Goal: Complete application form: Complete application form

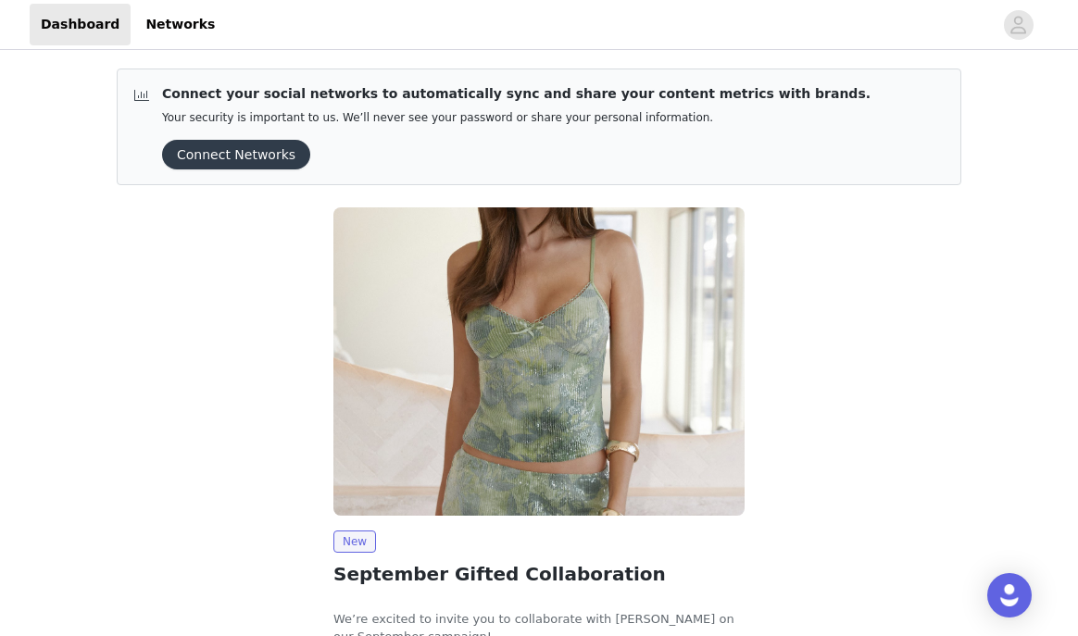
scroll to position [147, 0]
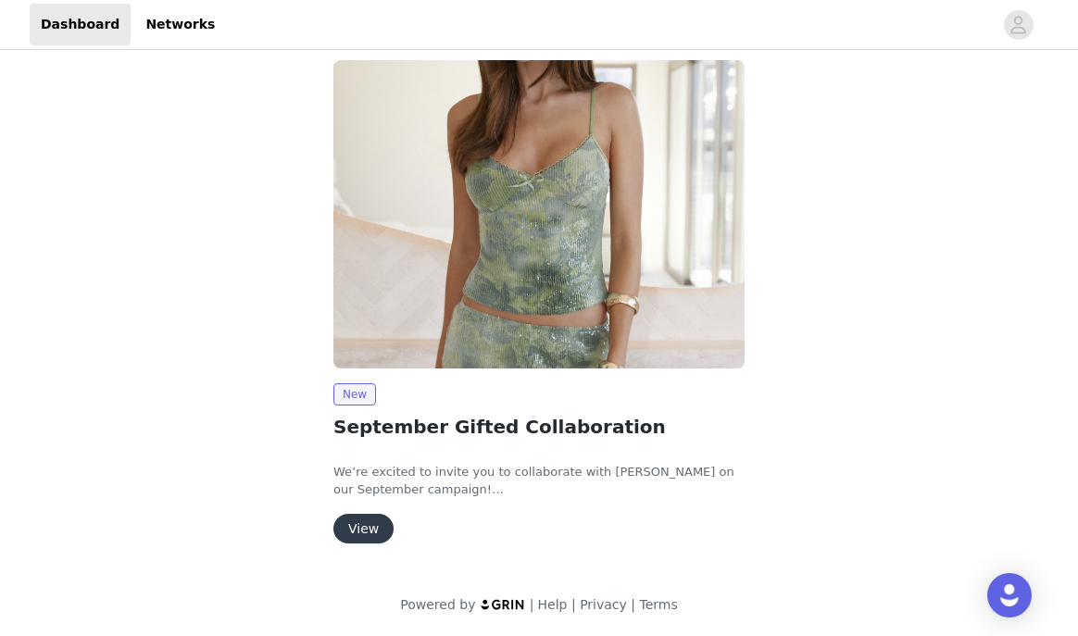
click at [354, 524] on button "View" at bounding box center [363, 529] width 60 height 30
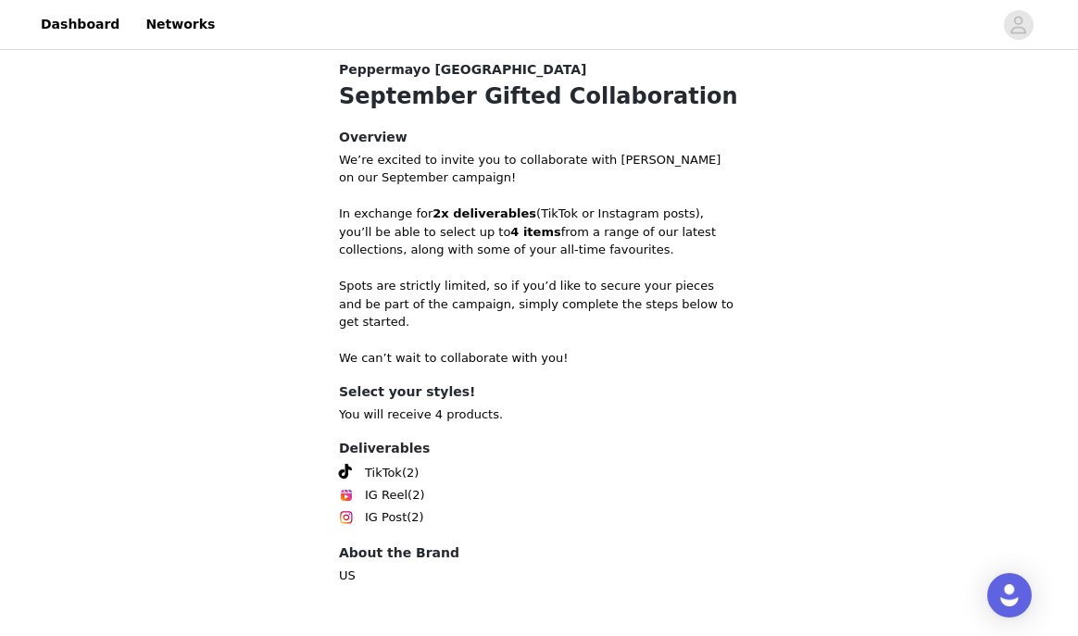
scroll to position [767, 0]
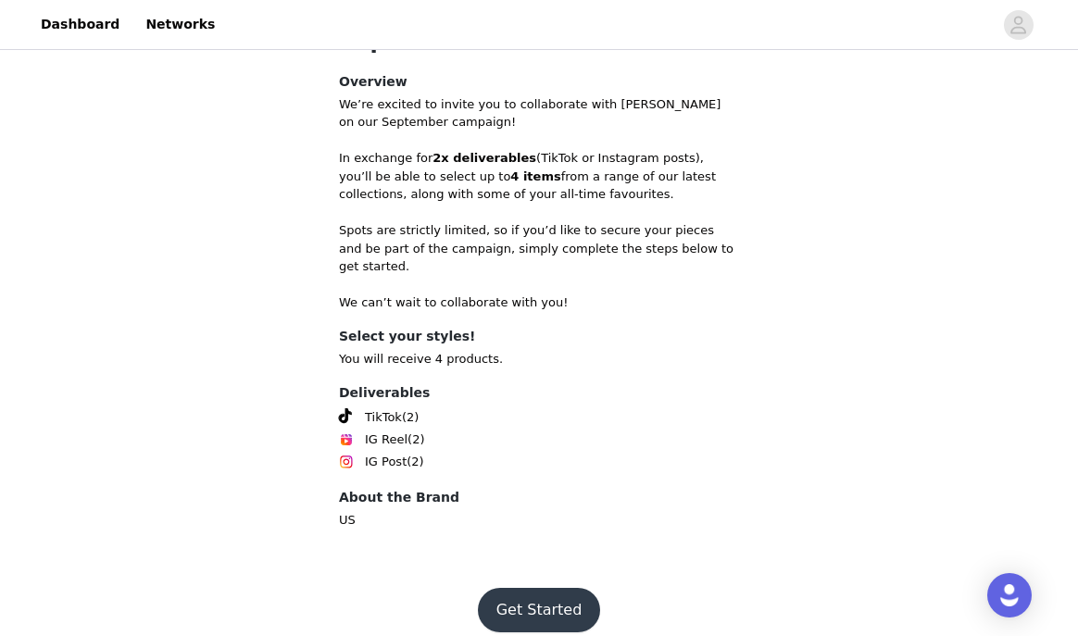
click at [550, 599] on button "Get Started" at bounding box center [539, 610] width 123 height 44
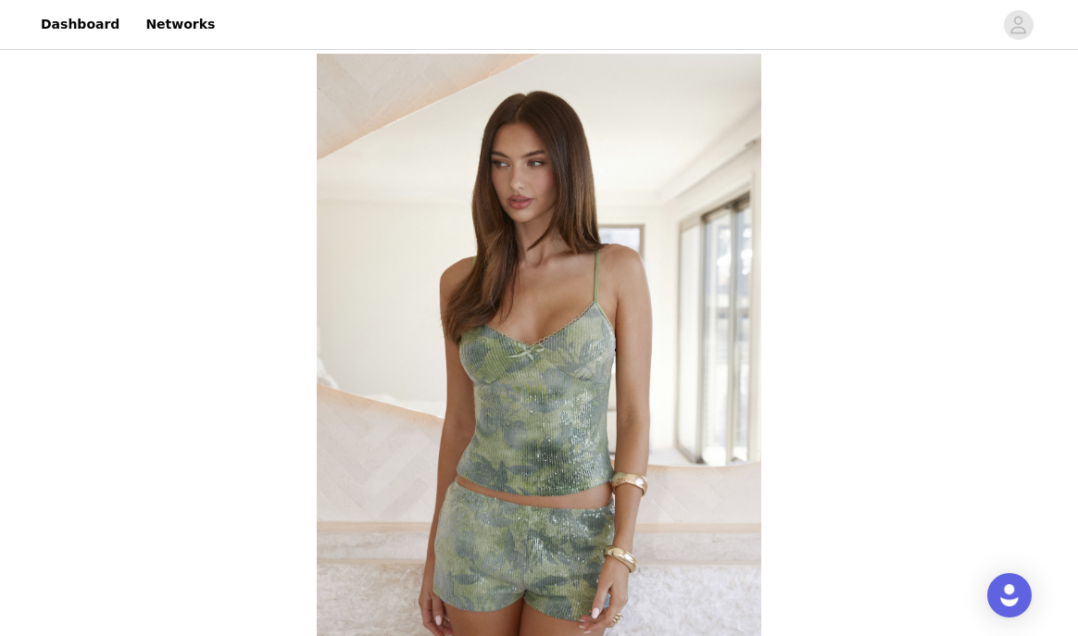
scroll to position [688, 0]
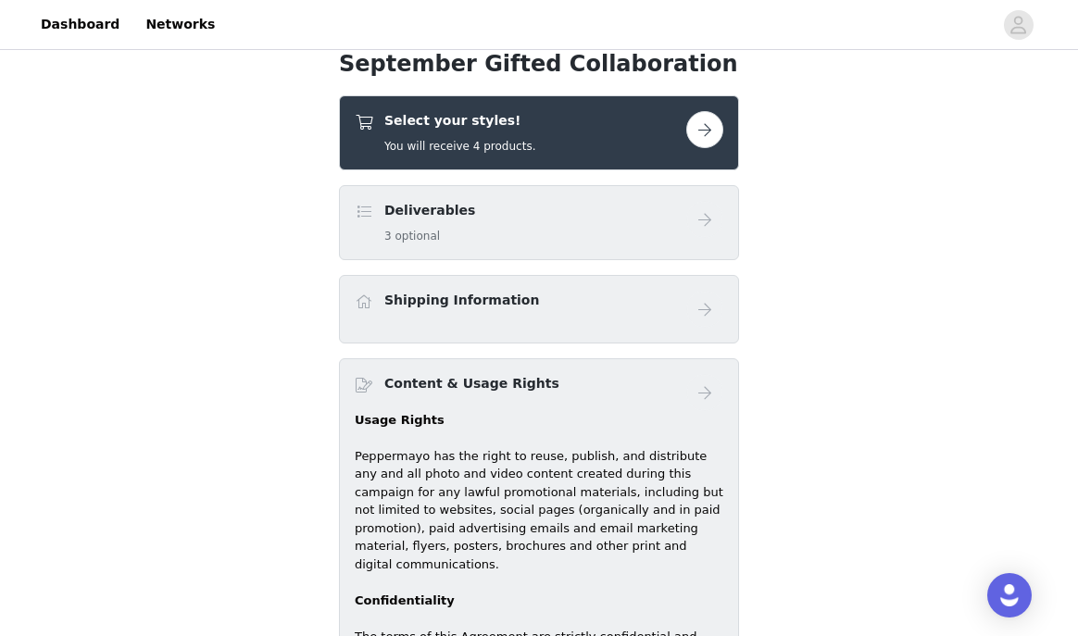
click at [699, 136] on button "button" at bounding box center [704, 129] width 37 height 37
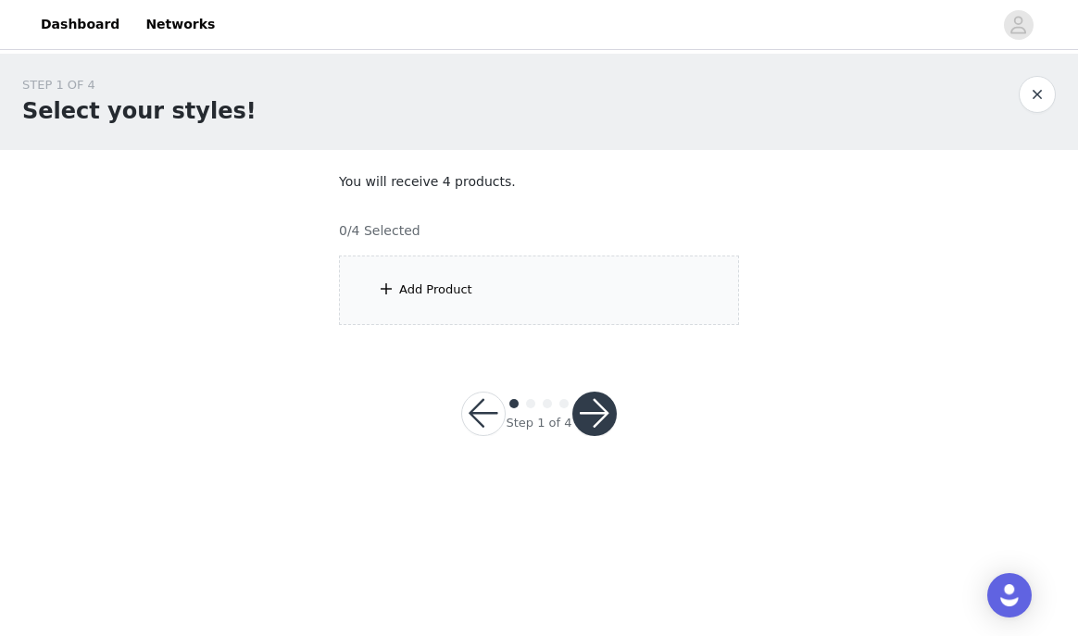
click at [383, 293] on span at bounding box center [386, 289] width 19 height 22
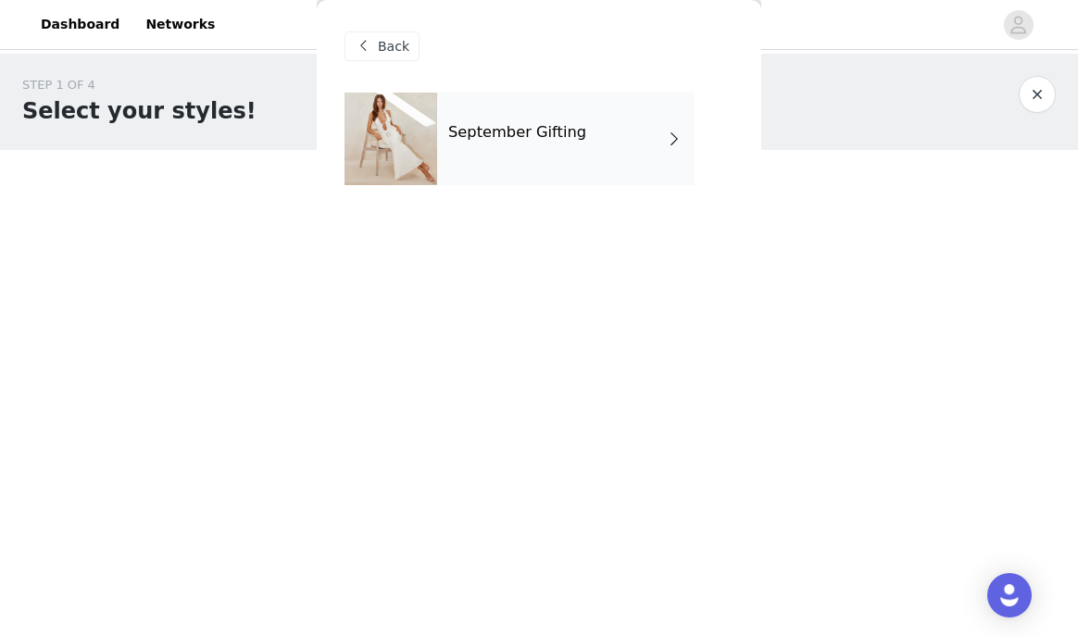
click at [595, 141] on div "September Gifting" at bounding box center [565, 139] width 257 height 93
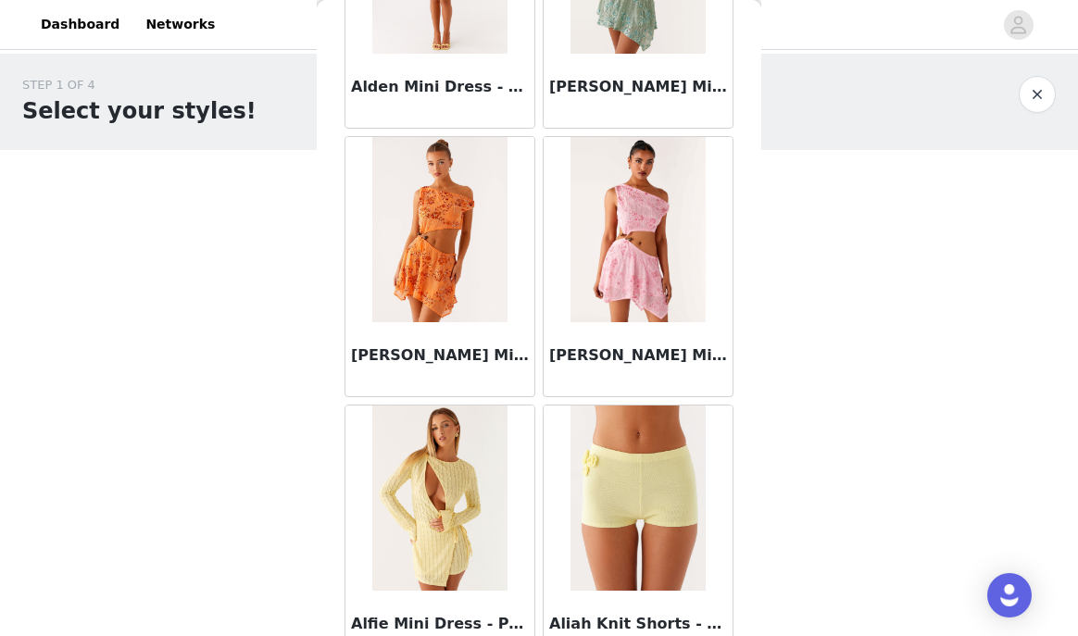
scroll to position [2197, 0]
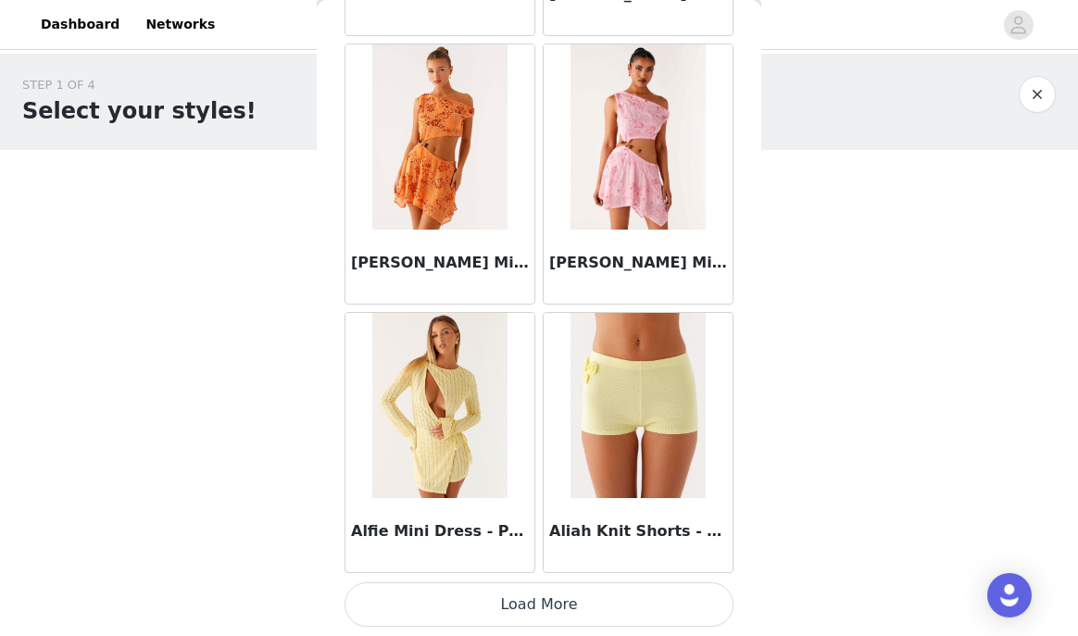
click at [562, 600] on button "Load More" at bounding box center [538, 604] width 389 height 44
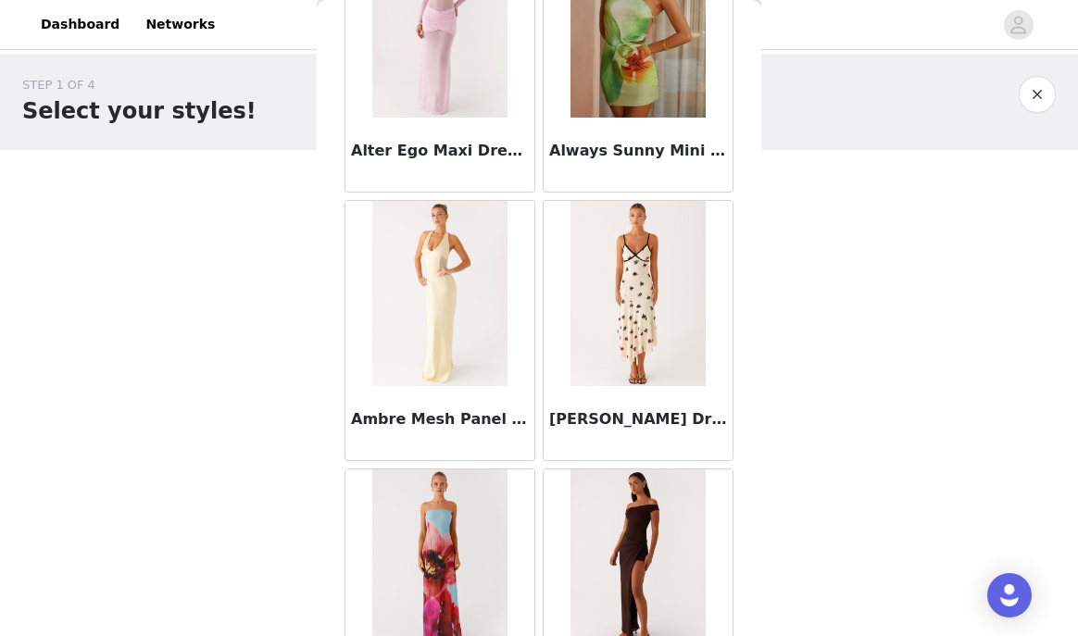
scroll to position [4881, 0]
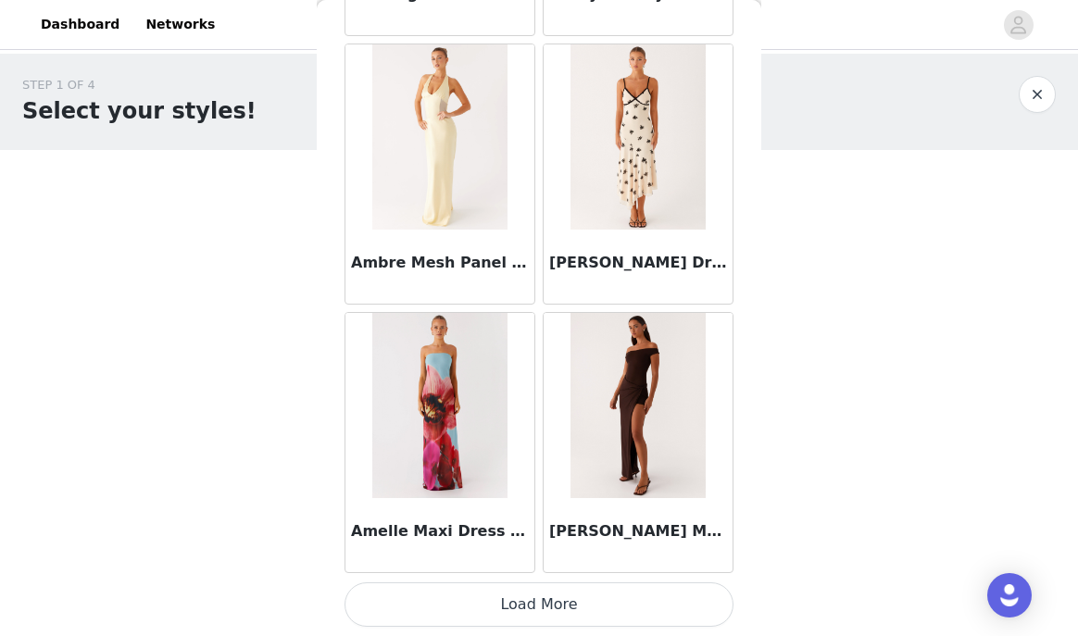
click at [560, 610] on button "Load More" at bounding box center [538, 604] width 389 height 44
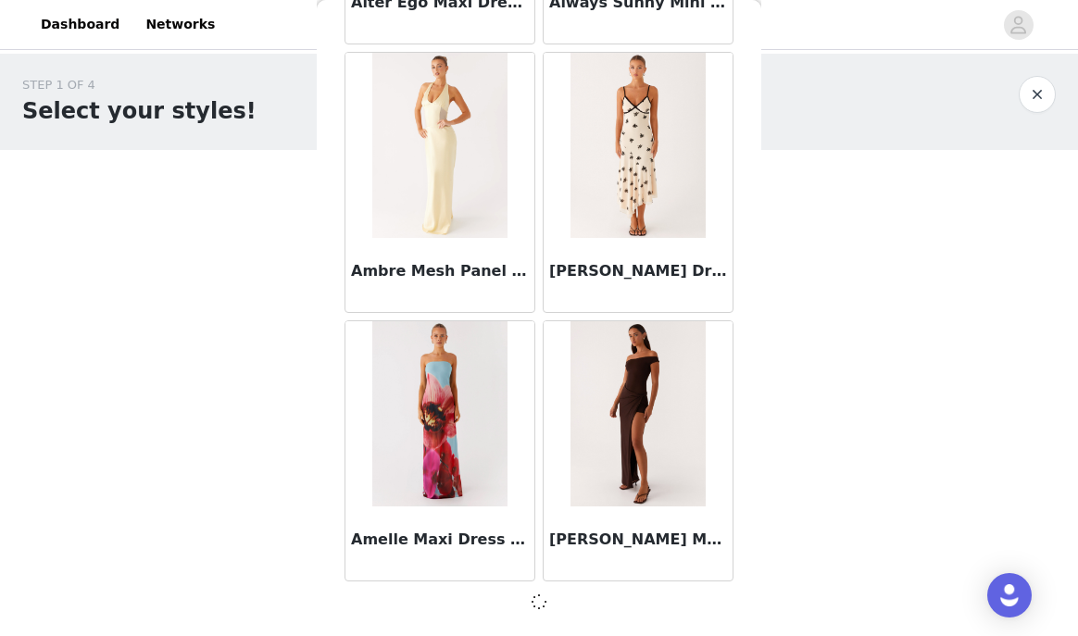
scroll to position [4873, 0]
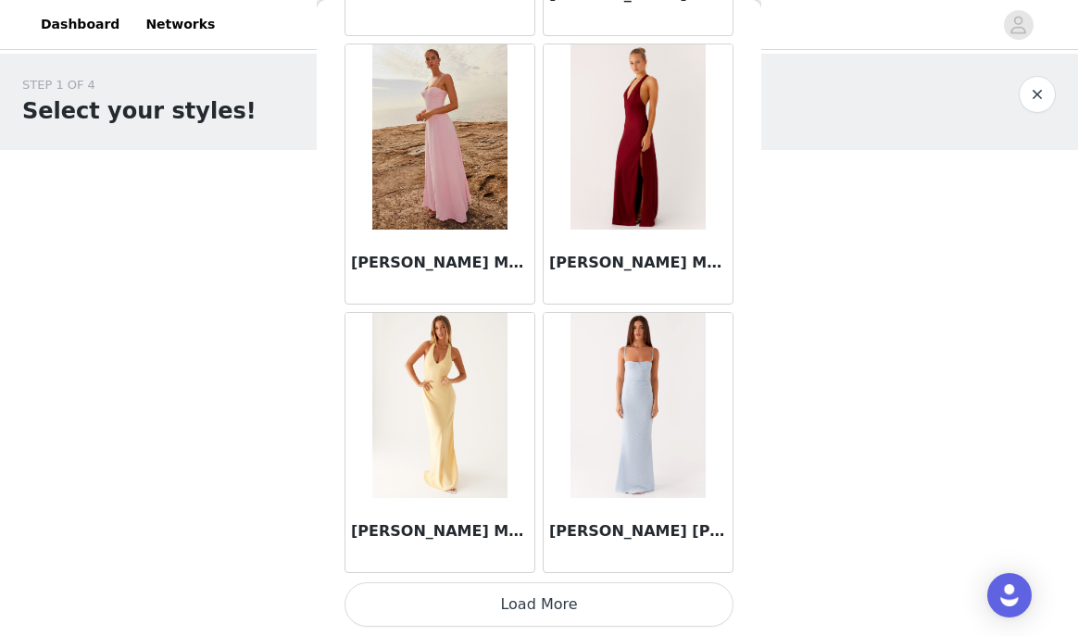
click at [560, 607] on button "Load More" at bounding box center [538, 604] width 389 height 44
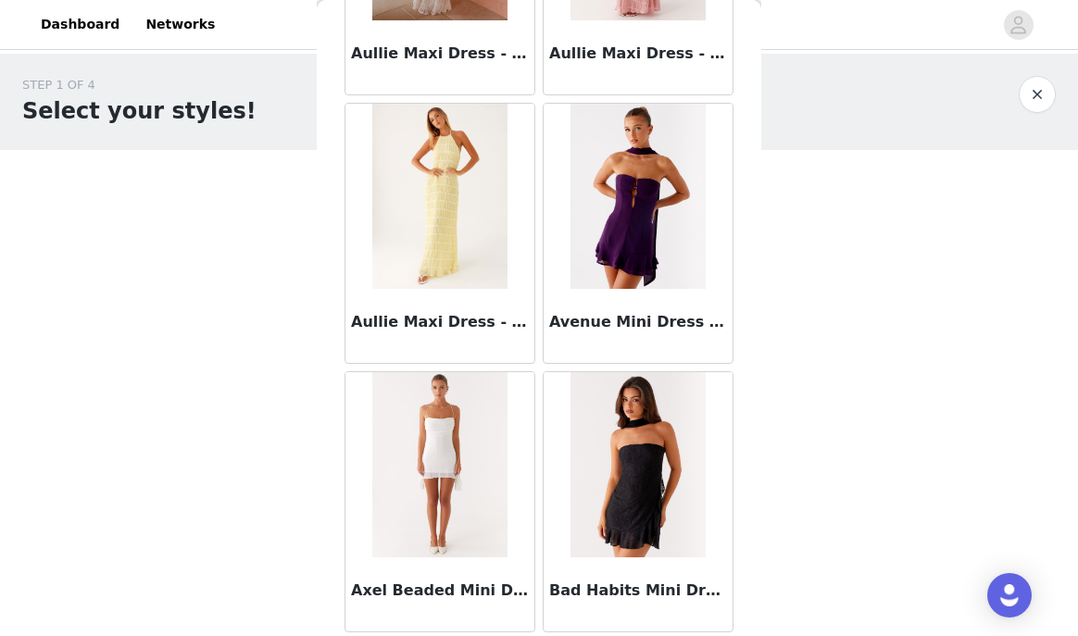
scroll to position [10250, 0]
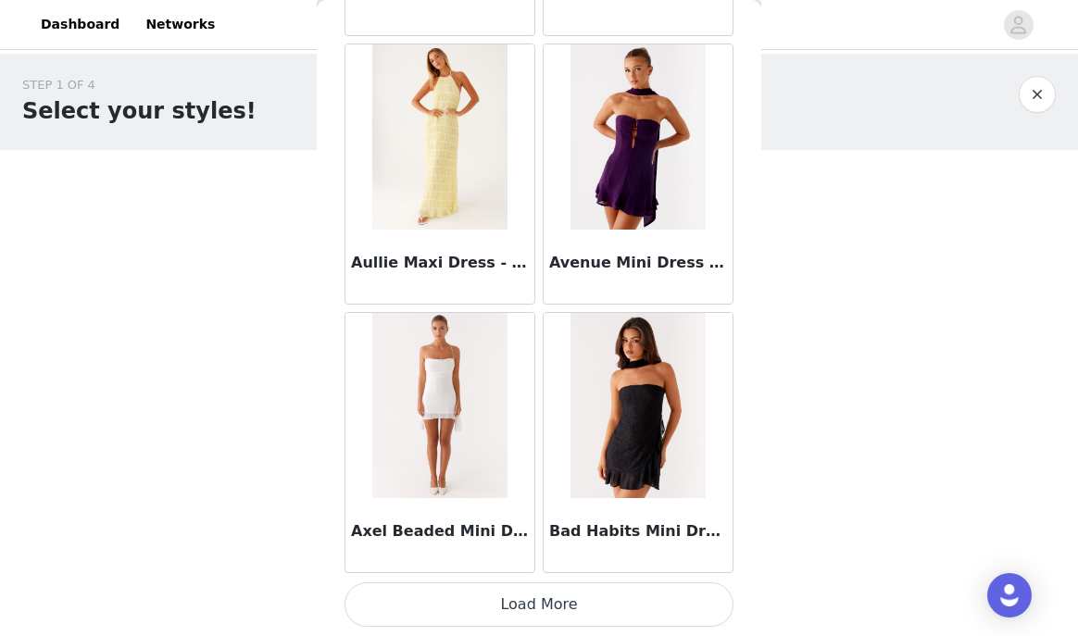
click at [541, 601] on button "Load More" at bounding box center [538, 604] width 389 height 44
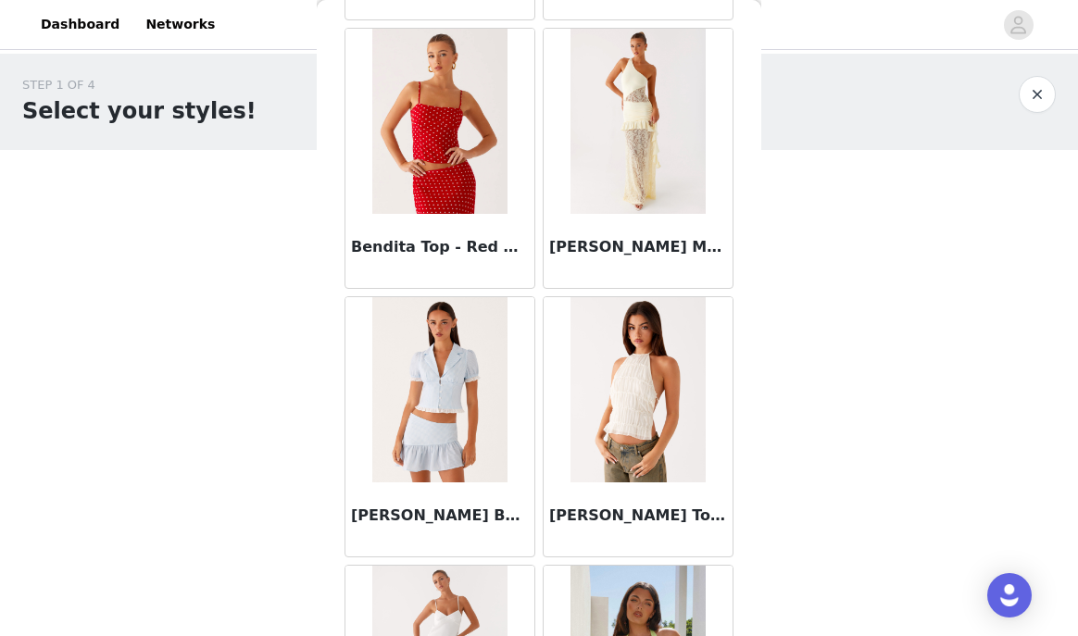
scroll to position [12935, 0]
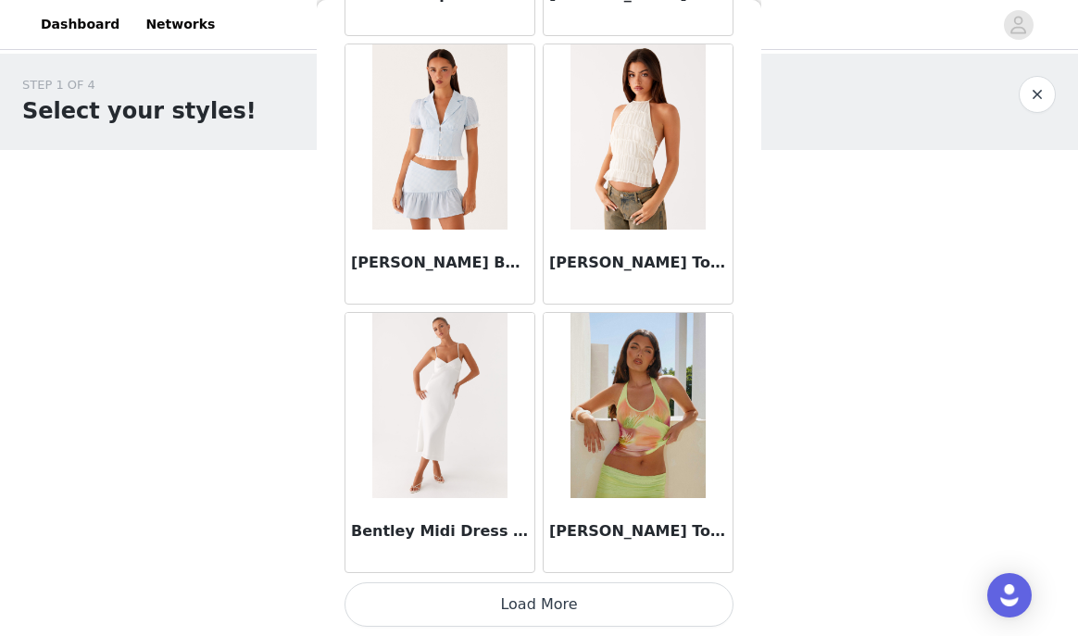
click at [558, 608] on button "Load More" at bounding box center [538, 604] width 389 height 44
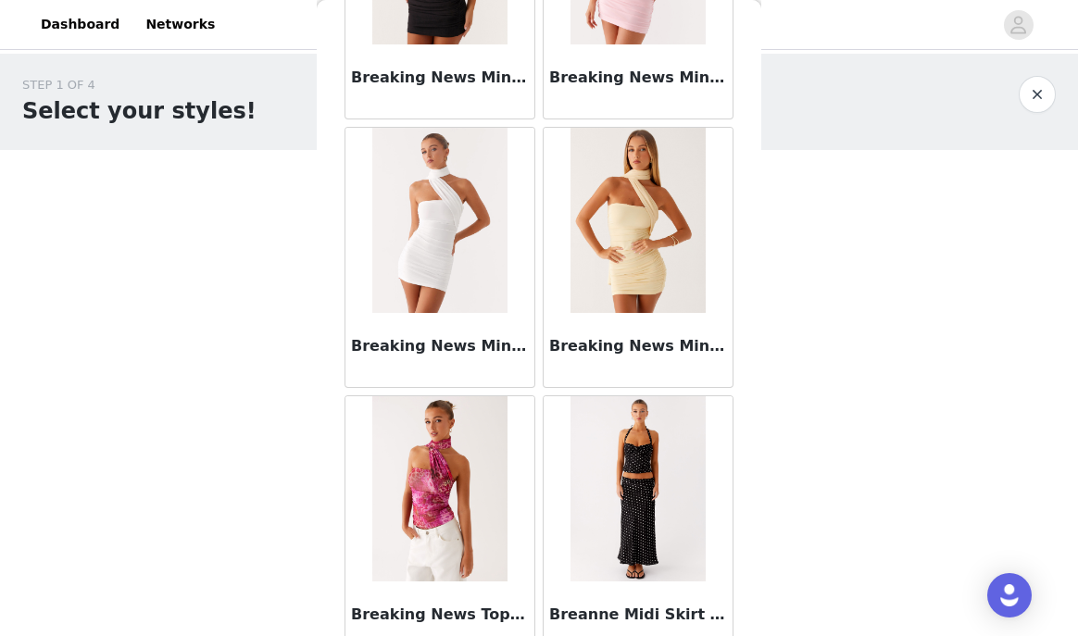
scroll to position [15619, 0]
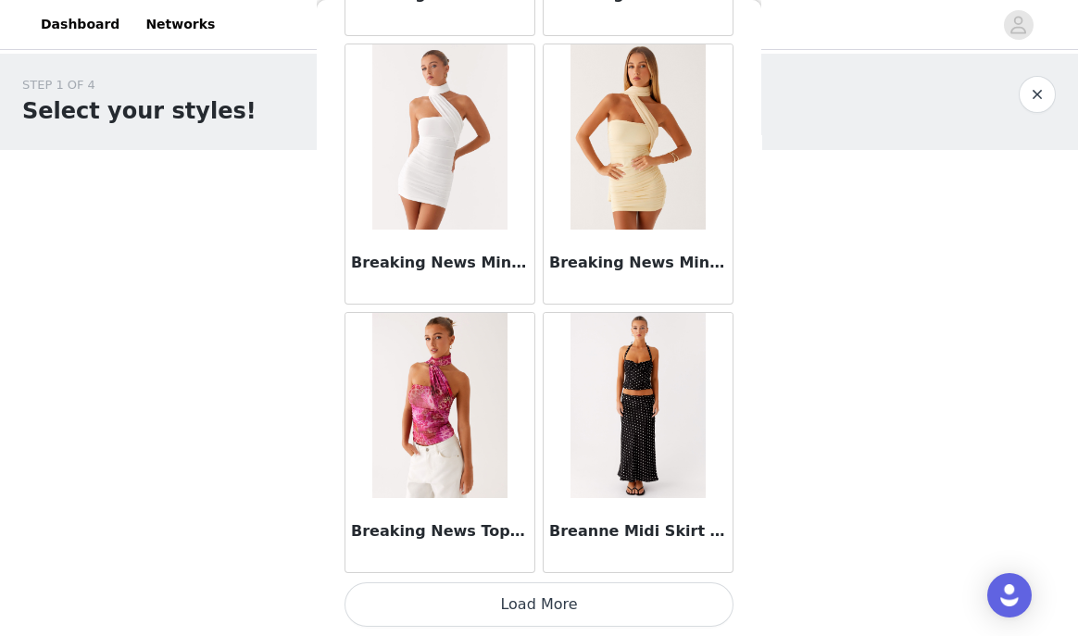
click at [570, 607] on button "Load More" at bounding box center [538, 604] width 389 height 44
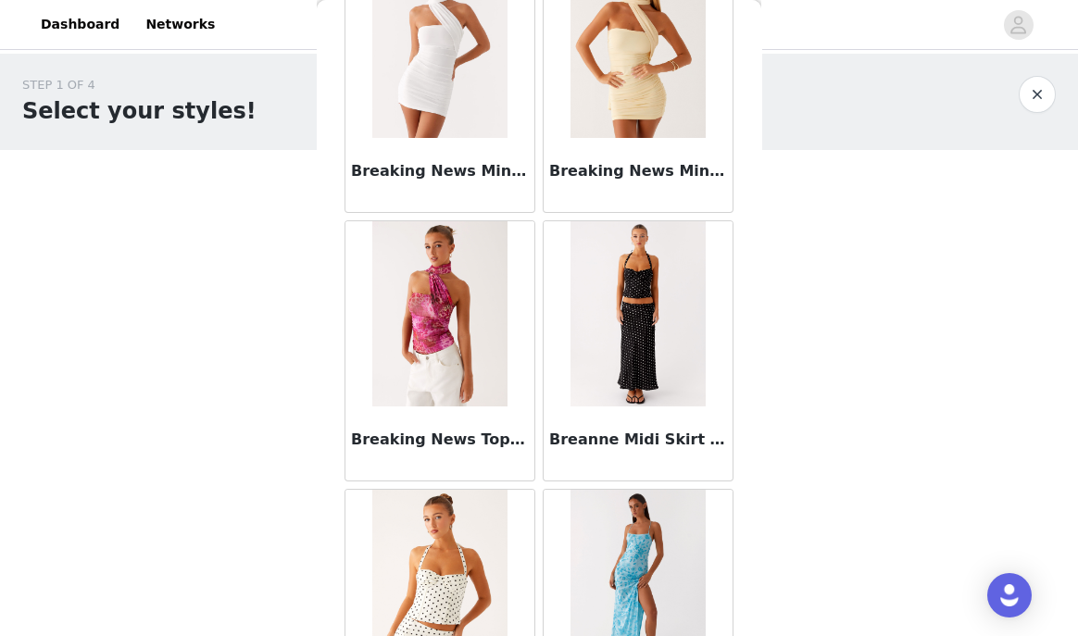
scroll to position [15732, 0]
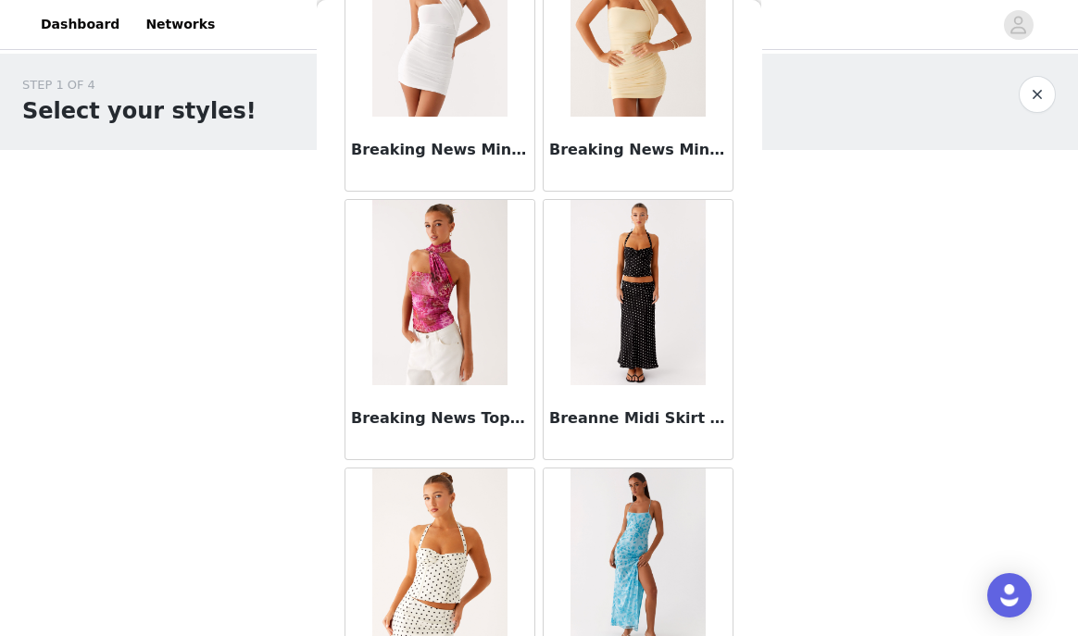
click at [452, 387] on div "Breaking News Top - Lavender Lagoon" at bounding box center [439, 422] width 189 height 74
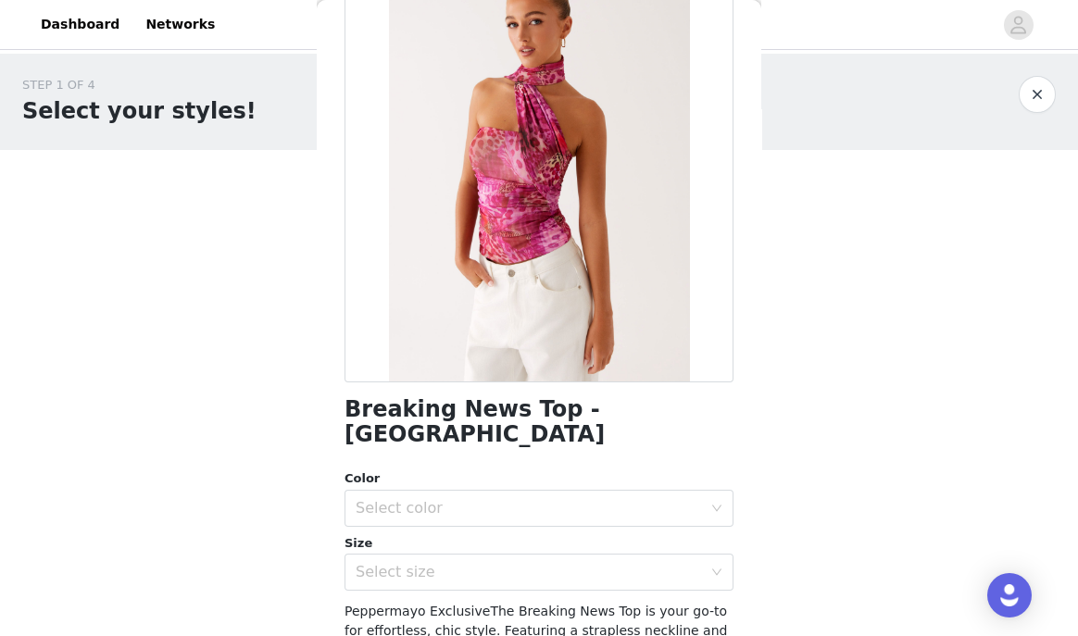
scroll to position [128, 0]
click at [467, 498] on div "Select color" at bounding box center [528, 507] width 346 height 19
click at [467, 529] on li "Lavender Lagoon" at bounding box center [538, 523] width 389 height 30
click at [467, 562] on div "Select size" at bounding box center [528, 571] width 346 height 19
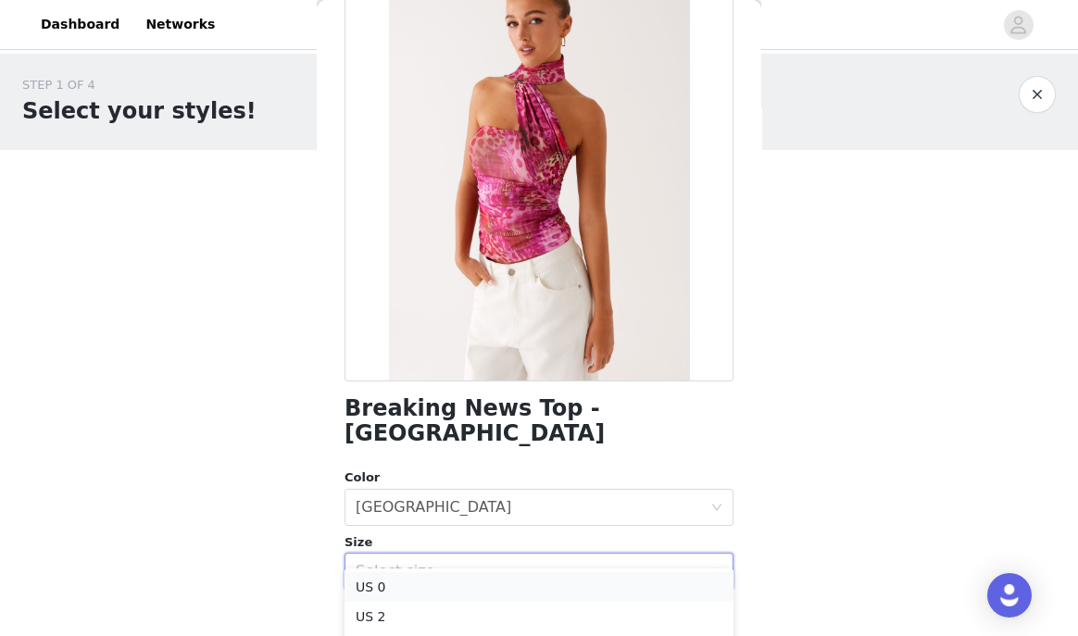
click at [440, 588] on li "US 0" at bounding box center [538, 587] width 389 height 30
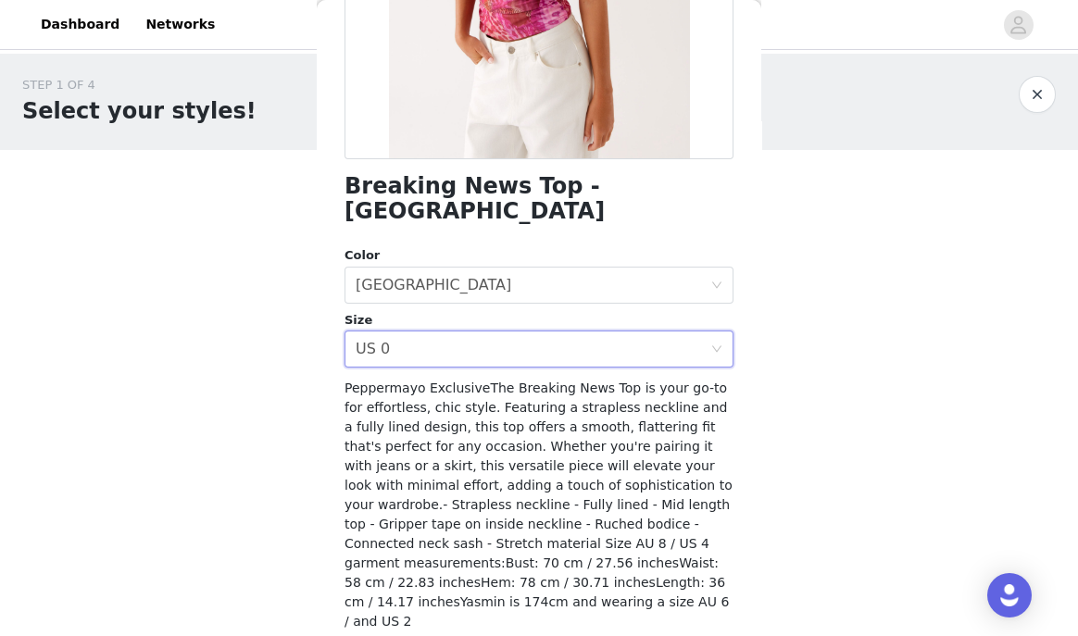
scroll to position [356, 0]
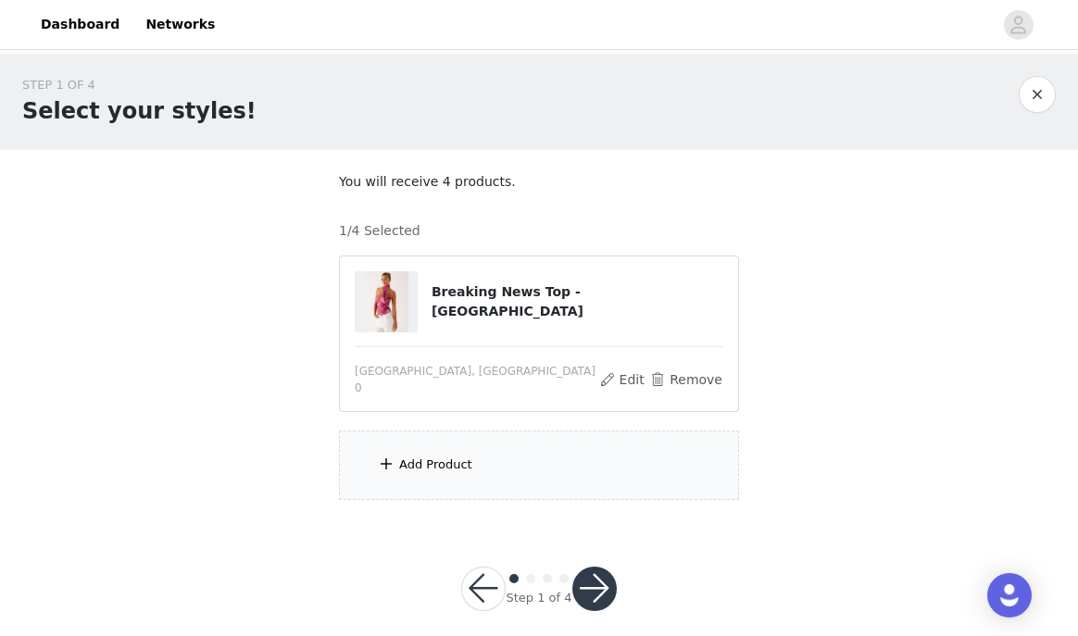
click at [431, 455] on div "Add Product" at bounding box center [435, 464] width 73 height 19
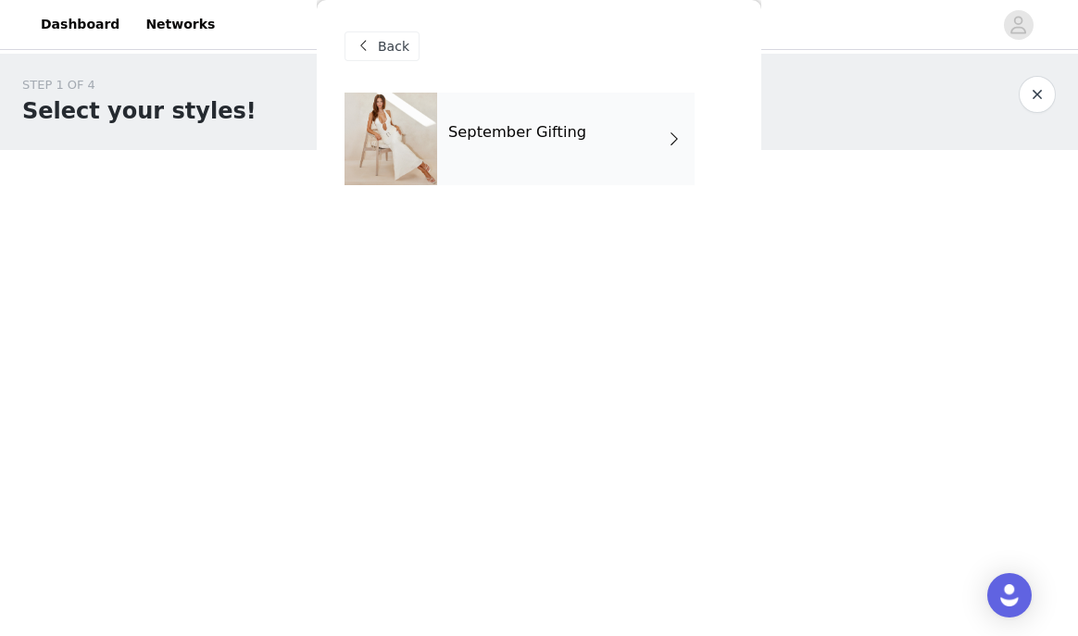
click at [503, 138] on h4 "September Gifting" at bounding box center [517, 132] width 138 height 17
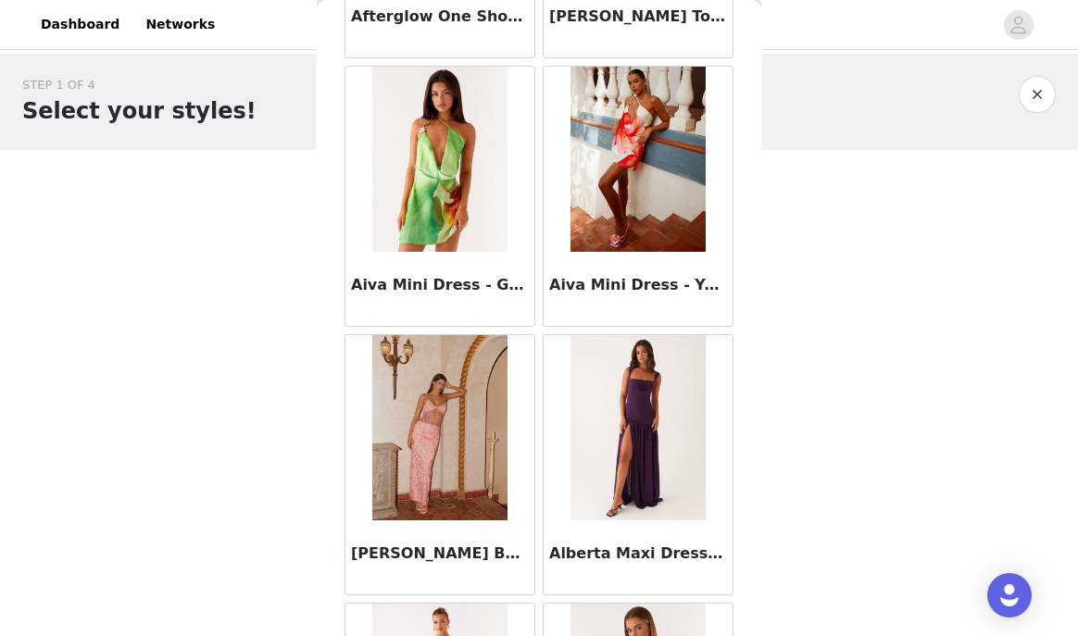
scroll to position [2197, 0]
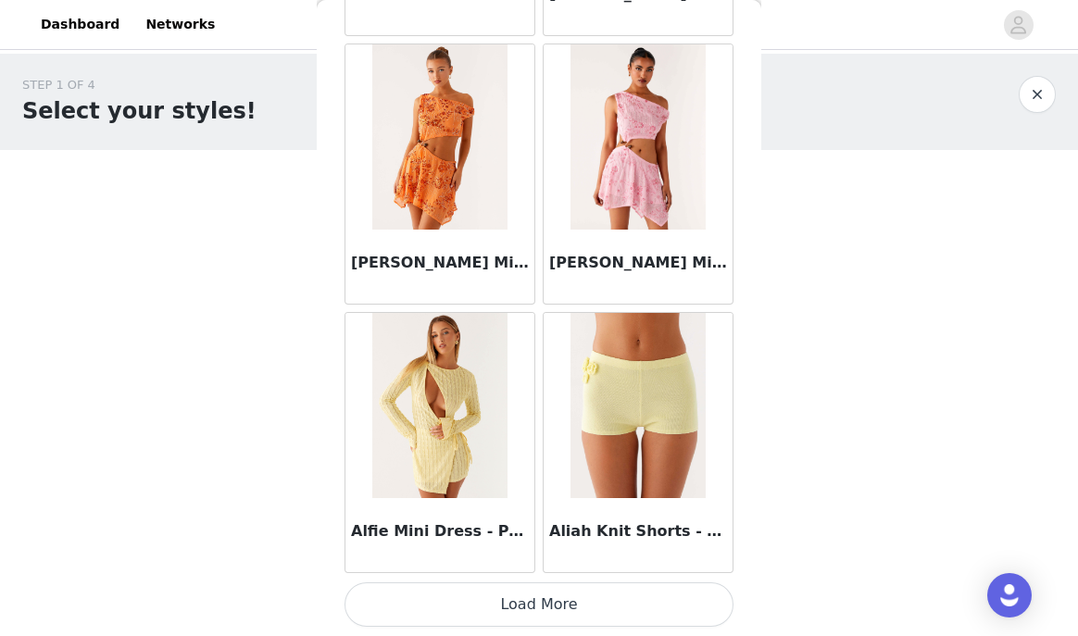
click at [499, 600] on button "Load More" at bounding box center [538, 604] width 389 height 44
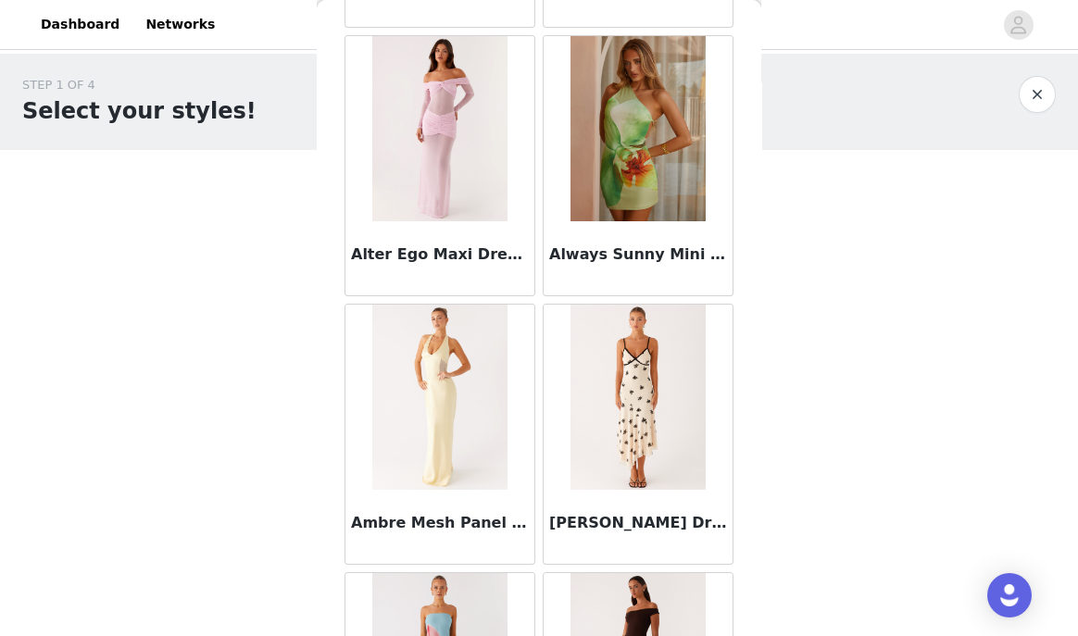
scroll to position [4881, 0]
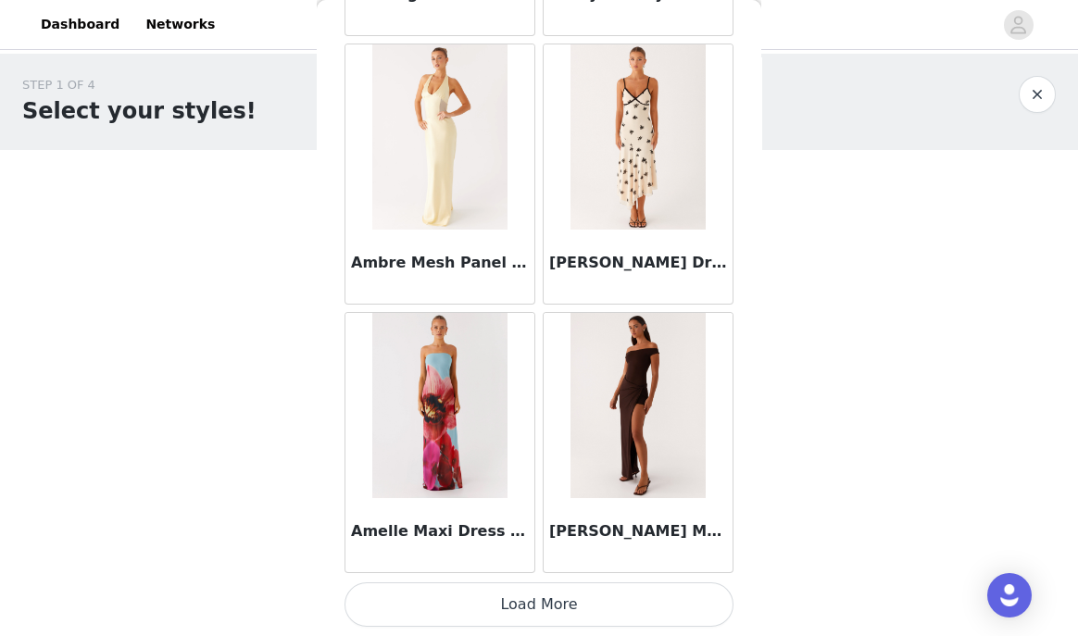
click at [500, 619] on button "Load More" at bounding box center [538, 604] width 389 height 44
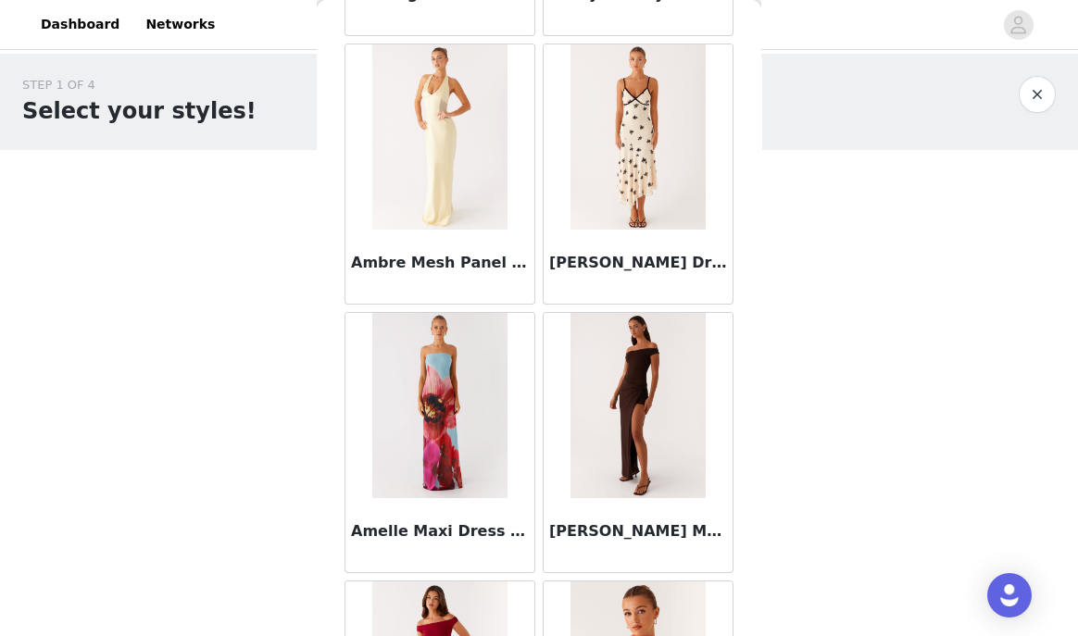
scroll to position [7566, 0]
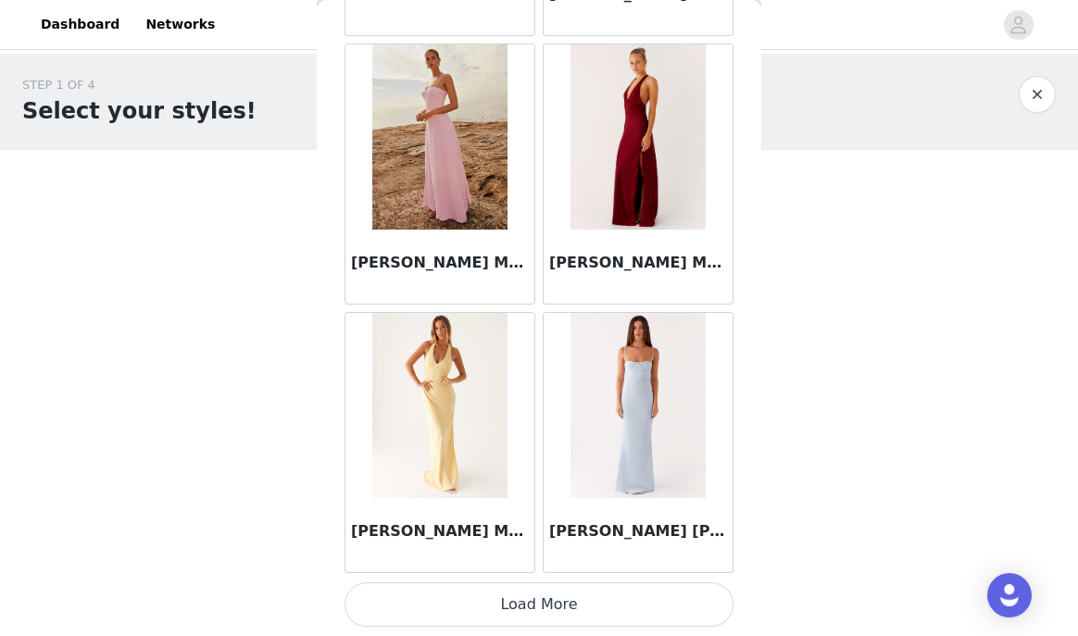
click at [550, 614] on button "Load More" at bounding box center [538, 604] width 389 height 44
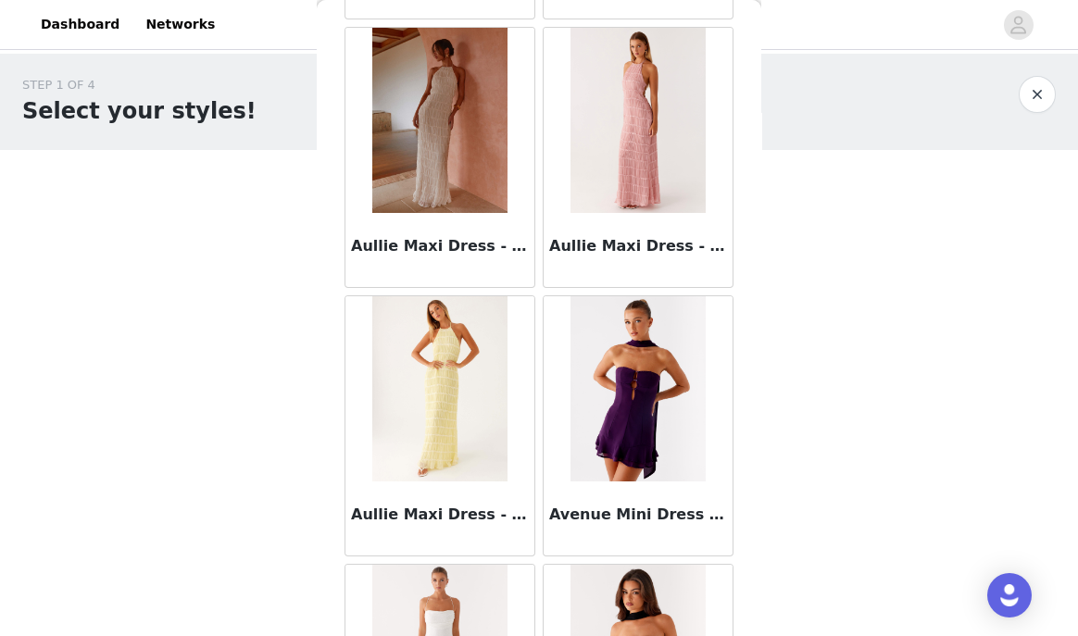
scroll to position [10250, 0]
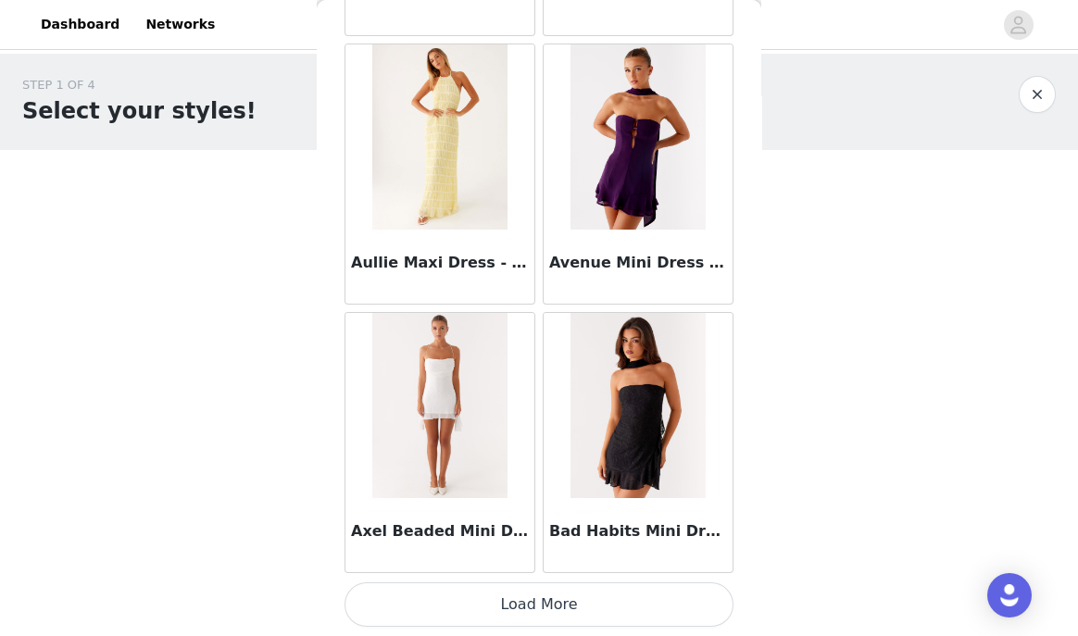
click at [542, 604] on button "Load More" at bounding box center [538, 604] width 389 height 44
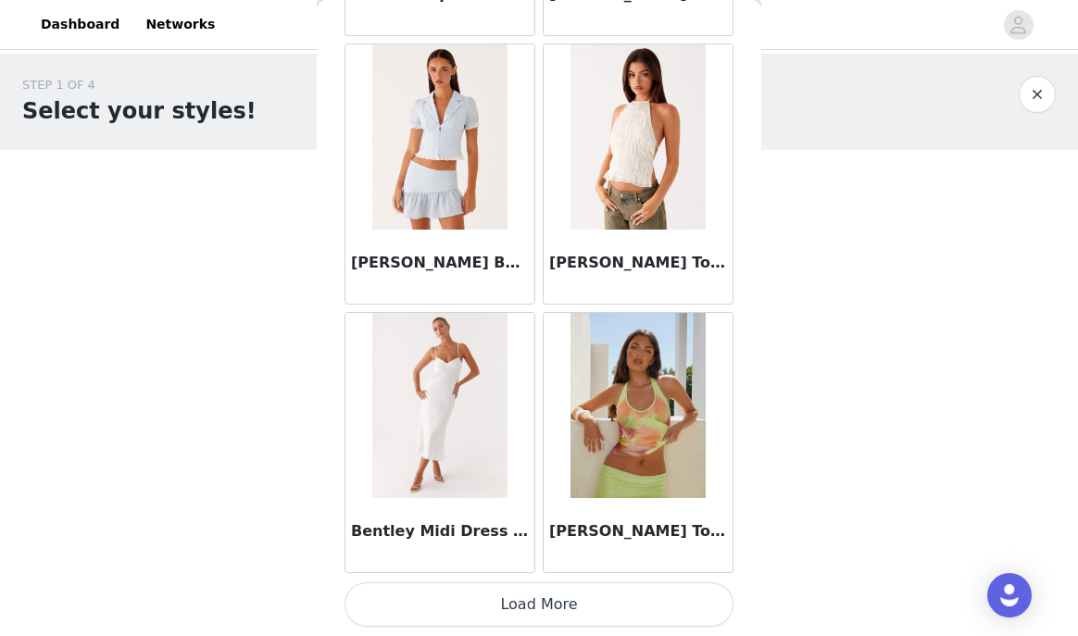
click at [543, 604] on button "Load More" at bounding box center [538, 604] width 389 height 44
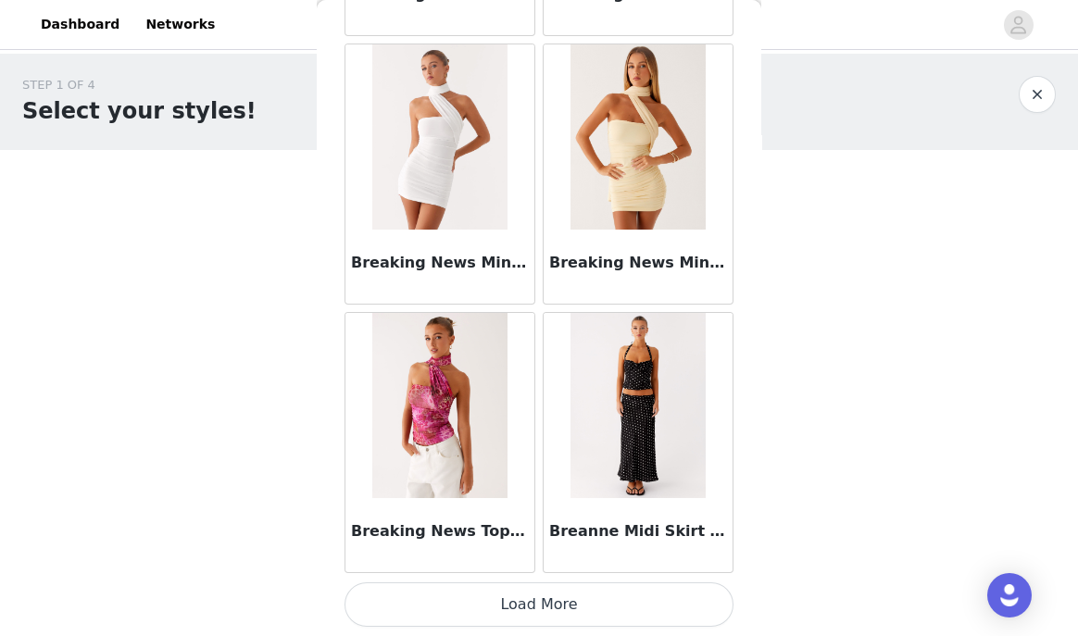
click at [543, 604] on button "Load More" at bounding box center [538, 604] width 389 height 44
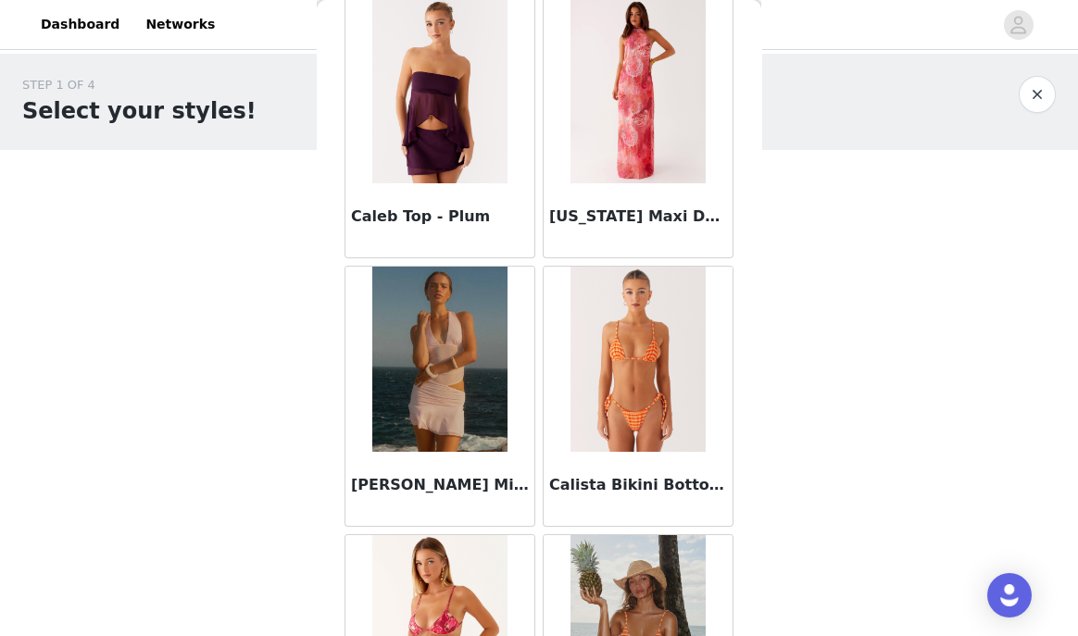
scroll to position [18304, 0]
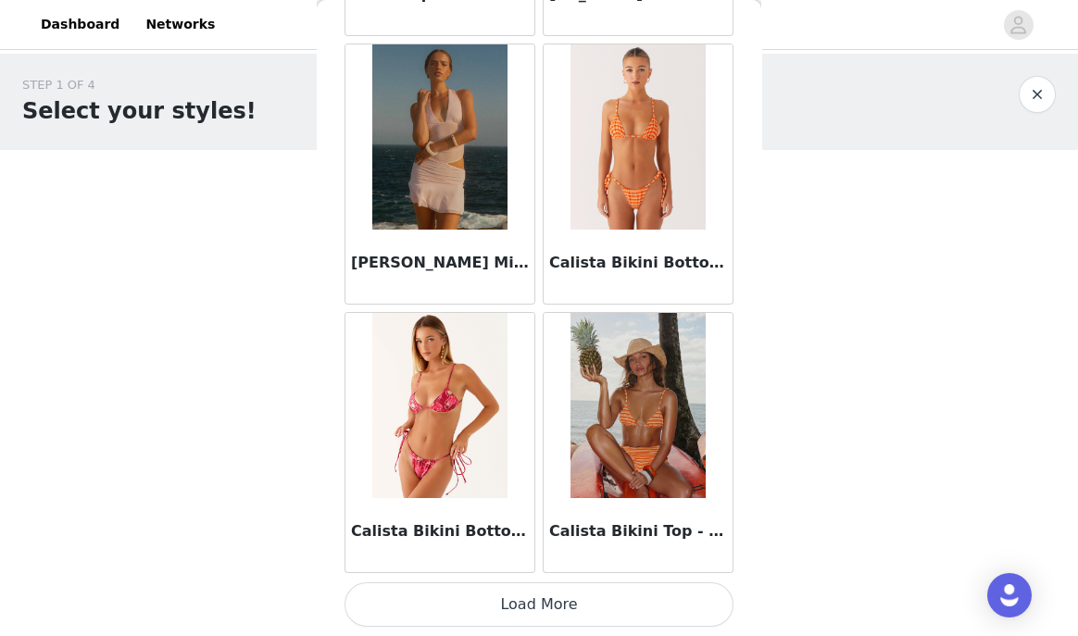
click at [536, 597] on button "Load More" at bounding box center [538, 604] width 389 height 44
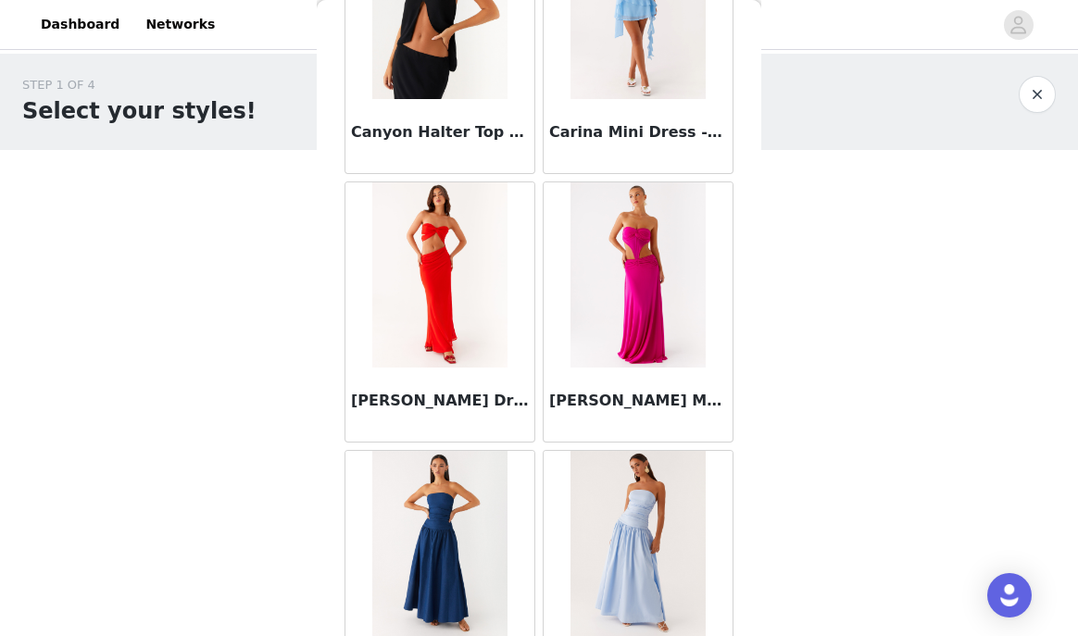
scroll to position [19778, 0]
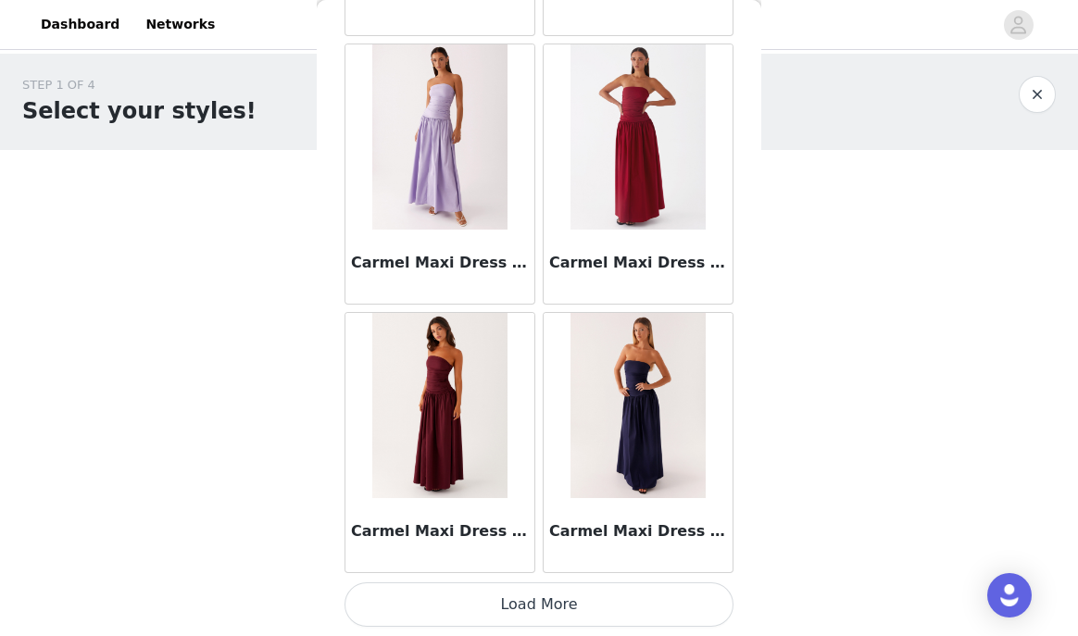
click at [540, 603] on button "Load More" at bounding box center [538, 604] width 389 height 44
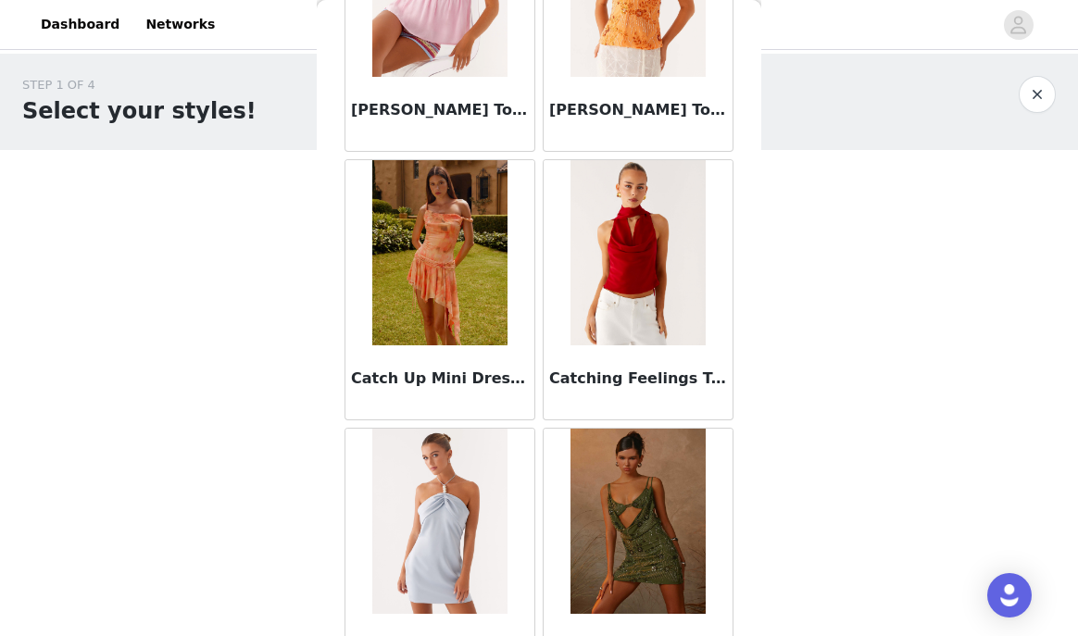
scroll to position [23673, 0]
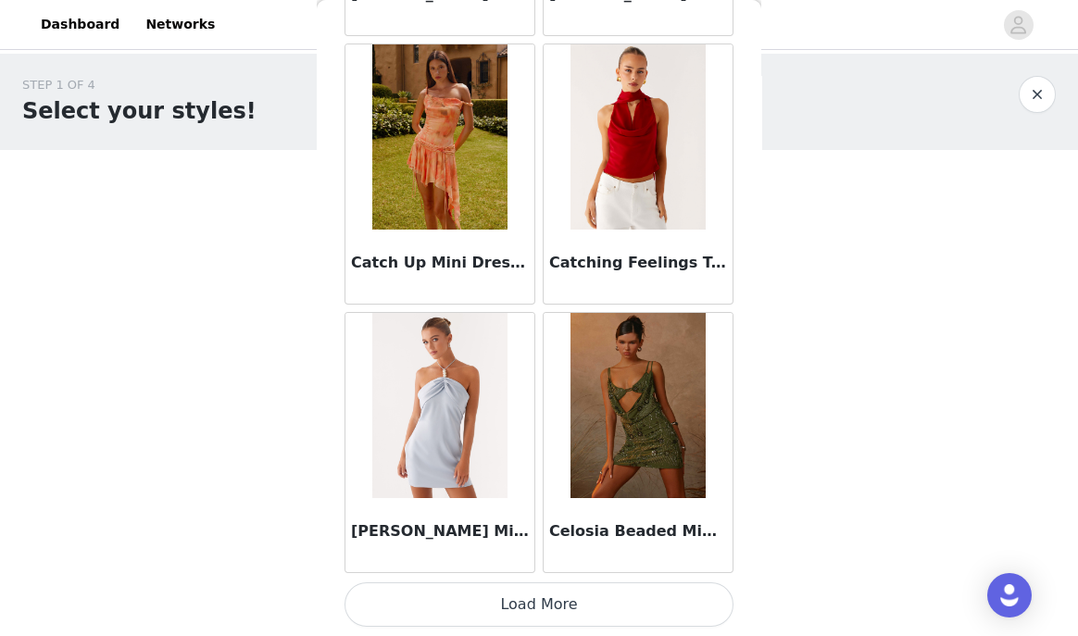
click at [527, 613] on button "Load More" at bounding box center [538, 604] width 389 height 44
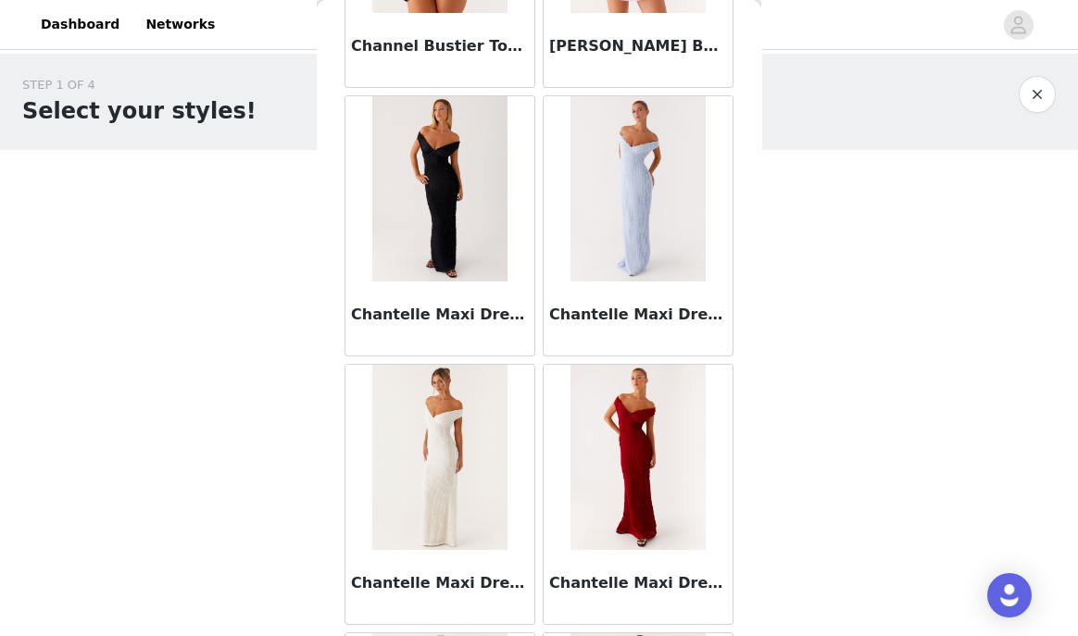
scroll to position [24443, 0]
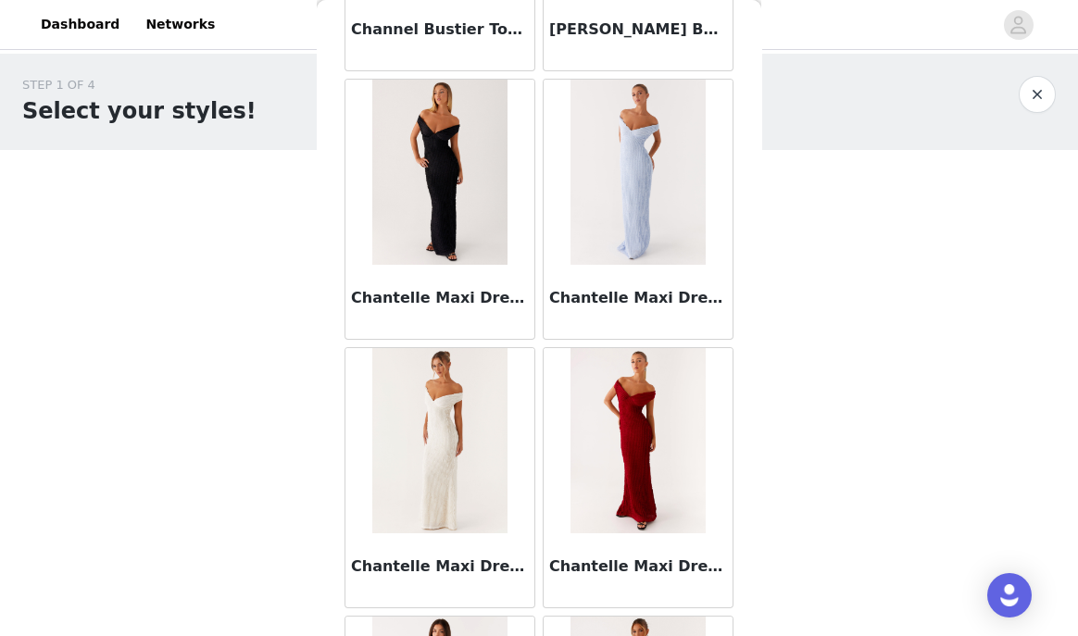
click at [458, 179] on img at bounding box center [439, 172] width 134 height 185
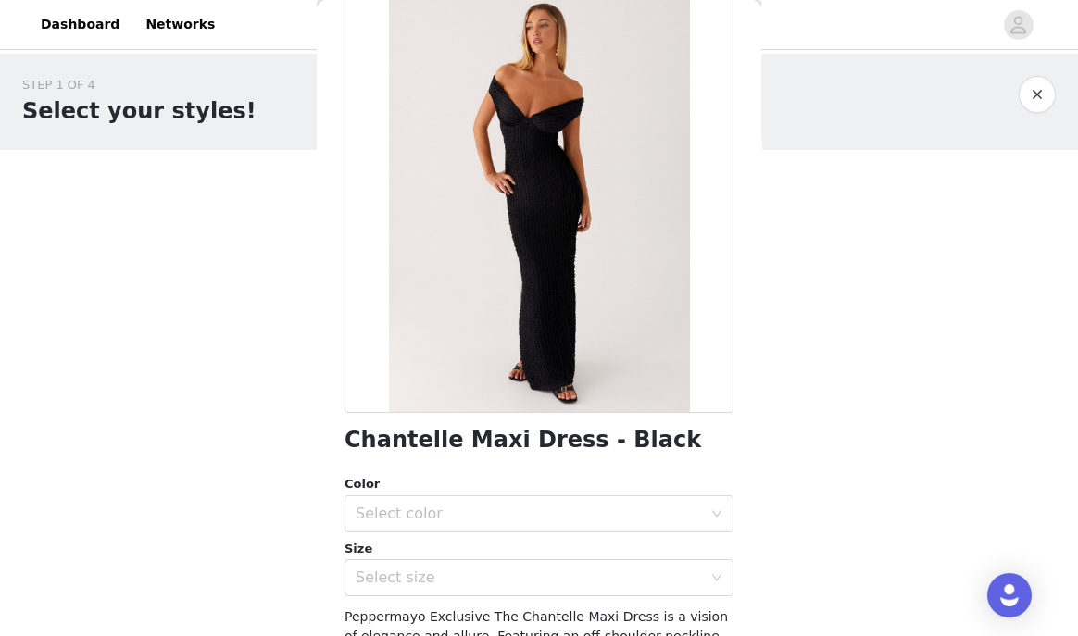
scroll to position [98, 0]
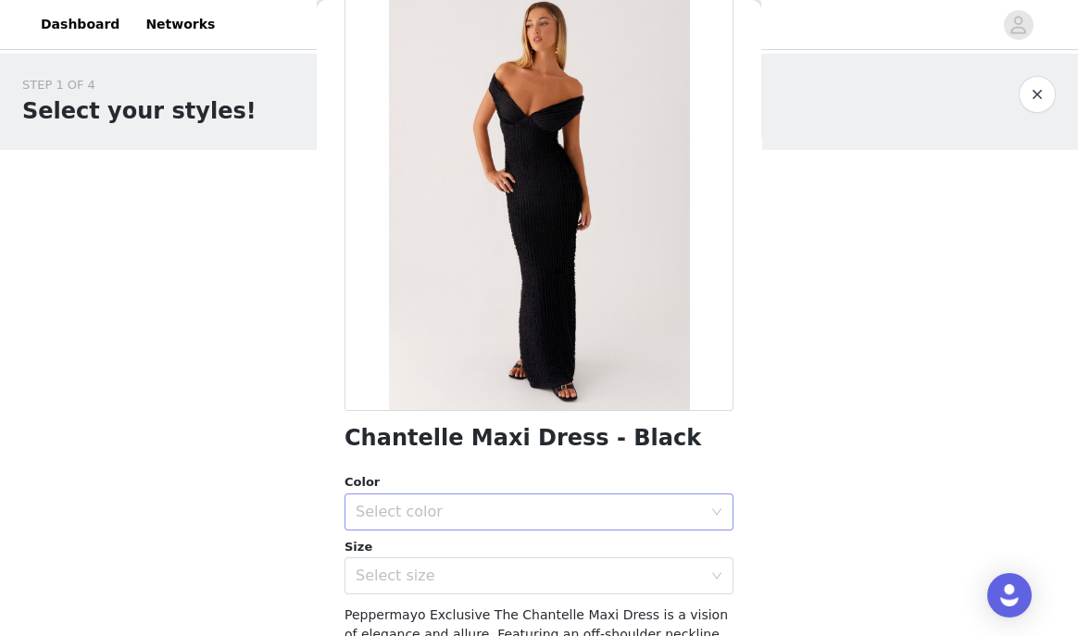
click at [488, 505] on div "Select color" at bounding box center [528, 512] width 346 height 19
click at [463, 554] on li "Black" at bounding box center [538, 553] width 389 height 30
click at [463, 587] on div "Select size" at bounding box center [532, 575] width 355 height 35
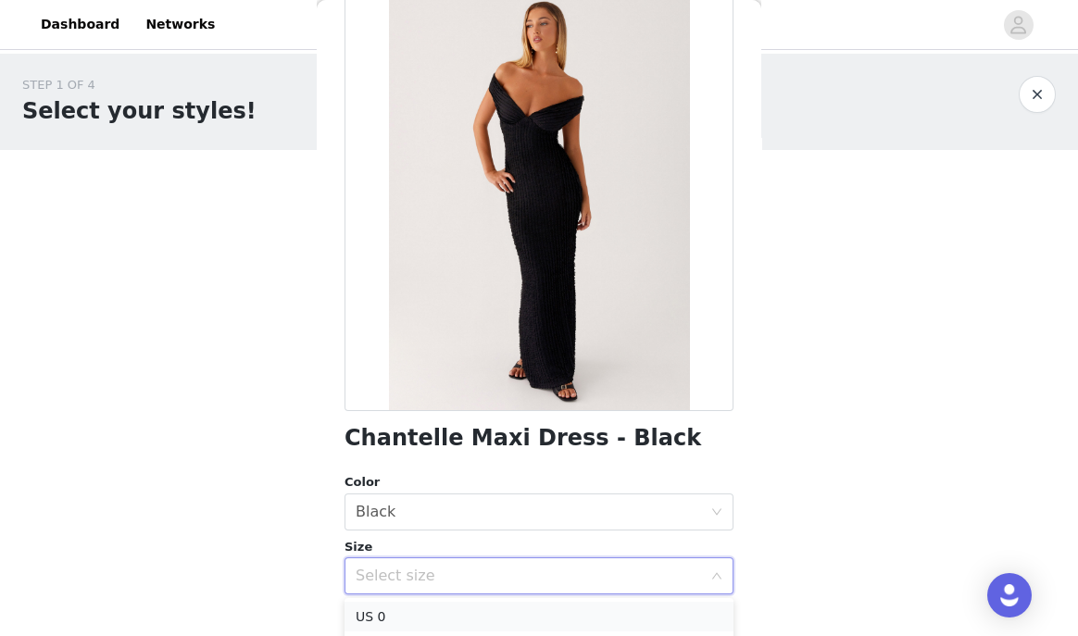
click at [455, 614] on li "US 0" at bounding box center [538, 617] width 389 height 30
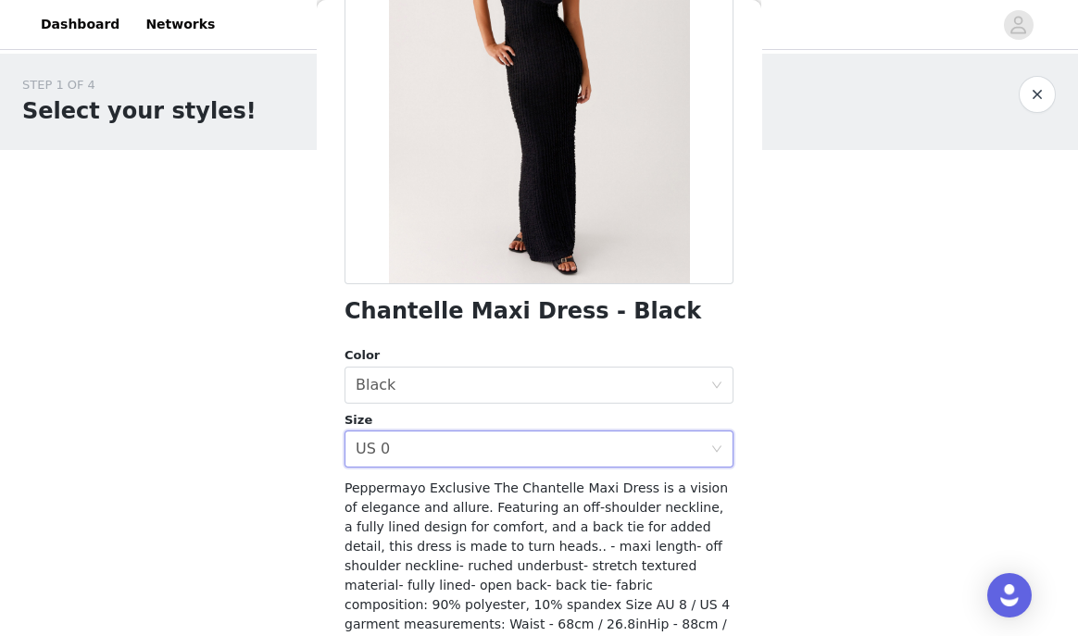
scroll to position [340, 0]
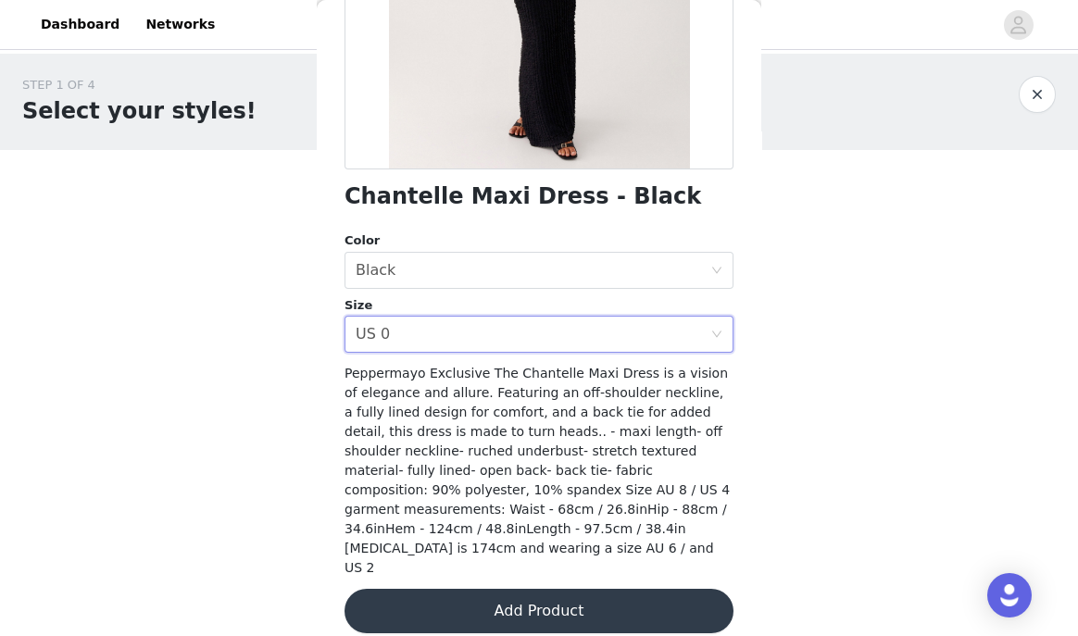
click at [467, 591] on button "Add Product" at bounding box center [538, 611] width 389 height 44
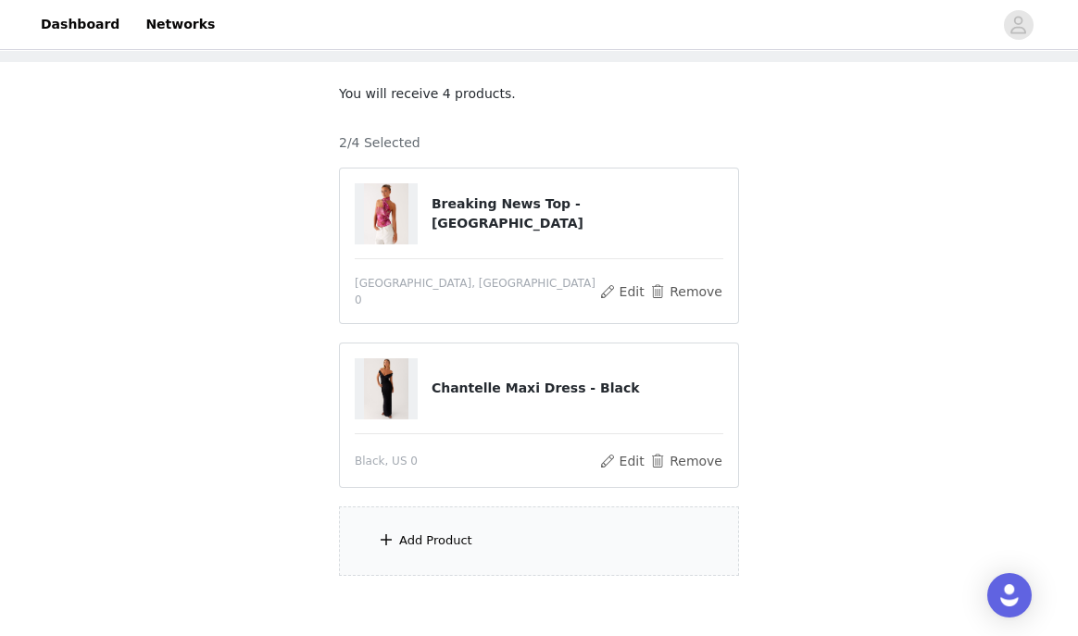
scroll to position [97, 0]
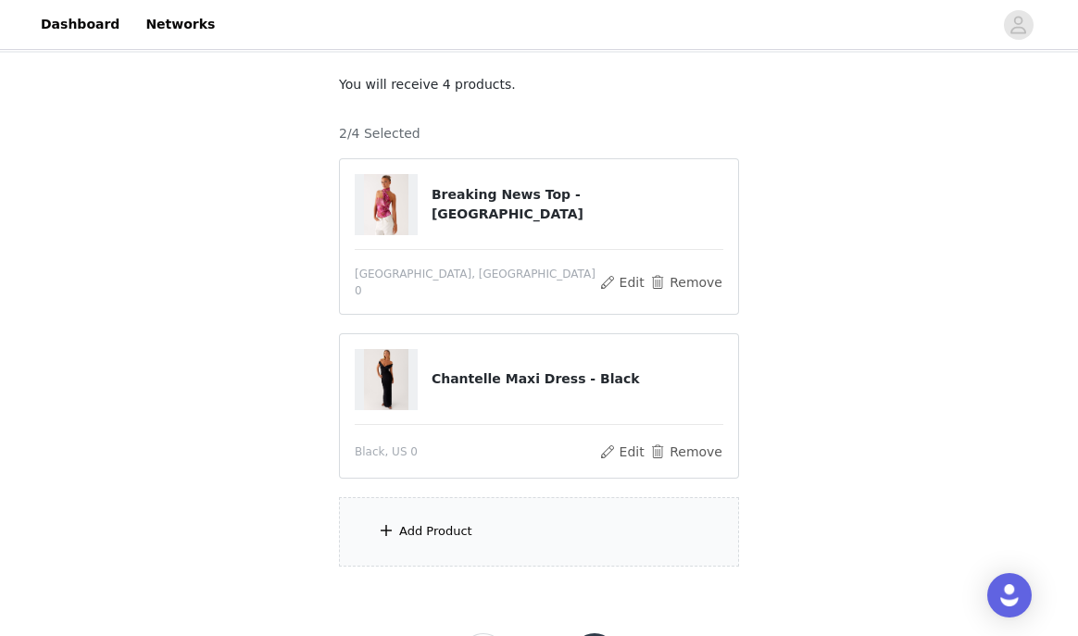
click at [370, 529] on div "Add Product" at bounding box center [539, 531] width 400 height 69
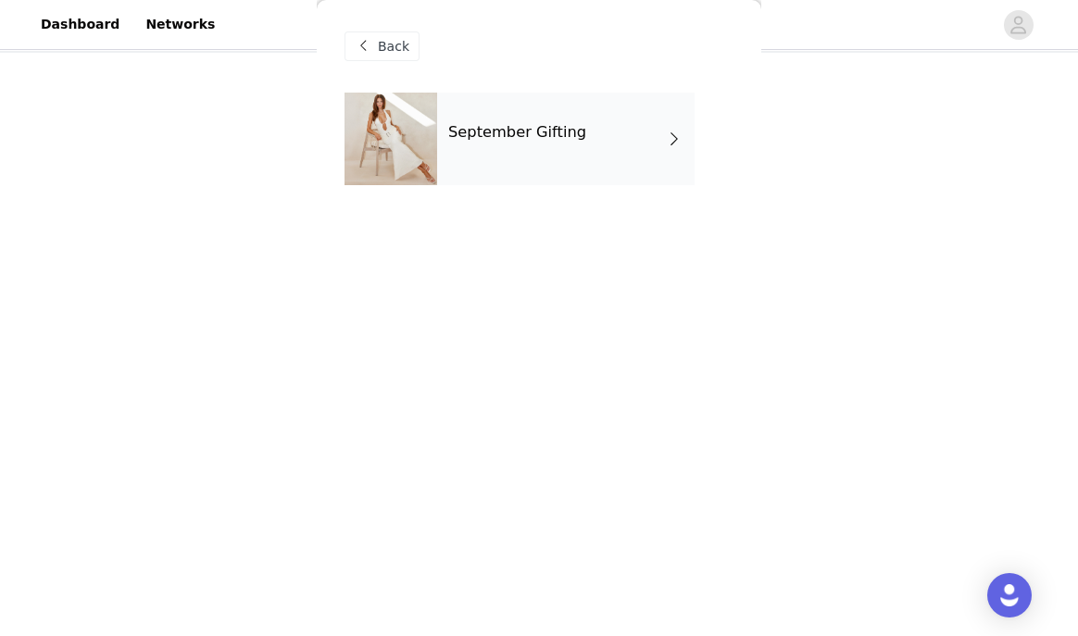
click at [442, 181] on div "September Gifting" at bounding box center [565, 139] width 257 height 93
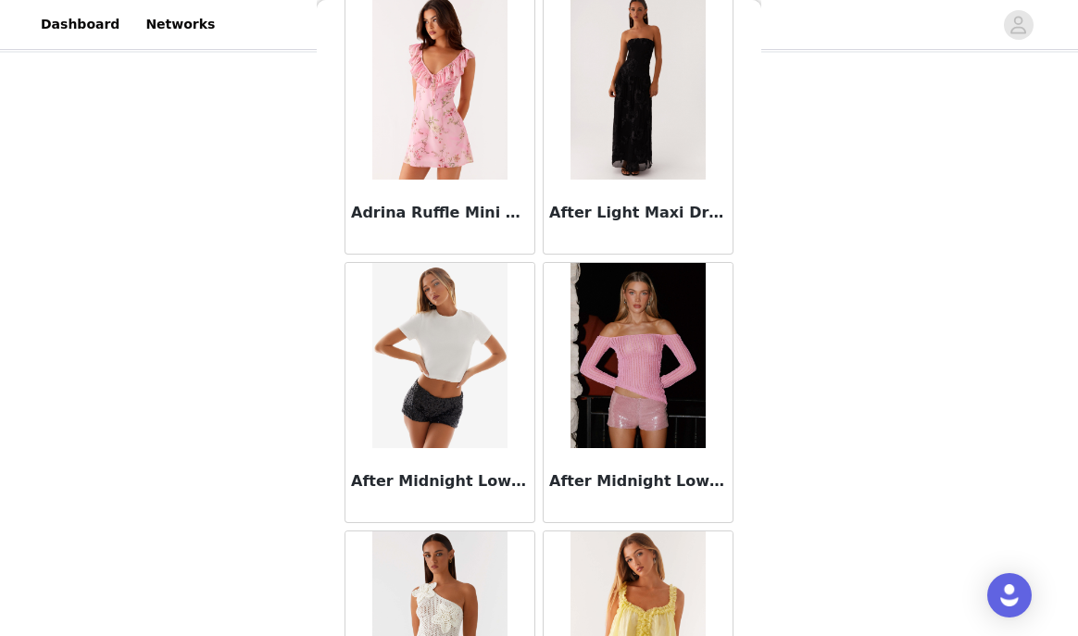
scroll to position [2197, 0]
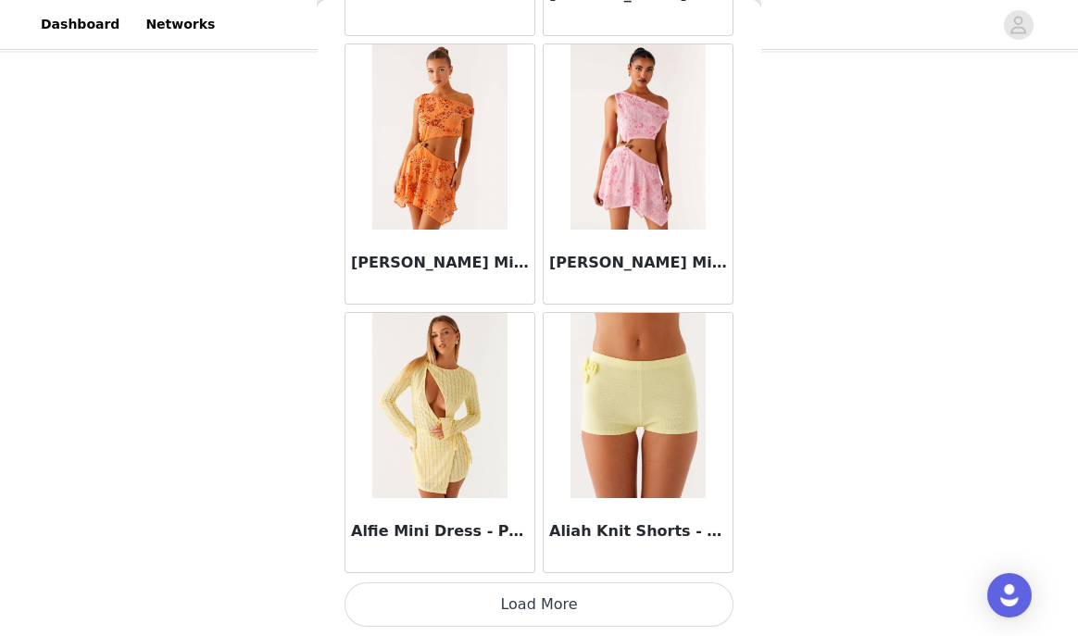
click at [492, 605] on button "Load More" at bounding box center [538, 604] width 389 height 44
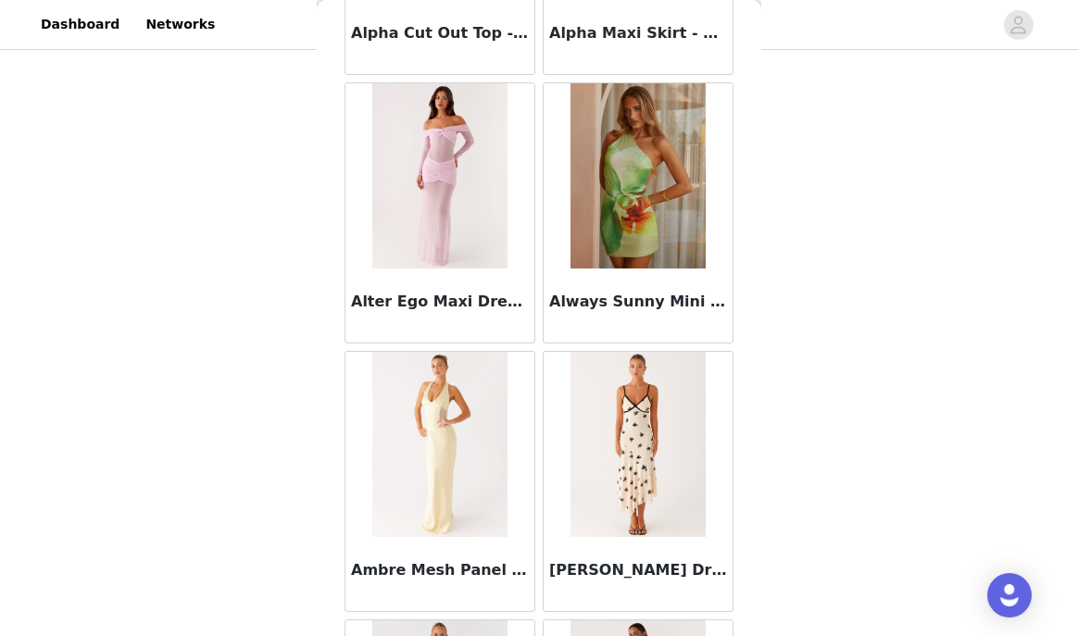
scroll to position [4881, 0]
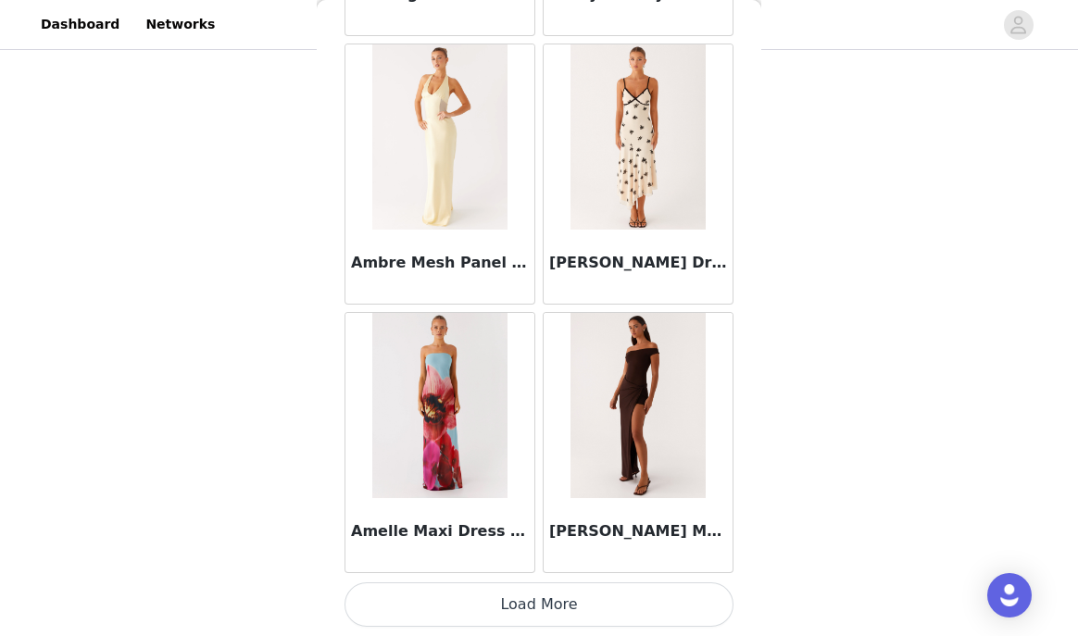
click at [505, 619] on button "Load More" at bounding box center [538, 604] width 389 height 44
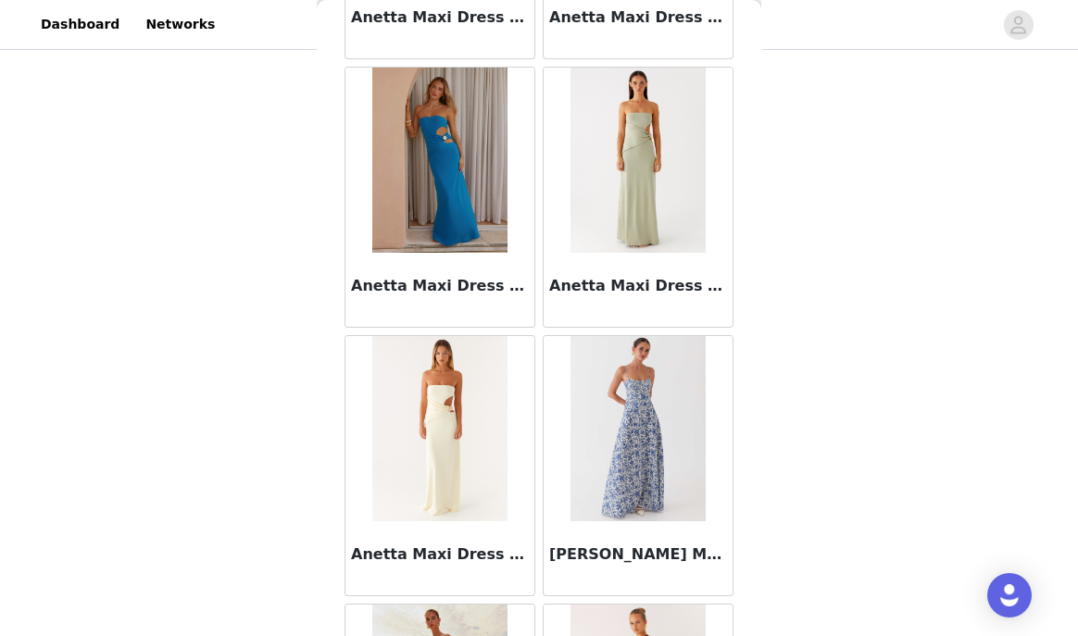
scroll to position [7566, 0]
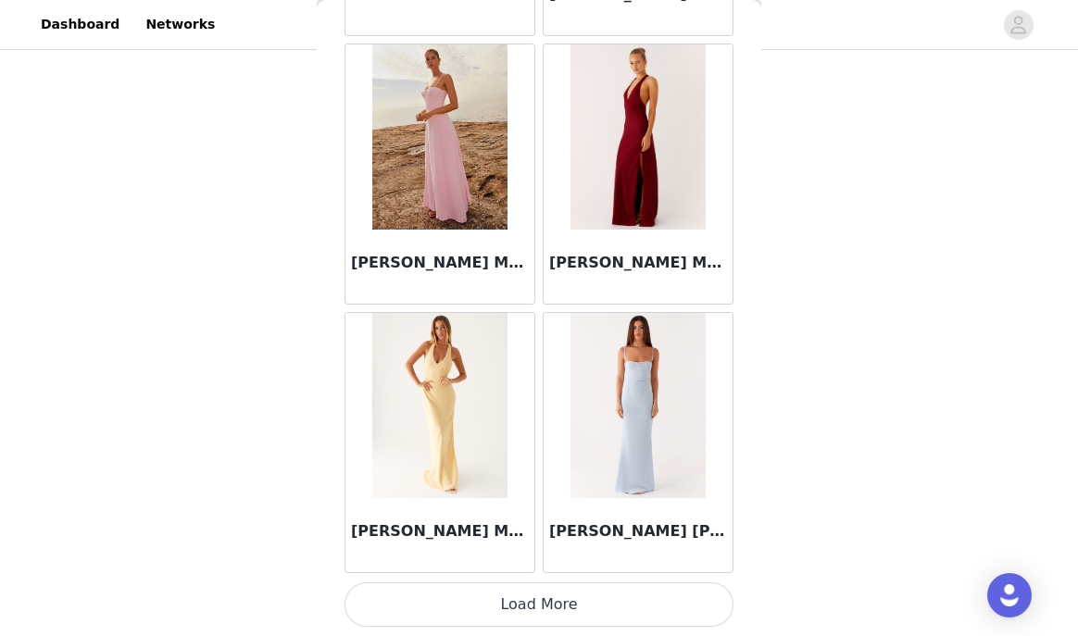
click at [508, 595] on button "Load More" at bounding box center [538, 604] width 389 height 44
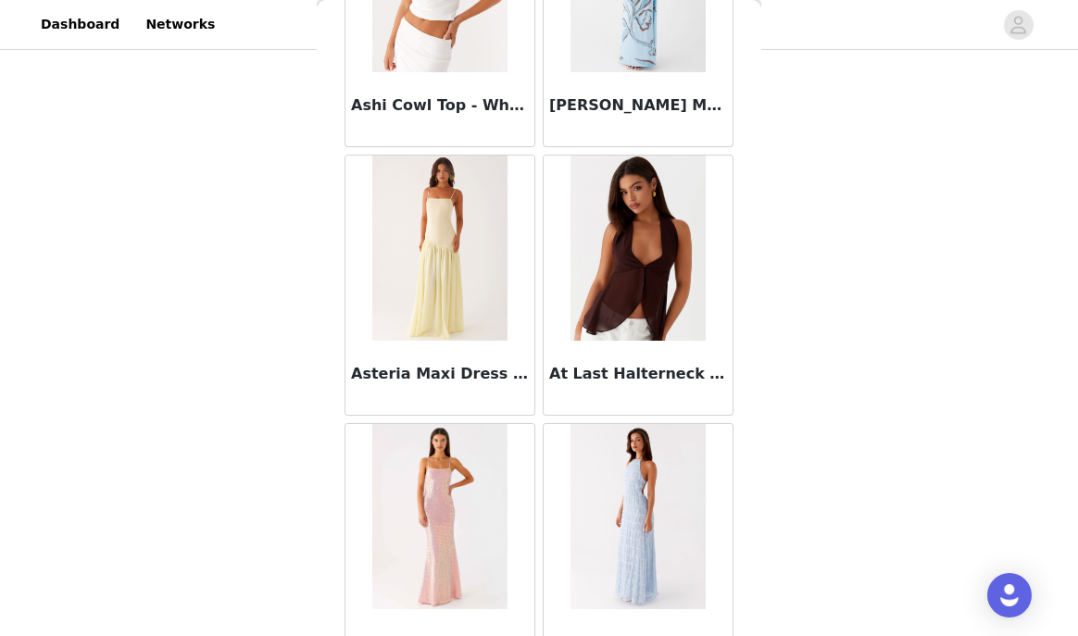
scroll to position [10250, 0]
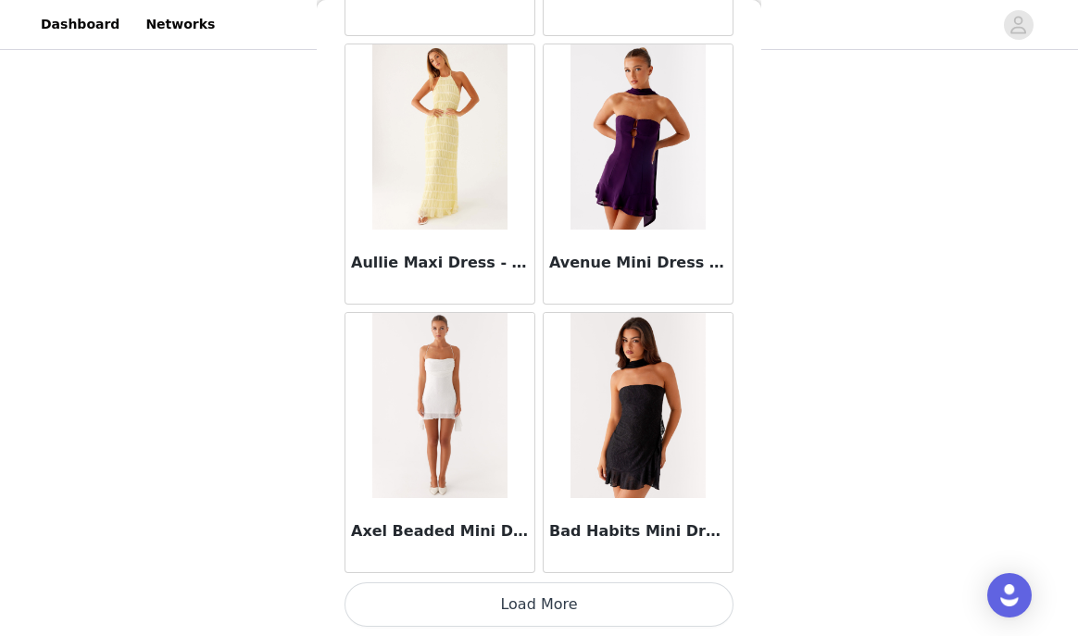
click at [509, 615] on button "Load More" at bounding box center [538, 604] width 389 height 44
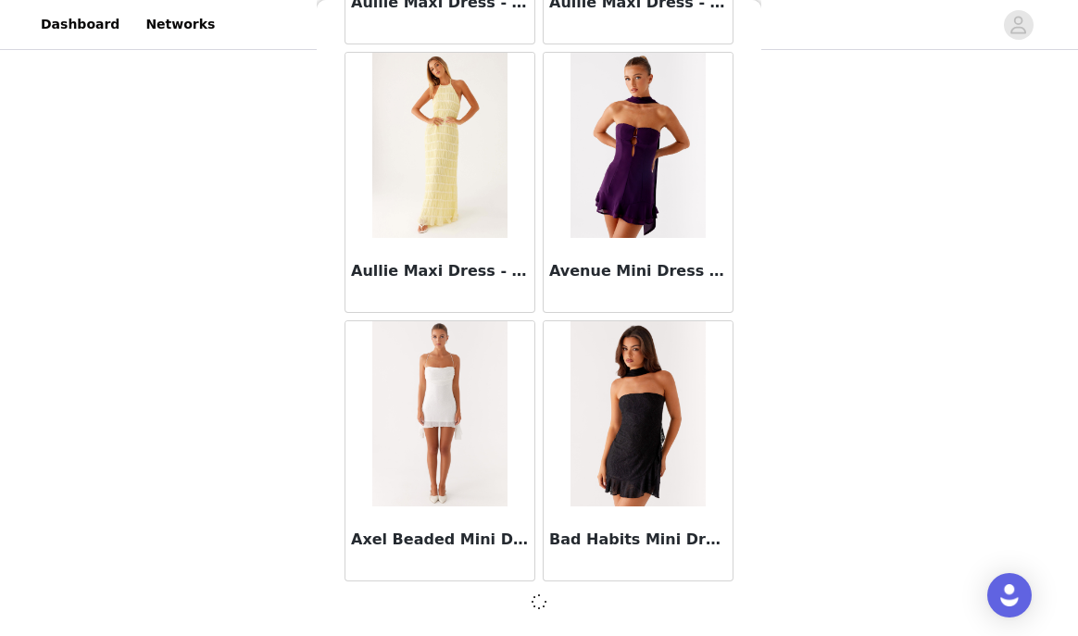
scroll to position [10242, 0]
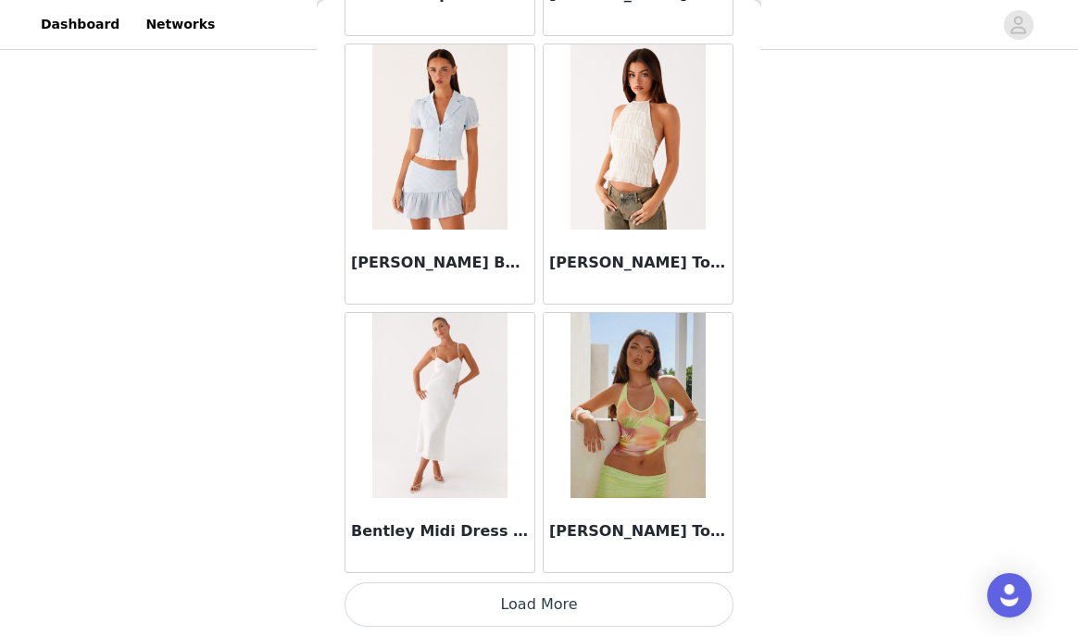
click at [509, 610] on button "Load More" at bounding box center [538, 604] width 389 height 44
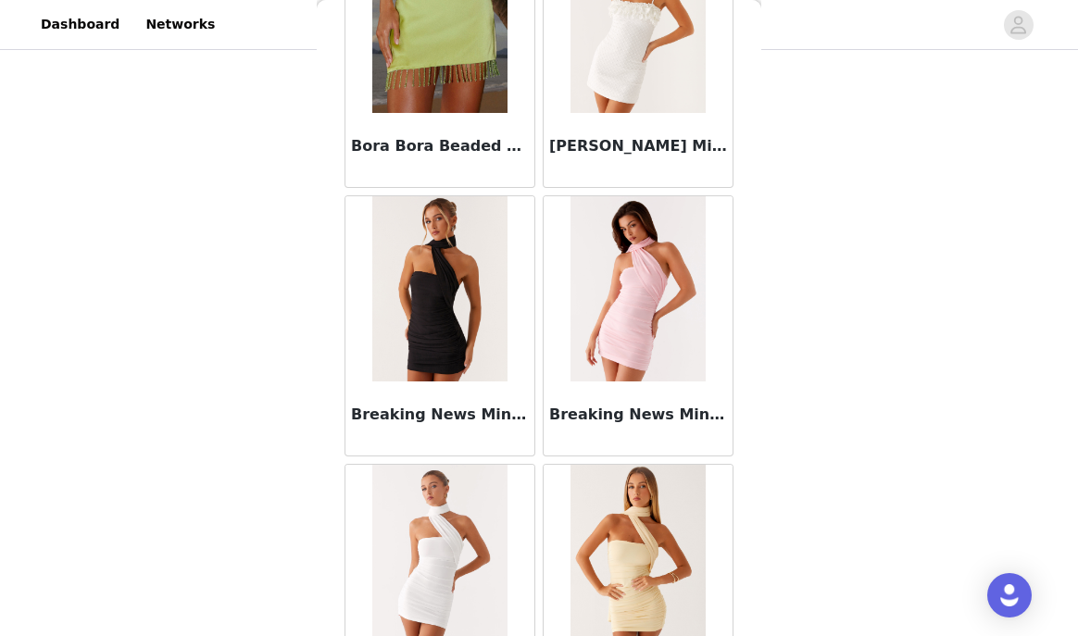
scroll to position [15619, 0]
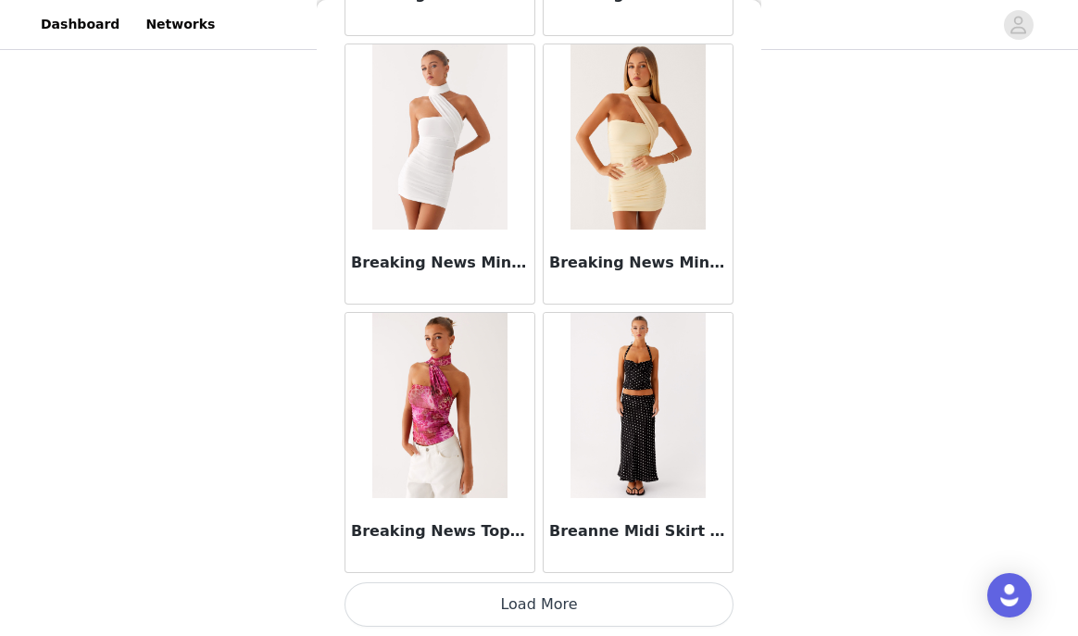
click at [492, 614] on button "Load More" at bounding box center [538, 604] width 389 height 44
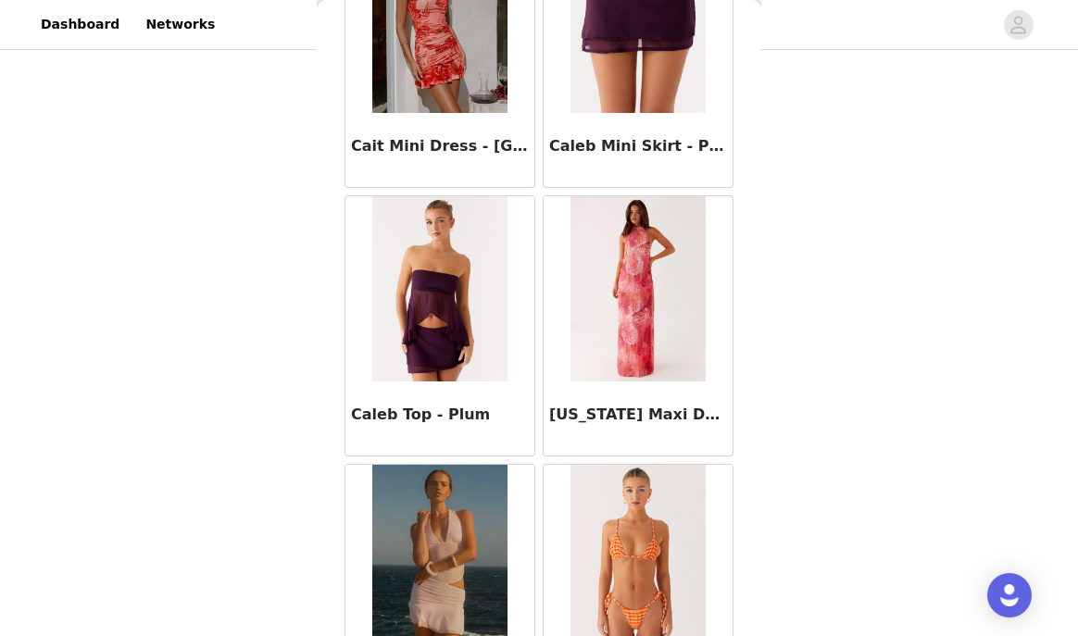
scroll to position [18304, 0]
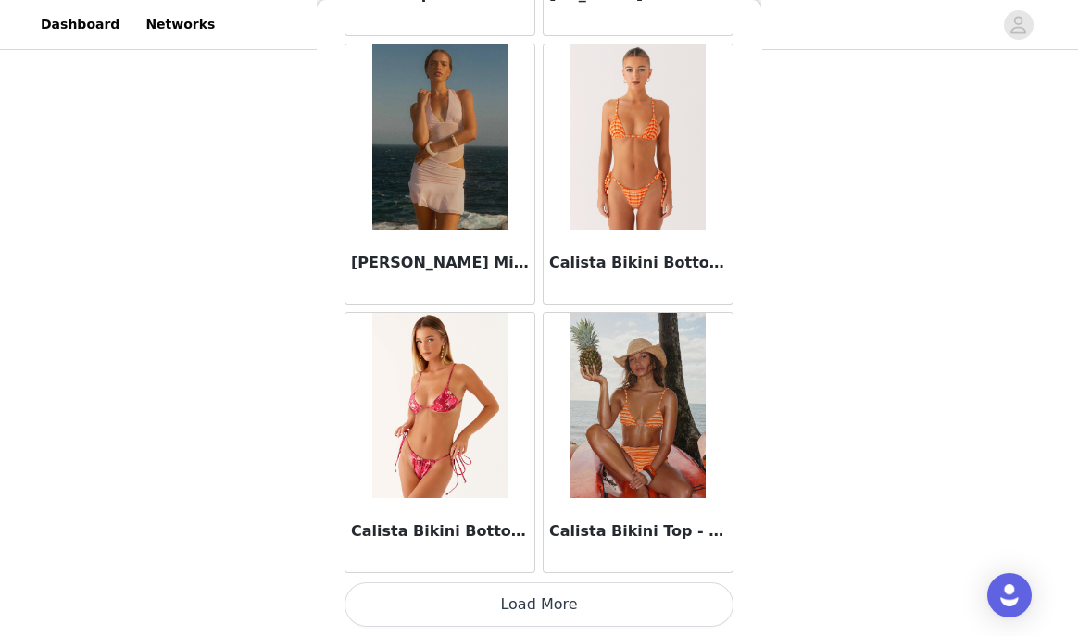
click at [492, 599] on button "Load More" at bounding box center [538, 604] width 389 height 44
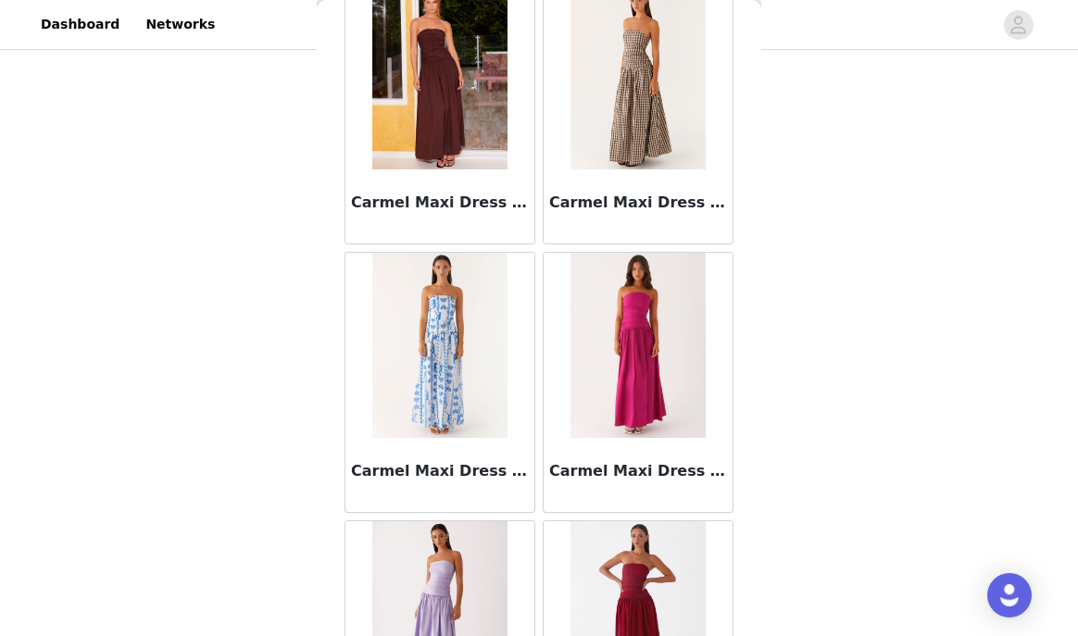
scroll to position [20988, 0]
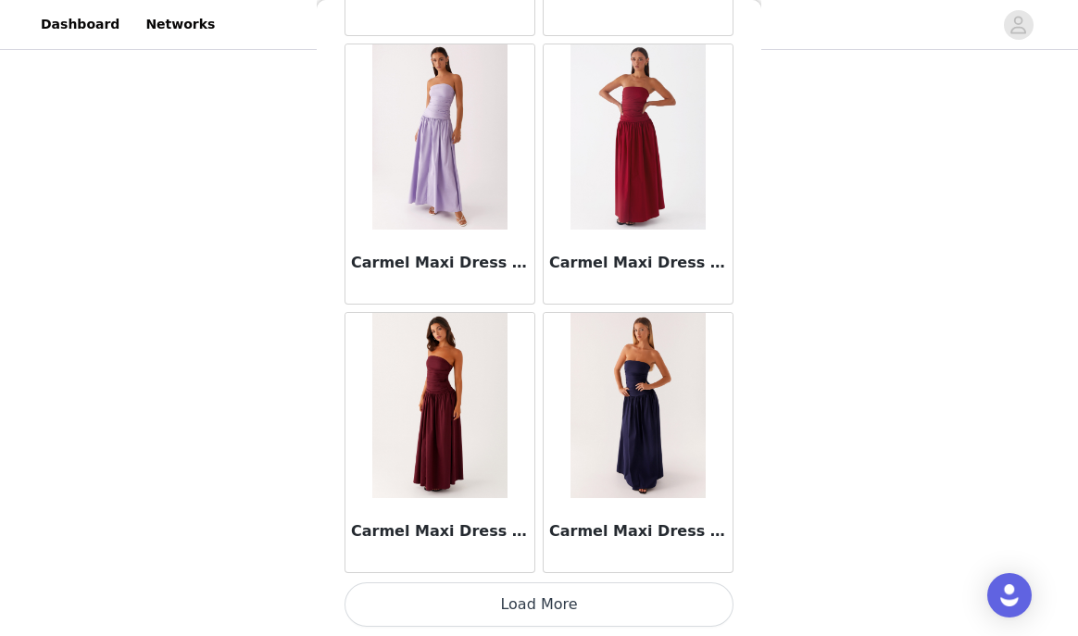
click at [468, 593] on button "Load More" at bounding box center [538, 604] width 389 height 44
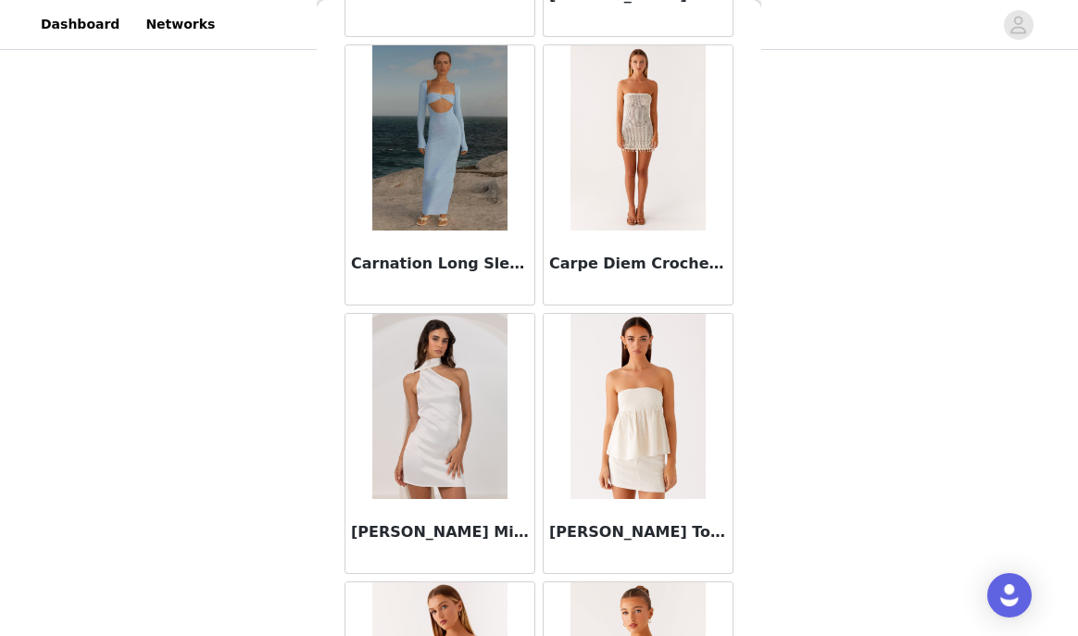
scroll to position [23673, 0]
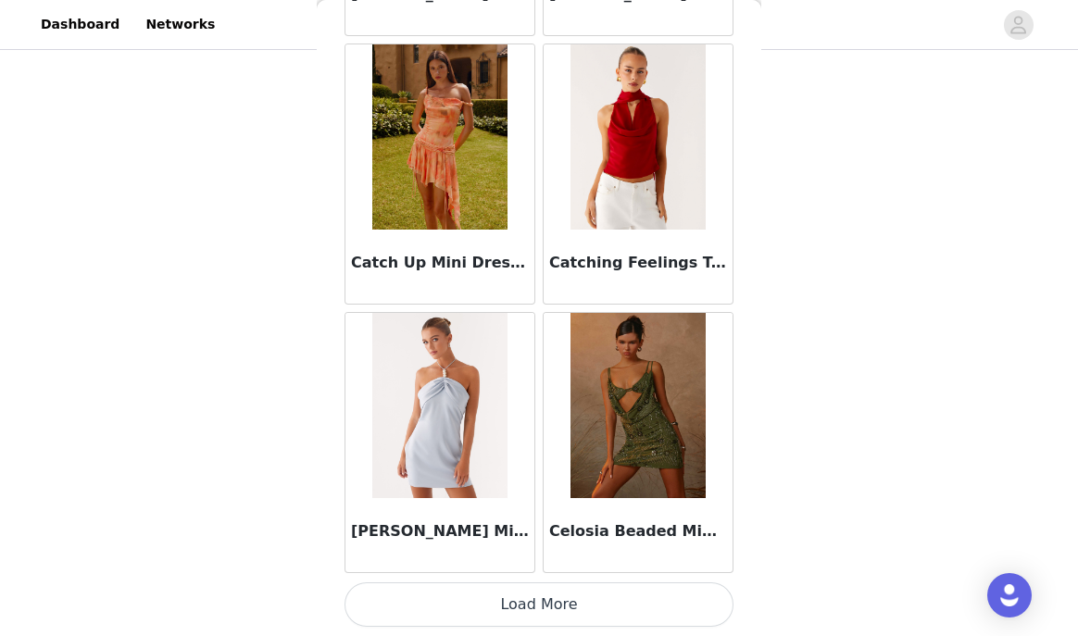
click at [488, 613] on button "Load More" at bounding box center [538, 604] width 389 height 44
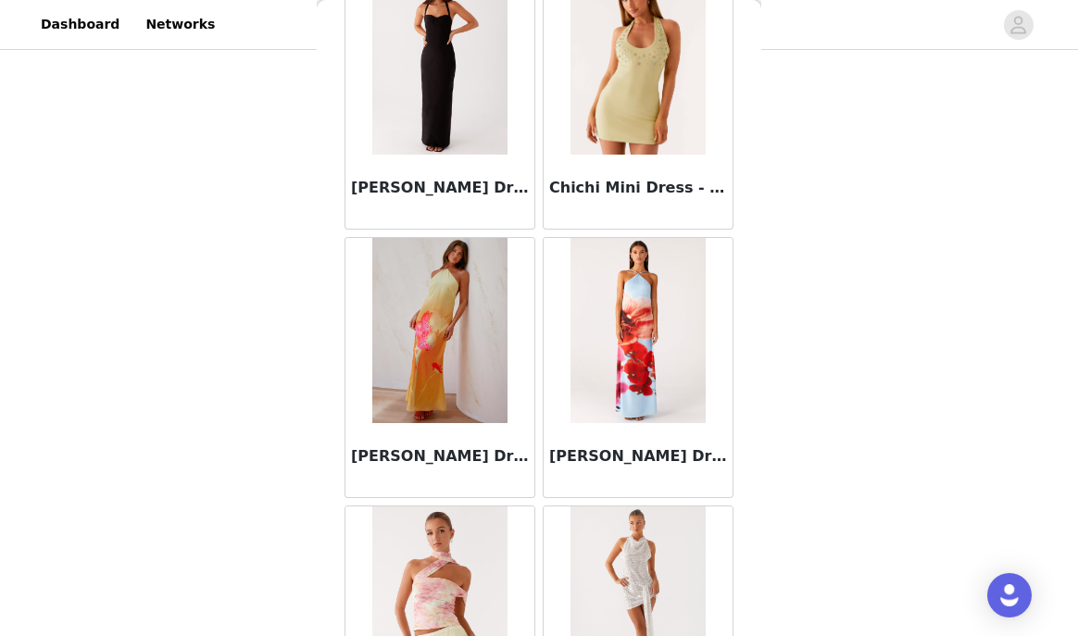
scroll to position [26357, 0]
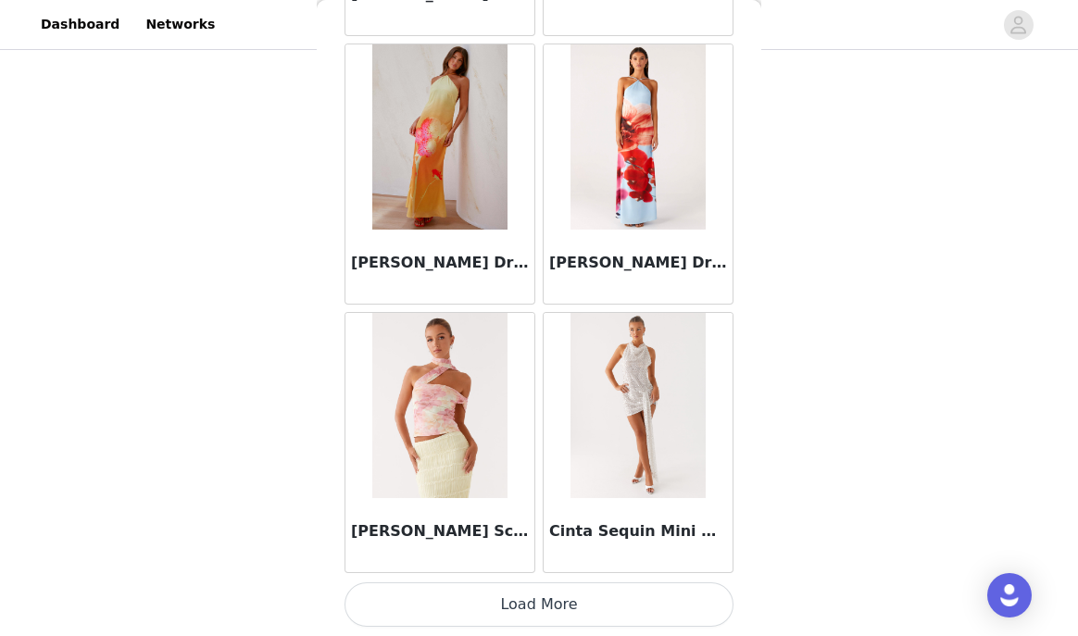
click at [548, 609] on button "Load More" at bounding box center [538, 604] width 389 height 44
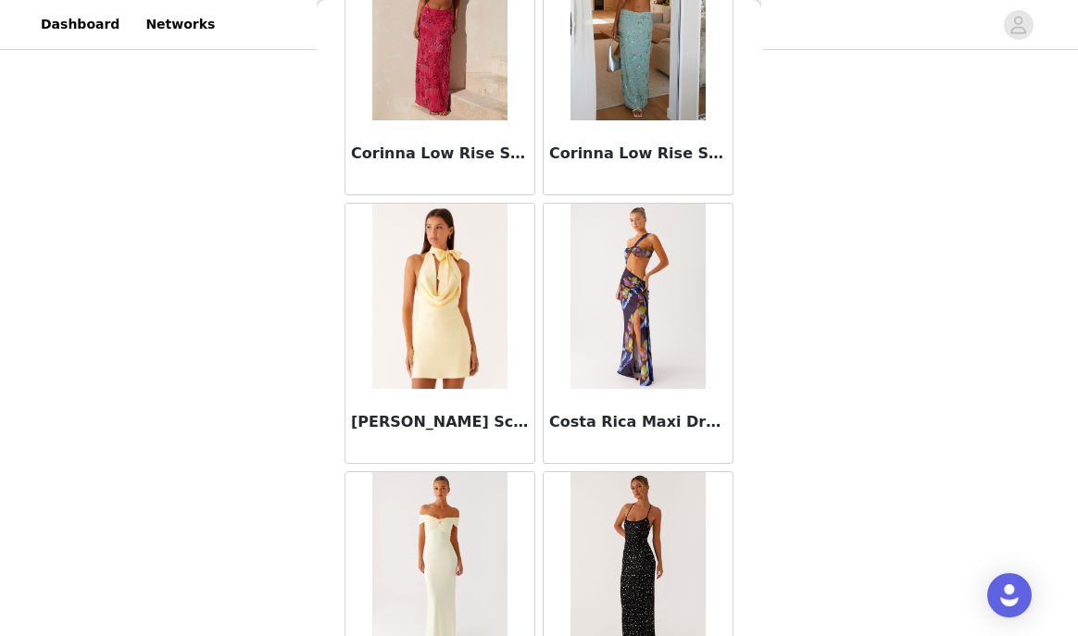
scroll to position [29042, 0]
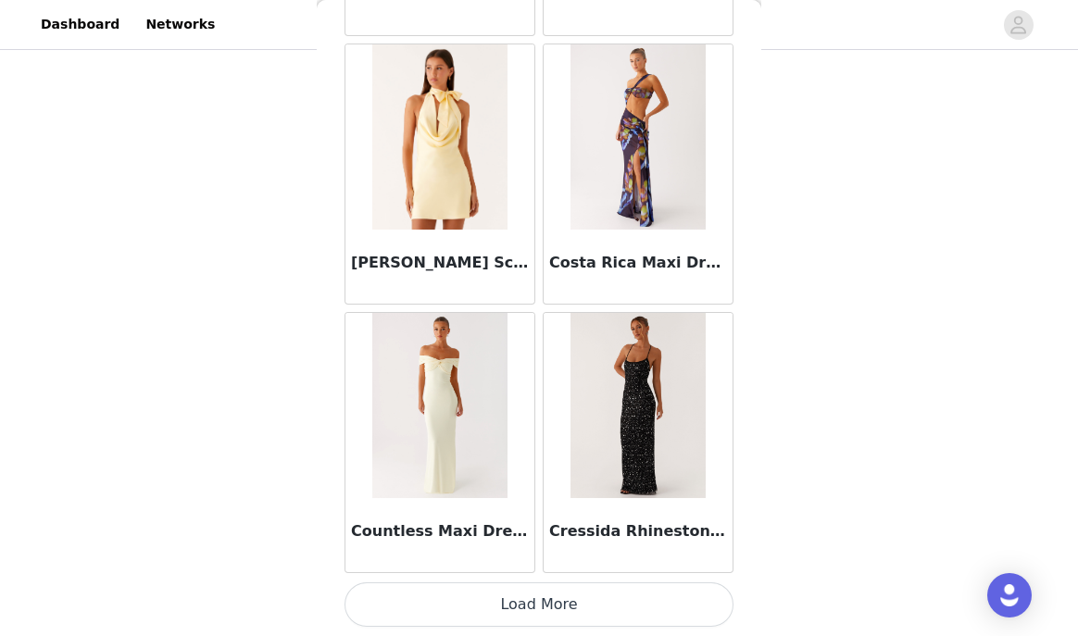
click at [555, 610] on button "Load More" at bounding box center [538, 604] width 389 height 44
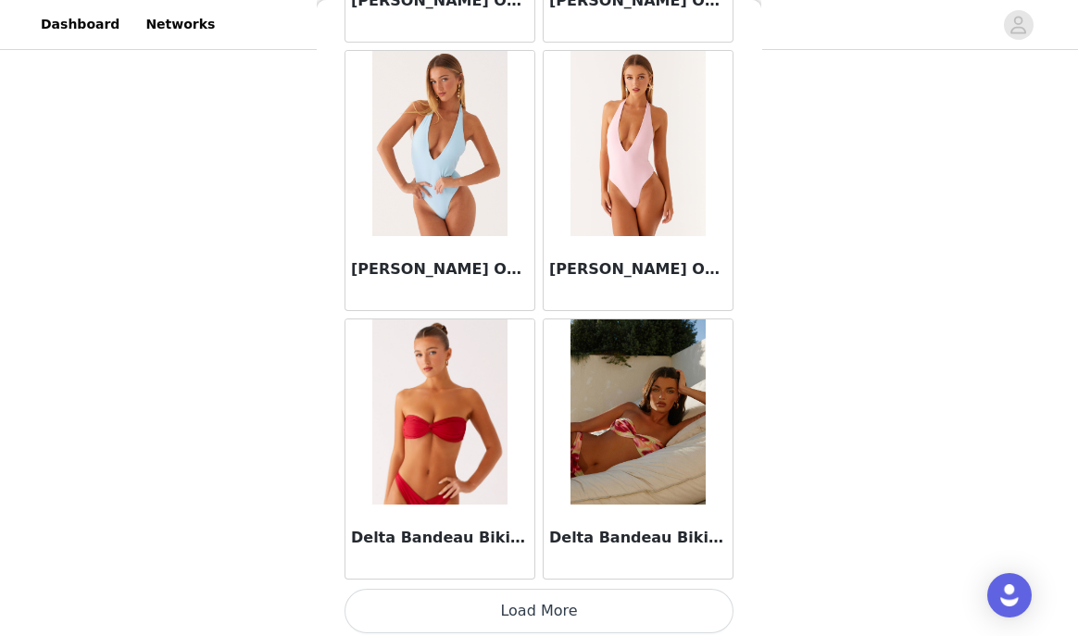
scroll to position [31723, 0]
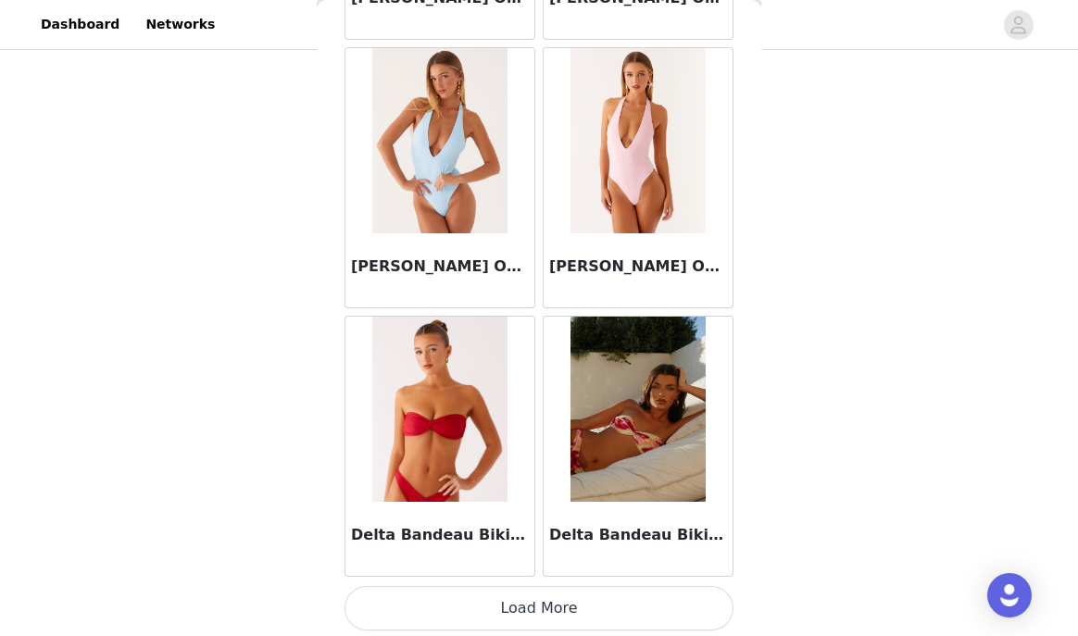
click at [516, 607] on button "Load More" at bounding box center [538, 608] width 389 height 44
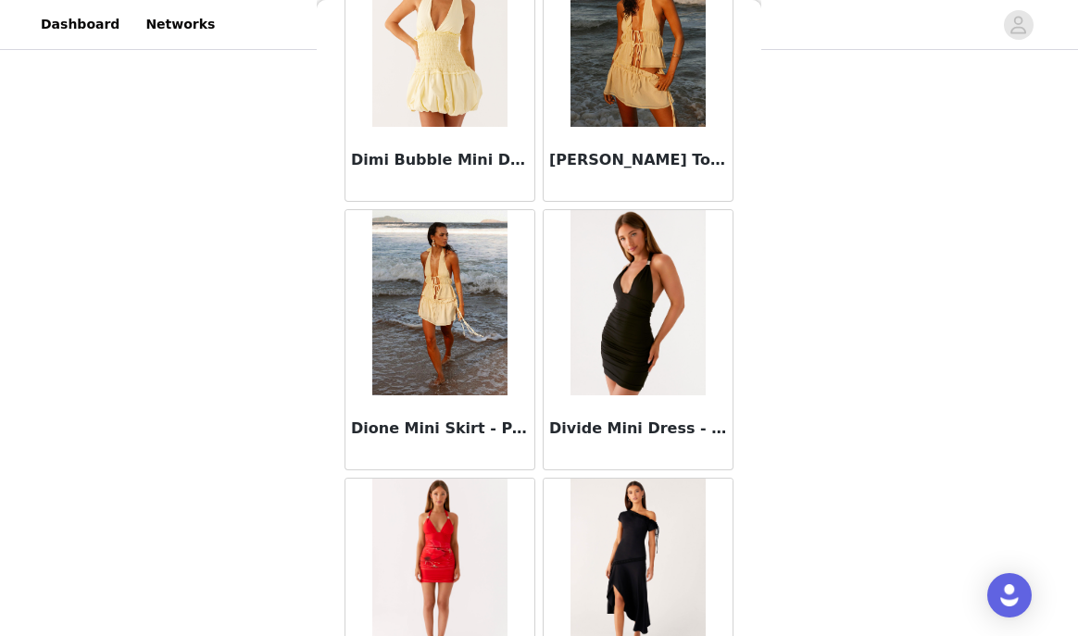
scroll to position [34411, 0]
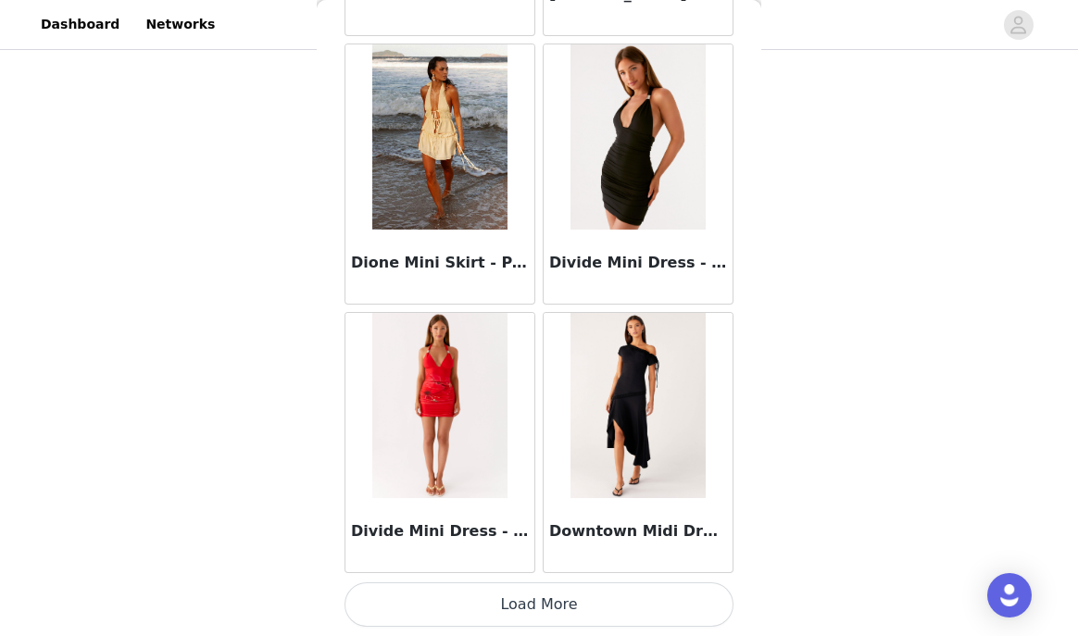
click at [492, 599] on button "Load More" at bounding box center [538, 604] width 389 height 44
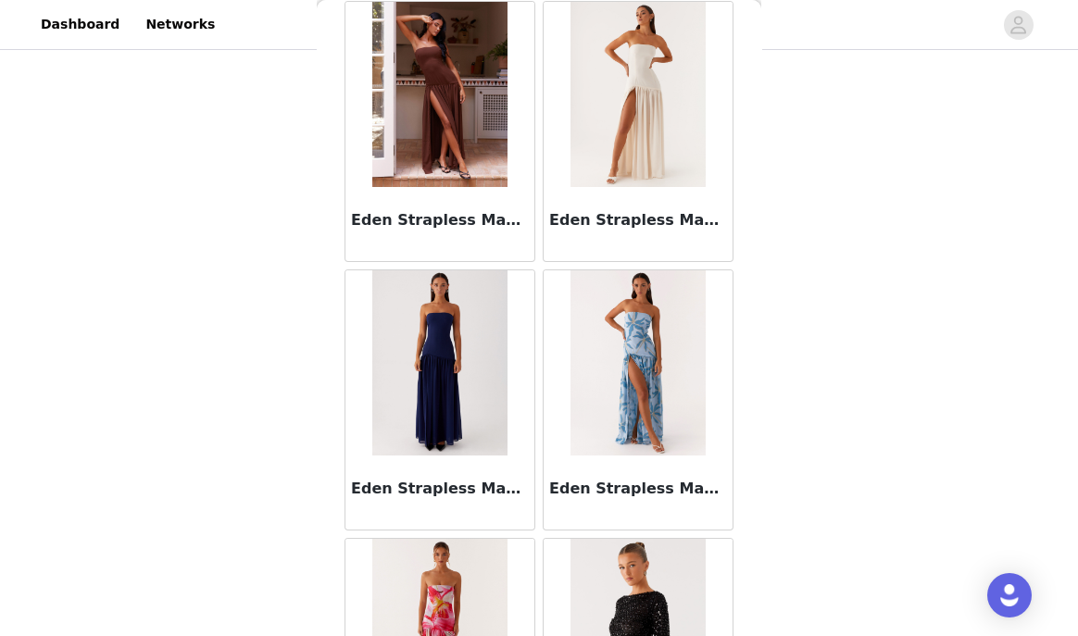
scroll to position [37095, 0]
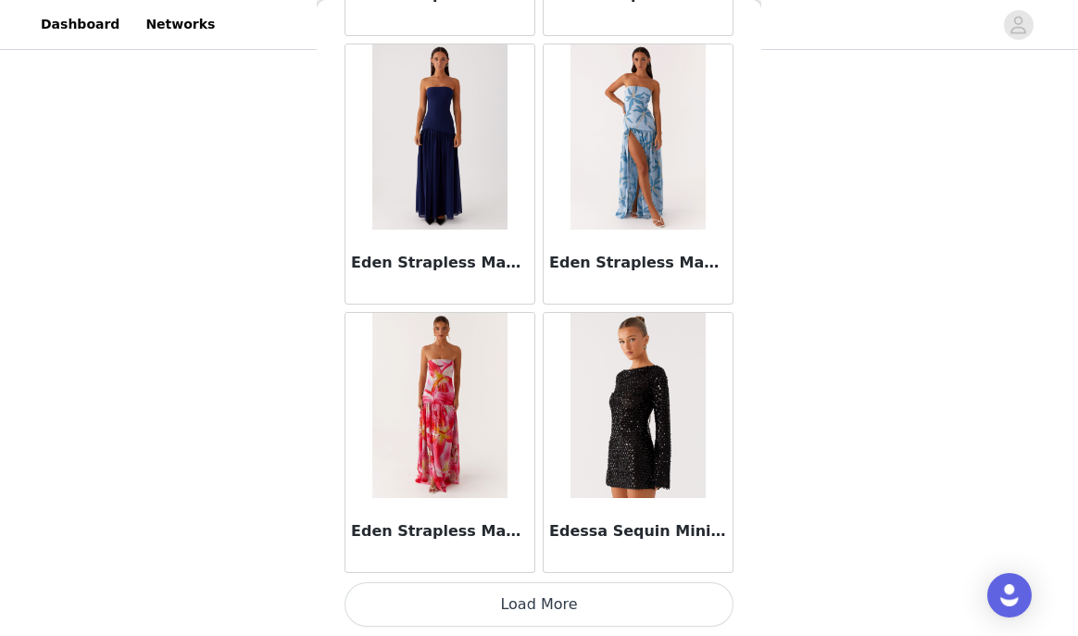
click at [573, 602] on button "Load More" at bounding box center [538, 604] width 389 height 44
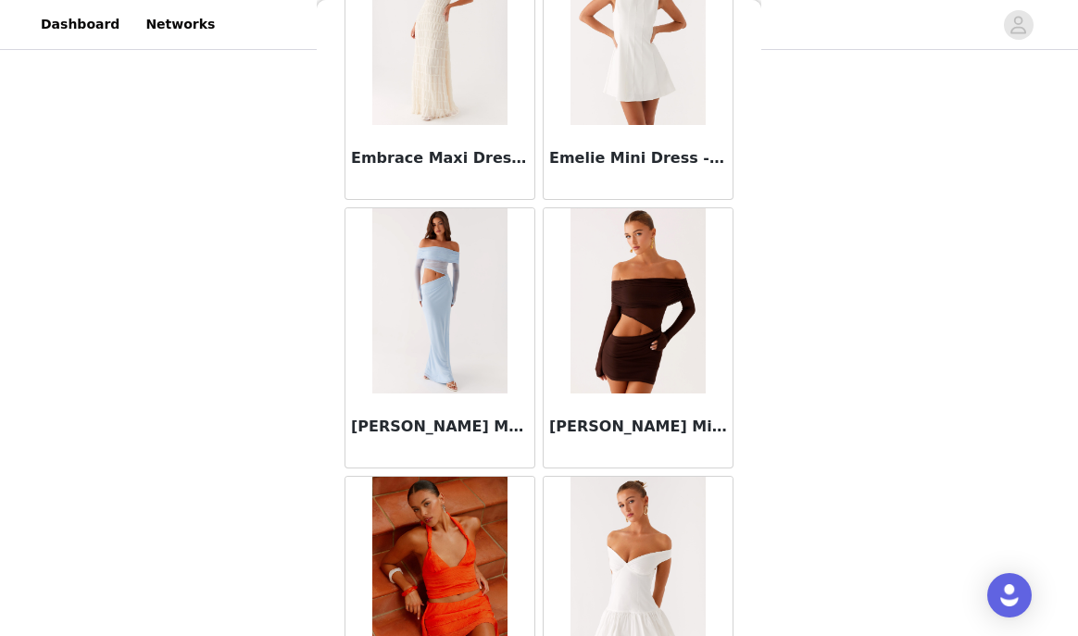
scroll to position [39780, 0]
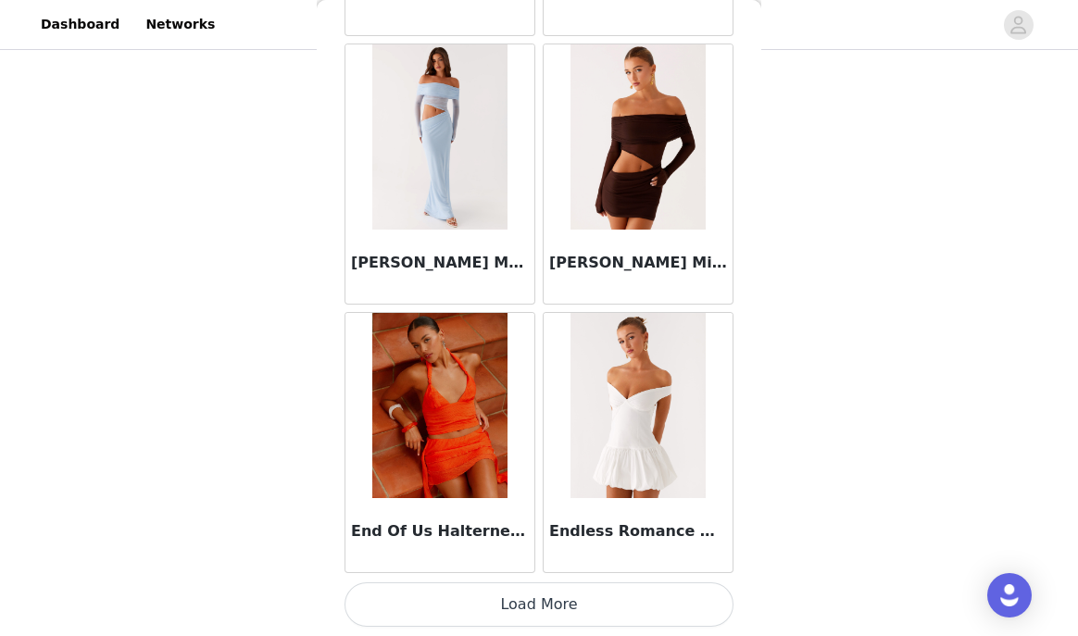
click at [517, 613] on button "Load More" at bounding box center [538, 604] width 389 height 44
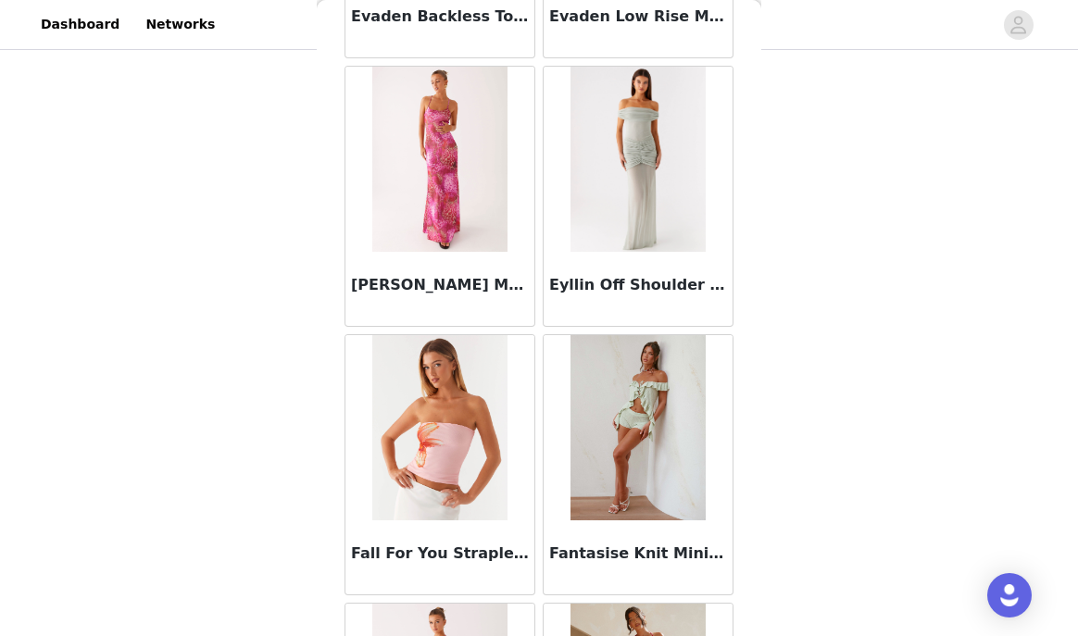
scroll to position [42464, 0]
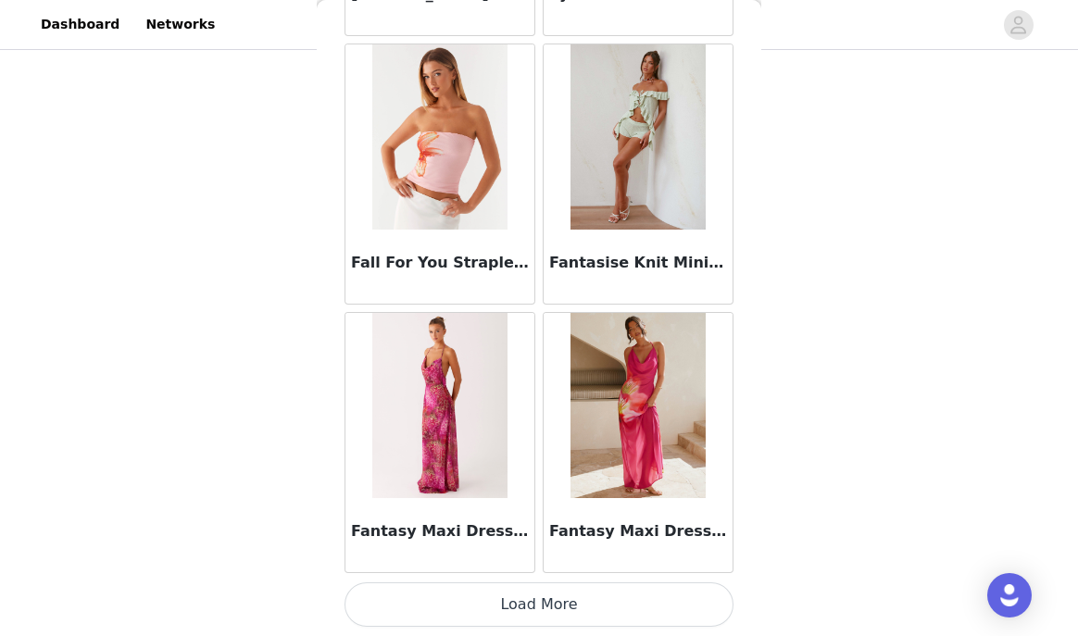
click at [518, 596] on button "Load More" at bounding box center [538, 604] width 389 height 44
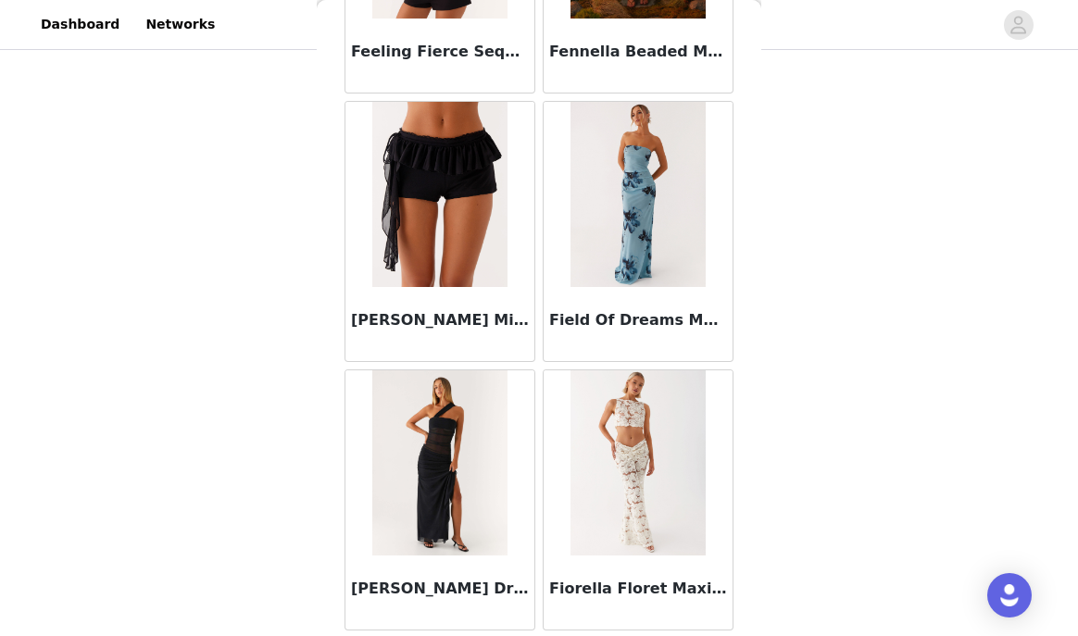
scroll to position [43216, 0]
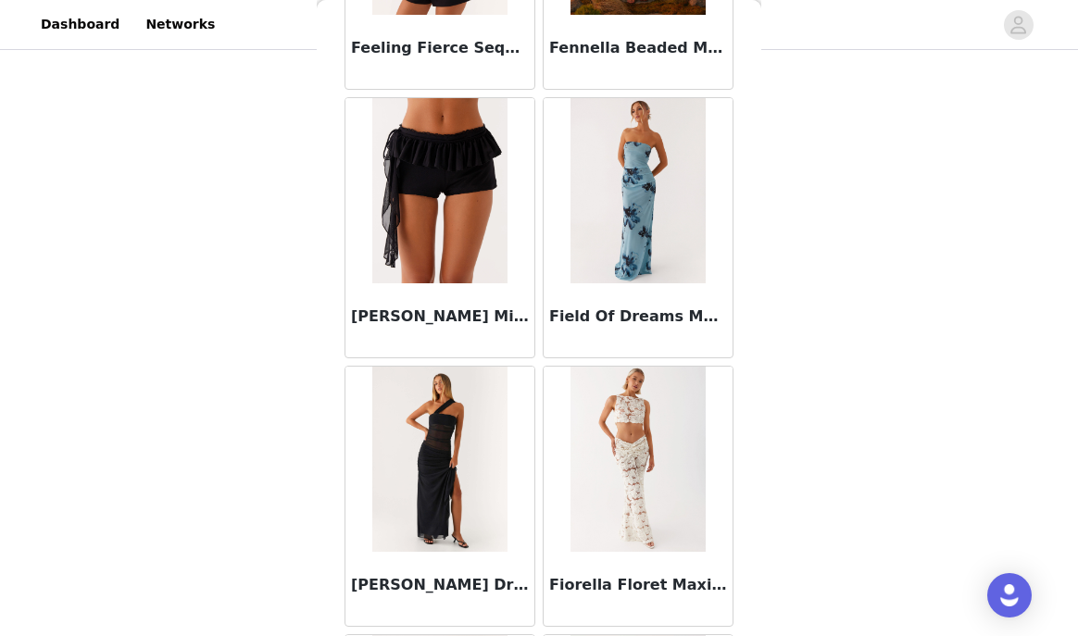
click at [412, 314] on h3 "Fergie Mini Shorts - Black" at bounding box center [440, 316] width 178 height 22
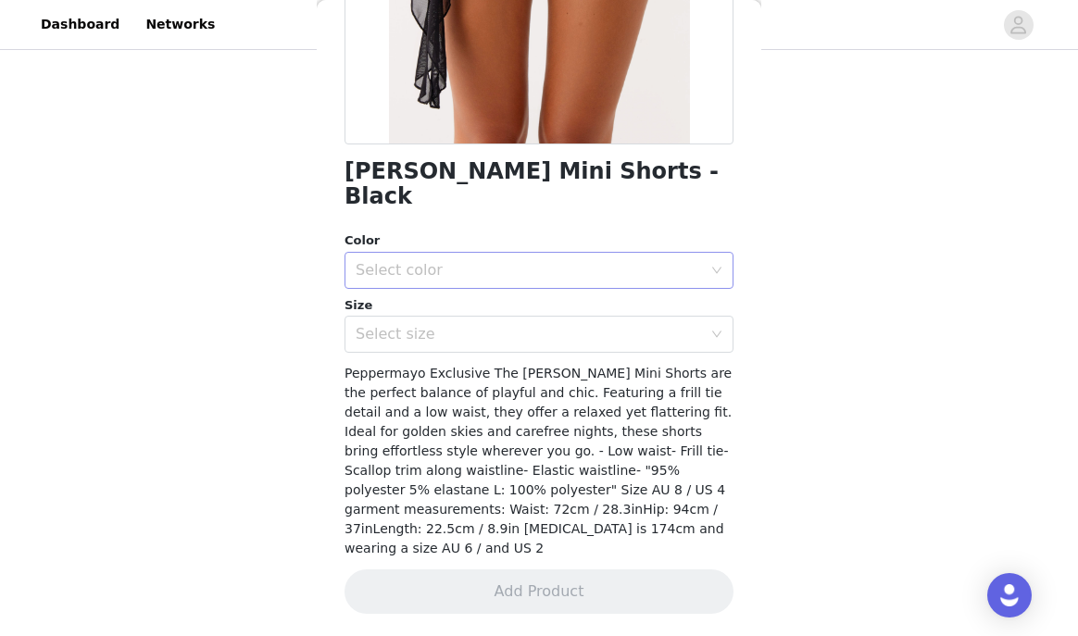
scroll to position [320, 0]
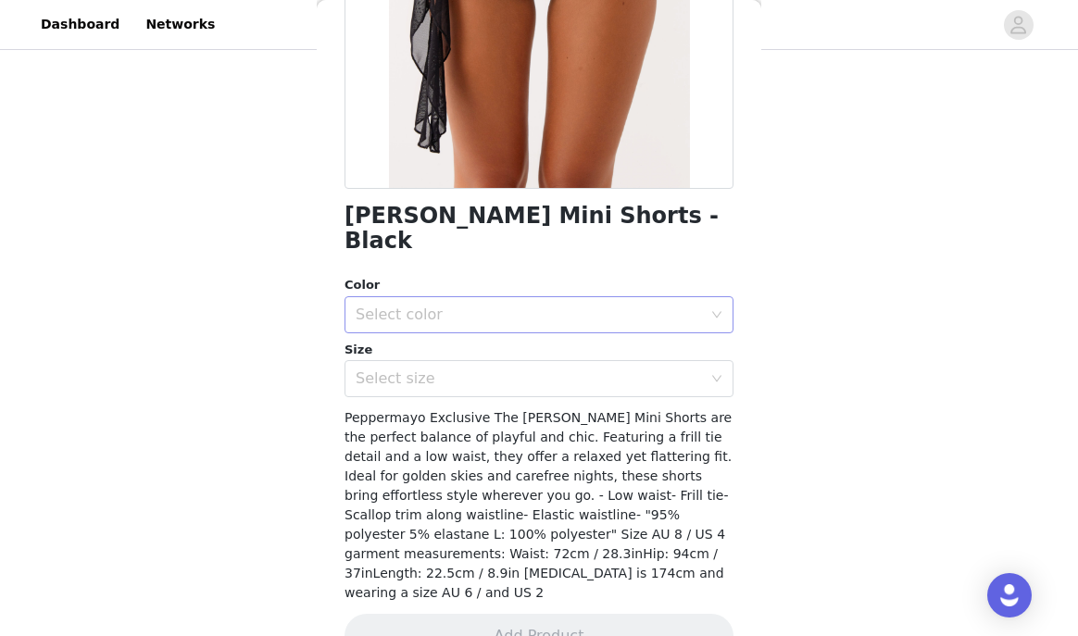
click at [481, 305] on div "Select color" at bounding box center [528, 314] width 346 height 19
click at [478, 348] on ul "Black" at bounding box center [538, 330] width 389 height 37
click at [478, 333] on li "Black" at bounding box center [538, 331] width 389 height 30
click at [478, 369] on div "Select size" at bounding box center [528, 378] width 346 height 19
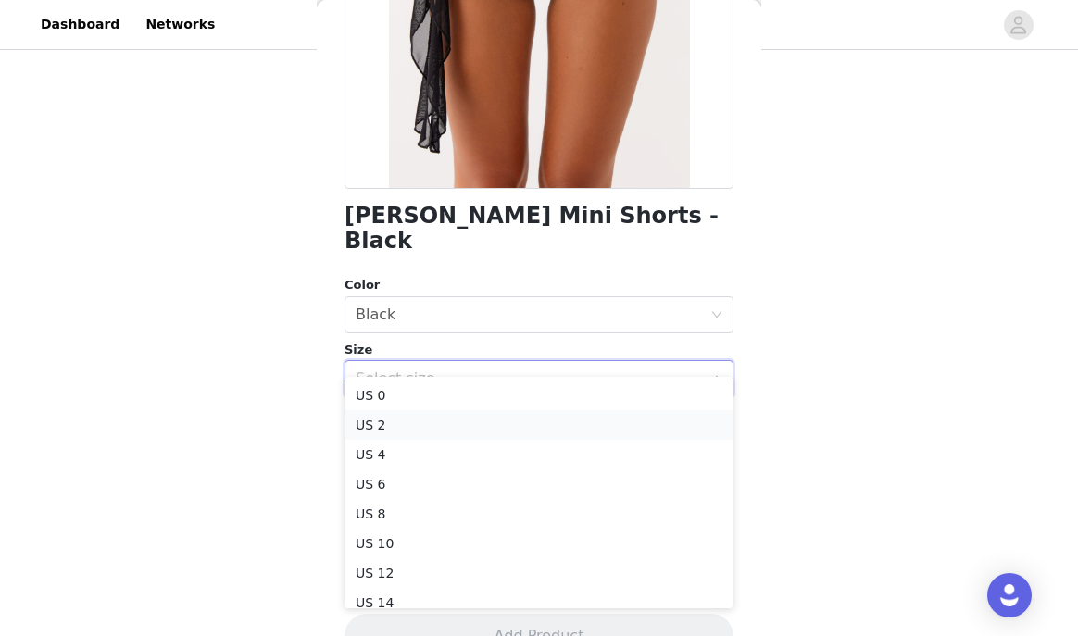
click at [468, 422] on li "US 2" at bounding box center [538, 425] width 389 height 30
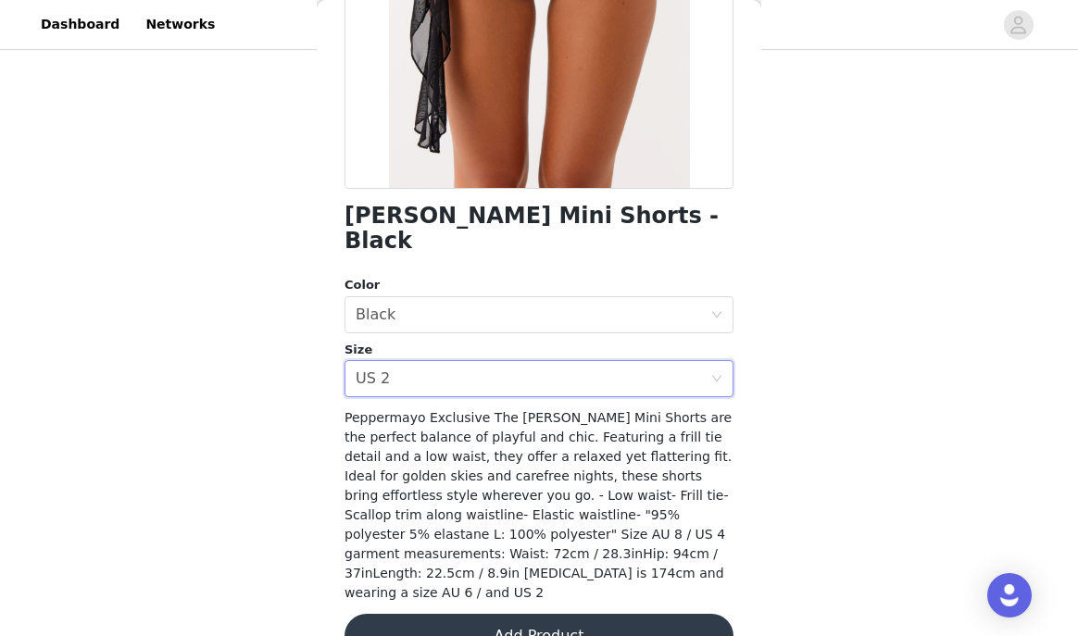
click at [471, 614] on button "Add Product" at bounding box center [538, 636] width 389 height 44
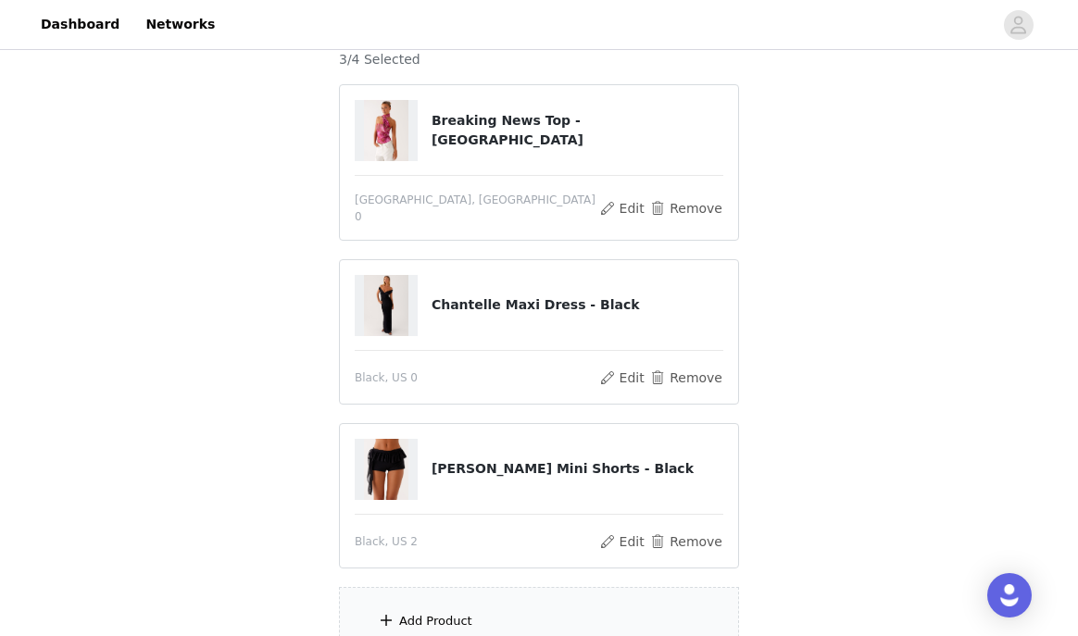
click at [404, 596] on div "Add Product" at bounding box center [539, 621] width 400 height 69
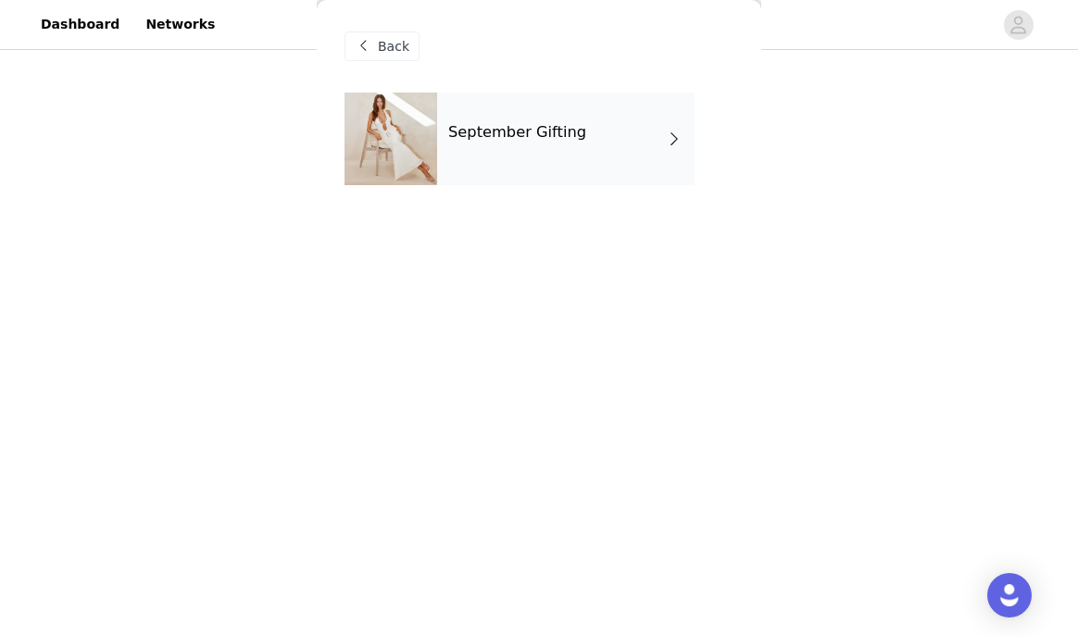
click at [504, 119] on div "September Gifting" at bounding box center [565, 139] width 257 height 93
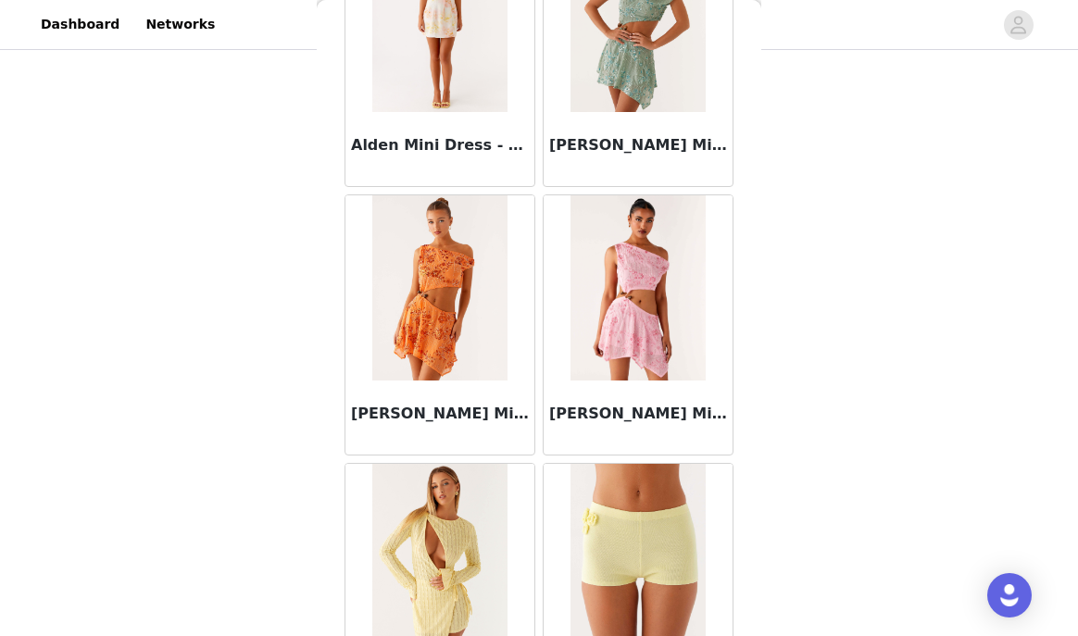
scroll to position [2197, 0]
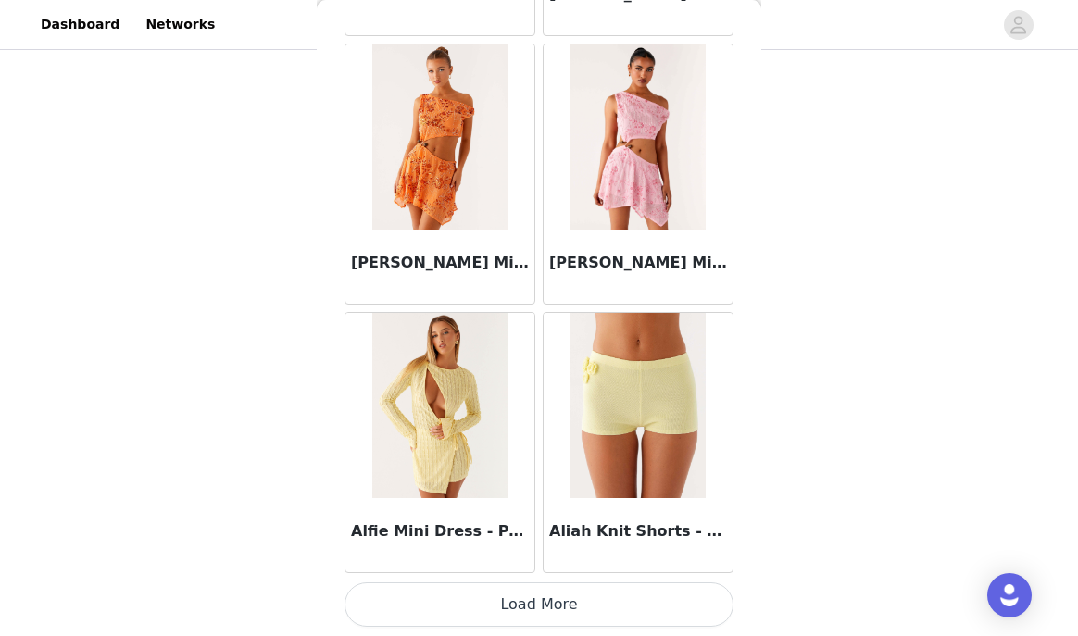
click at [474, 592] on button "Load More" at bounding box center [538, 604] width 389 height 44
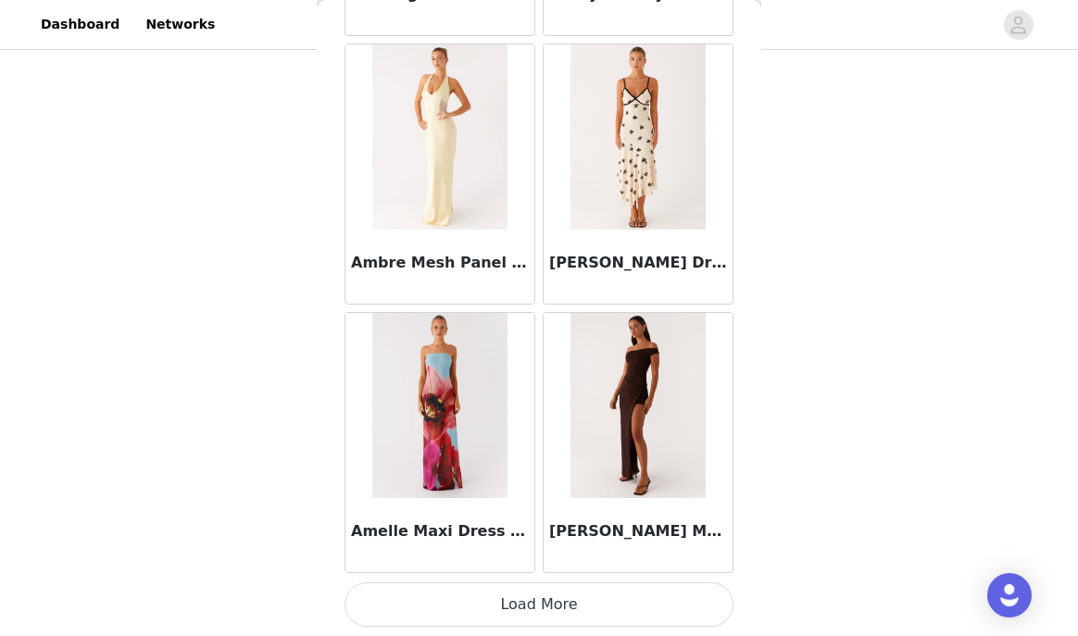
click at [476, 592] on button "Load More" at bounding box center [538, 604] width 389 height 44
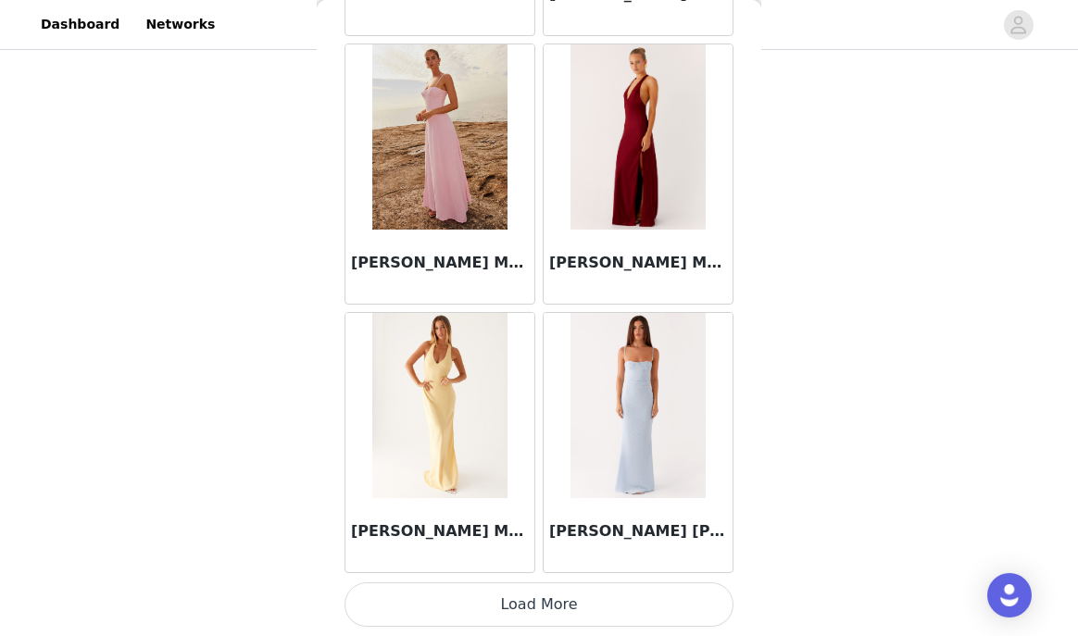
click at [480, 598] on button "Load More" at bounding box center [538, 604] width 389 height 44
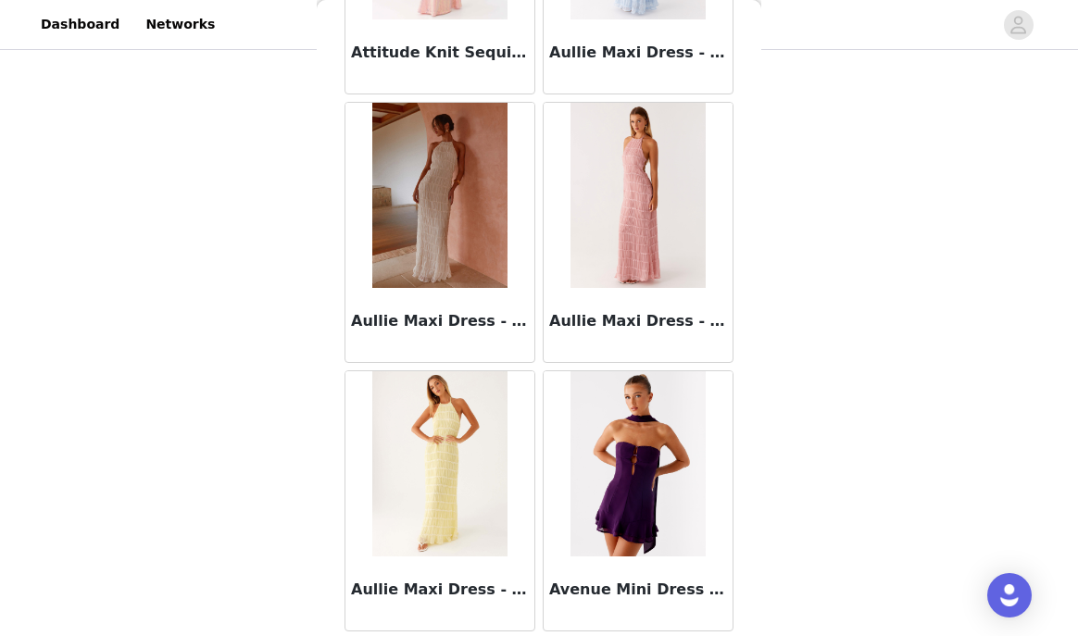
scroll to position [10250, 0]
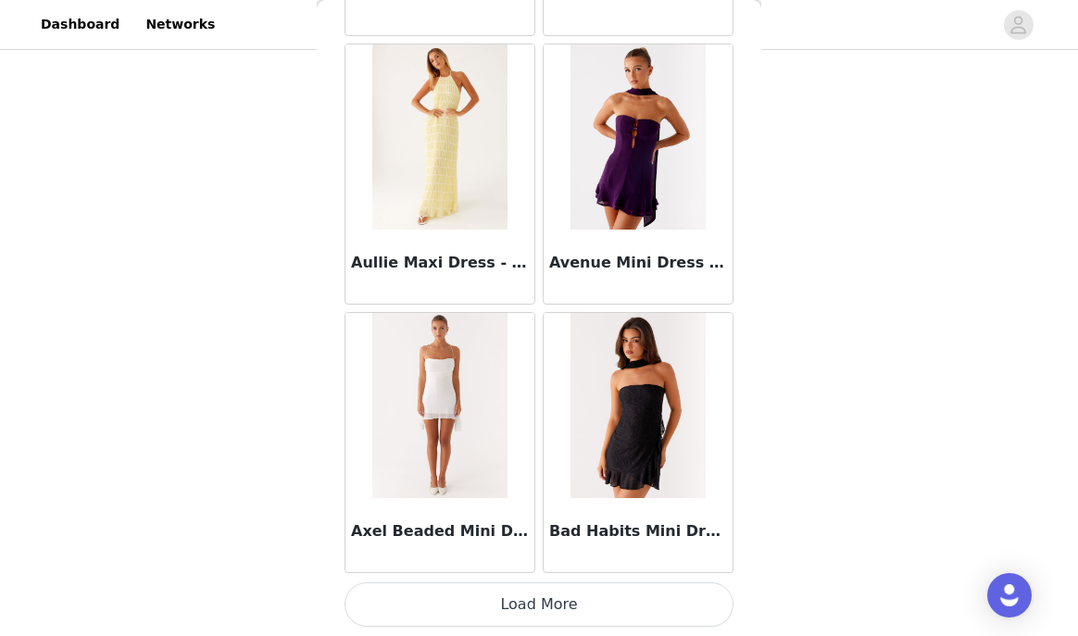
click at [478, 617] on button "Load More" at bounding box center [538, 604] width 389 height 44
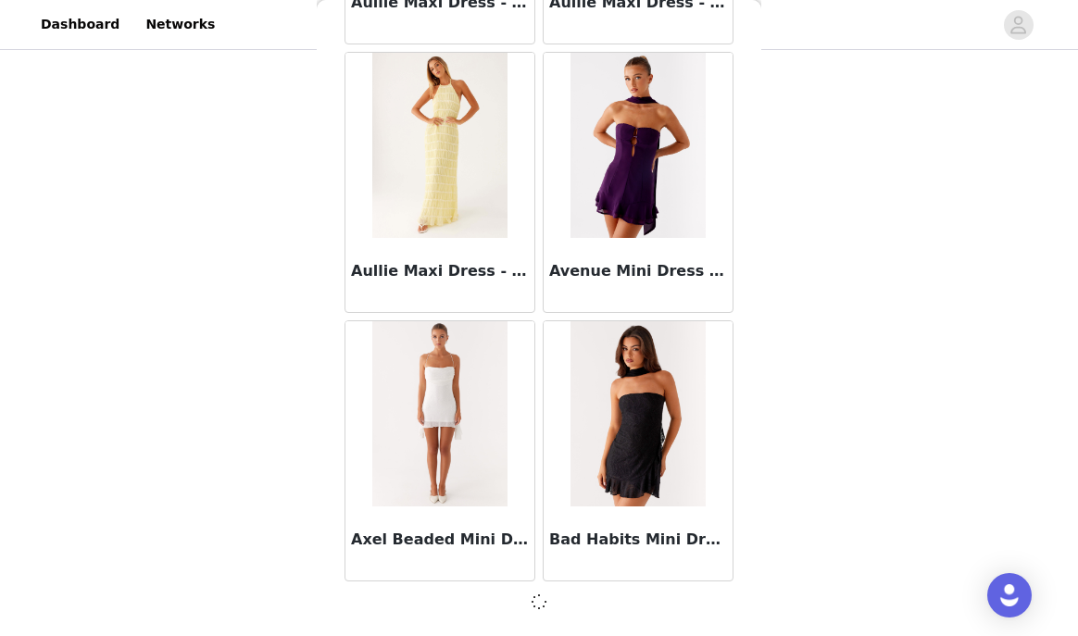
scroll to position [10242, 0]
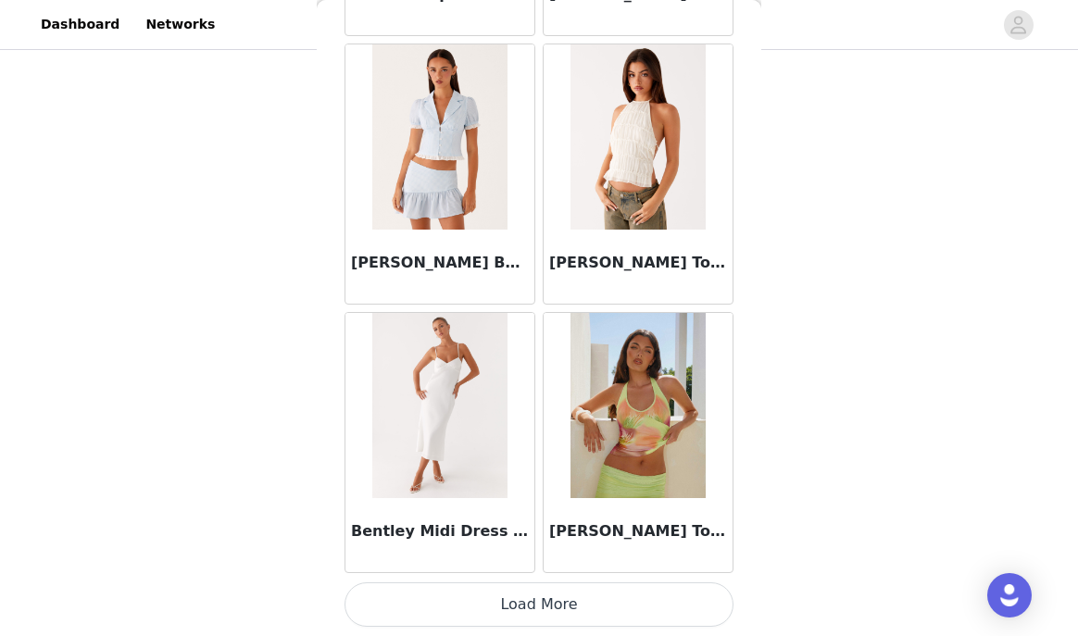
click at [478, 607] on button "Load More" at bounding box center [538, 604] width 389 height 44
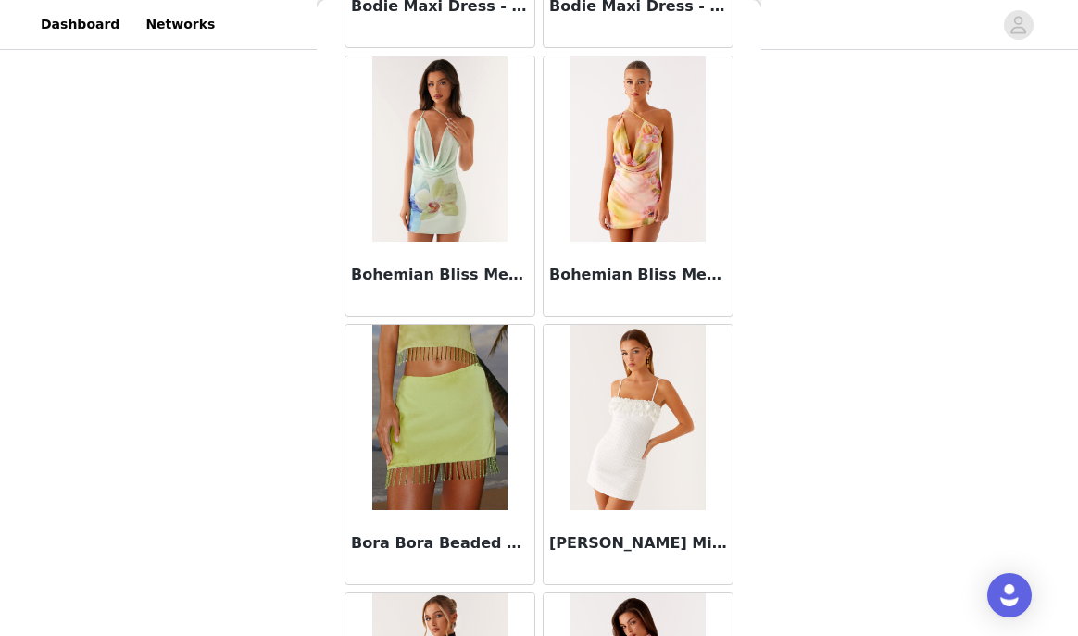
scroll to position [15619, 0]
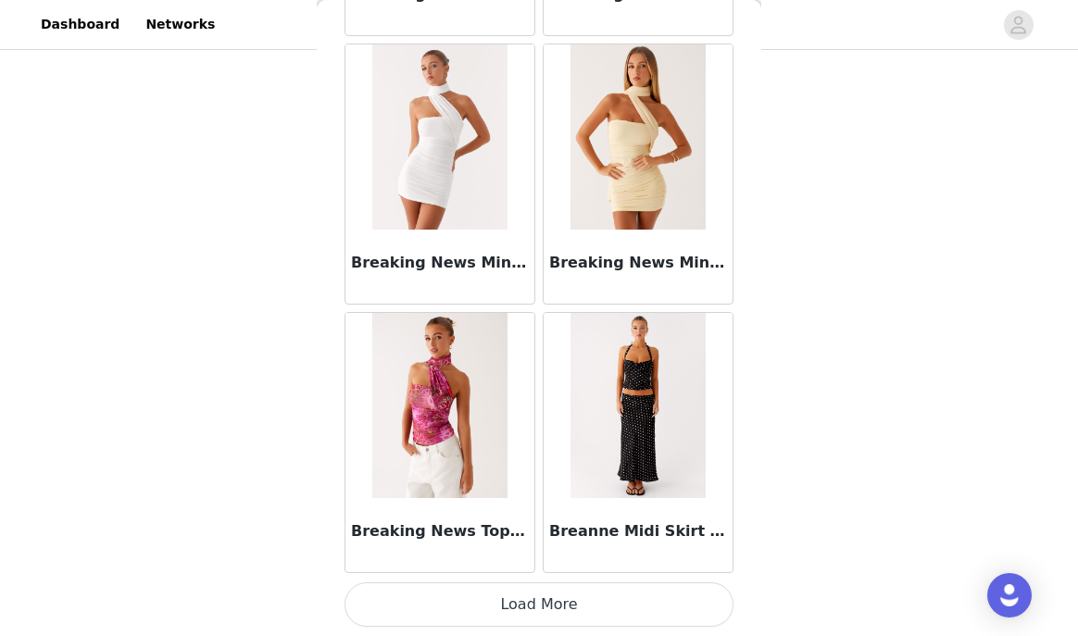
click at [492, 601] on button "Load More" at bounding box center [538, 604] width 389 height 44
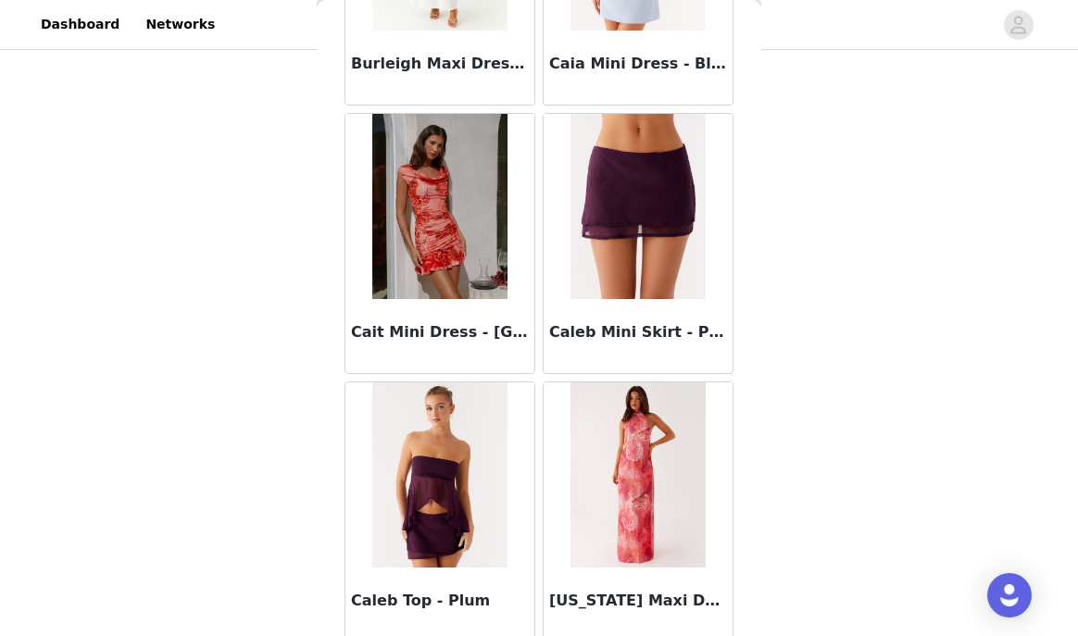
scroll to position [18304, 0]
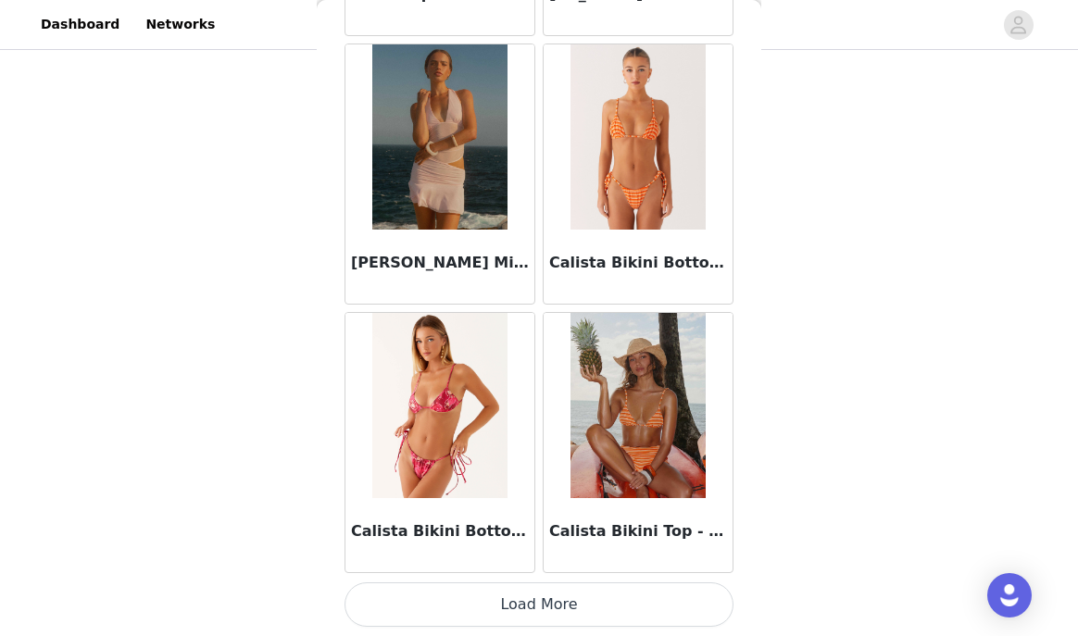
click at [488, 606] on button "Load More" at bounding box center [538, 604] width 389 height 44
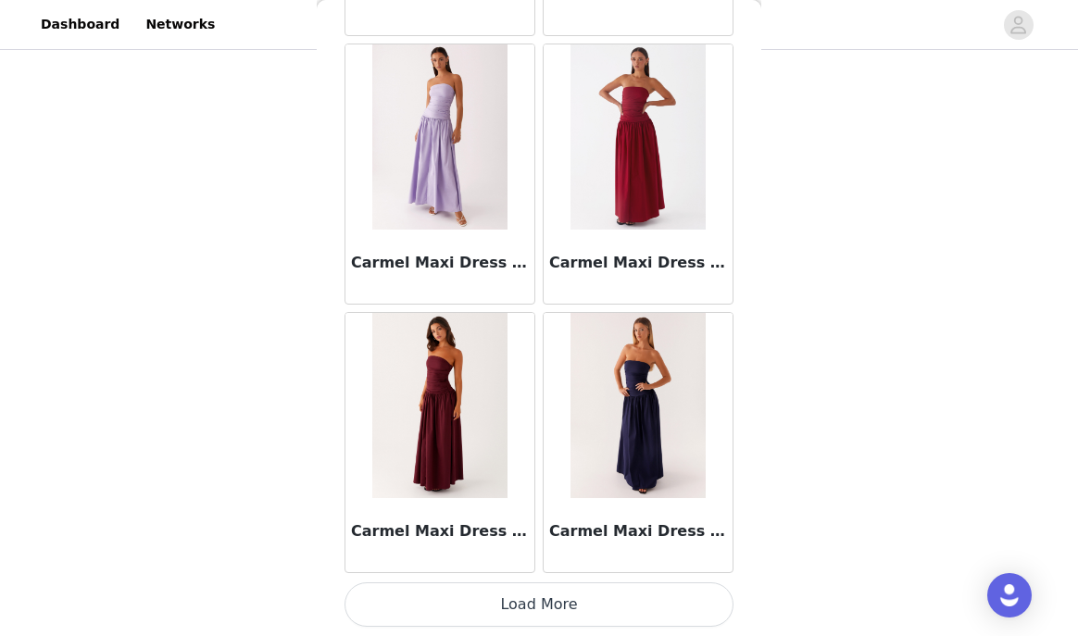
click at [480, 617] on button "Load More" at bounding box center [538, 604] width 389 height 44
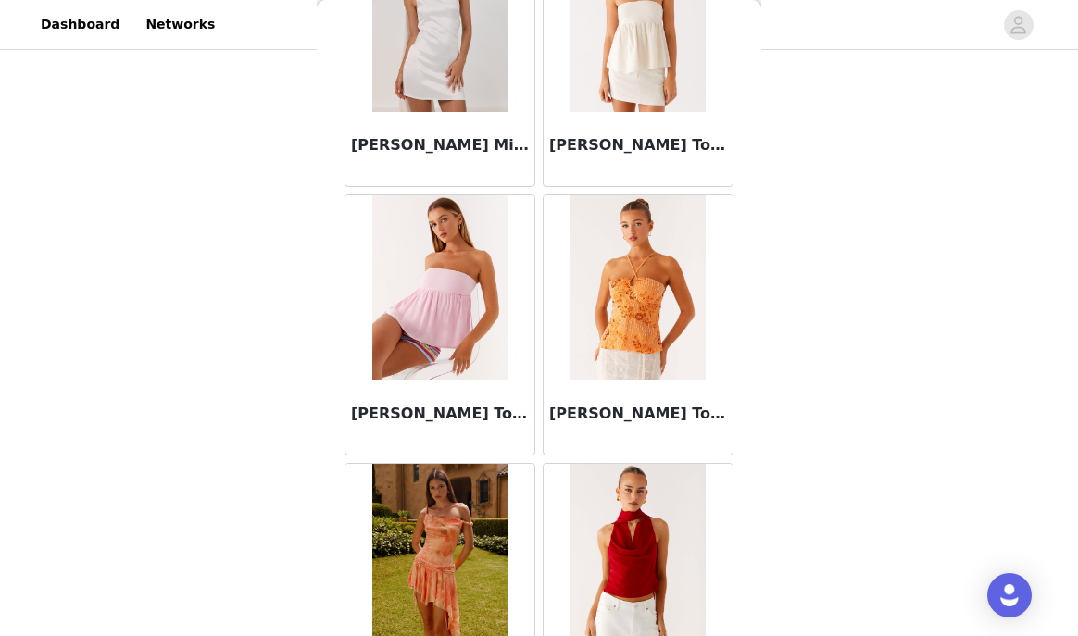
scroll to position [23673, 0]
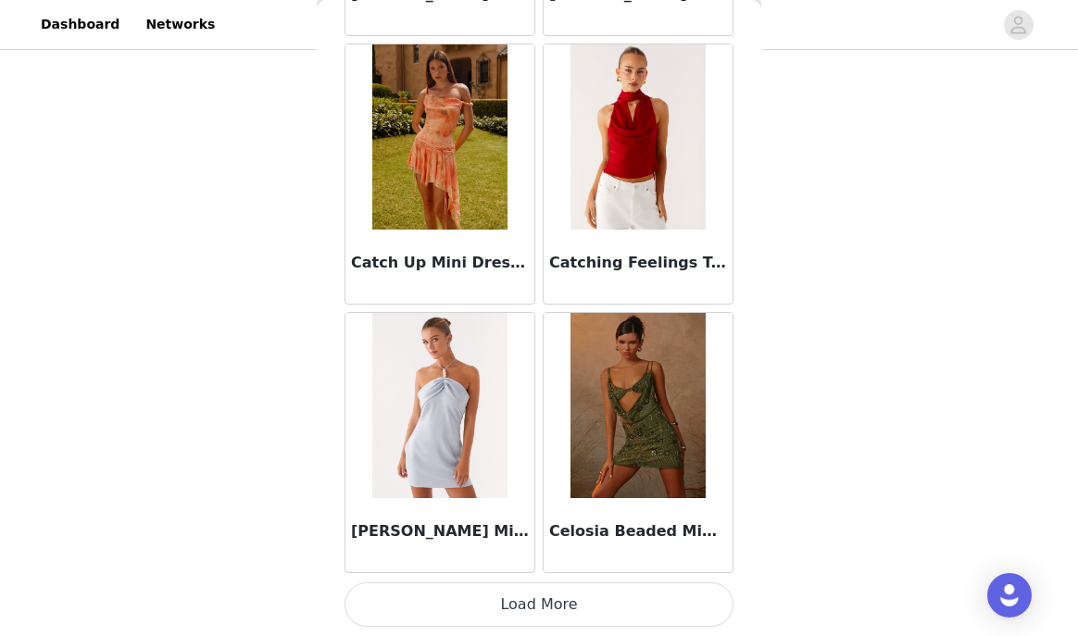
click at [487, 602] on button "Load More" at bounding box center [538, 604] width 389 height 44
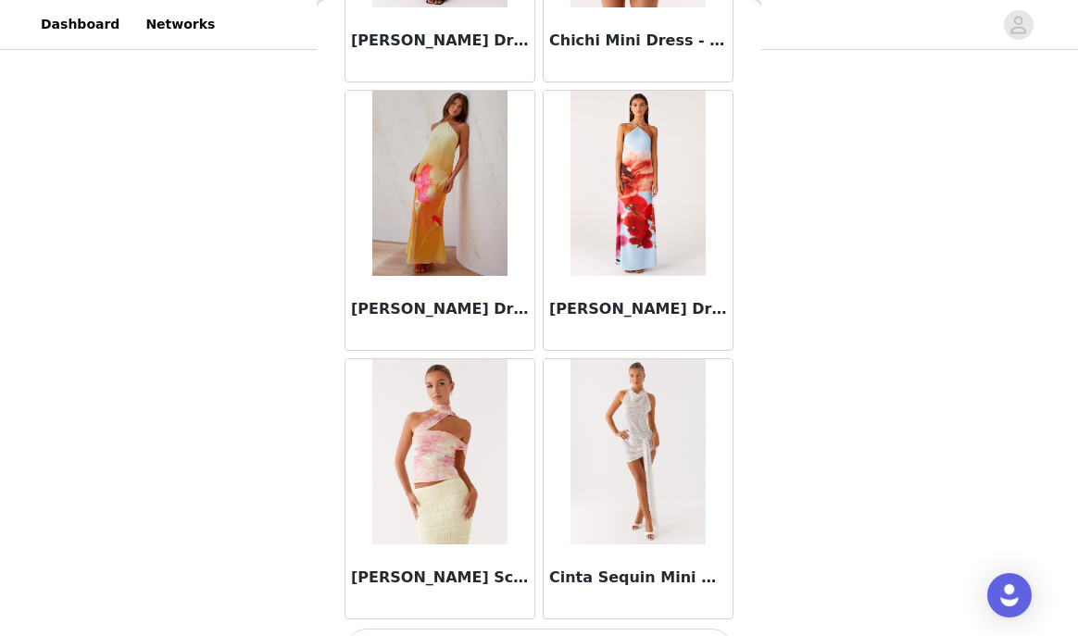
scroll to position [26357, 0]
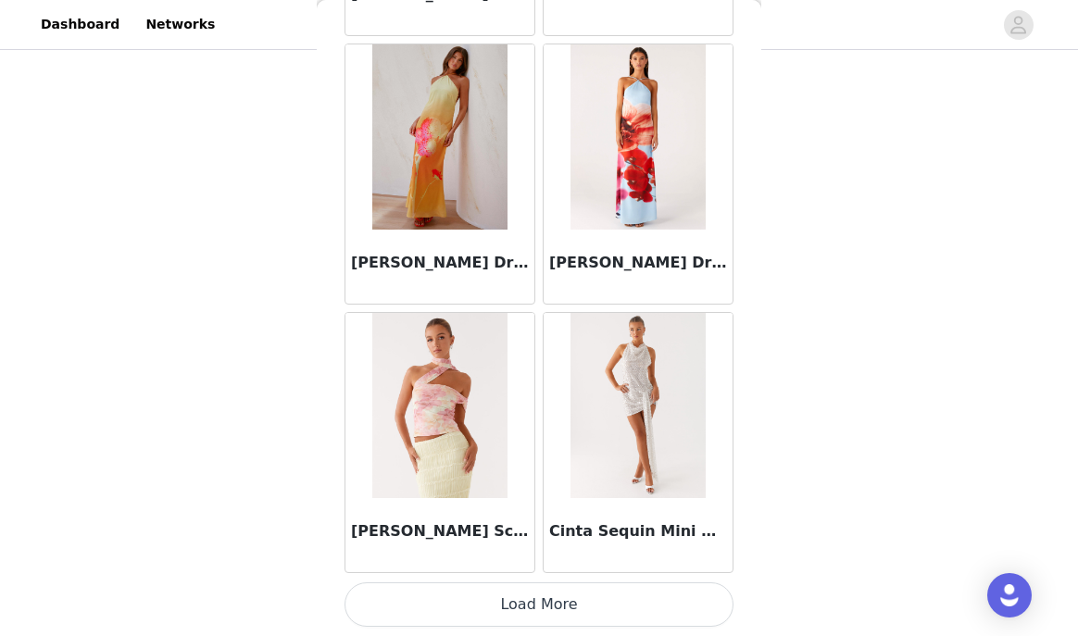
click at [493, 626] on button "Load More" at bounding box center [538, 604] width 389 height 44
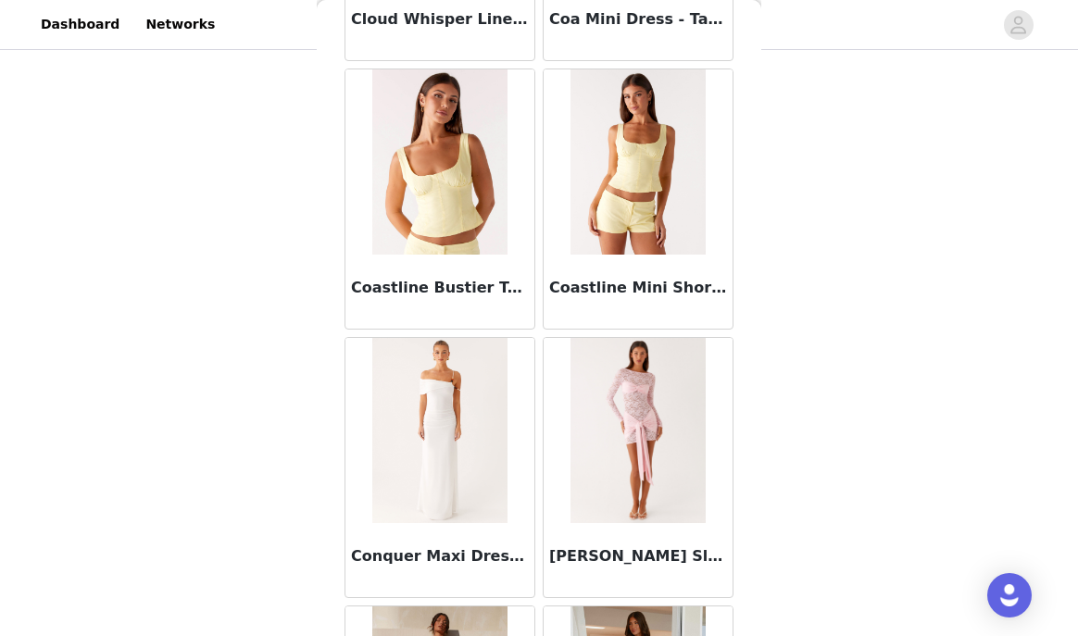
scroll to position [29042, 0]
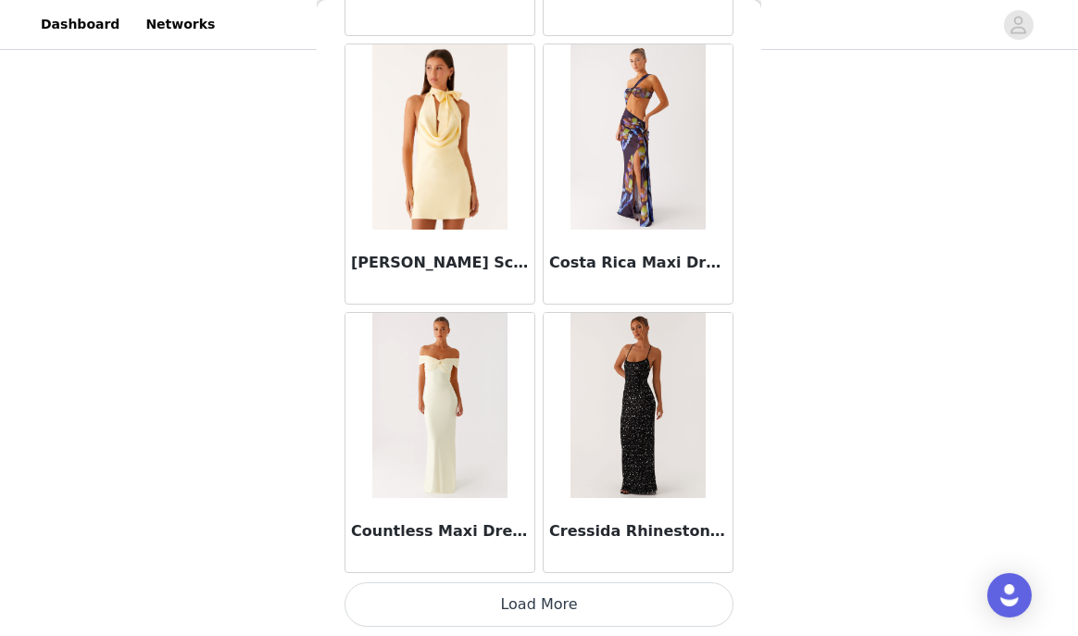
click at [508, 592] on button "Load More" at bounding box center [538, 604] width 389 height 44
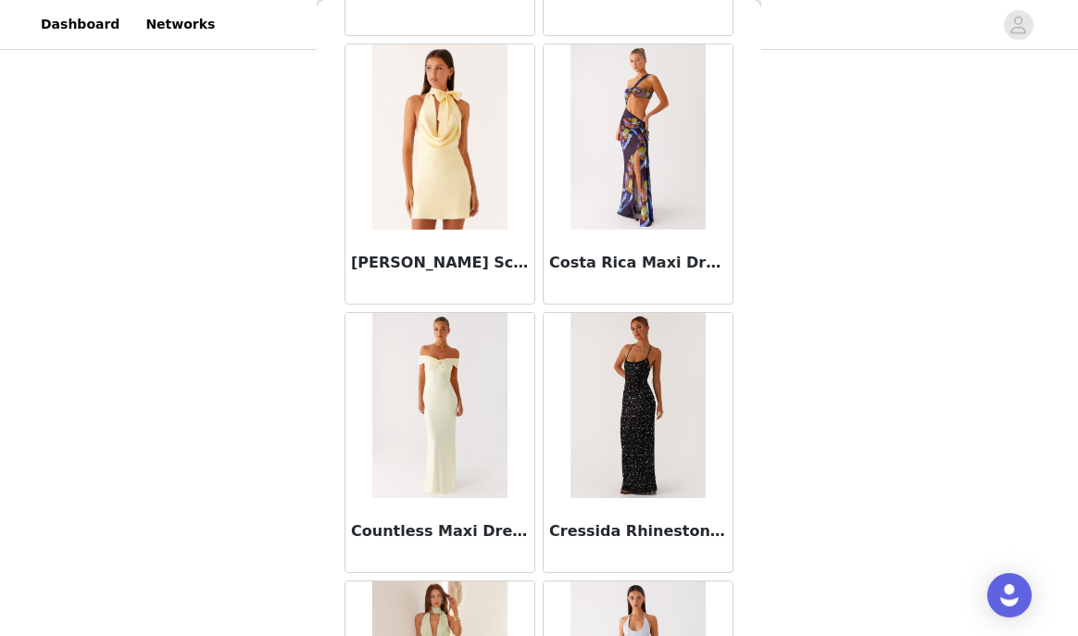
scroll to position [335, 0]
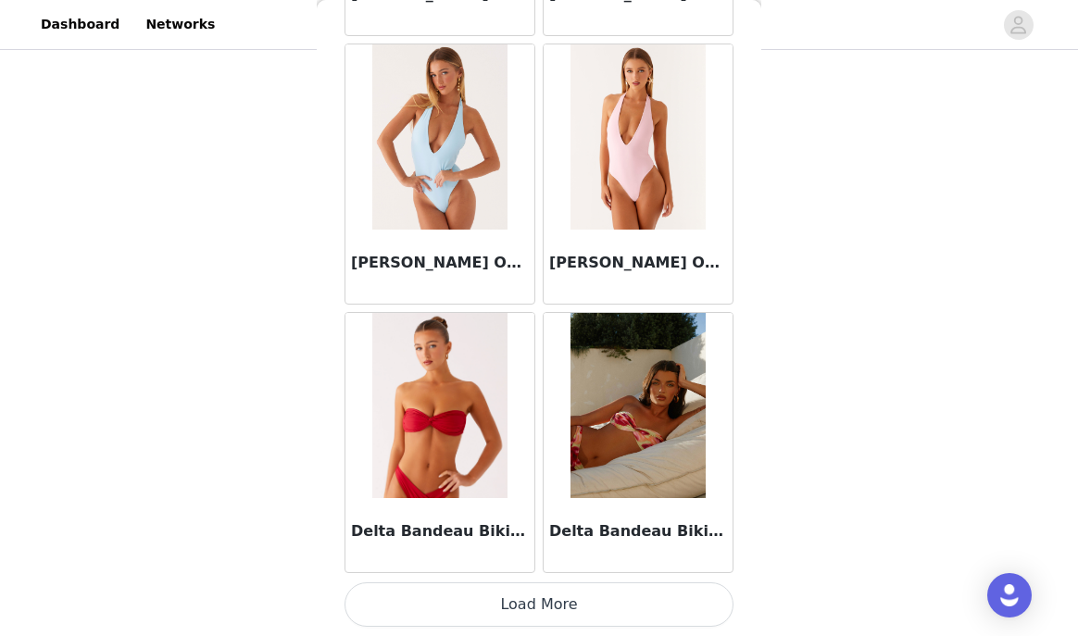
click at [507, 590] on button "Load More" at bounding box center [538, 604] width 389 height 44
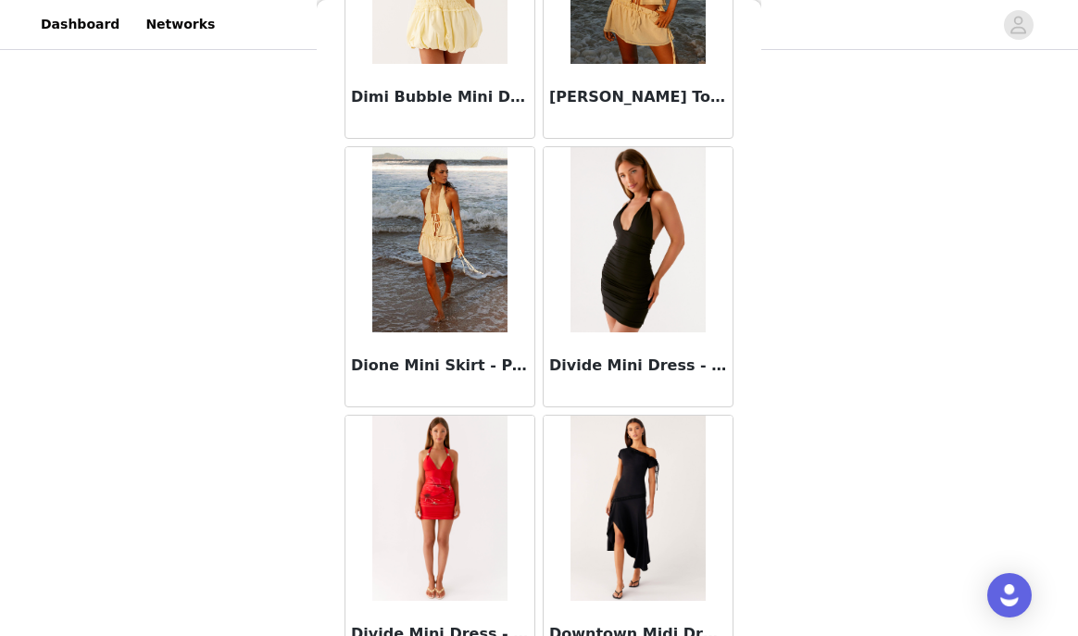
scroll to position [34411, 0]
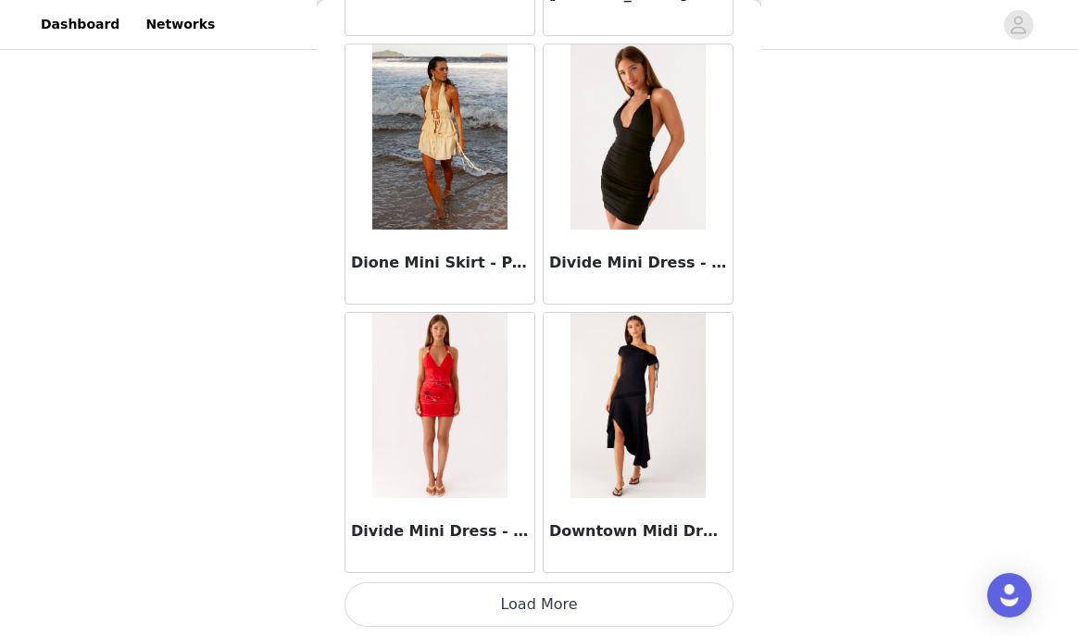
click at [534, 587] on button "Load More" at bounding box center [538, 604] width 389 height 44
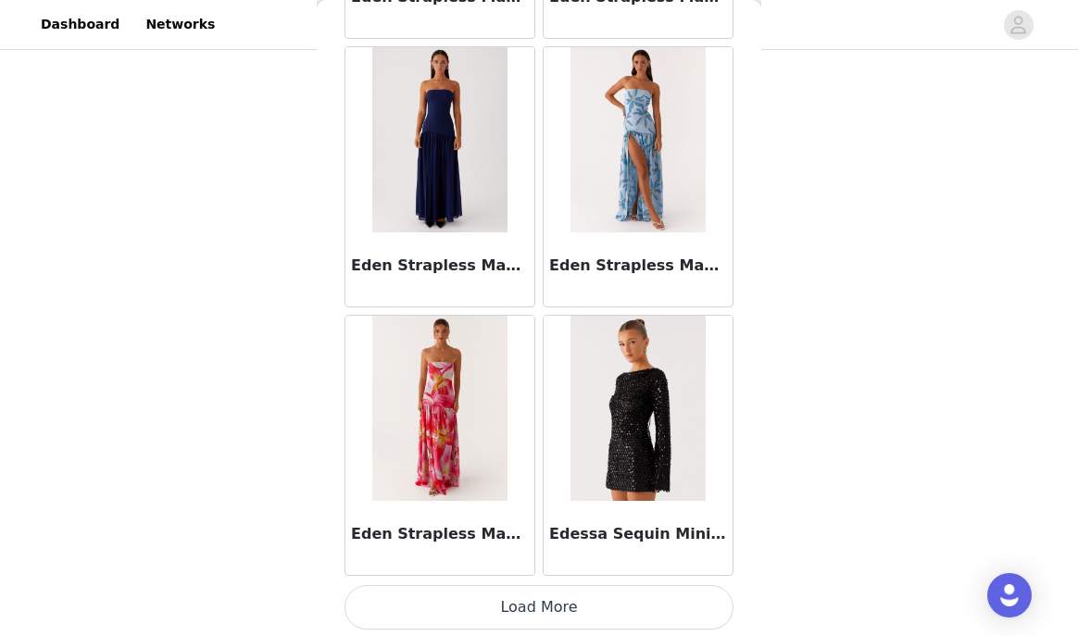
scroll to position [37095, 0]
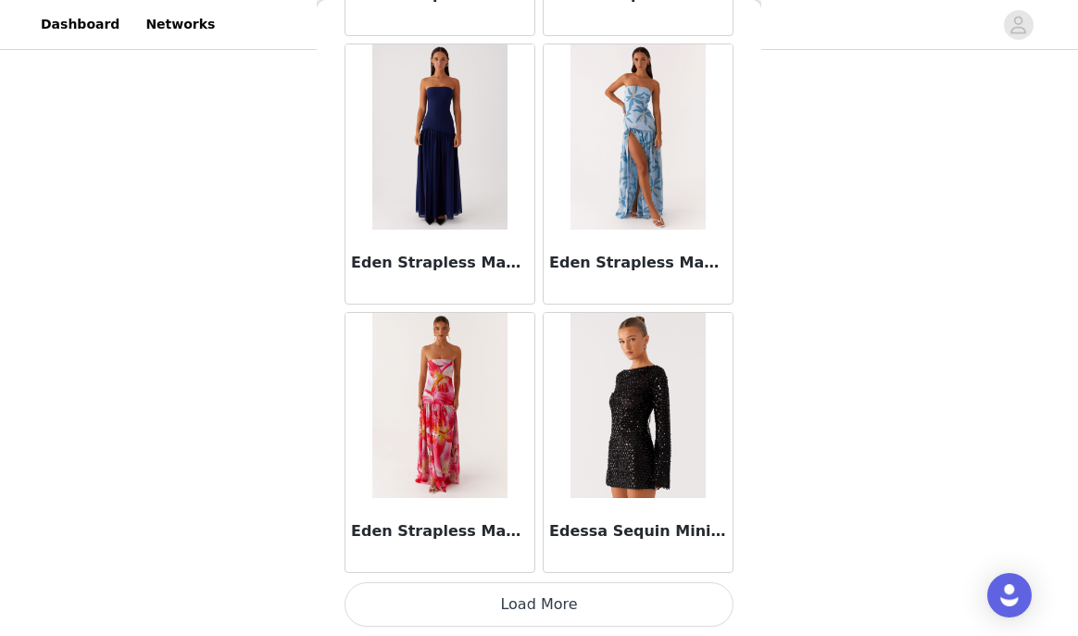
click at [522, 608] on button "Load More" at bounding box center [538, 604] width 389 height 44
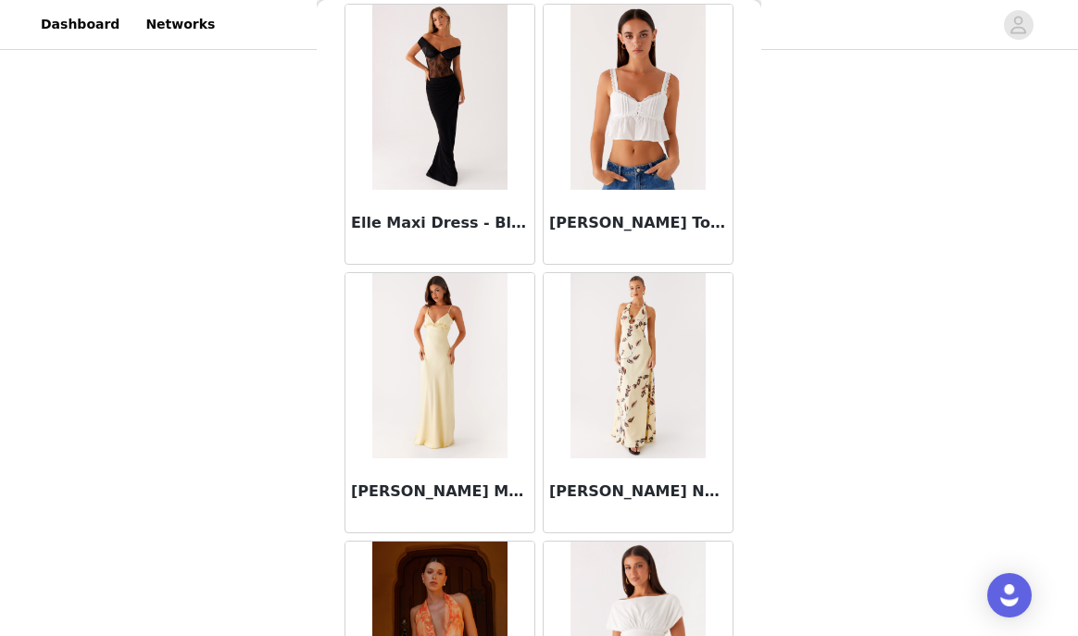
scroll to position [39780, 0]
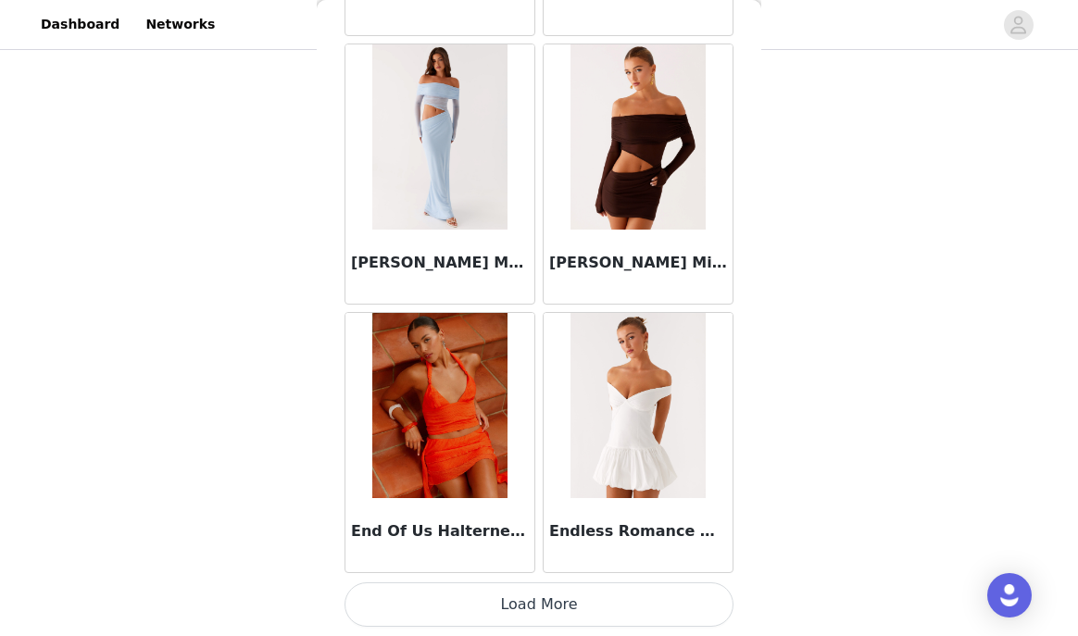
click at [526, 598] on button "Load More" at bounding box center [538, 604] width 389 height 44
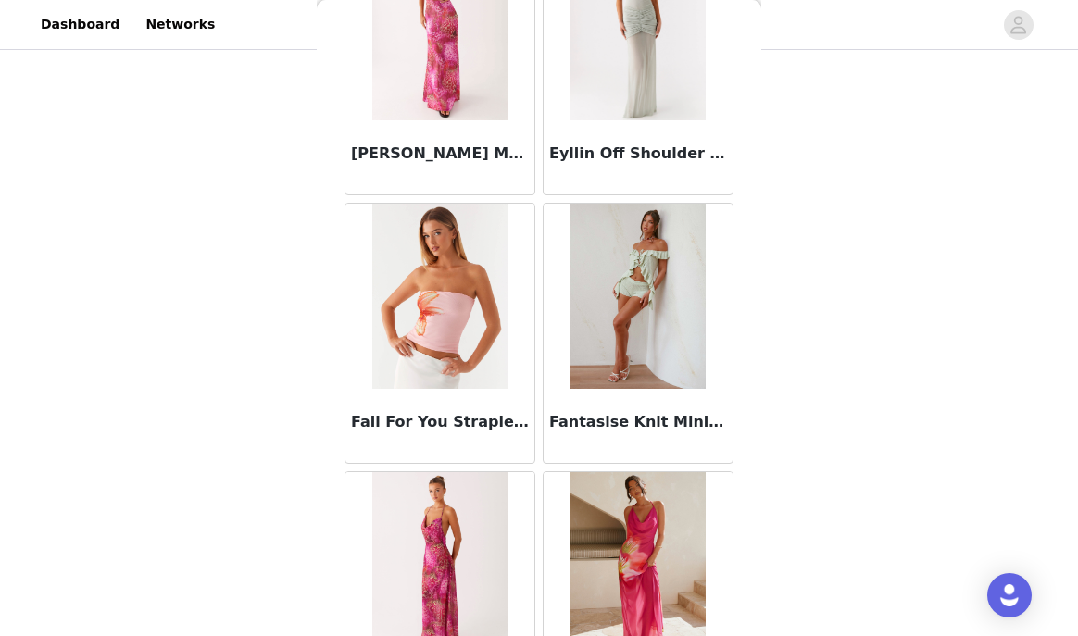
scroll to position [42464, 0]
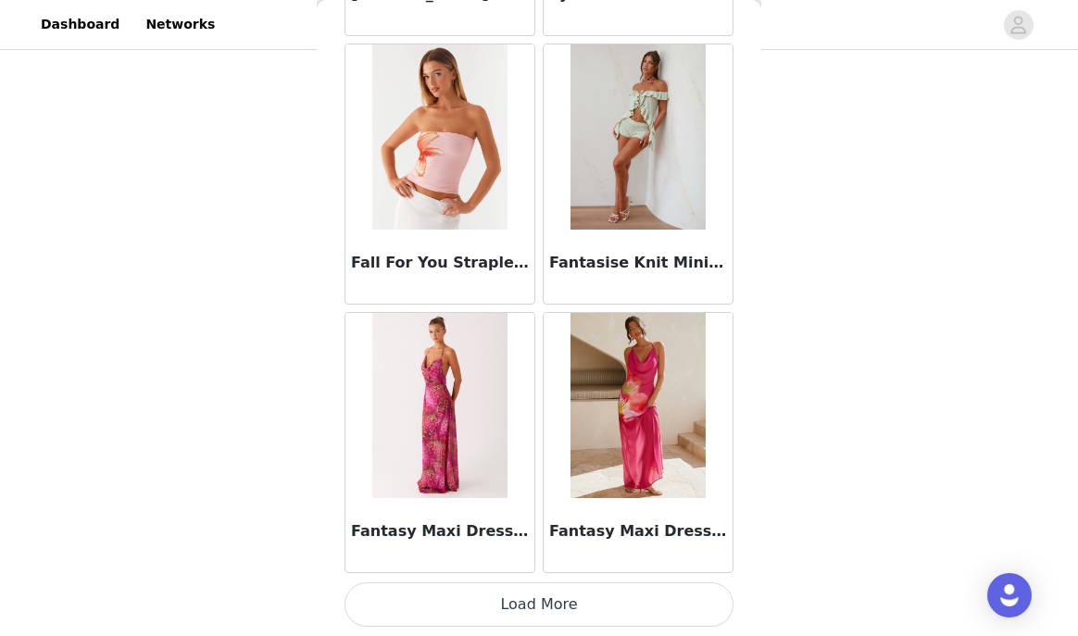
click at [524, 606] on button "Load More" at bounding box center [538, 604] width 389 height 44
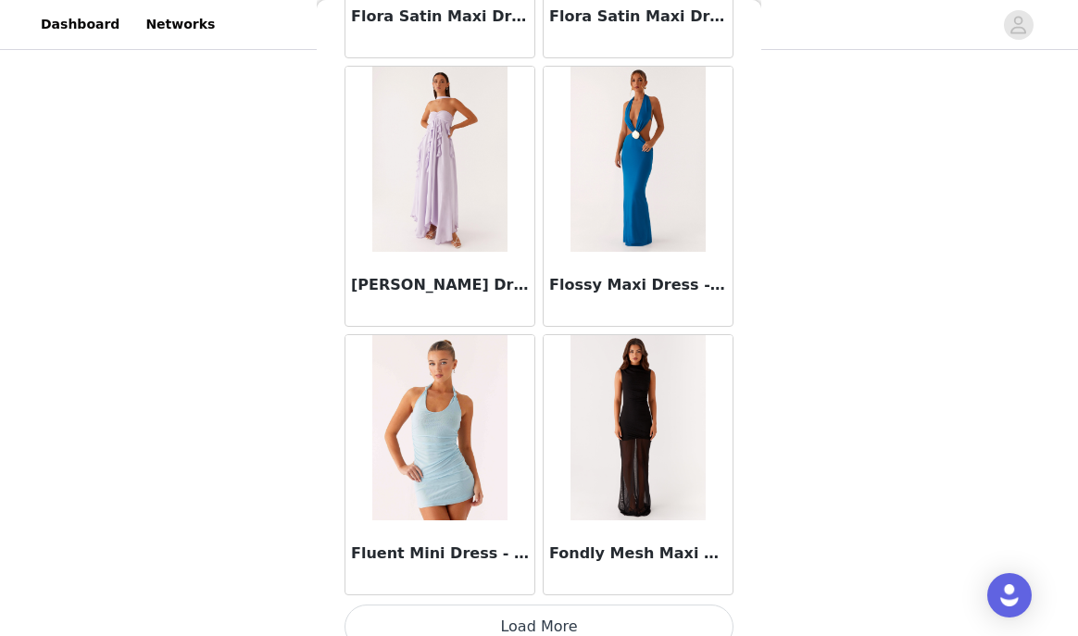
scroll to position [45149, 0]
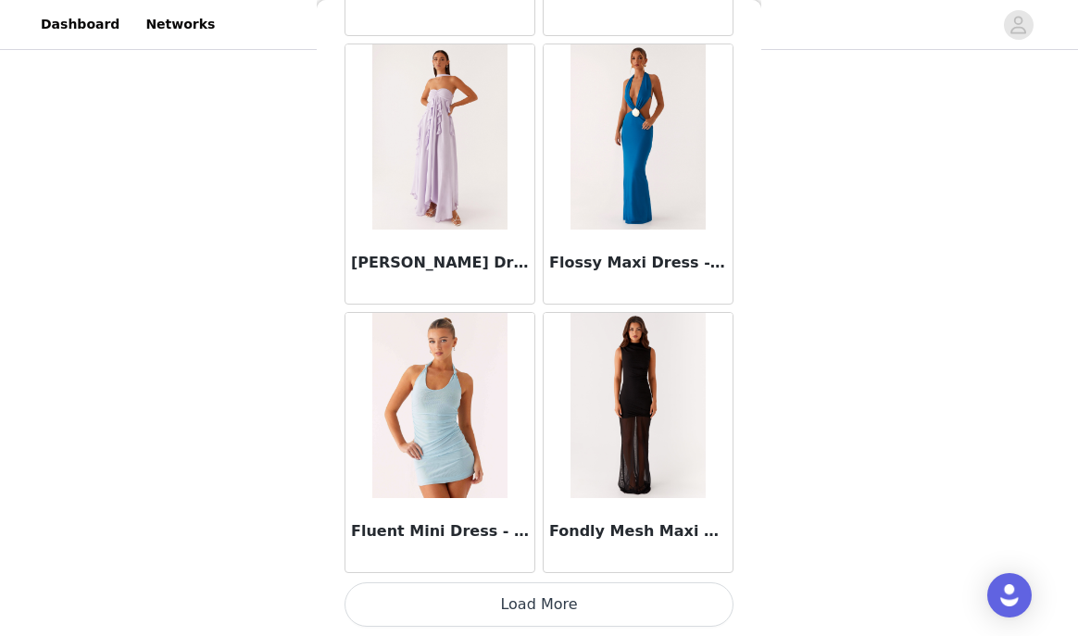
click at [522, 615] on button "Load More" at bounding box center [538, 604] width 389 height 44
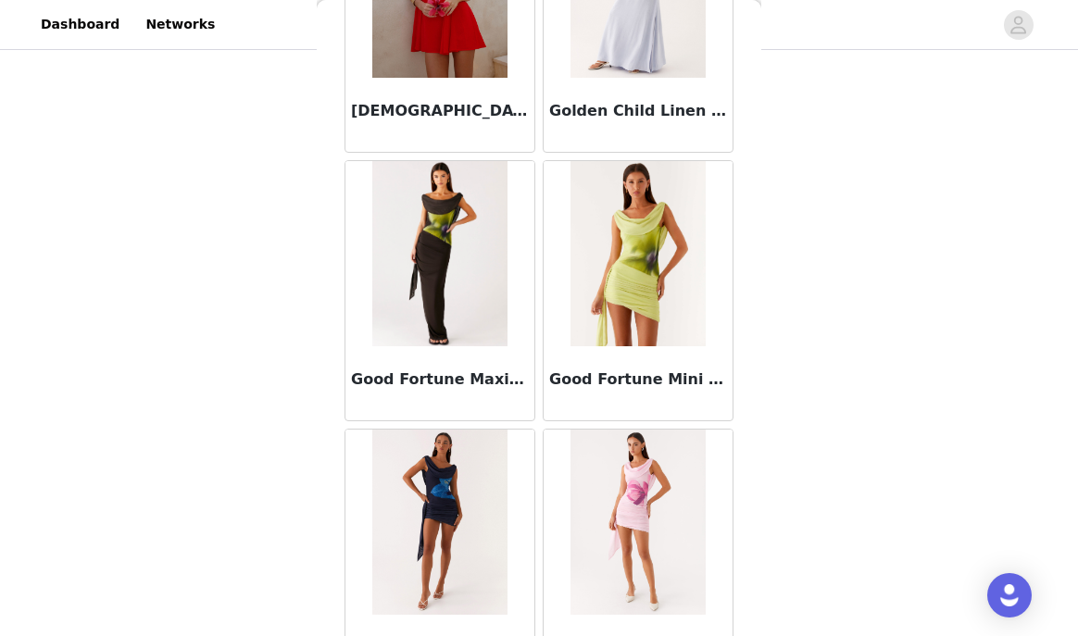
scroll to position [47833, 0]
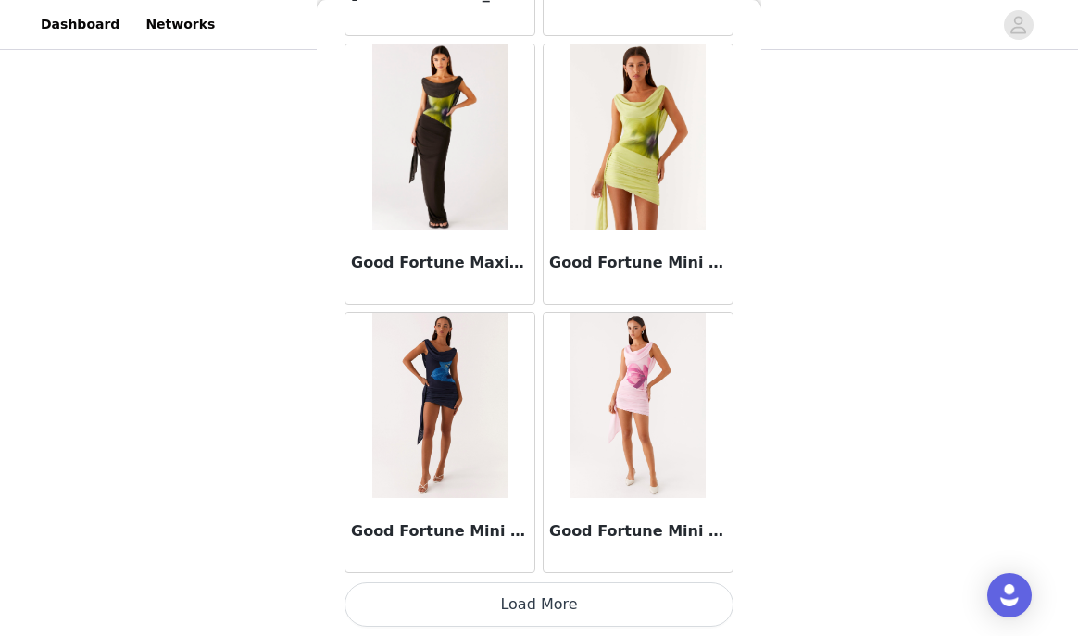
click at [529, 620] on button "Load More" at bounding box center [538, 604] width 389 height 44
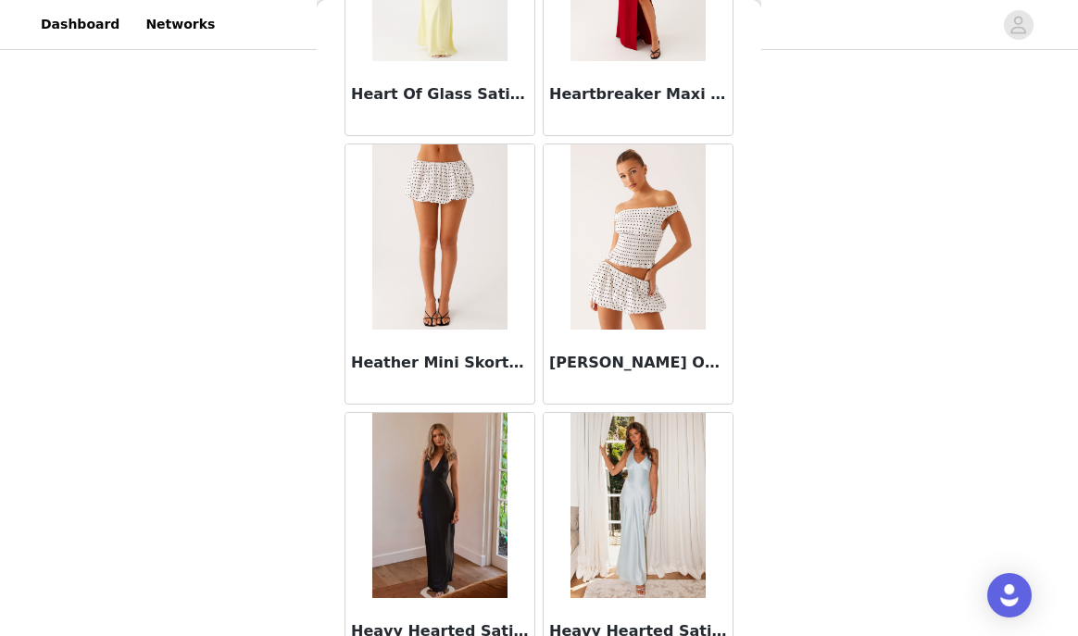
scroll to position [50518, 0]
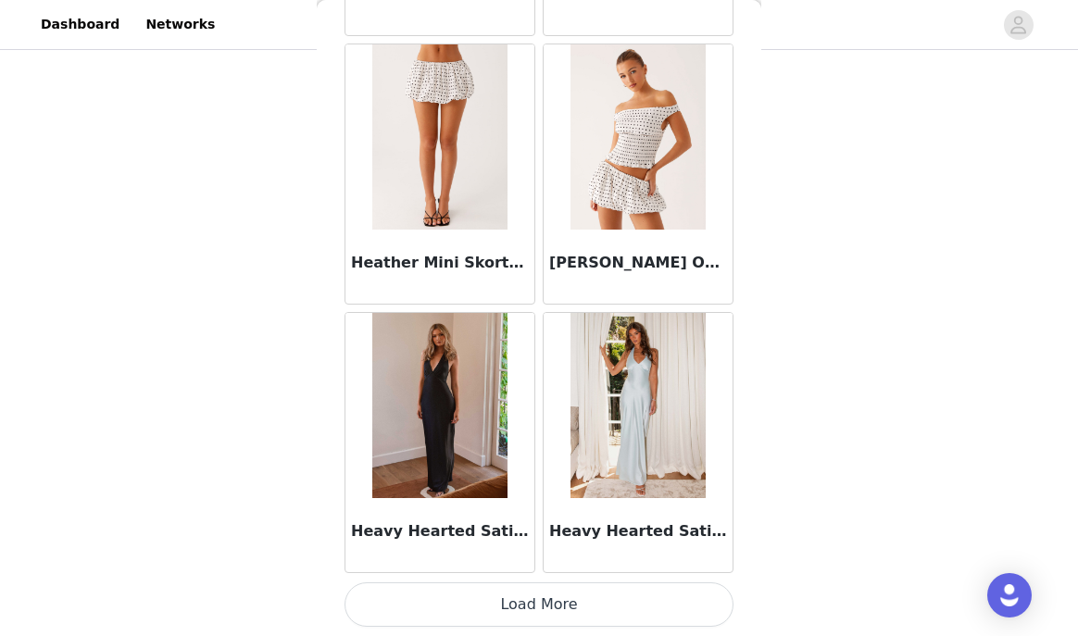
click at [526, 594] on button "Load More" at bounding box center [538, 604] width 389 height 44
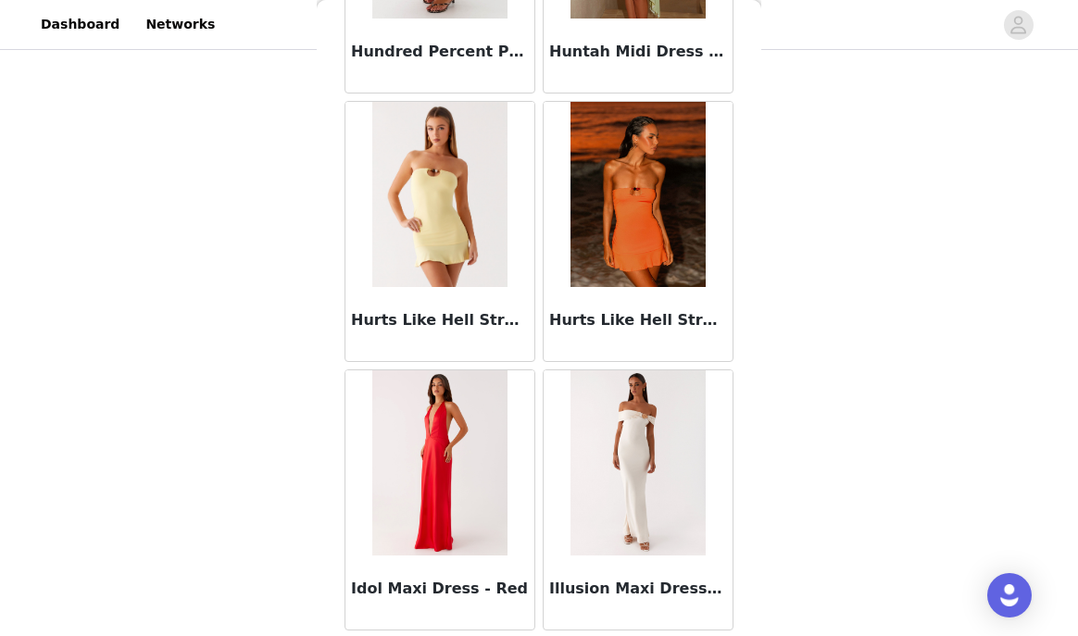
scroll to position [53202, 0]
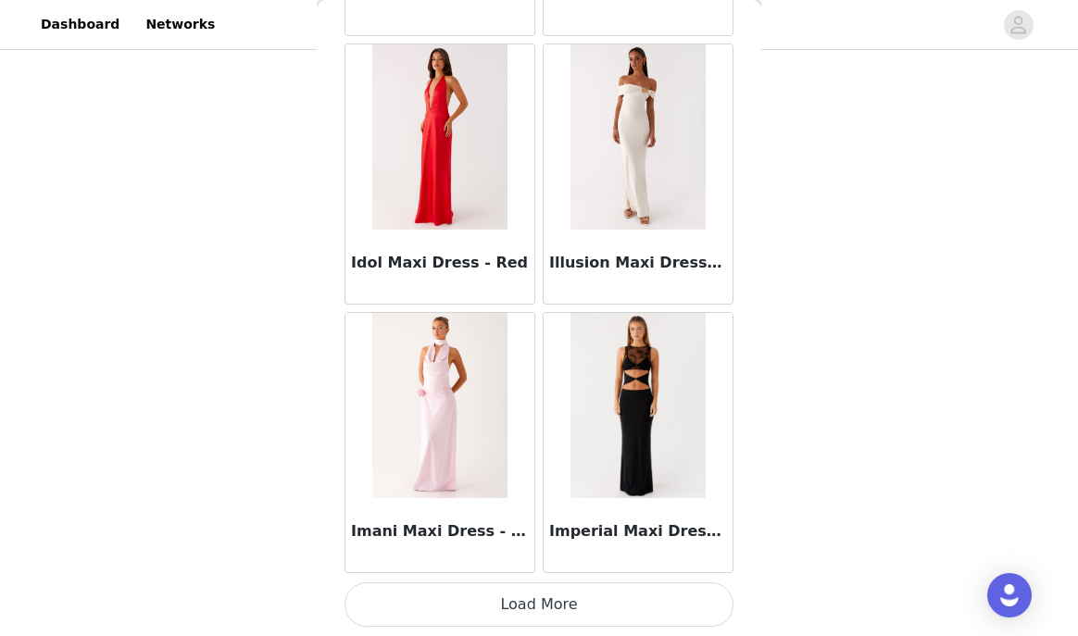
click at [524, 603] on button "Load More" at bounding box center [538, 604] width 389 height 44
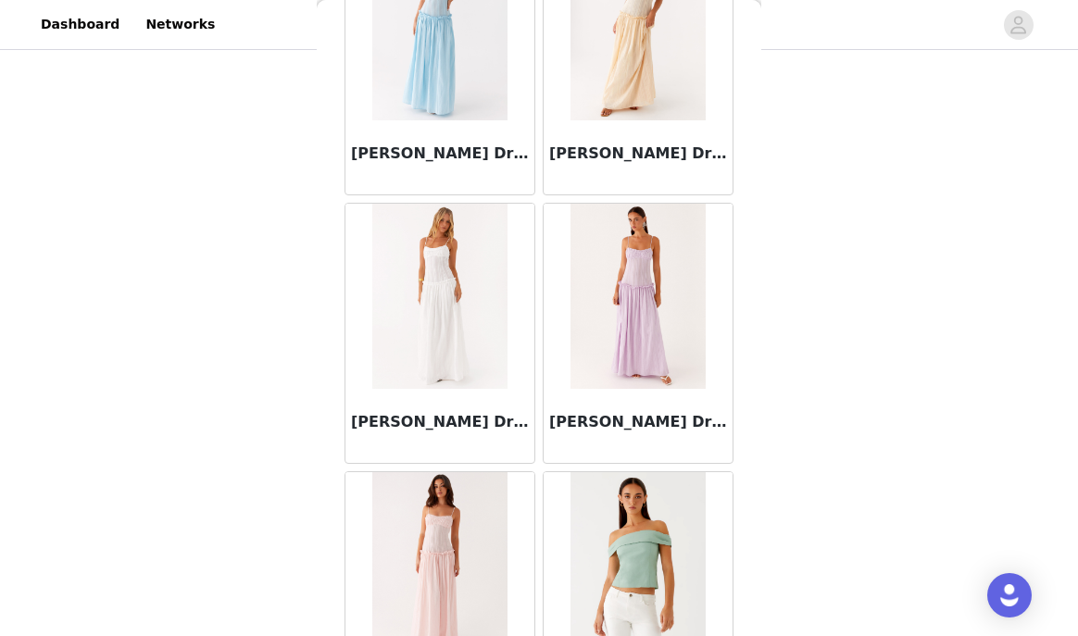
scroll to position [55887, 0]
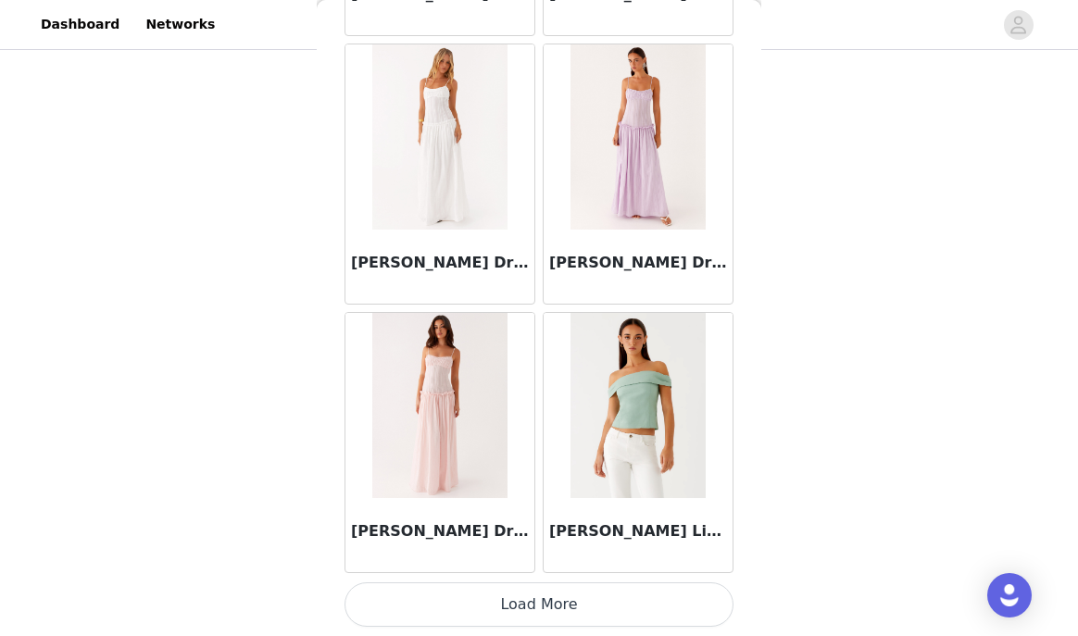
click at [517, 604] on button "Load More" at bounding box center [538, 604] width 389 height 44
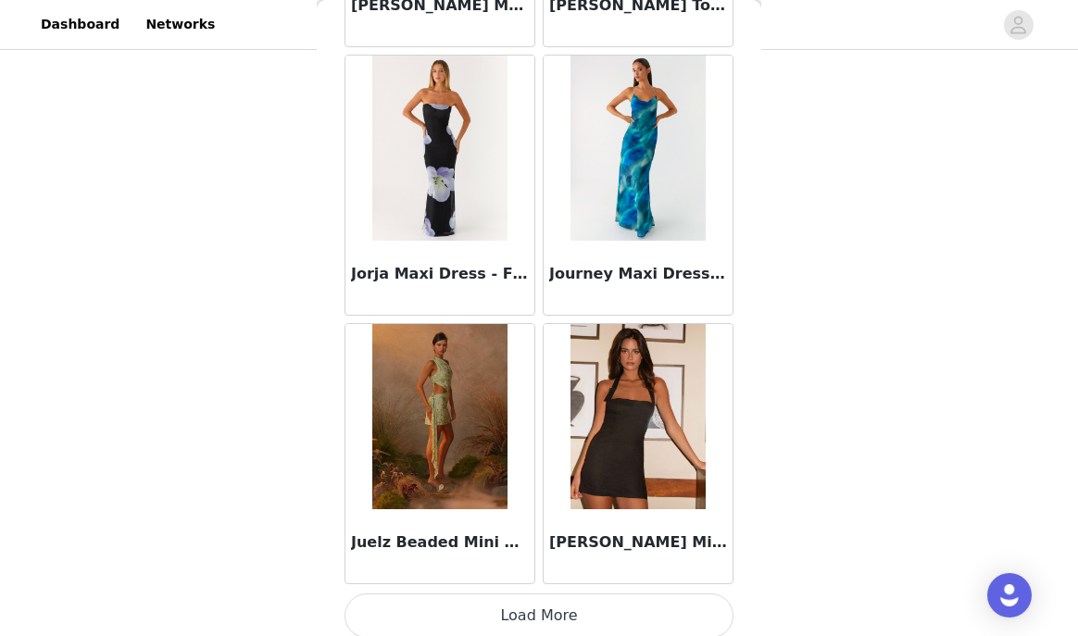
scroll to position [58571, 0]
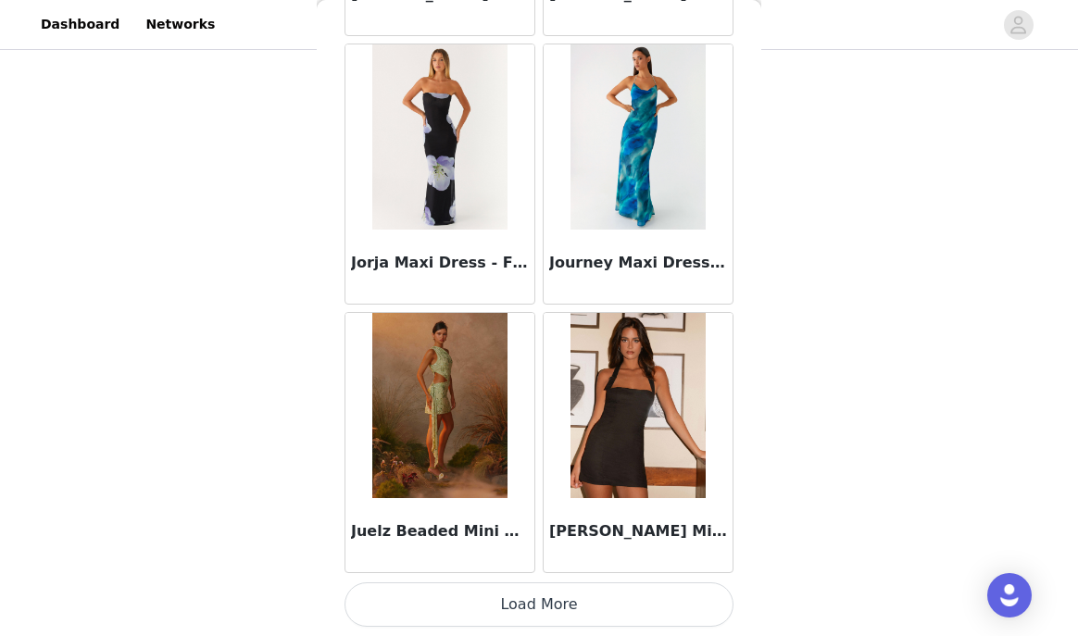
click at [527, 606] on button "Load More" at bounding box center [538, 604] width 389 height 44
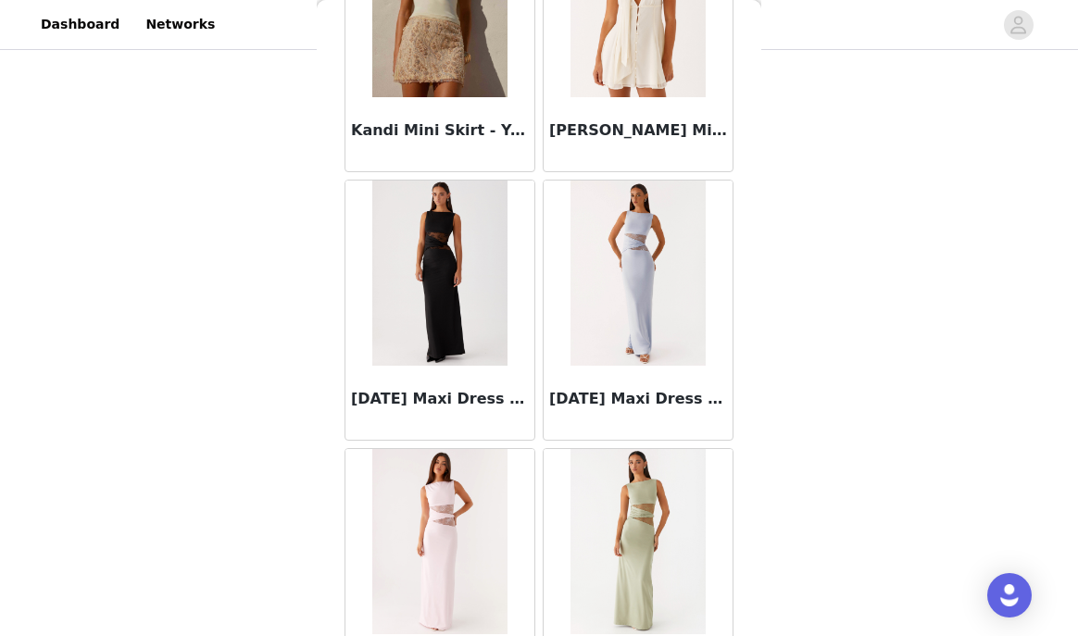
scroll to position [61256, 0]
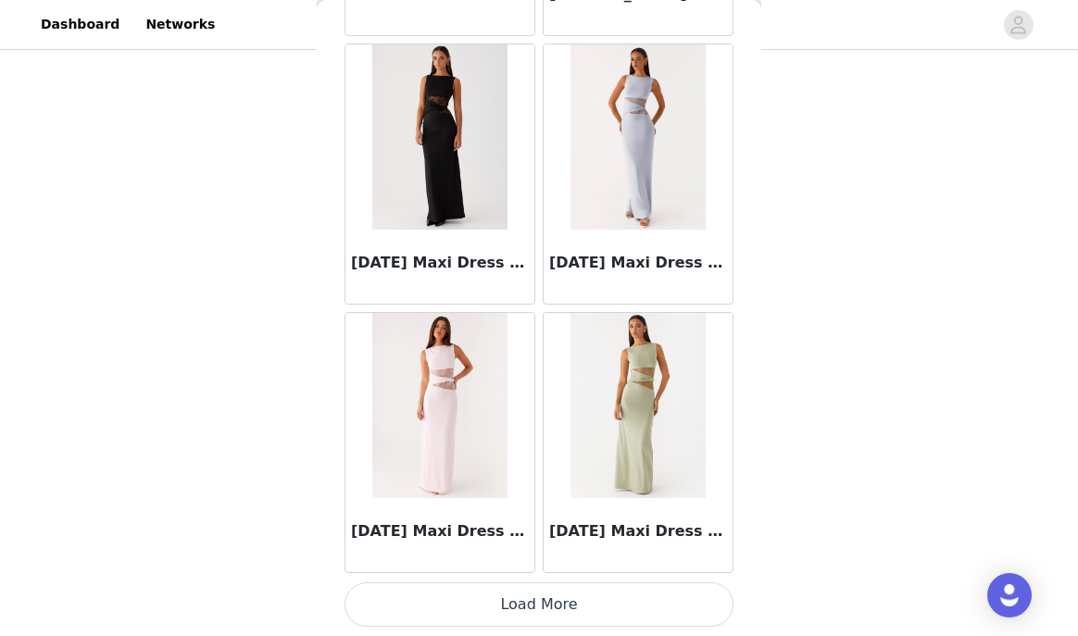
click at [541, 595] on button "Load More" at bounding box center [538, 604] width 389 height 44
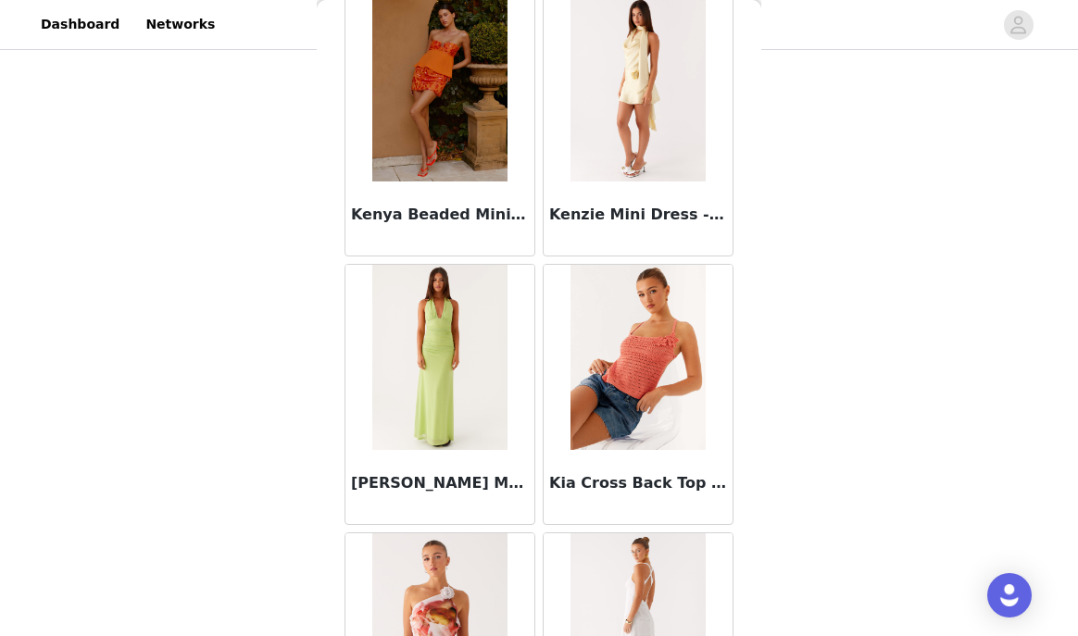
scroll to position [63940, 0]
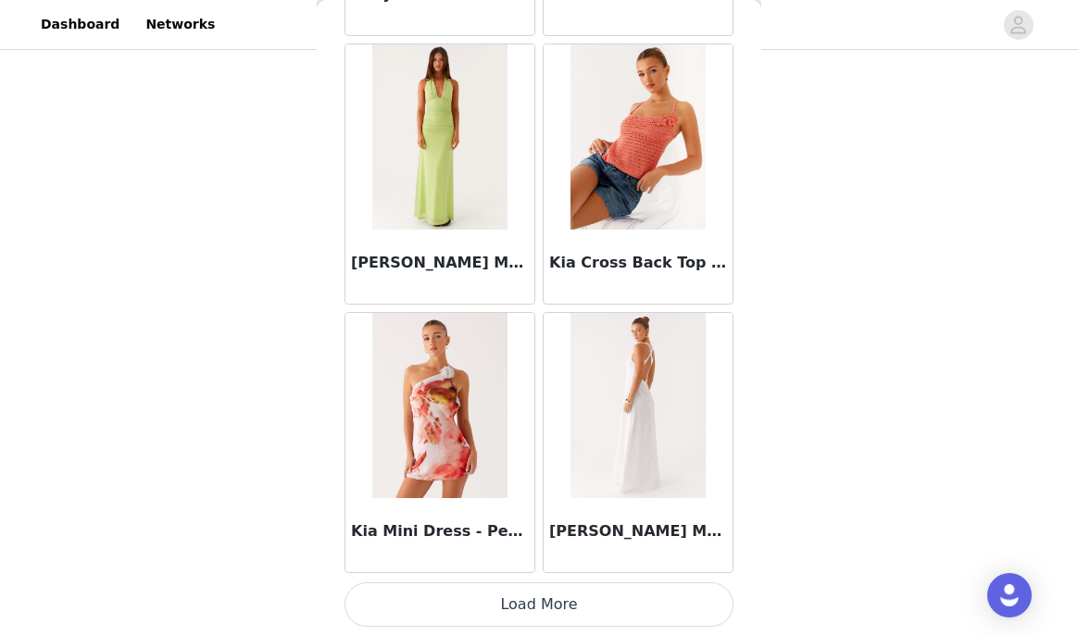
click at [518, 594] on button "Load More" at bounding box center [538, 604] width 389 height 44
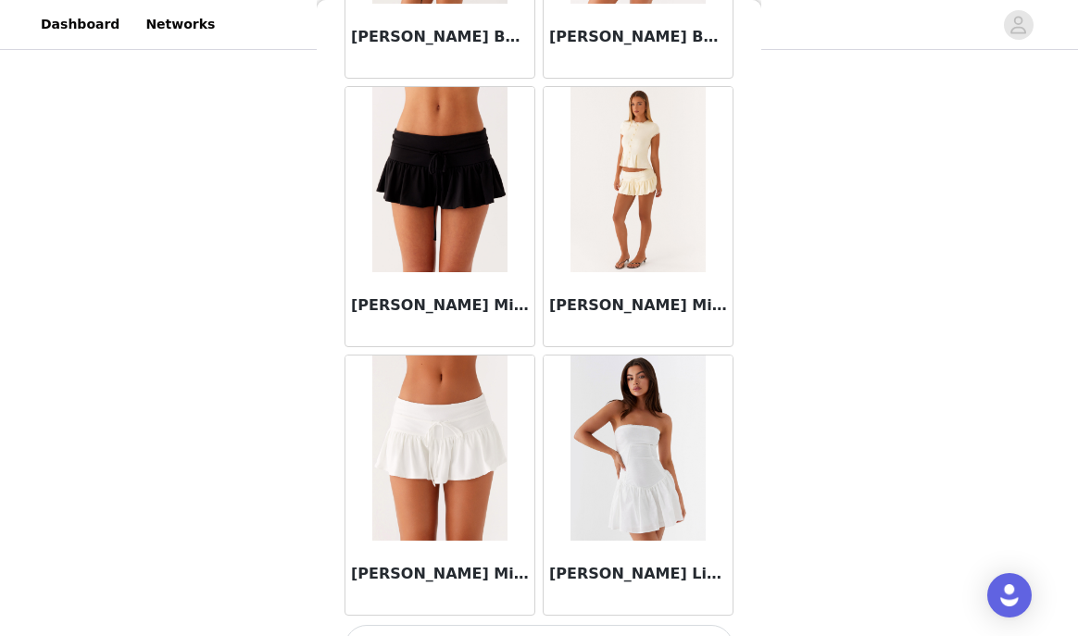
scroll to position [66625, 0]
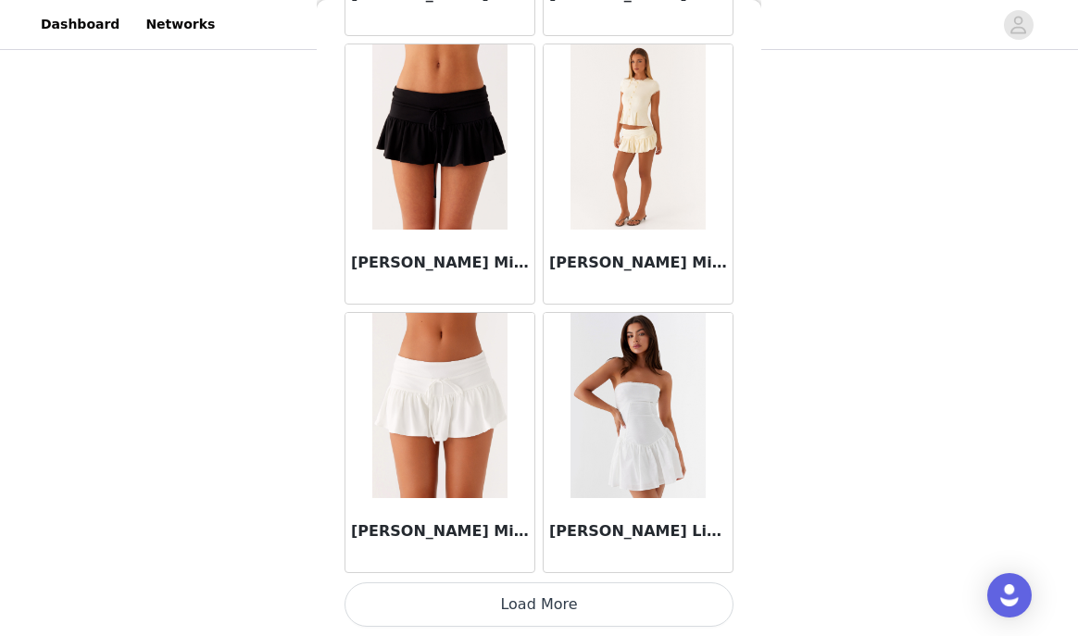
click at [474, 614] on button "Load More" at bounding box center [538, 604] width 389 height 44
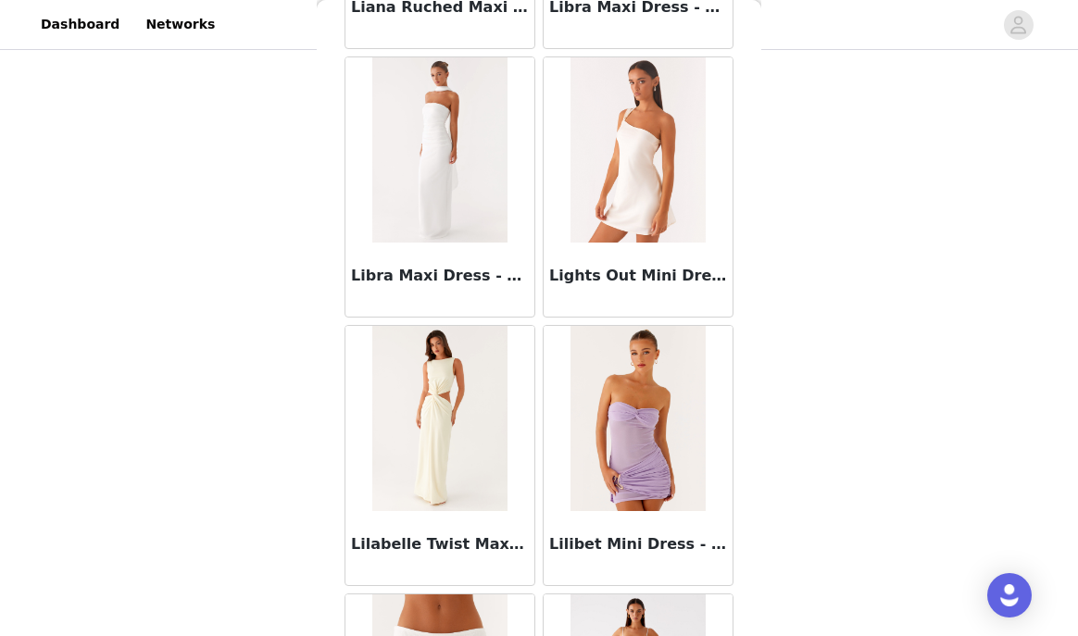
scroll to position [69309, 0]
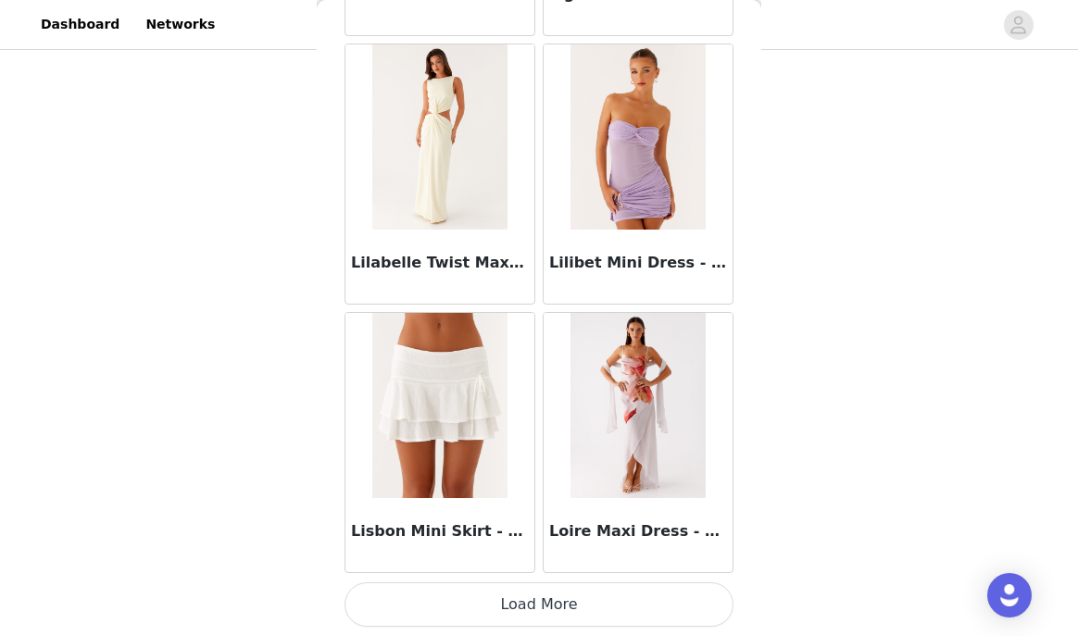
click at [502, 606] on button "Load More" at bounding box center [538, 604] width 389 height 44
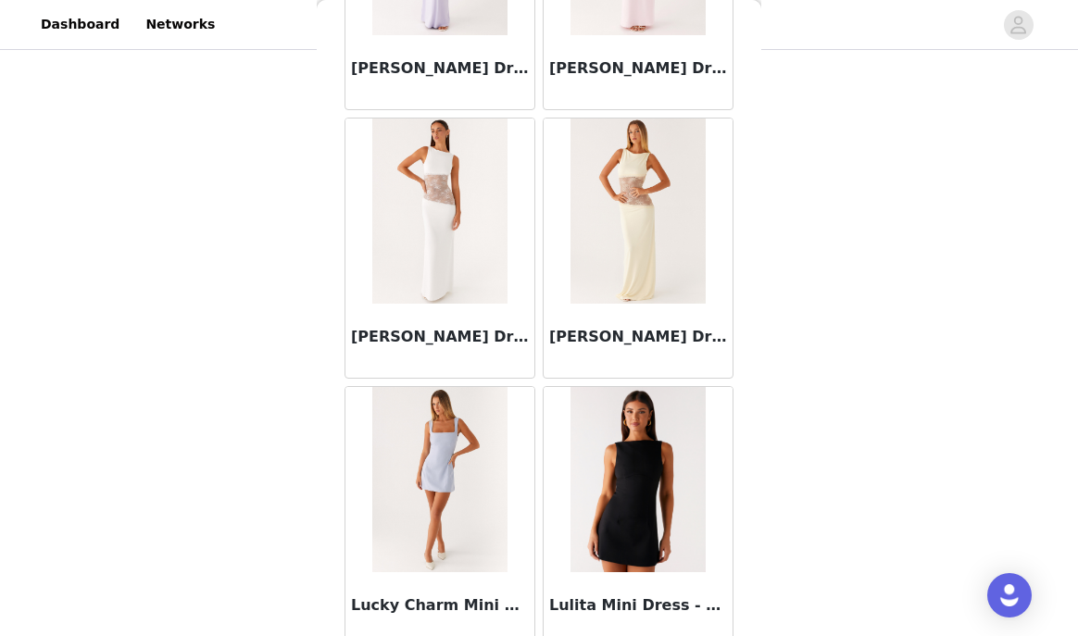
scroll to position [71994, 0]
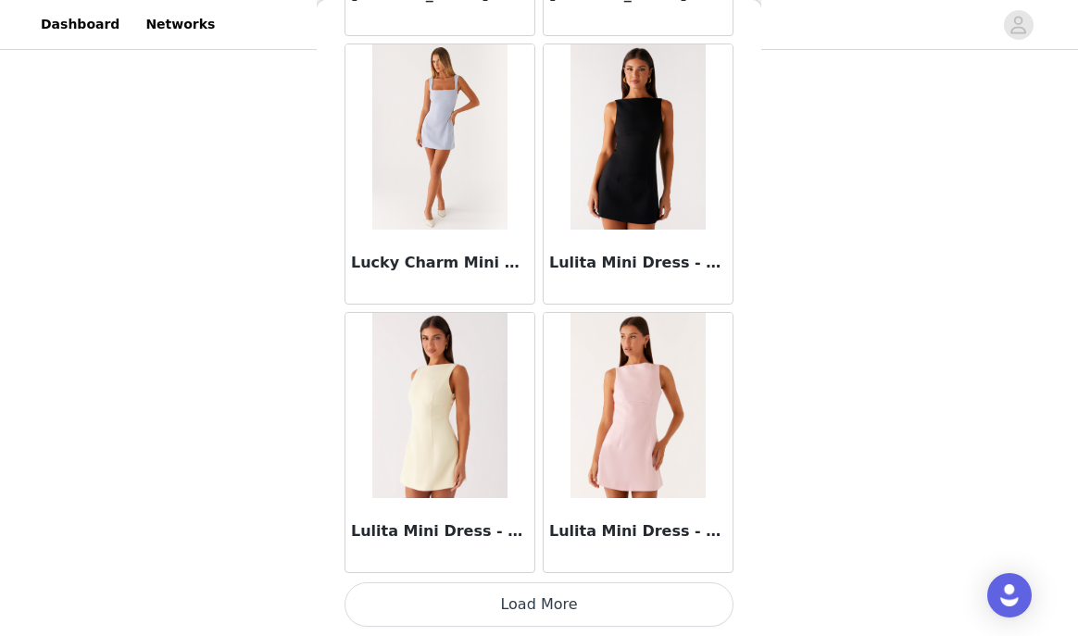
click at [524, 606] on button "Load More" at bounding box center [538, 604] width 389 height 44
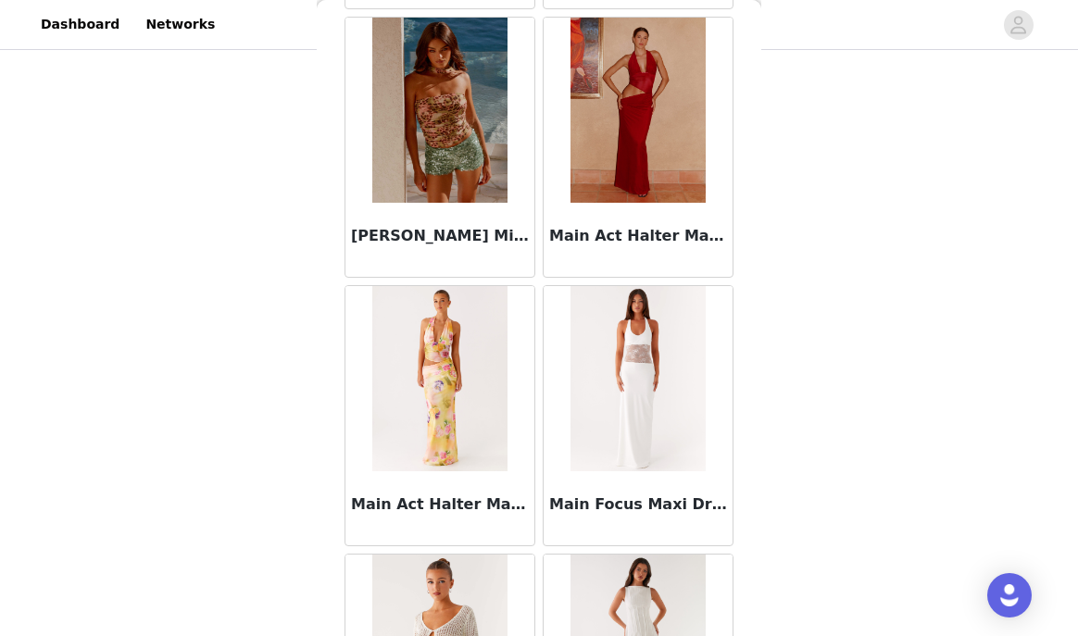
scroll to position [74679, 0]
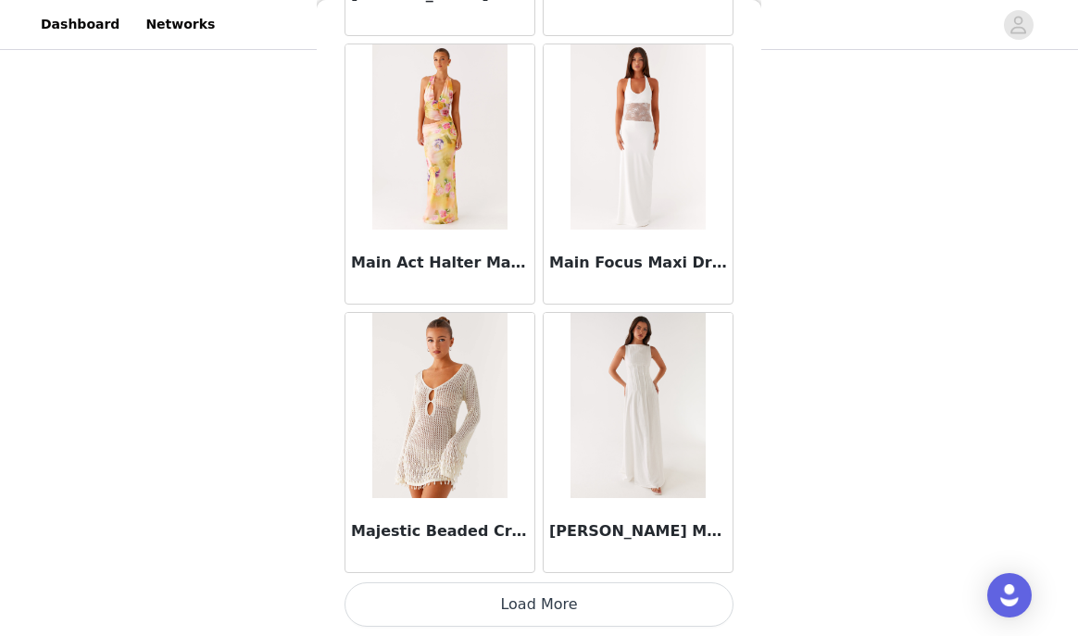
click at [517, 610] on button "Load More" at bounding box center [538, 604] width 389 height 44
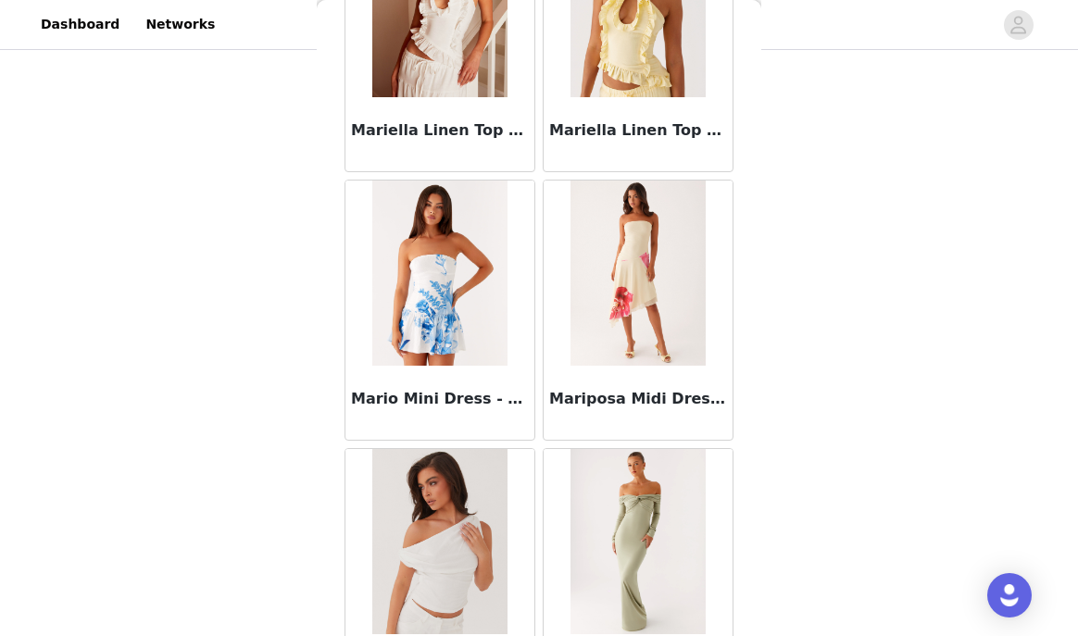
scroll to position [77363, 0]
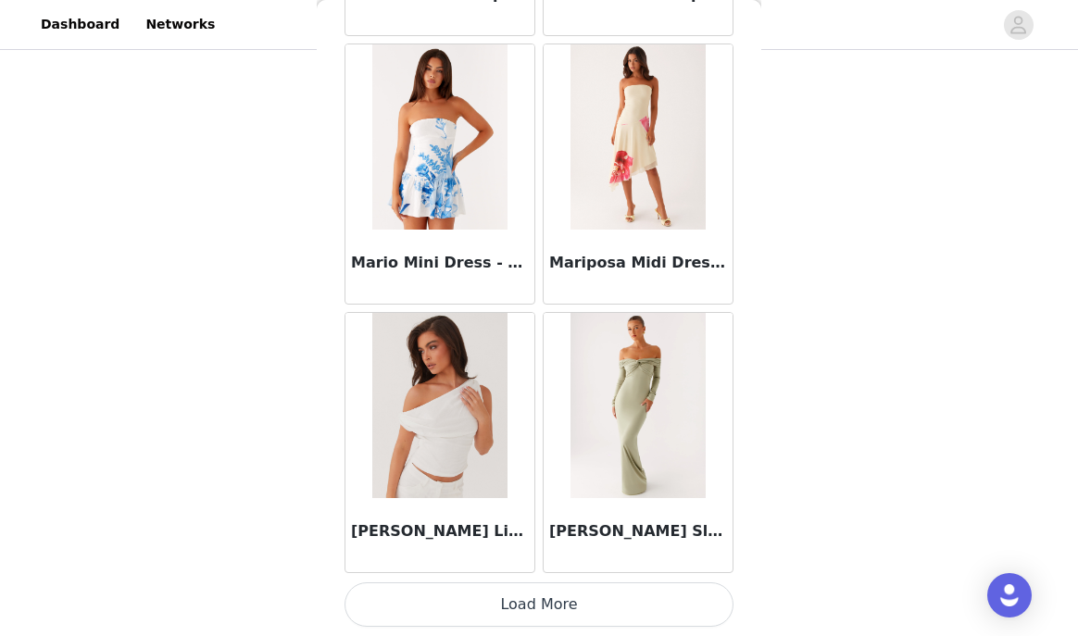
click at [514, 595] on button "Load More" at bounding box center [538, 604] width 389 height 44
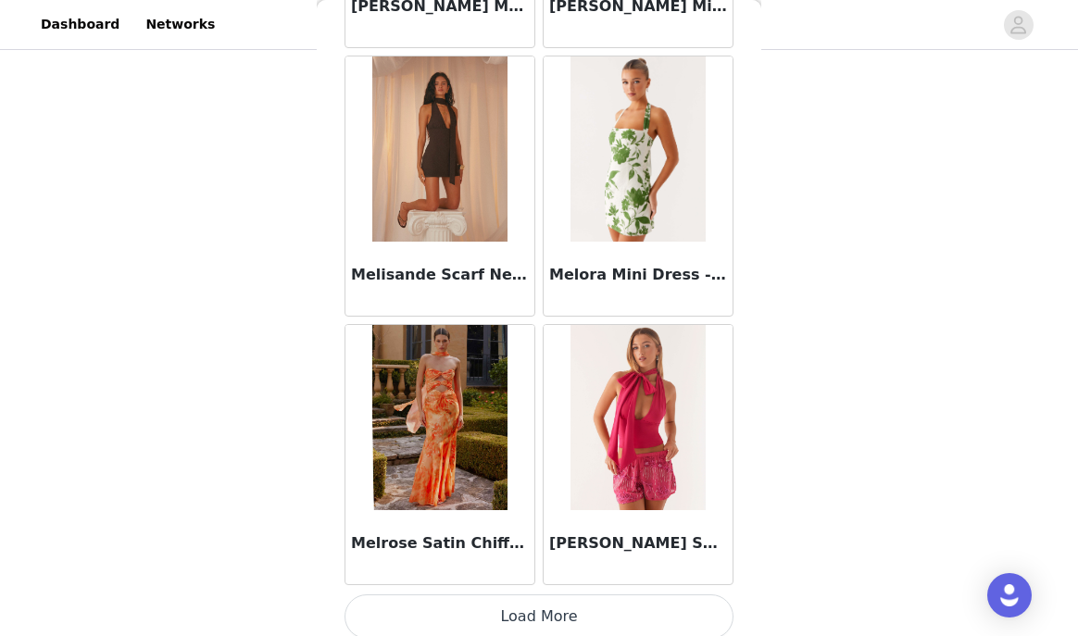
scroll to position [80048, 0]
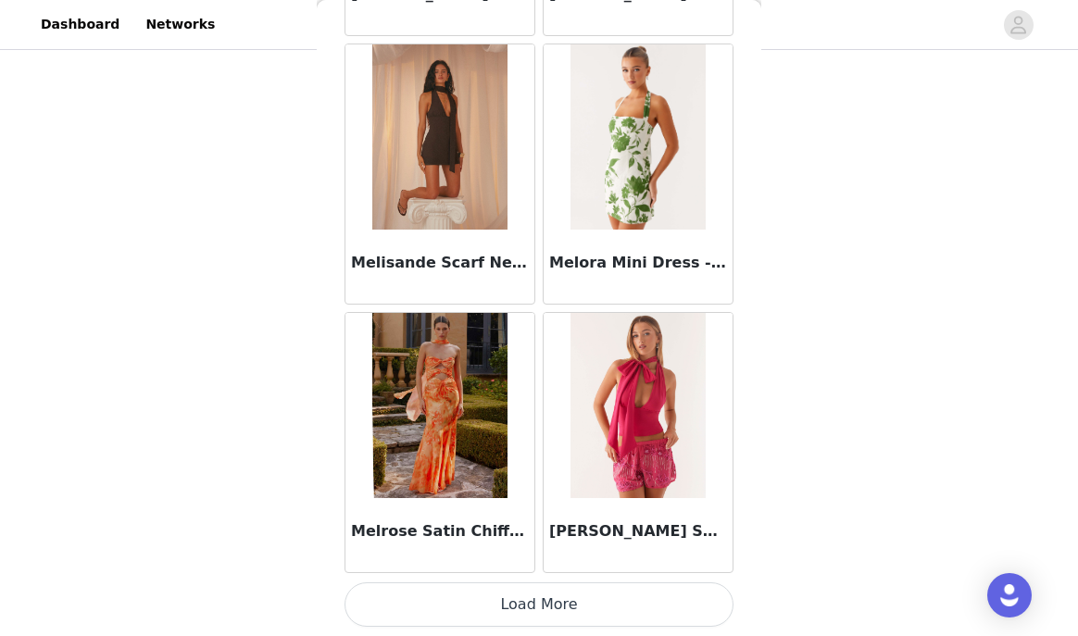
click at [528, 612] on button "Load More" at bounding box center [538, 604] width 389 height 44
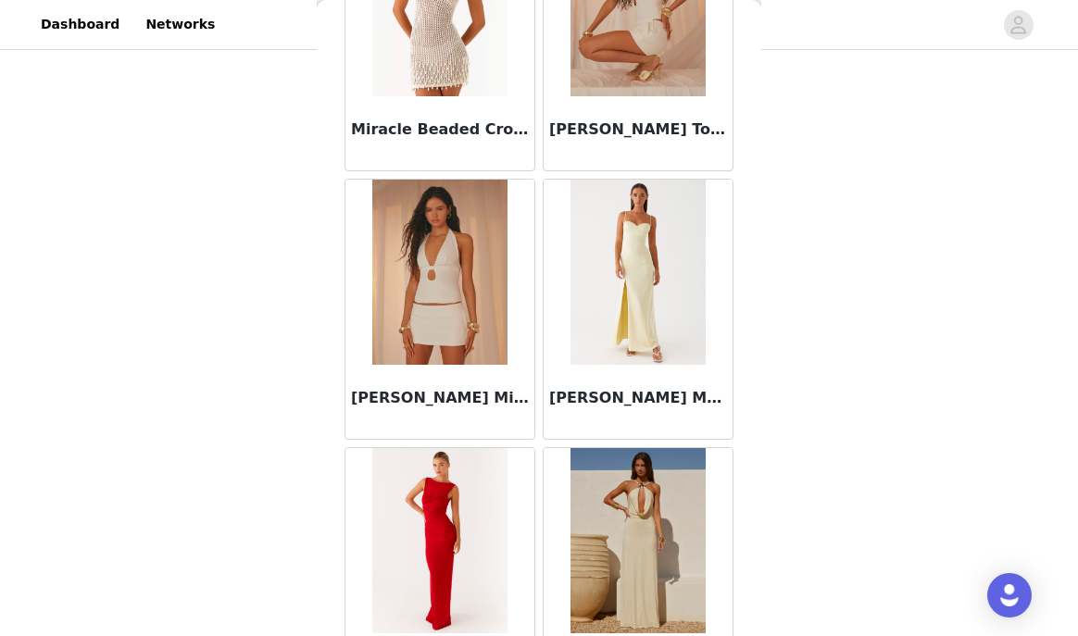
scroll to position [82732, 0]
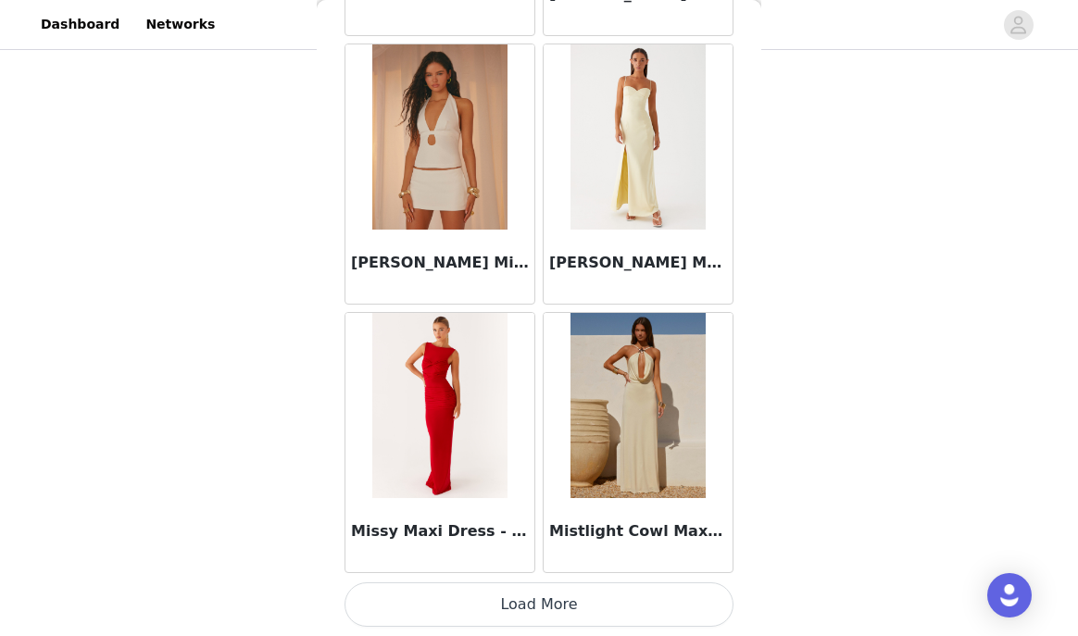
click at [521, 607] on button "Load More" at bounding box center [538, 604] width 389 height 44
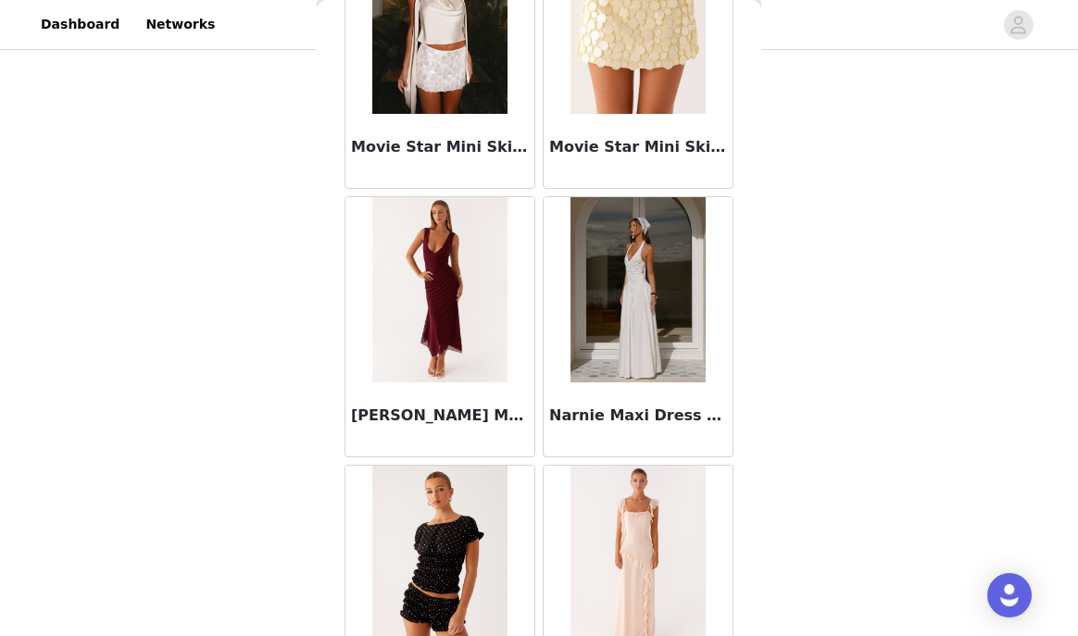
scroll to position [85417, 0]
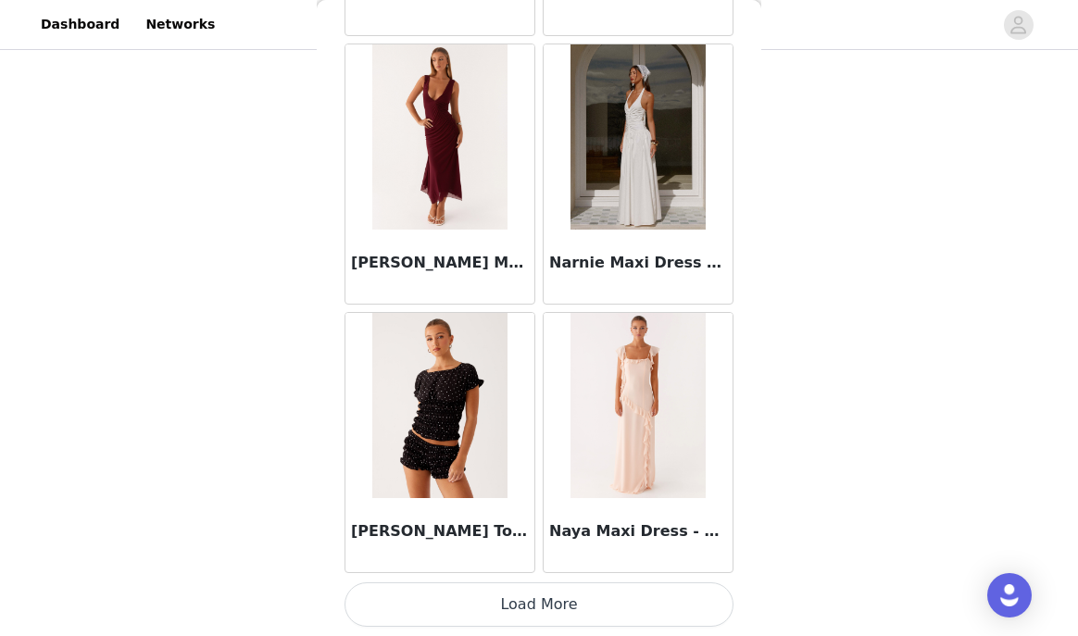
click at [519, 592] on button "Load More" at bounding box center [538, 604] width 389 height 44
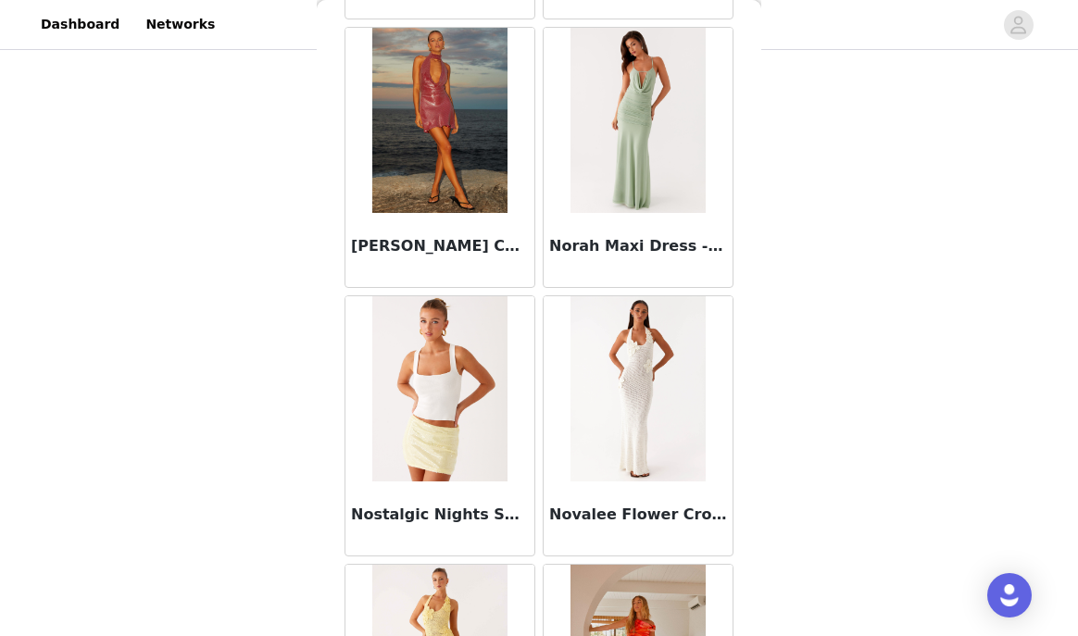
scroll to position [88101, 0]
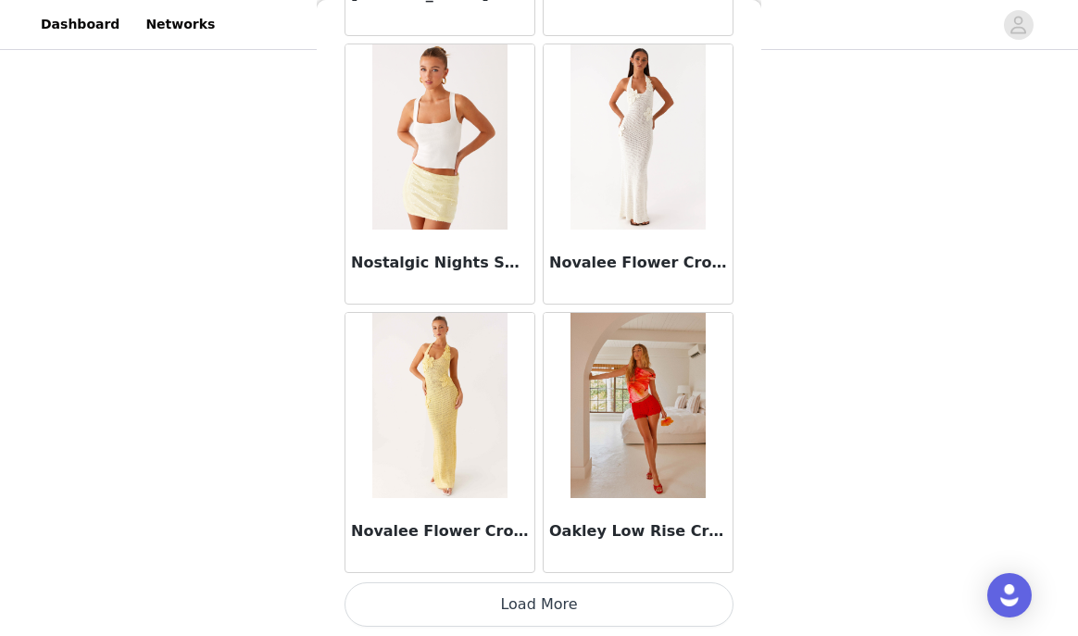
click at [507, 596] on button "Load More" at bounding box center [538, 604] width 389 height 44
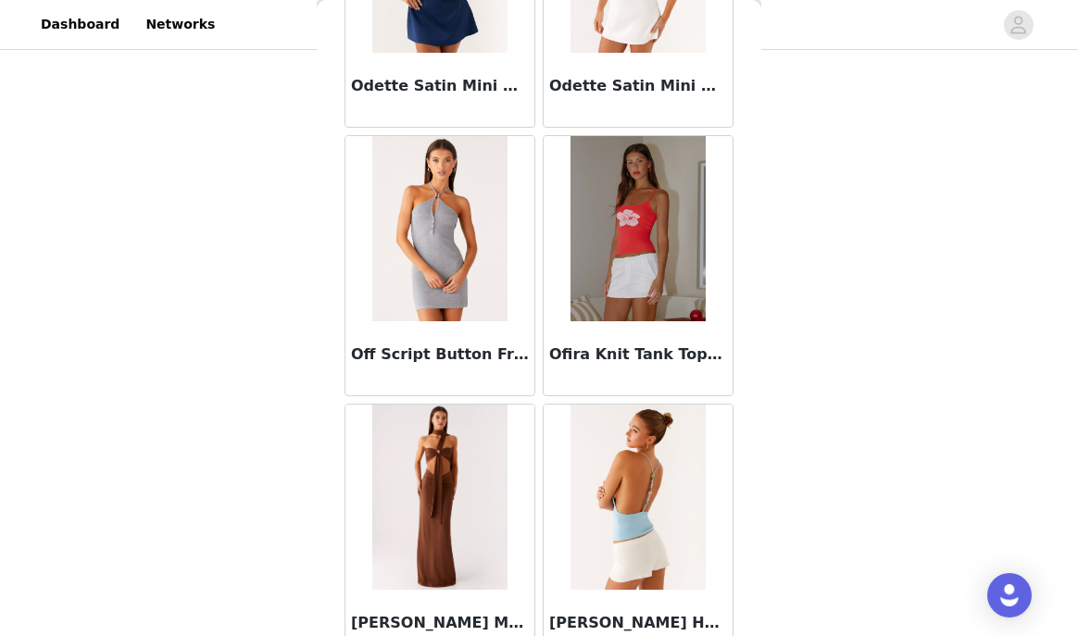
scroll to position [89347, 0]
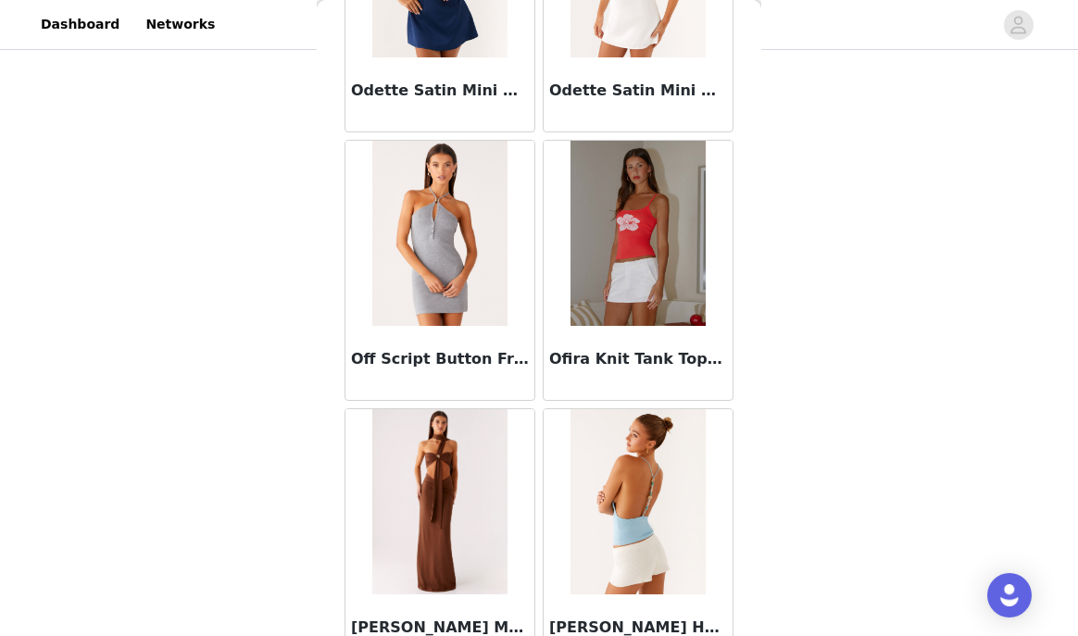
click at [430, 269] on img at bounding box center [439, 233] width 135 height 185
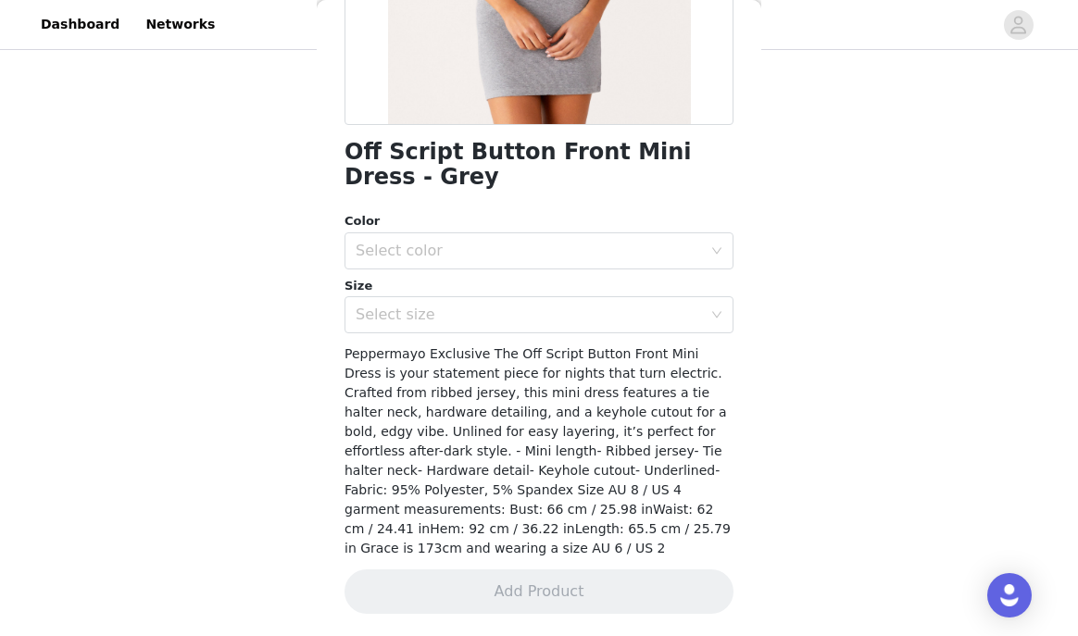
scroll to position [365, 0]
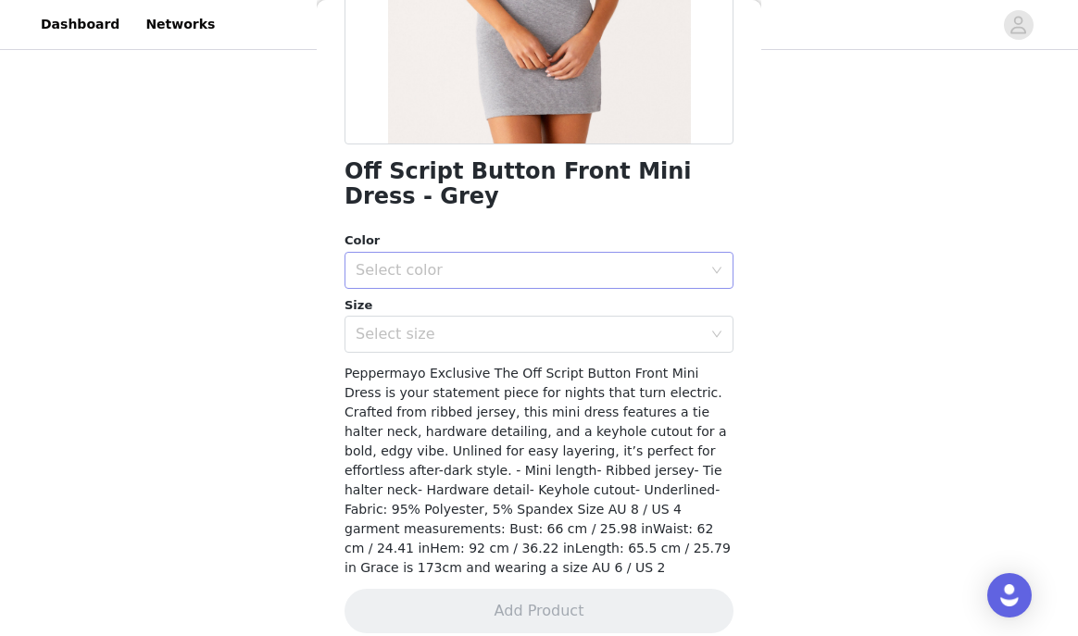
click at [431, 268] on div "Select color" at bounding box center [528, 270] width 346 height 19
click at [437, 305] on li "Grey" at bounding box center [538, 311] width 389 height 30
click at [438, 318] on div "Select size" at bounding box center [532, 334] width 355 height 35
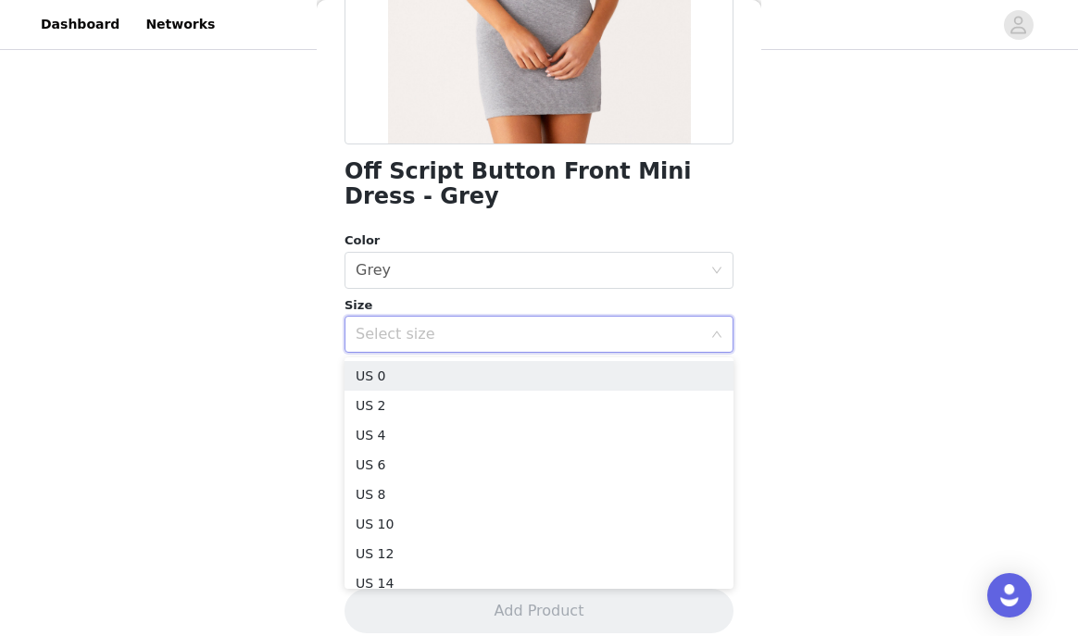
click at [438, 338] on div "Select size" at bounding box center [528, 334] width 346 height 19
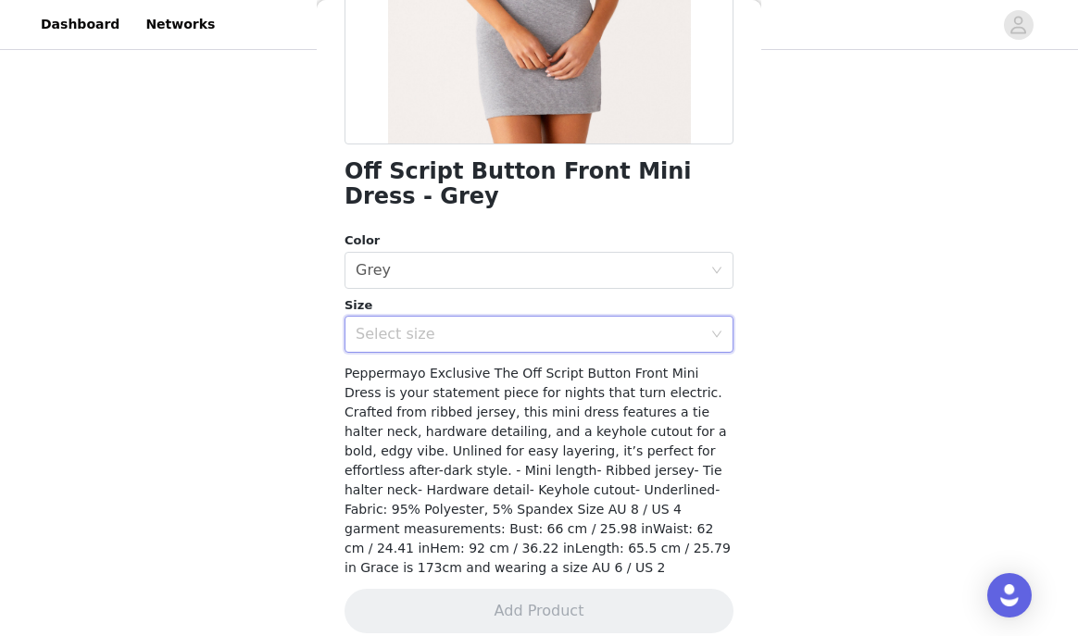
click at [426, 333] on div "Select size" at bounding box center [528, 334] width 346 height 19
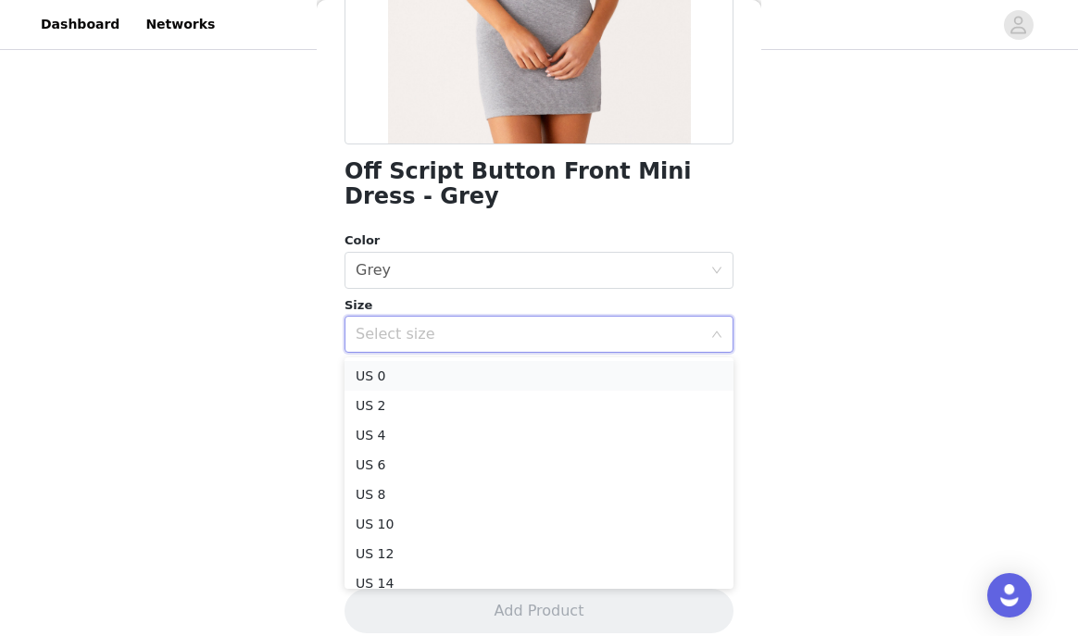
click at [427, 366] on li "US 0" at bounding box center [538, 376] width 389 height 30
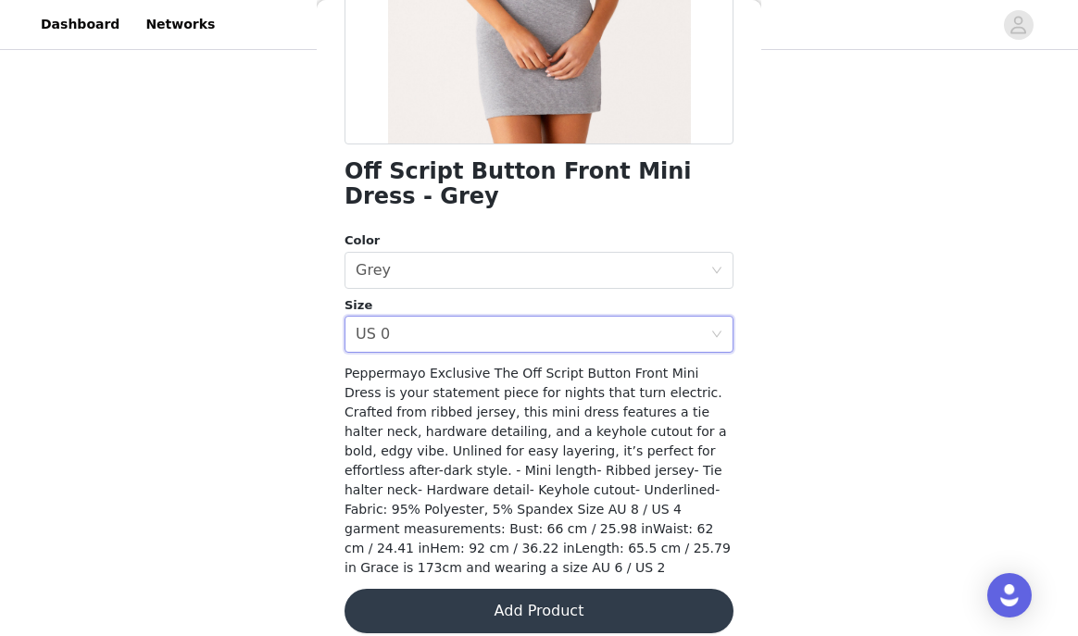
click at [519, 602] on button "Add Product" at bounding box center [538, 611] width 389 height 44
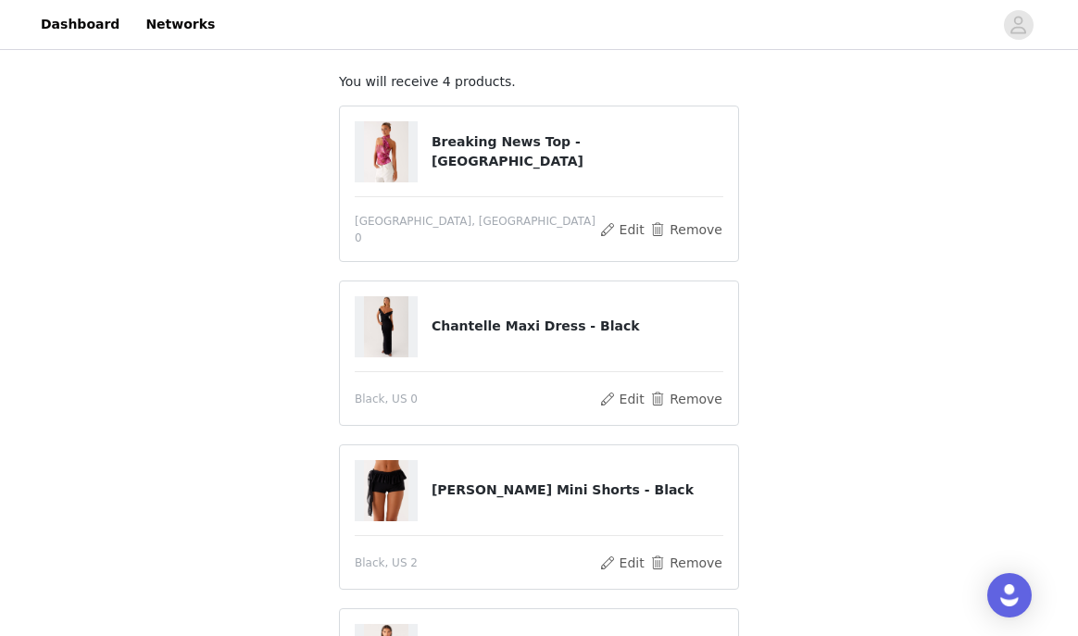
scroll to position [95, 0]
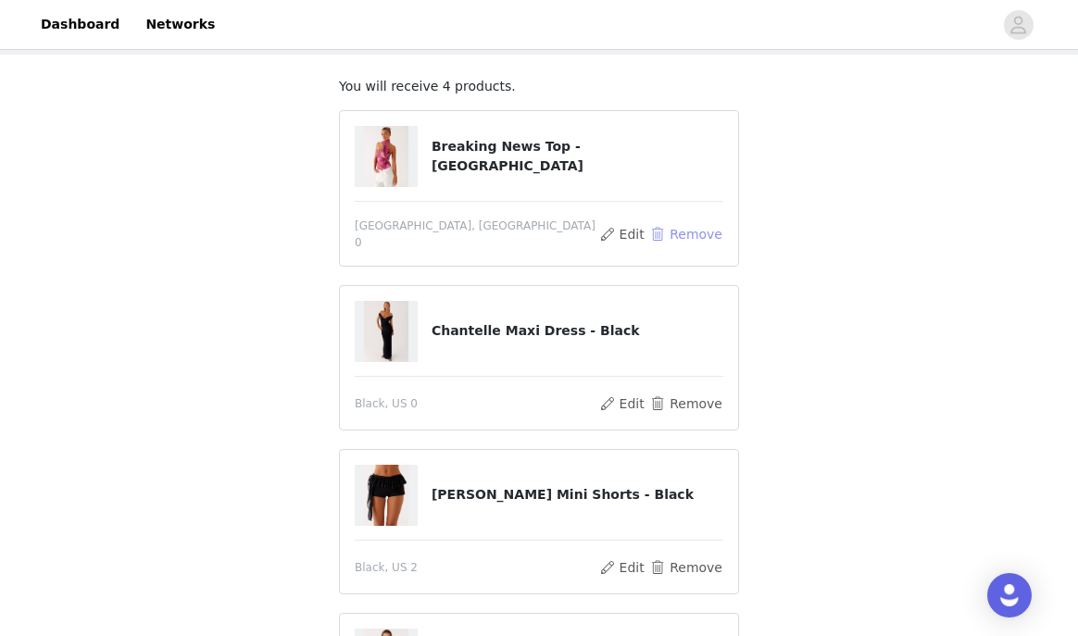
click at [688, 224] on button "Remove" at bounding box center [686, 234] width 74 height 22
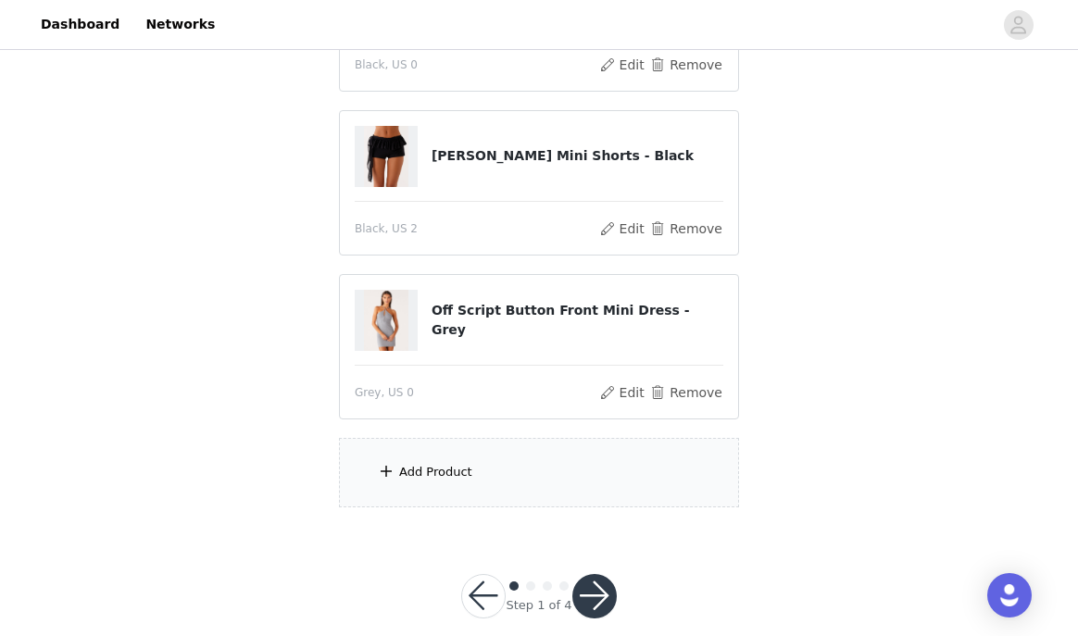
scroll to position [335, 0]
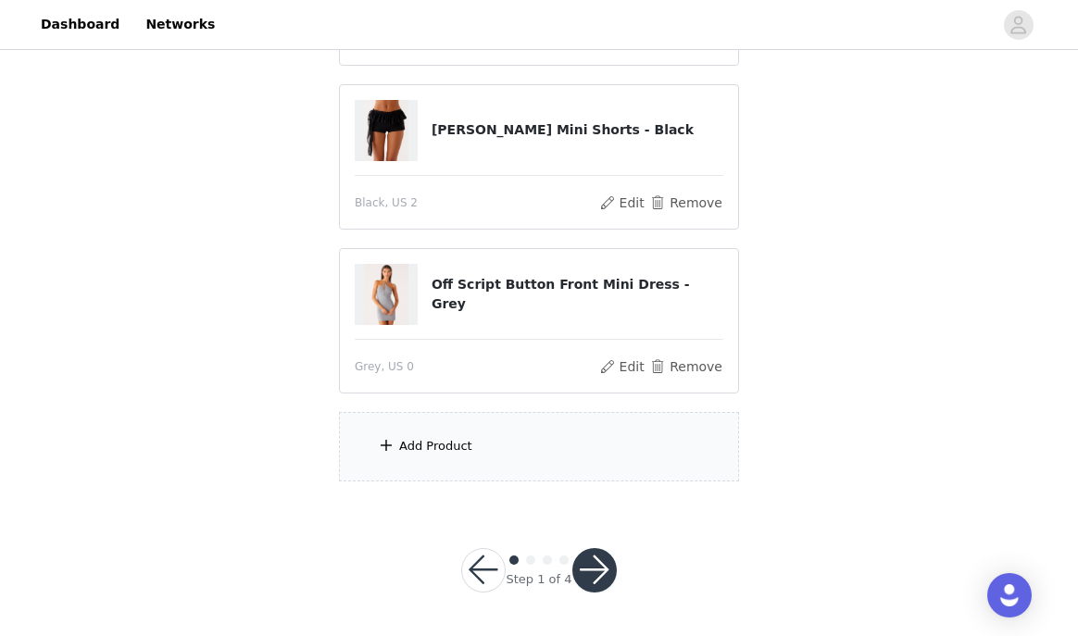
click at [460, 431] on div "Add Product" at bounding box center [539, 446] width 400 height 69
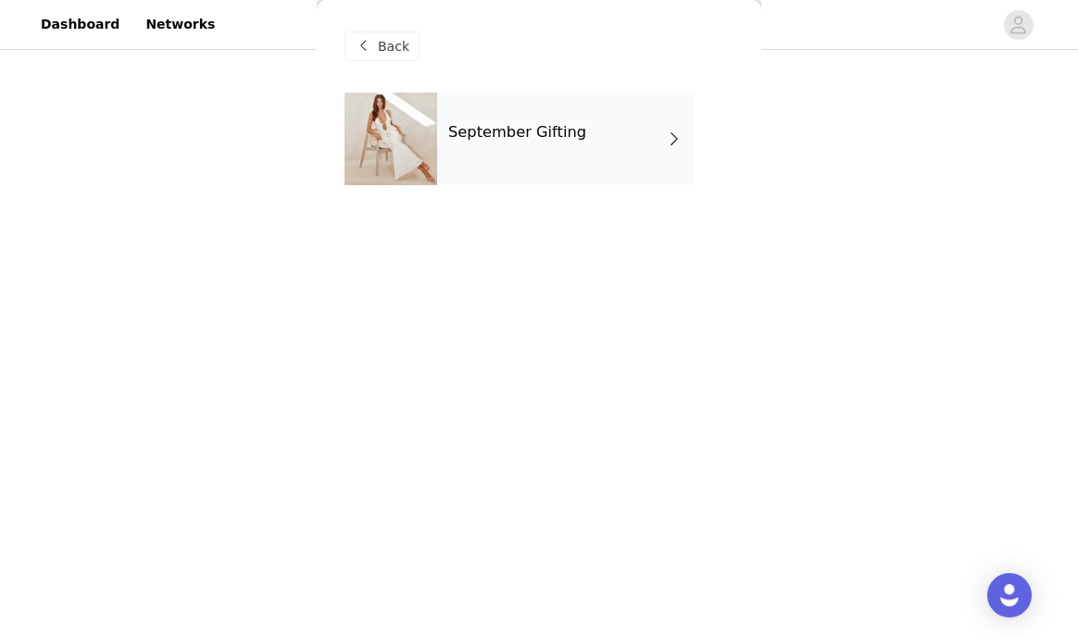
click at [513, 129] on h4 "September Gifting" at bounding box center [517, 132] width 138 height 17
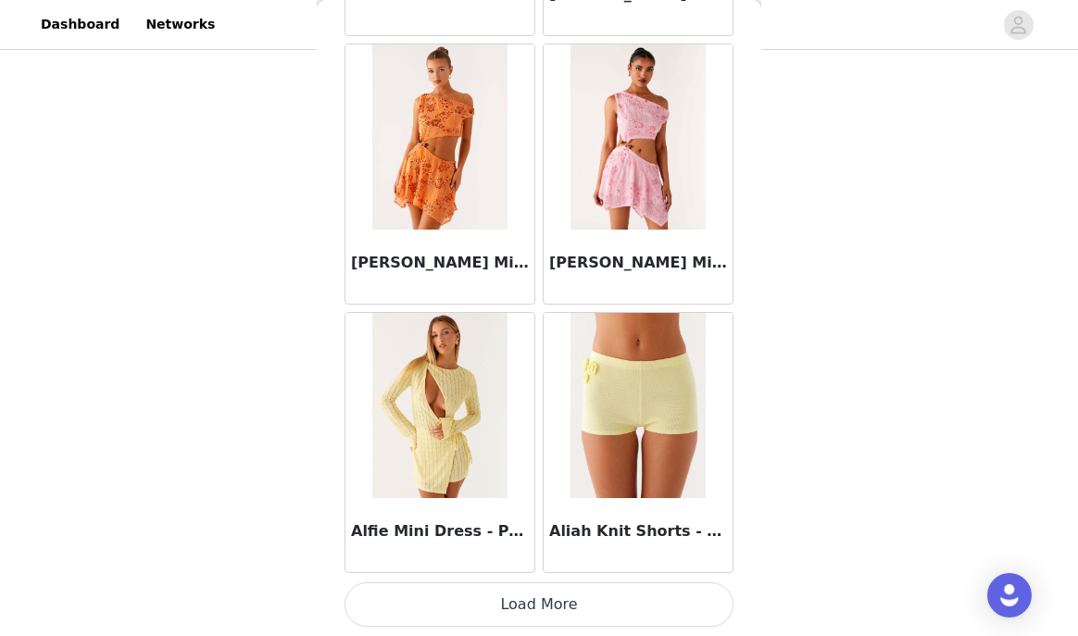
click at [518, 604] on button "Load More" at bounding box center [538, 604] width 389 height 44
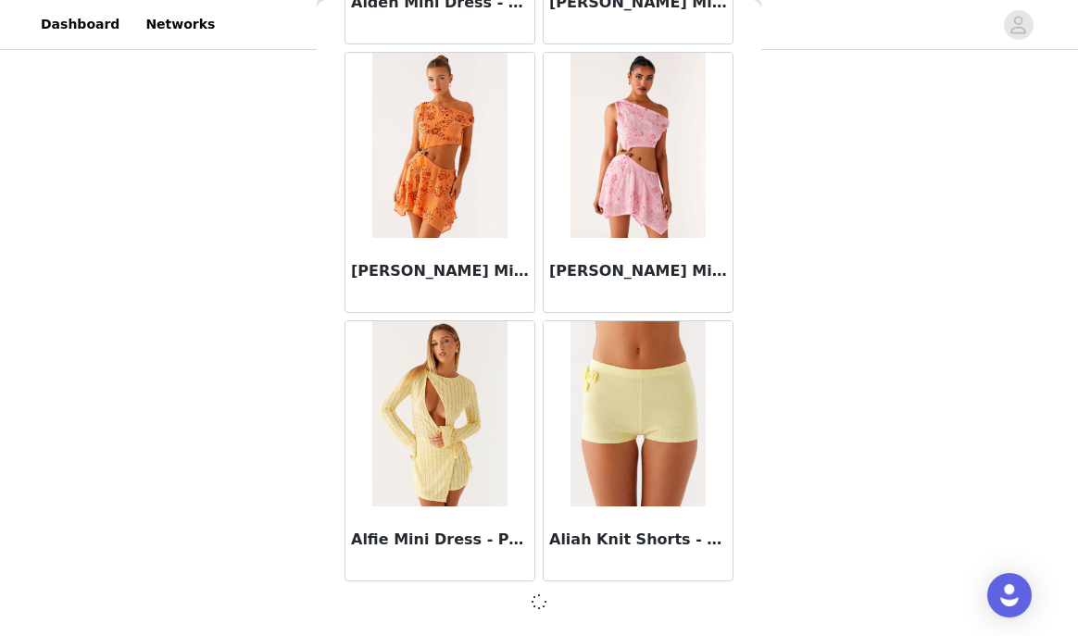
scroll to position [2188, 0]
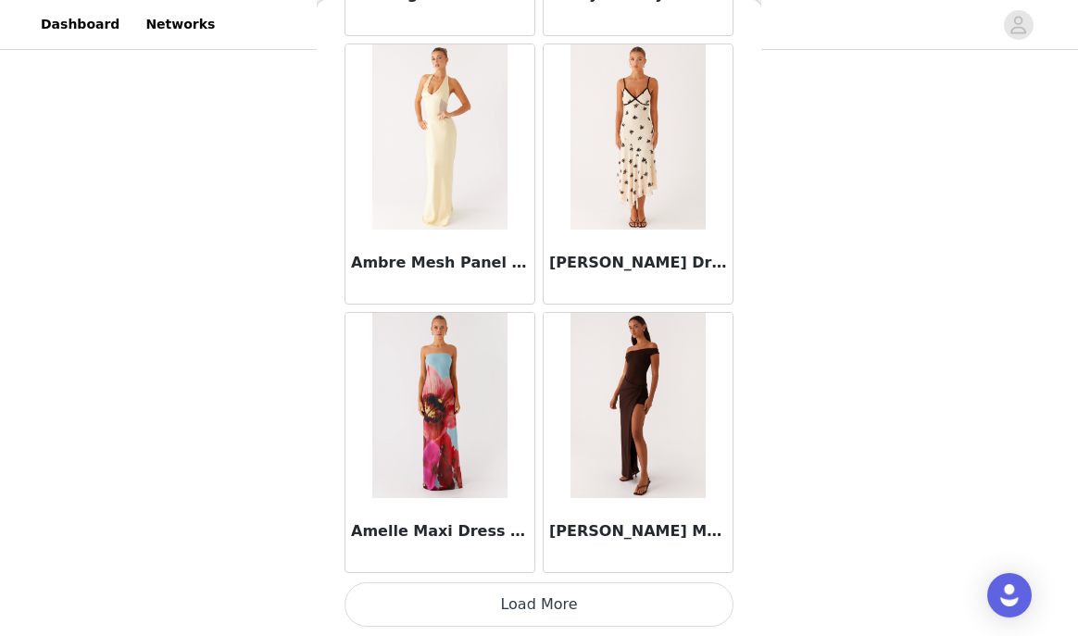
click at [507, 593] on button "Load More" at bounding box center [538, 604] width 389 height 44
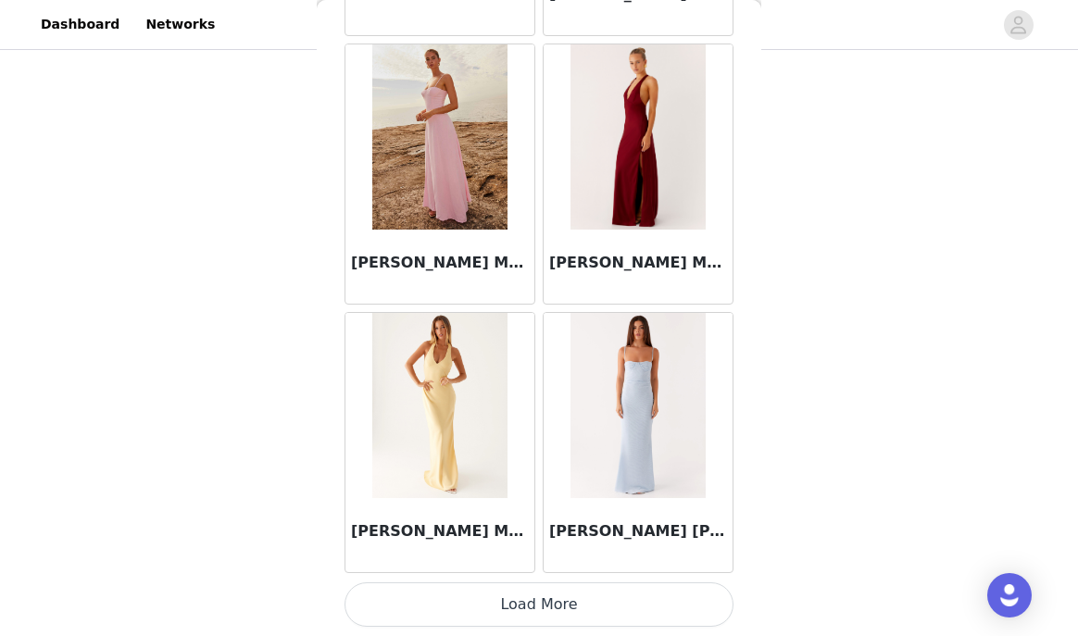
click at [492, 600] on button "Load More" at bounding box center [538, 604] width 389 height 44
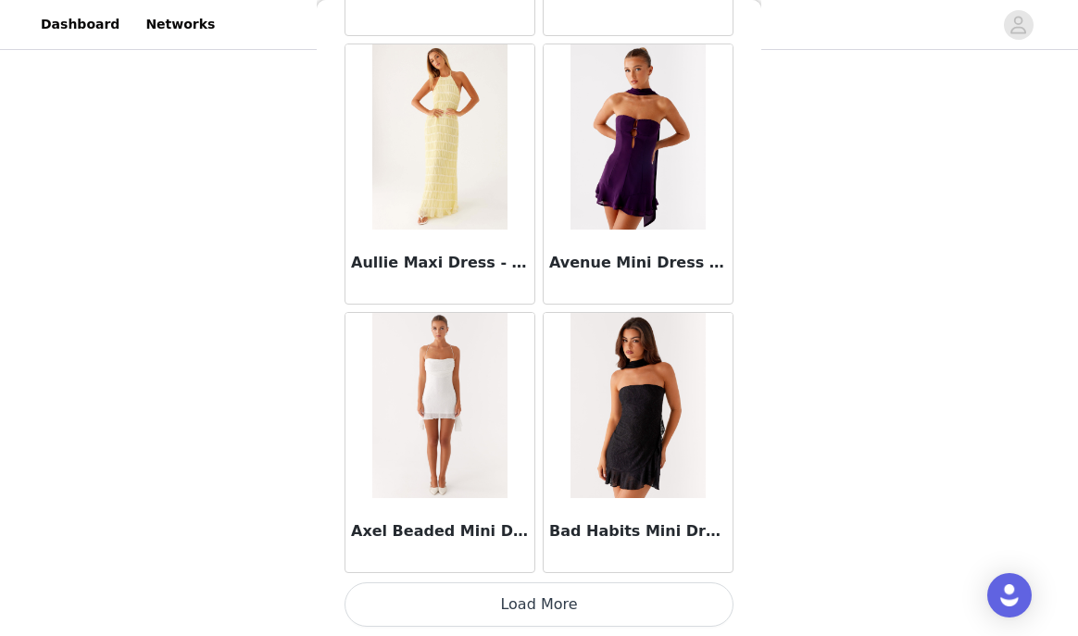
click at [522, 598] on button "Load More" at bounding box center [538, 604] width 389 height 44
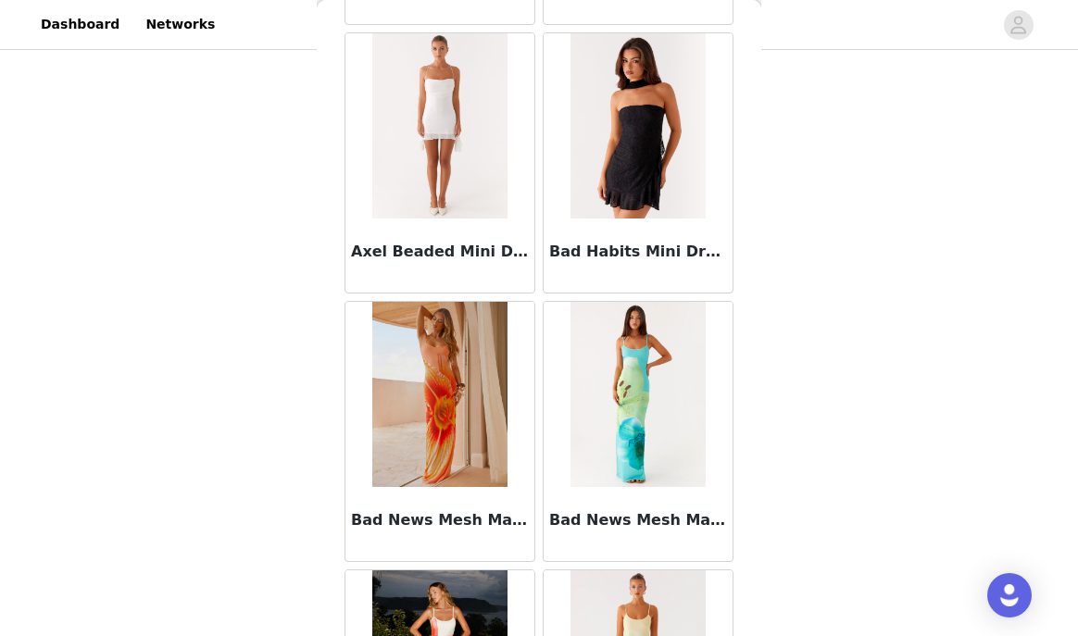
scroll to position [10536, 0]
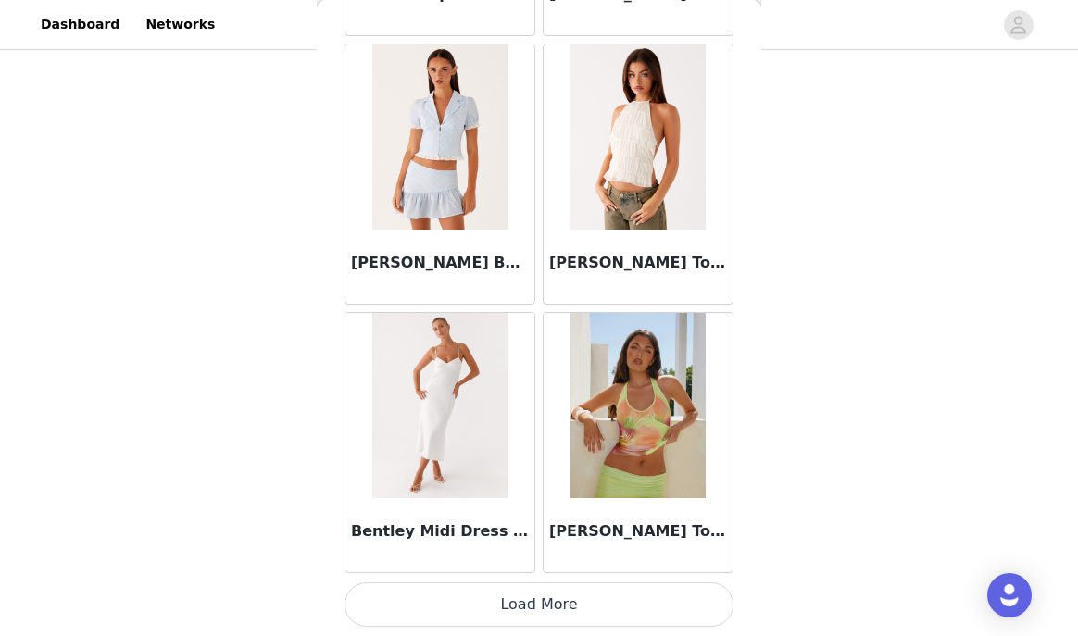
click at [511, 608] on button "Load More" at bounding box center [538, 604] width 389 height 44
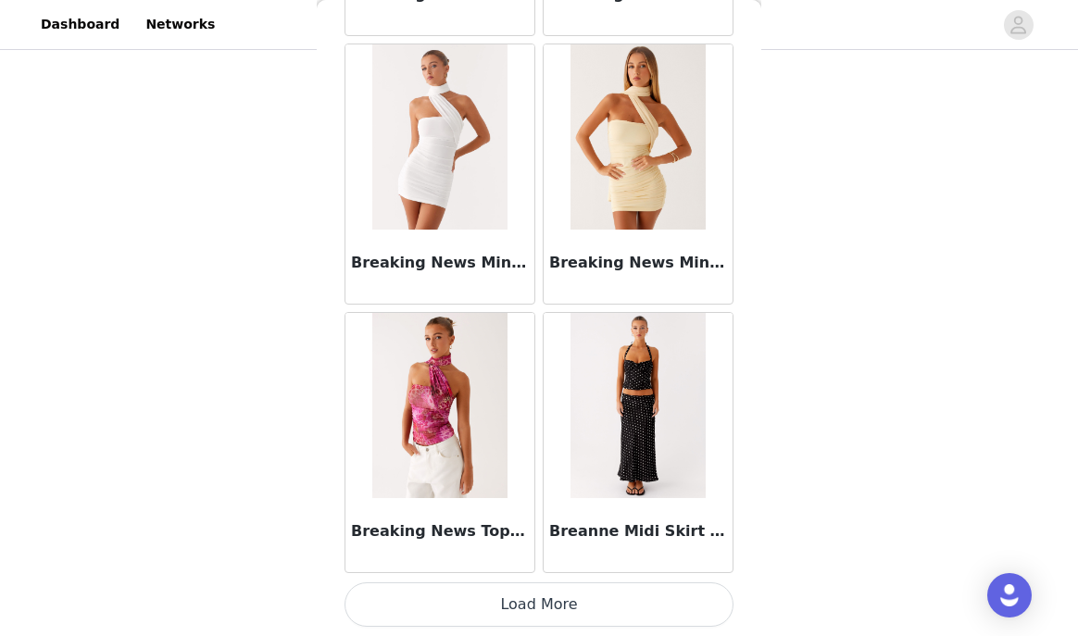
click at [508, 590] on button "Load More" at bounding box center [538, 604] width 389 height 44
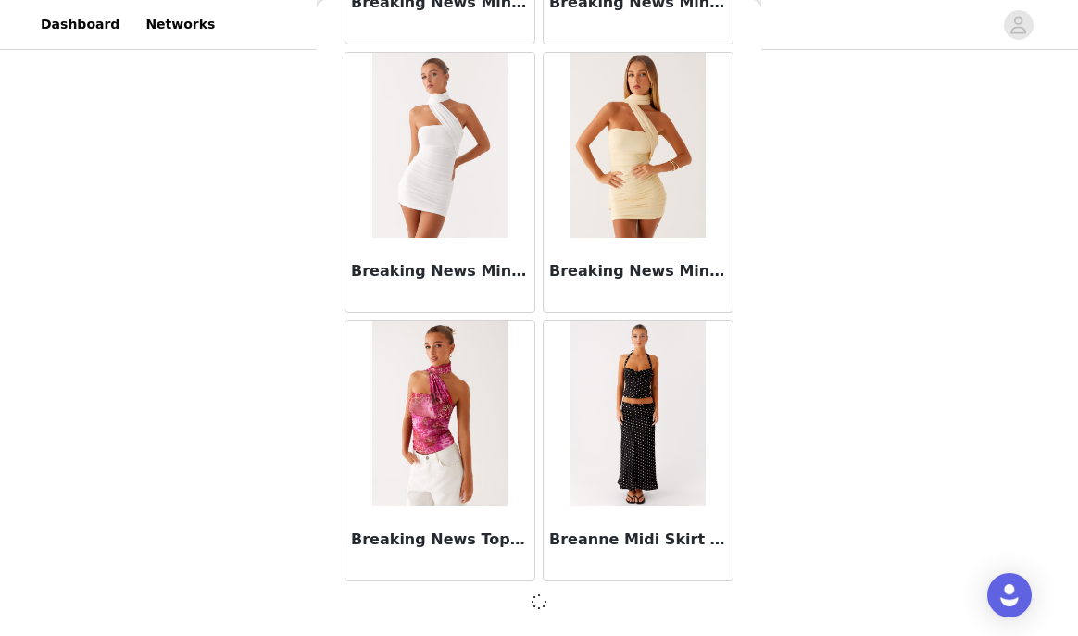
scroll to position [15611, 0]
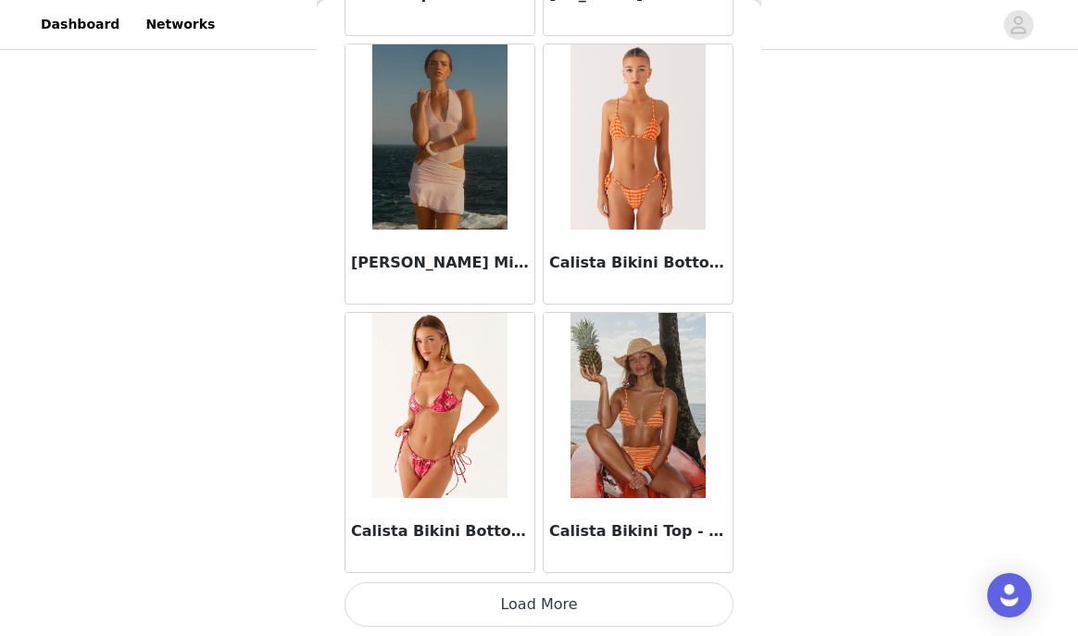
click at [512, 619] on button "Load More" at bounding box center [538, 604] width 389 height 44
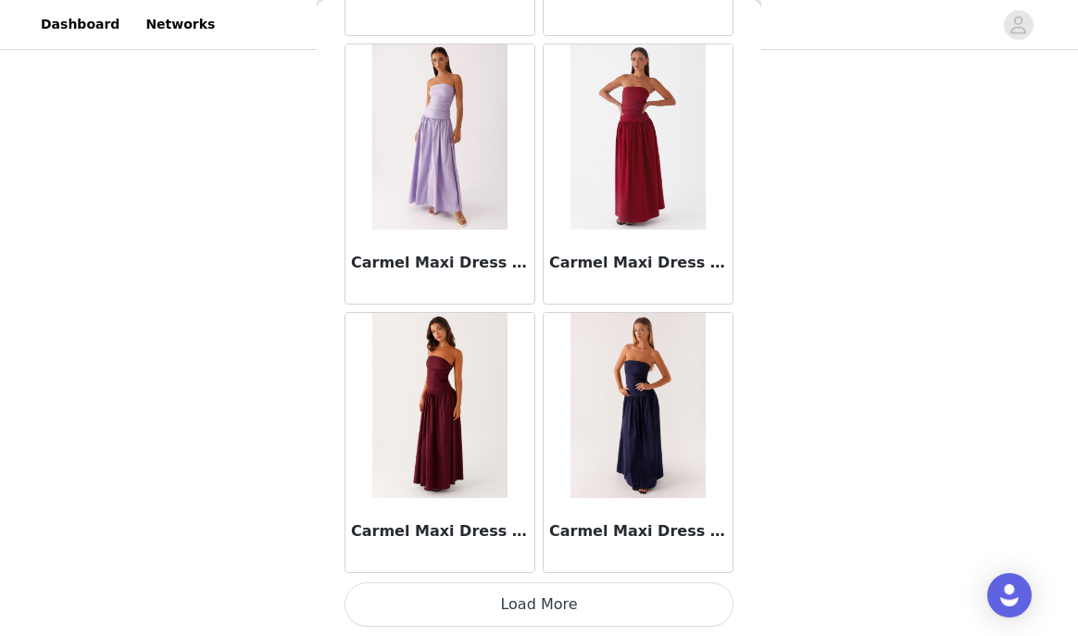
click at [513, 614] on button "Load More" at bounding box center [538, 604] width 389 height 44
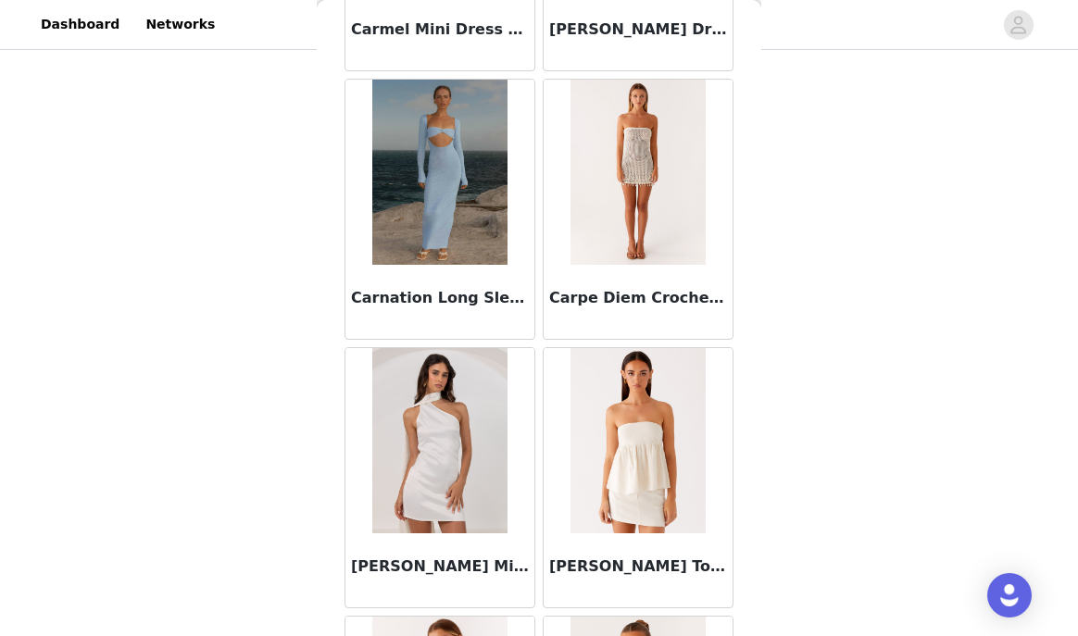
scroll to position [23673, 0]
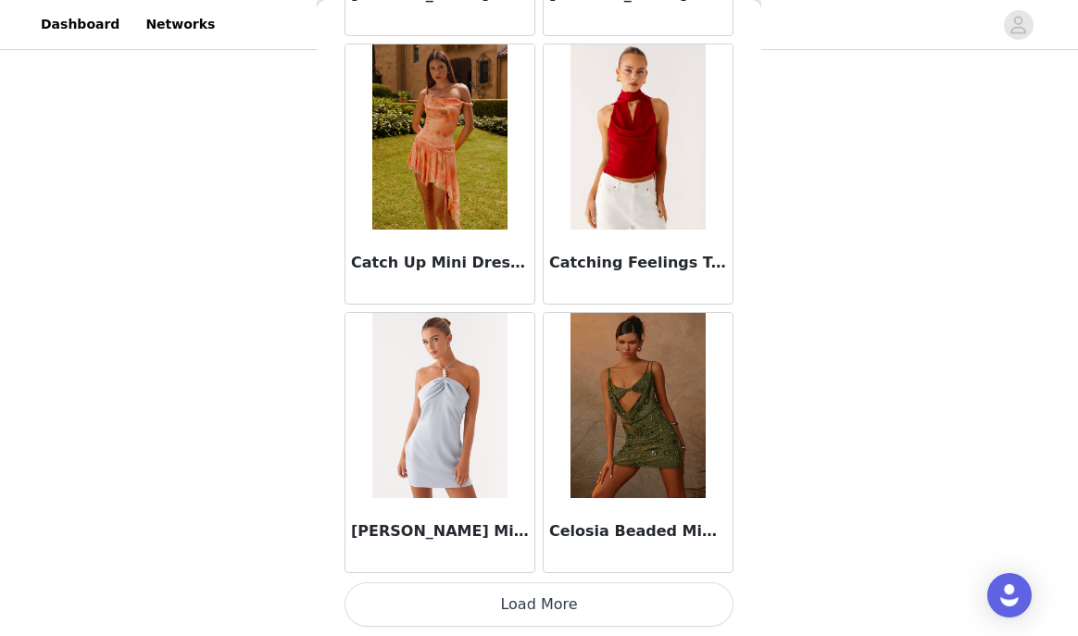
click at [507, 592] on button "Load More" at bounding box center [538, 604] width 389 height 44
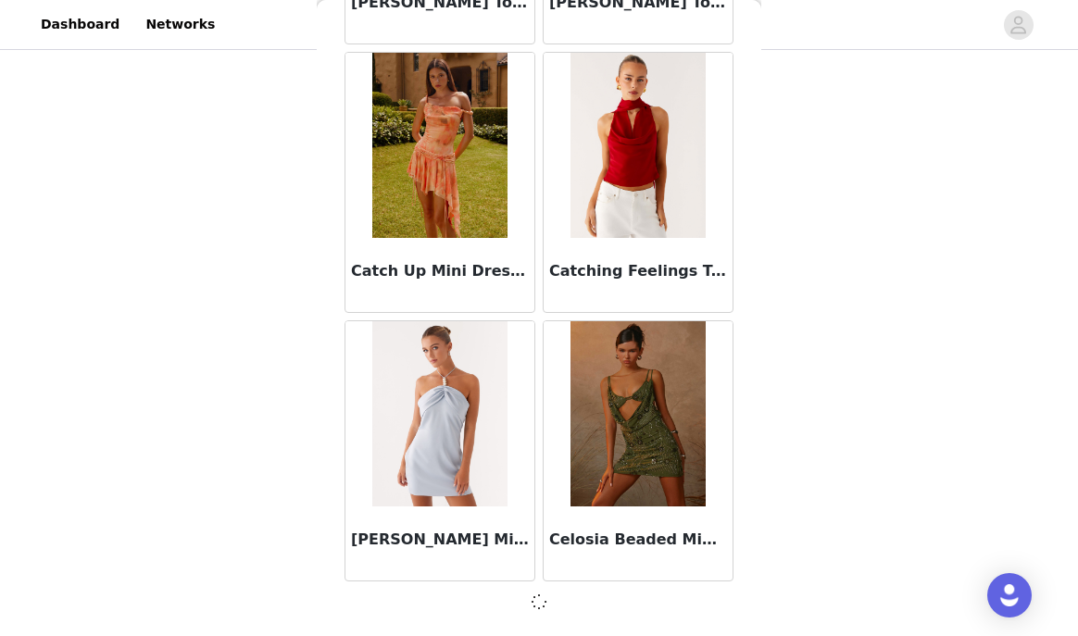
scroll to position [23664, 0]
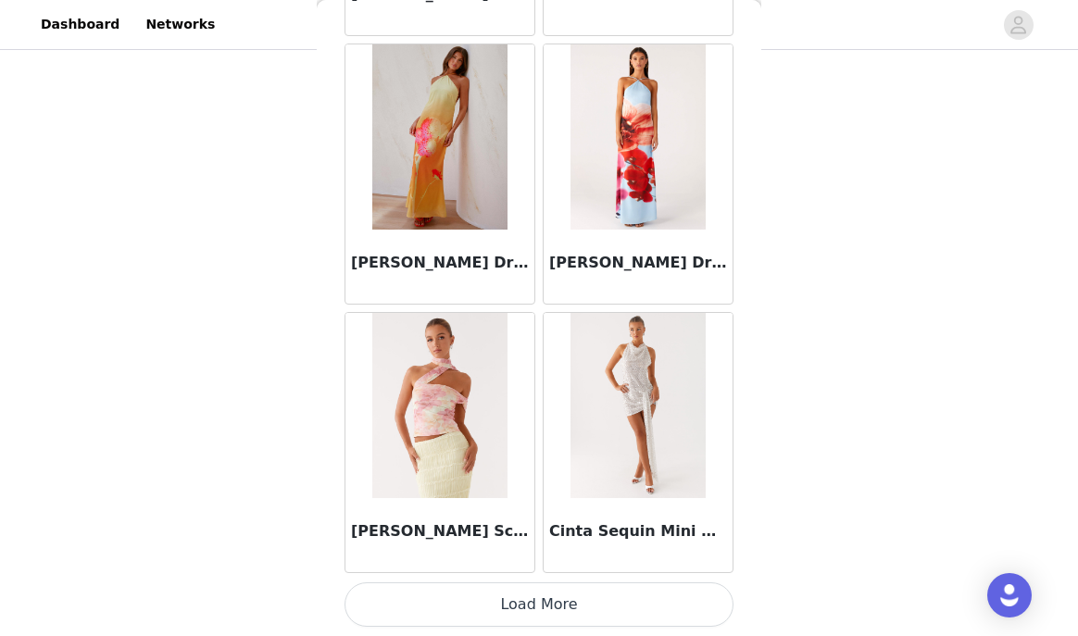
click at [507, 616] on button "Load More" at bounding box center [538, 604] width 389 height 44
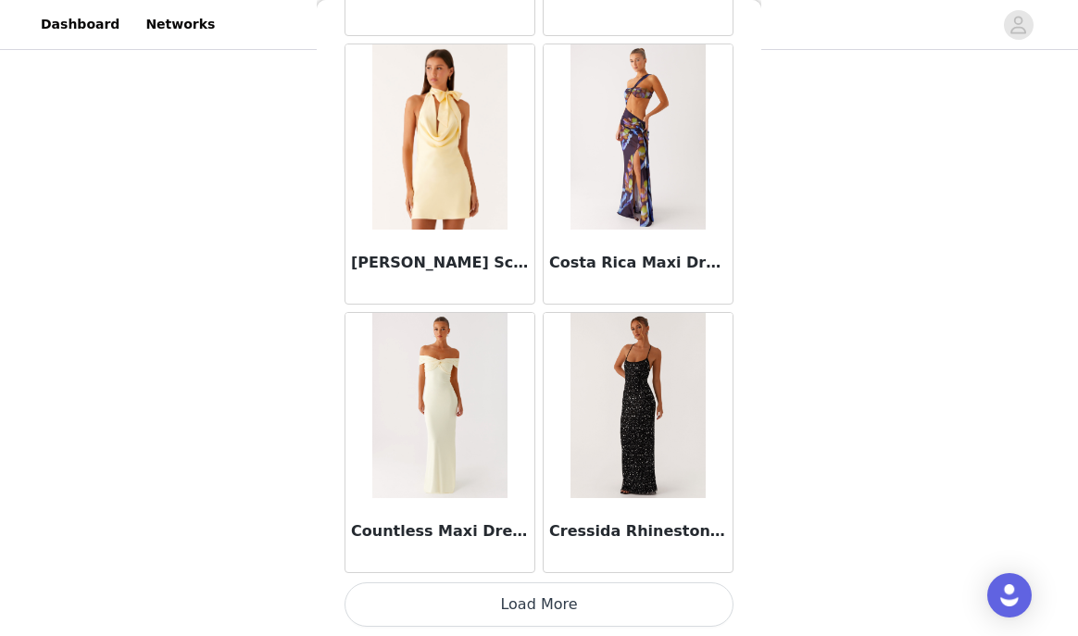
click at [510, 604] on button "Load More" at bounding box center [538, 604] width 389 height 44
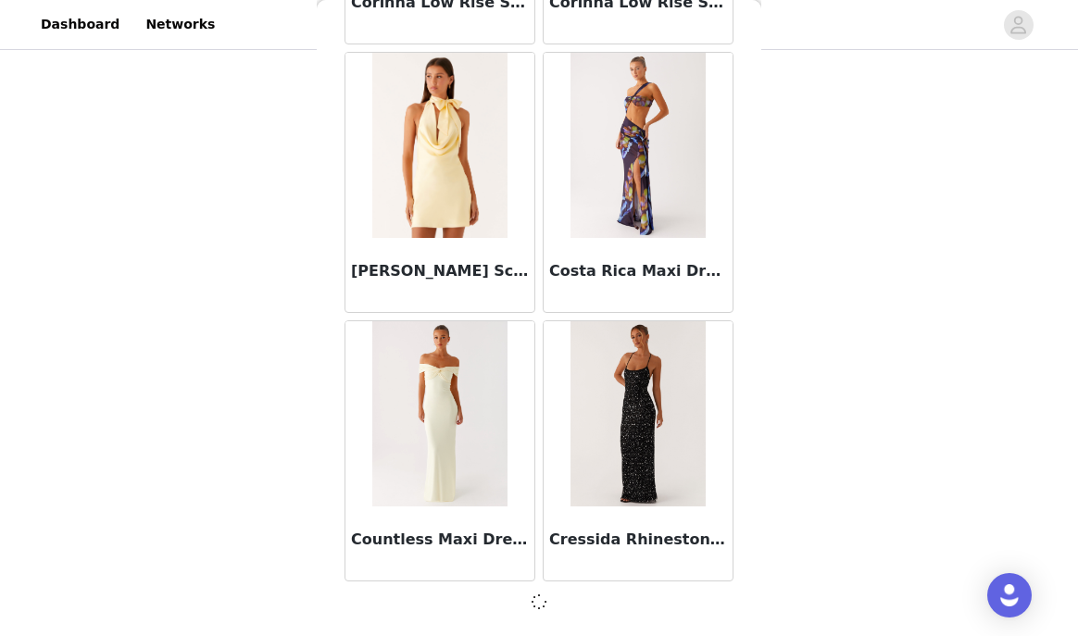
scroll to position [29033, 0]
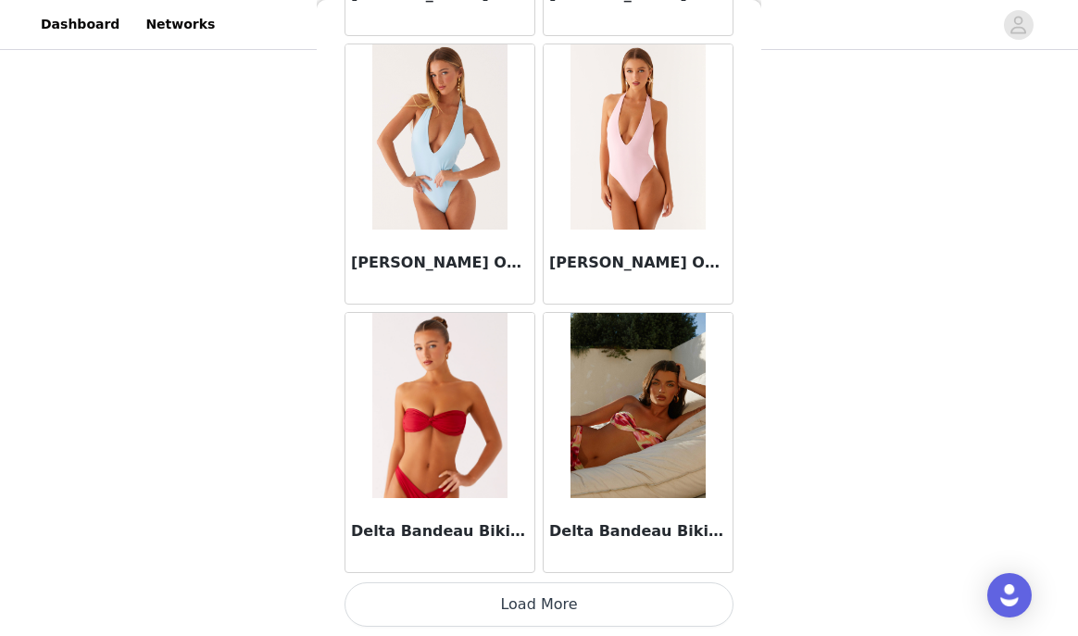
click at [504, 607] on button "Load More" at bounding box center [538, 604] width 389 height 44
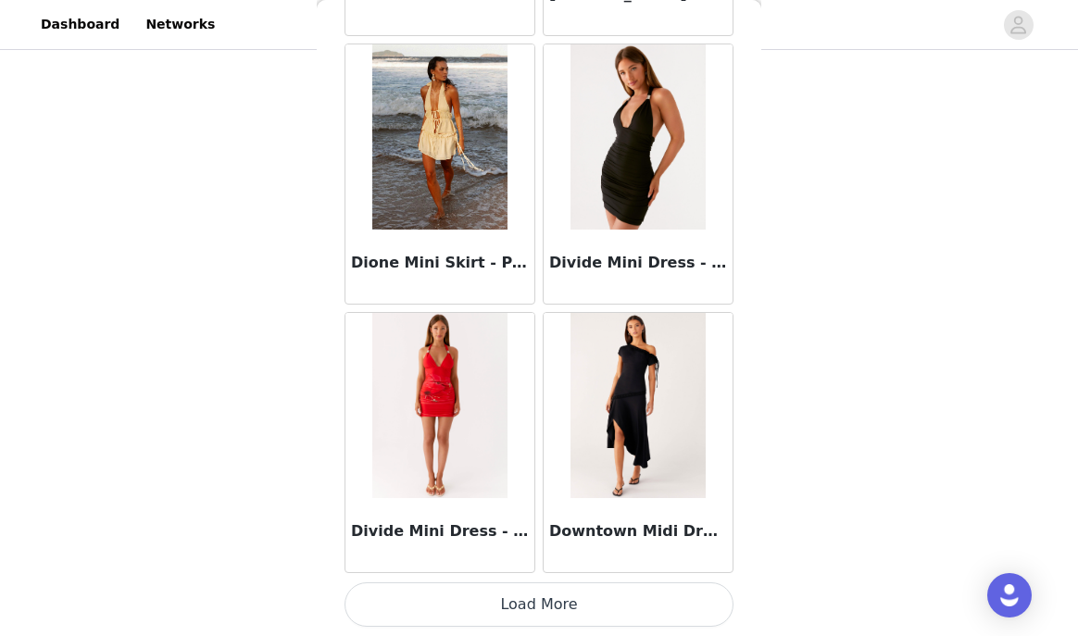
click at [508, 602] on button "Load More" at bounding box center [538, 604] width 389 height 44
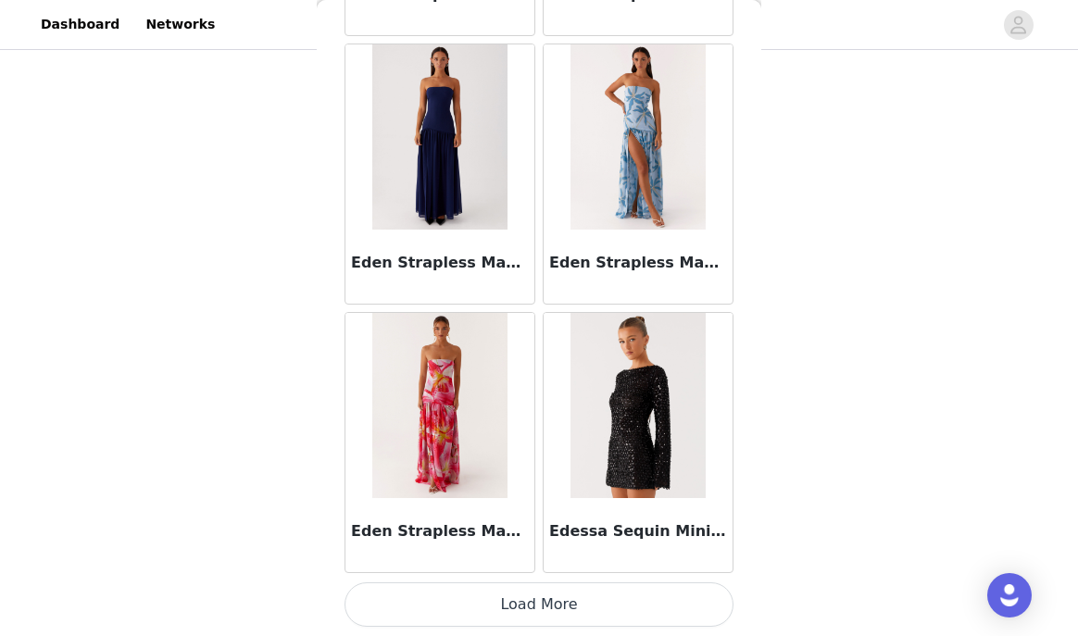
click at [519, 591] on button "Load More" at bounding box center [538, 604] width 389 height 44
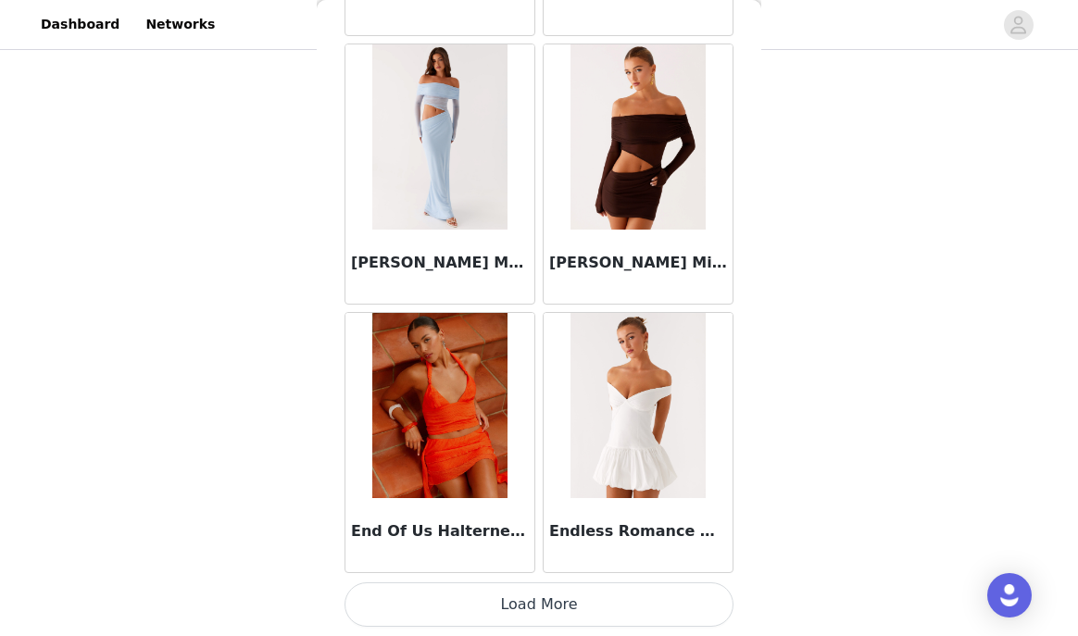
click at [520, 606] on button "Load More" at bounding box center [538, 604] width 389 height 44
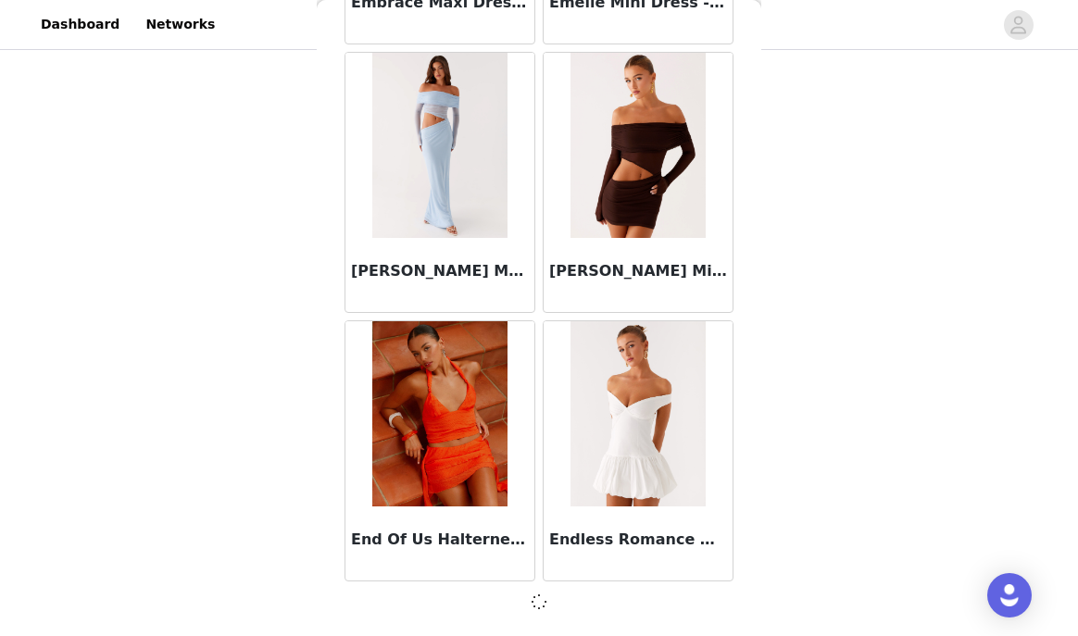
scroll to position [39772, 0]
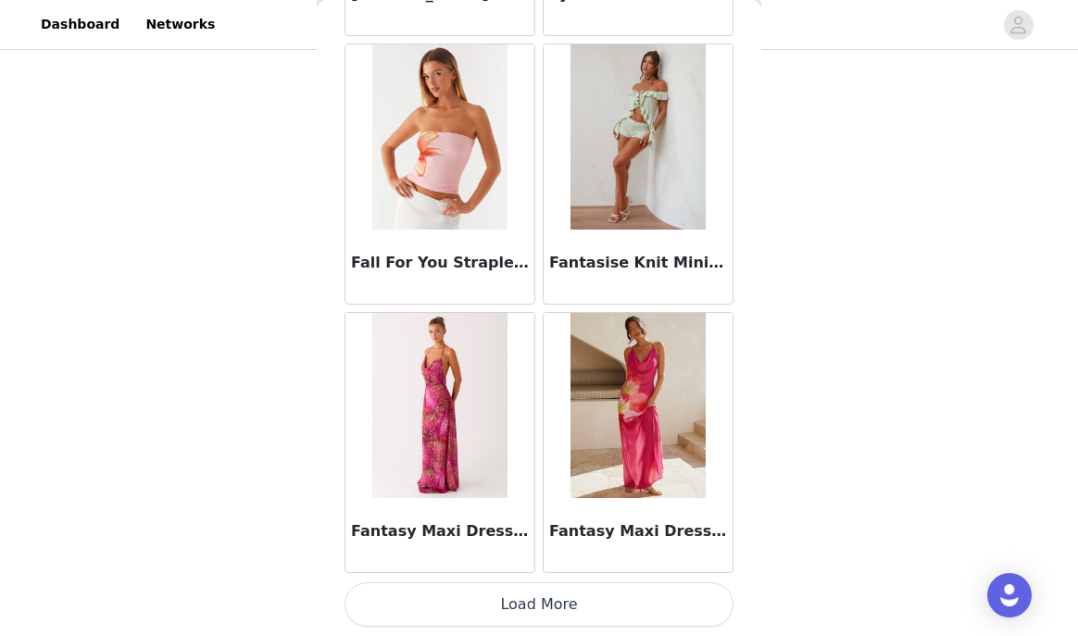
click at [520, 605] on button "Load More" at bounding box center [538, 604] width 389 height 44
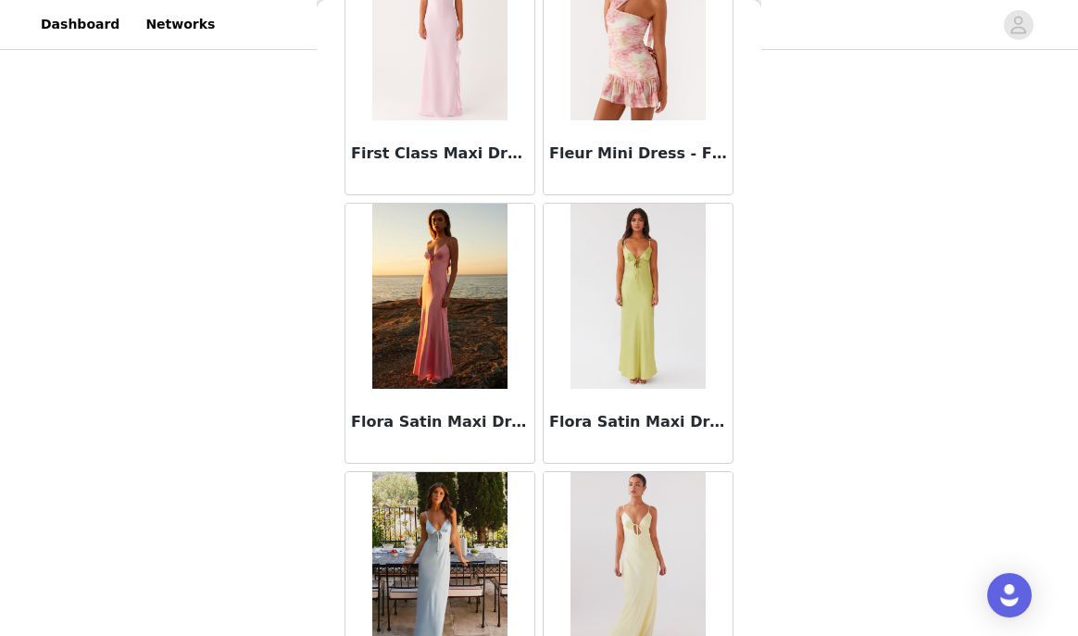
scroll to position [45149, 0]
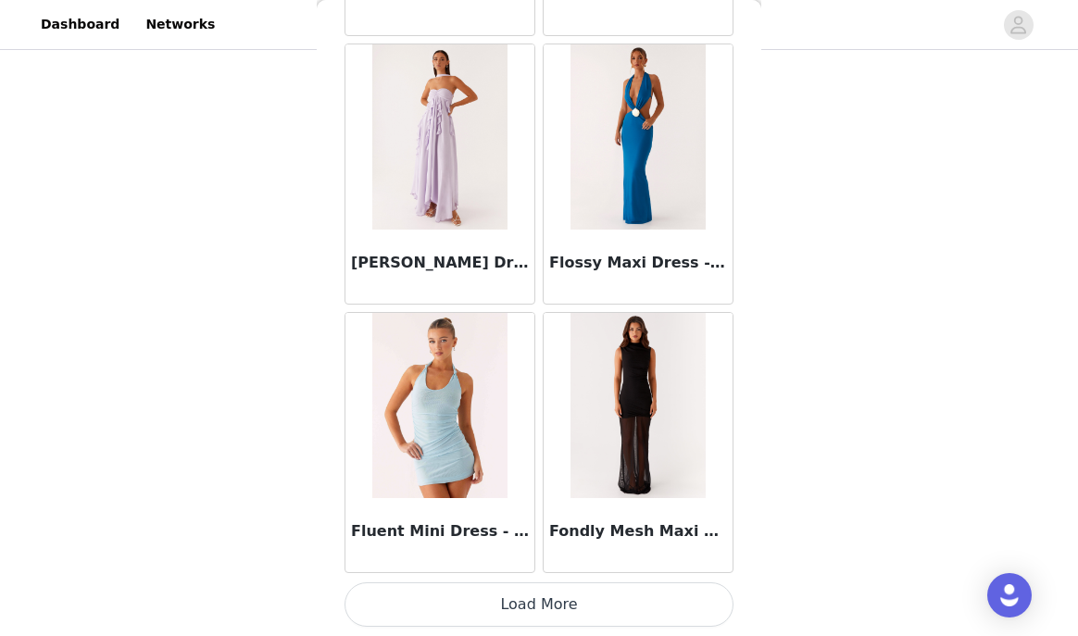
click at [527, 598] on button "Load More" at bounding box center [538, 604] width 389 height 44
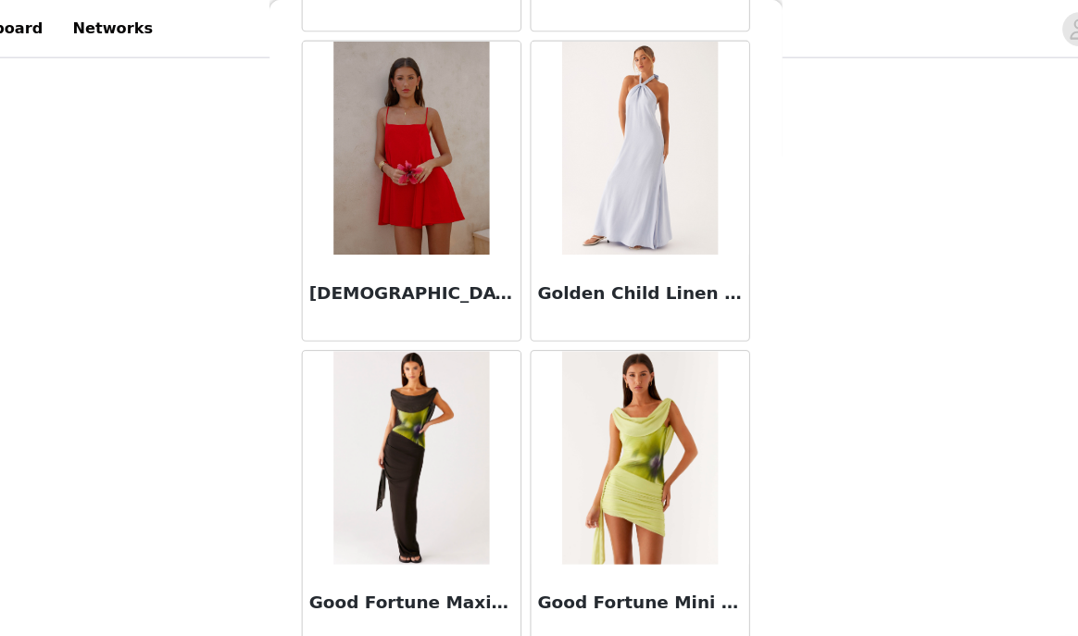
scroll to position [47833, 0]
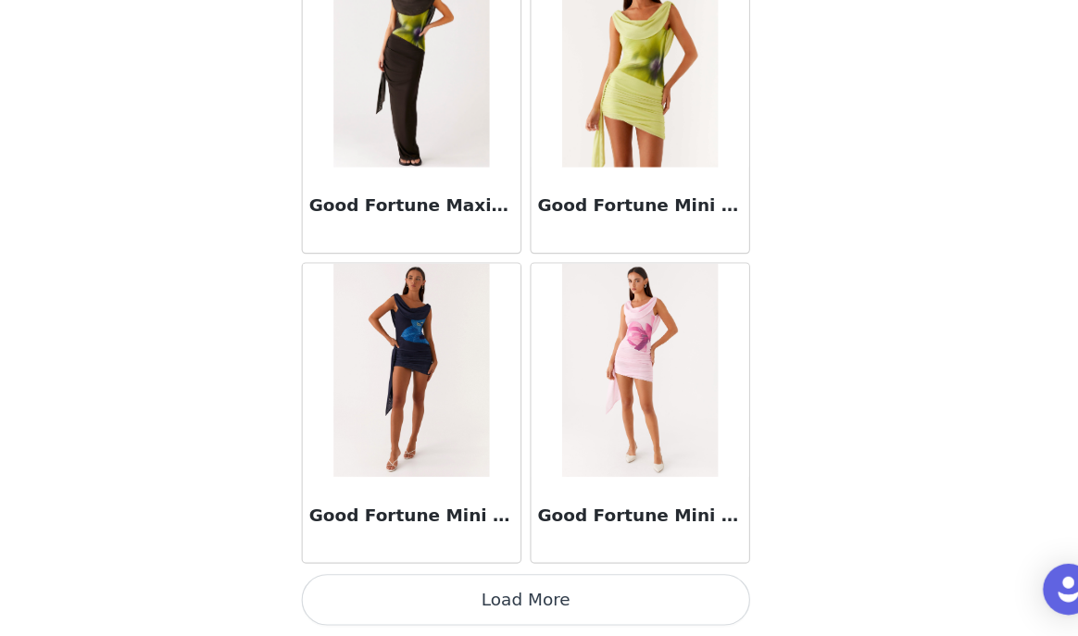
click at [550, 589] on button "Load More" at bounding box center [538, 604] width 389 height 44
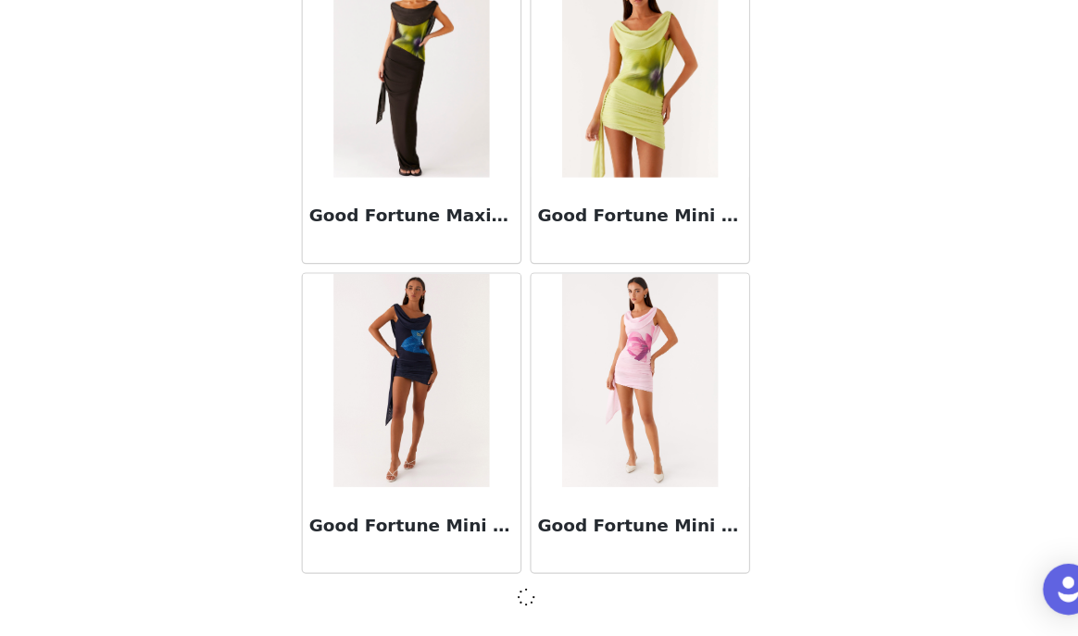
scroll to position [47825, 0]
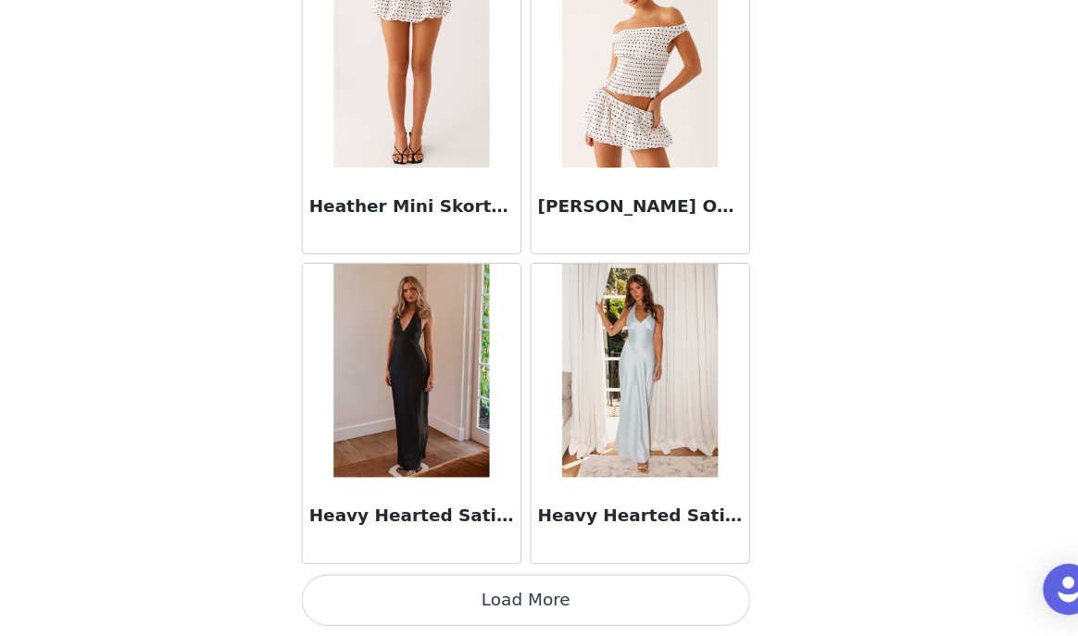
click at [535, 623] on button "Load More" at bounding box center [538, 604] width 389 height 44
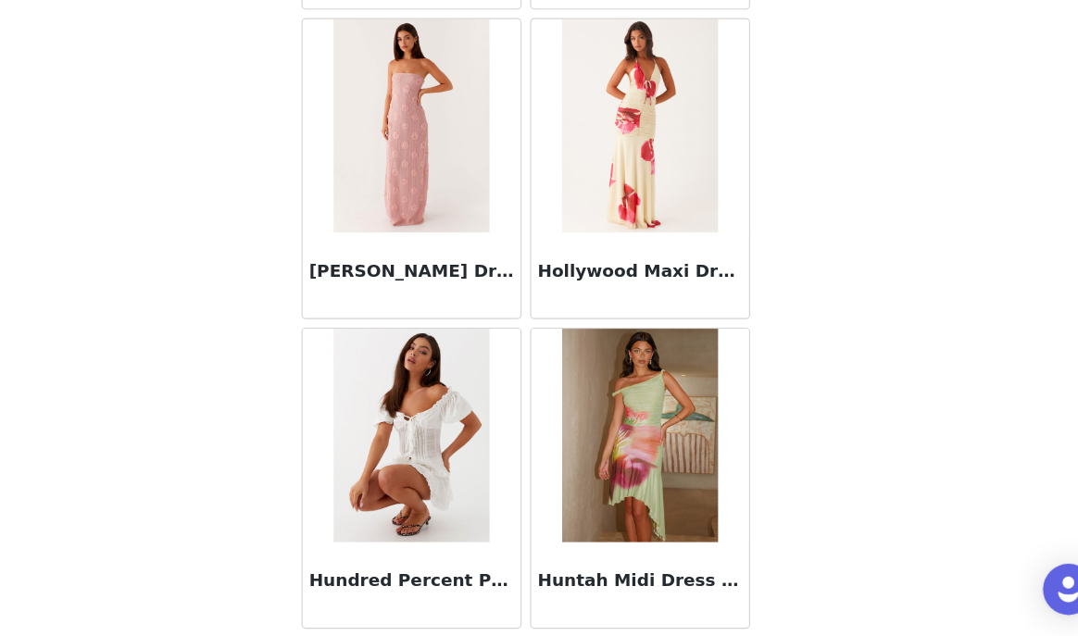
scroll to position [53202, 0]
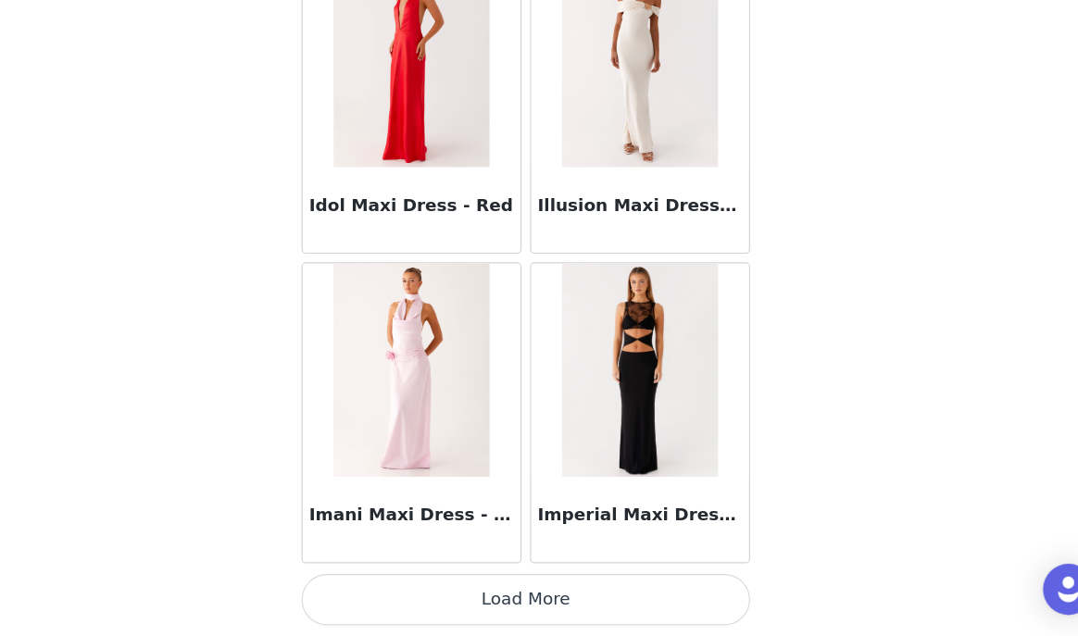
click at [526, 597] on button "Load More" at bounding box center [538, 604] width 389 height 44
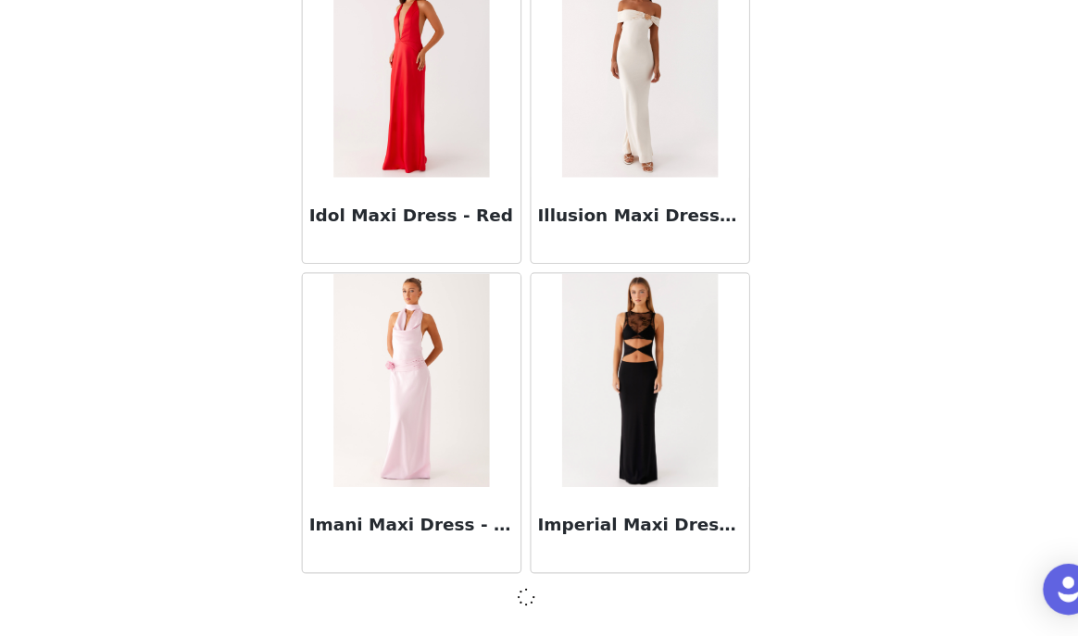
scroll to position [53194, 0]
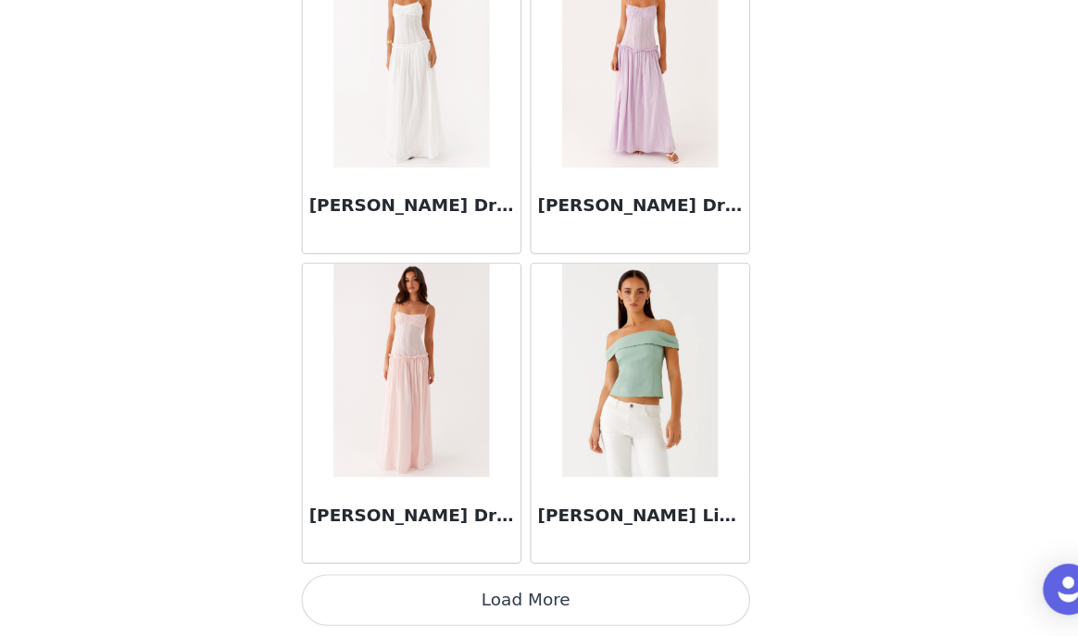
click at [526, 603] on button "Load More" at bounding box center [538, 604] width 389 height 44
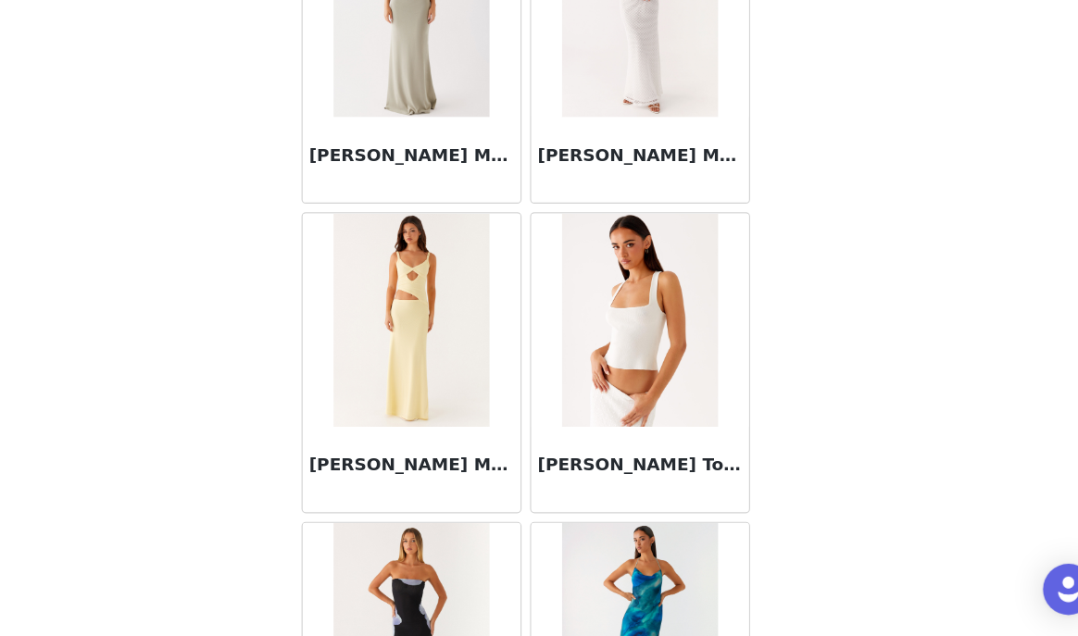
scroll to position [58571, 0]
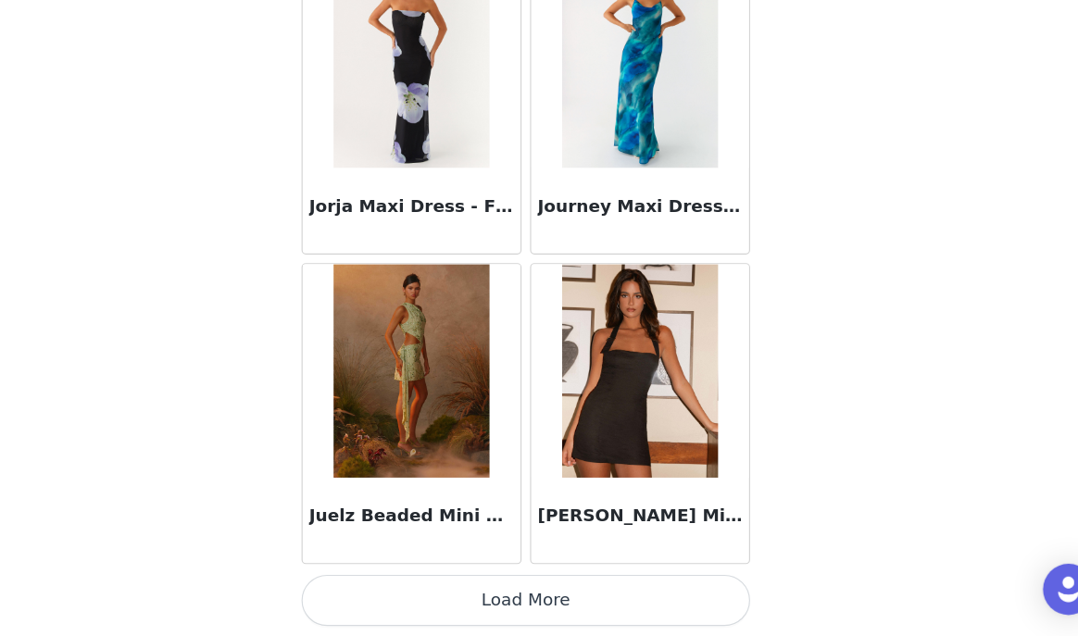
click at [527, 608] on button "Load More" at bounding box center [538, 604] width 389 height 44
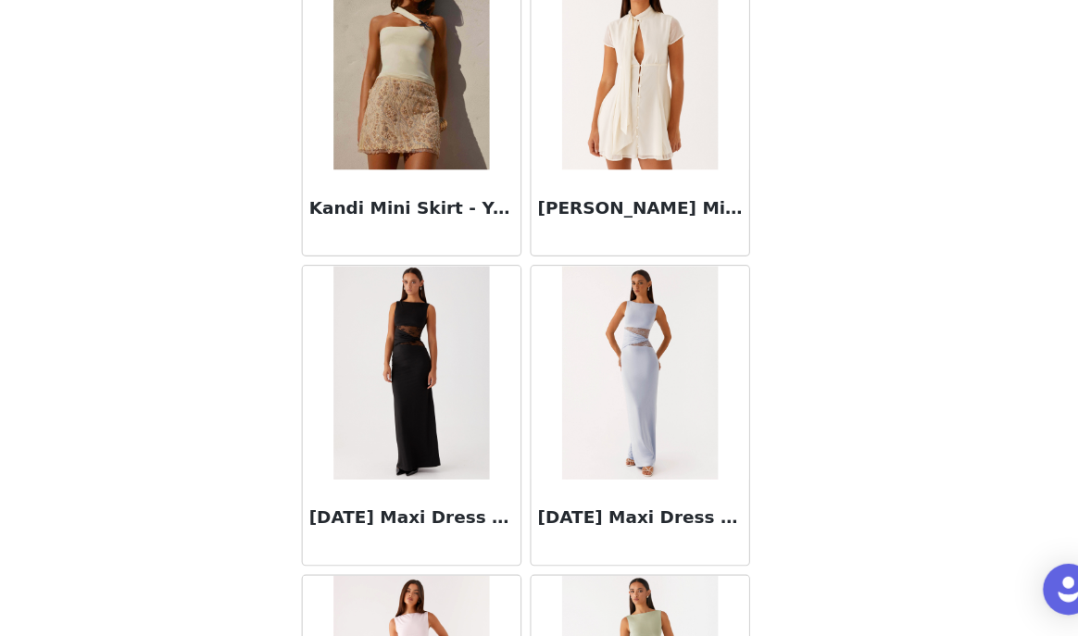
scroll to position [61256, 0]
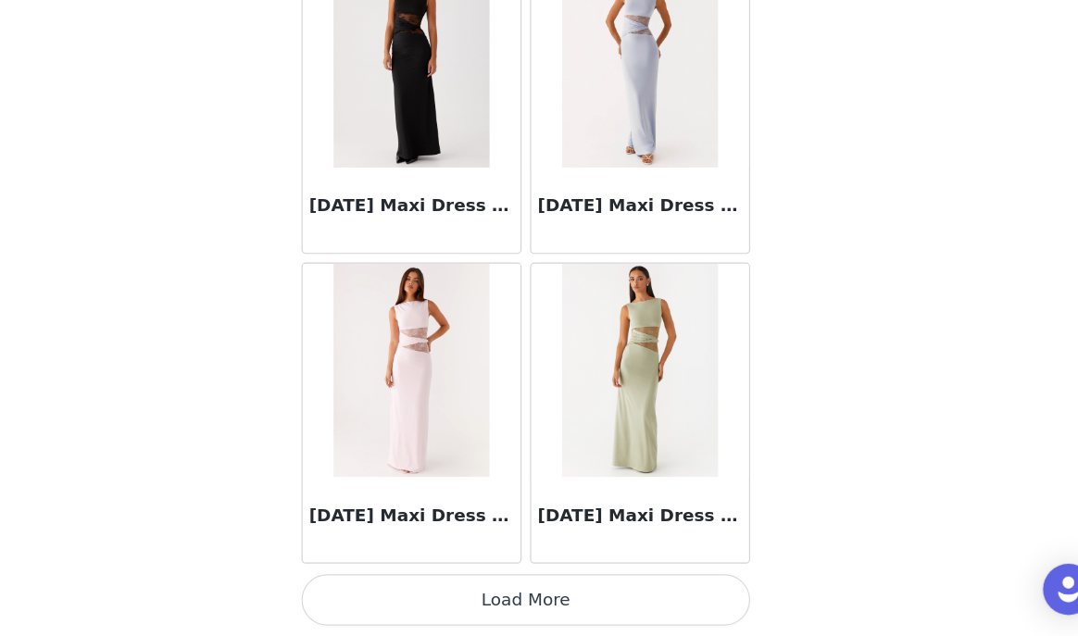
click at [515, 606] on button "Load More" at bounding box center [538, 604] width 389 height 44
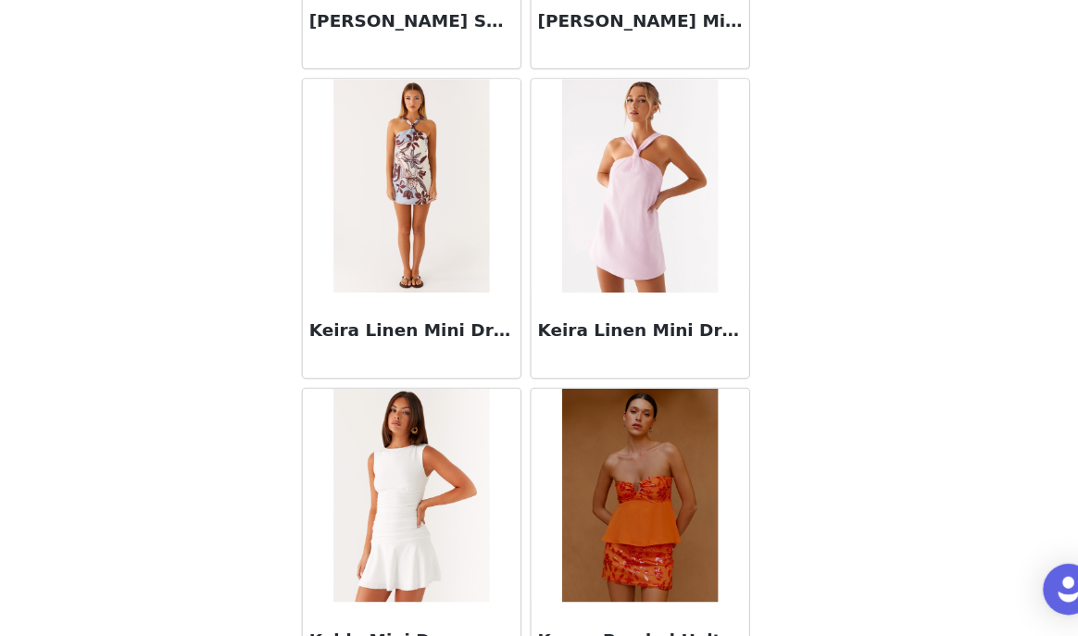
scroll to position [63940, 0]
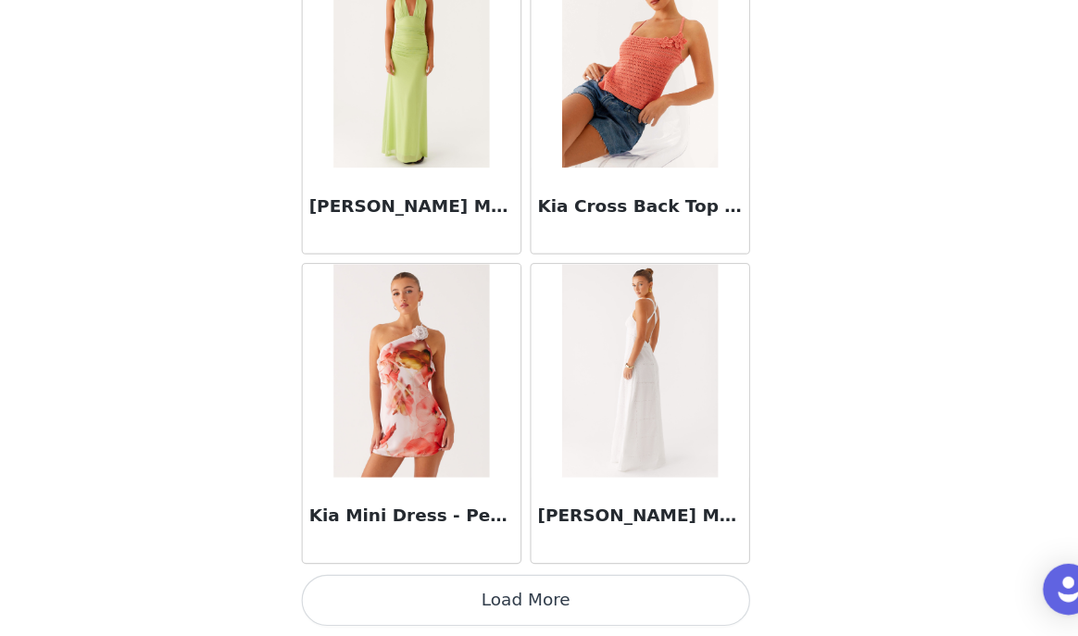
click at [506, 604] on button "Load More" at bounding box center [538, 604] width 389 height 44
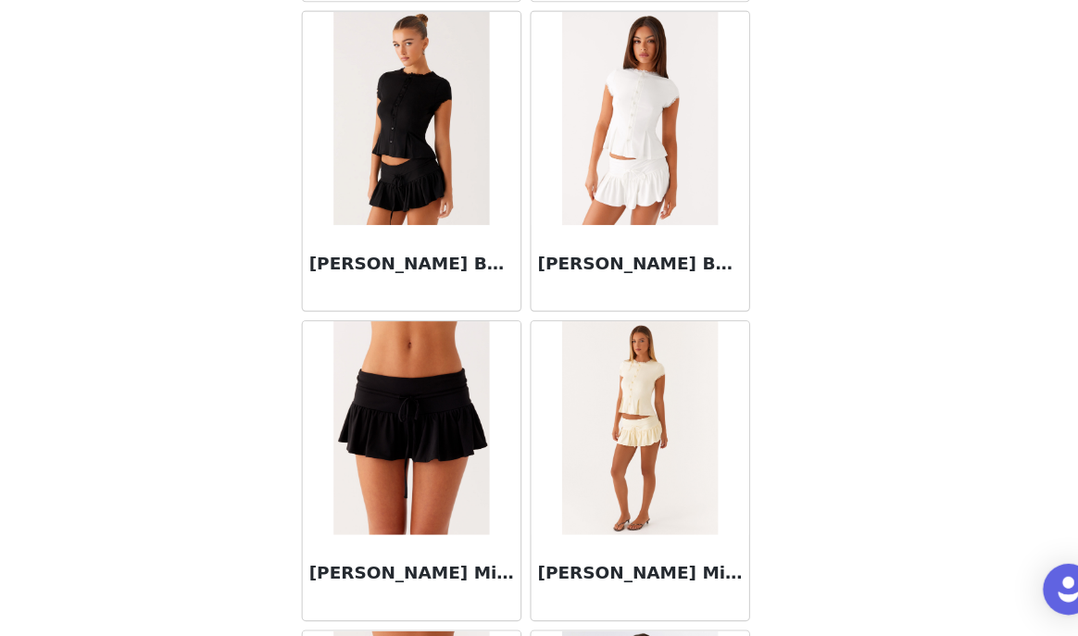
scroll to position [66625, 0]
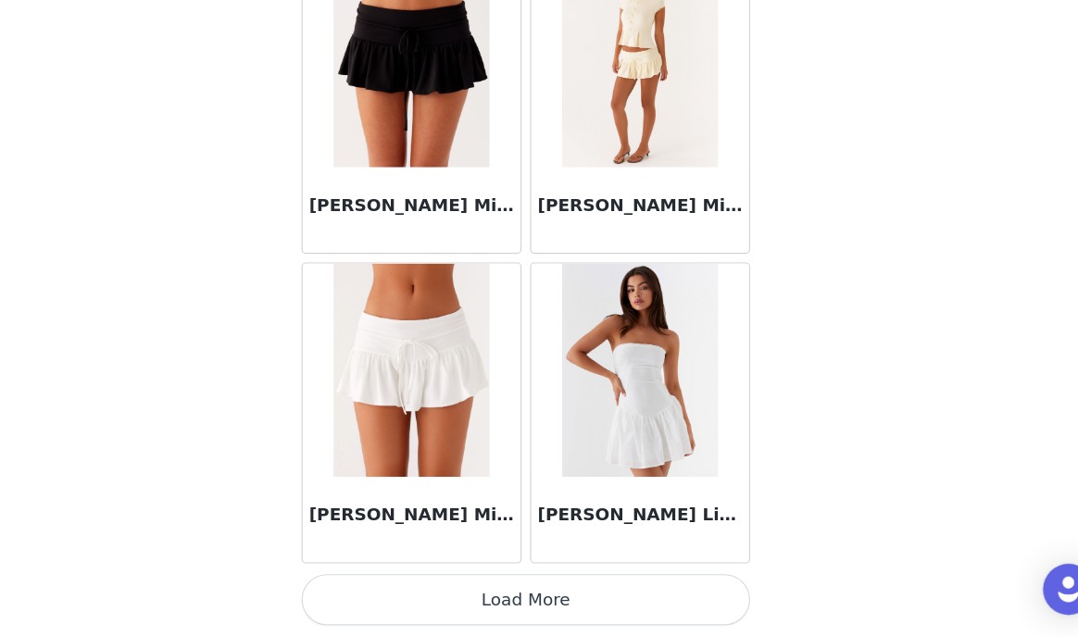
click at [518, 619] on button "Load More" at bounding box center [538, 604] width 389 height 44
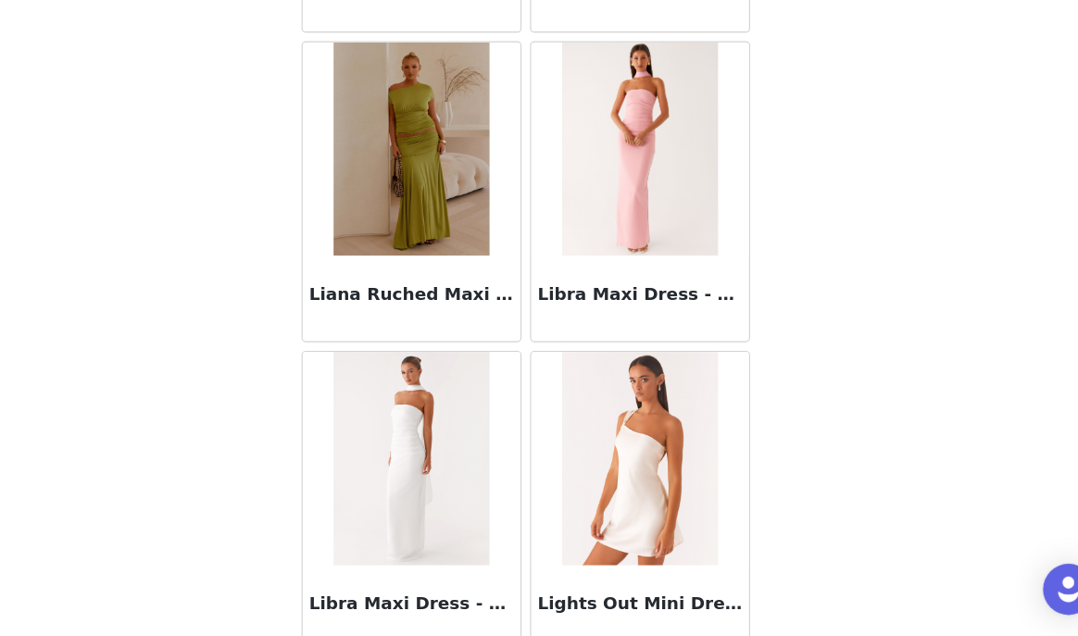
scroll to position [69309, 0]
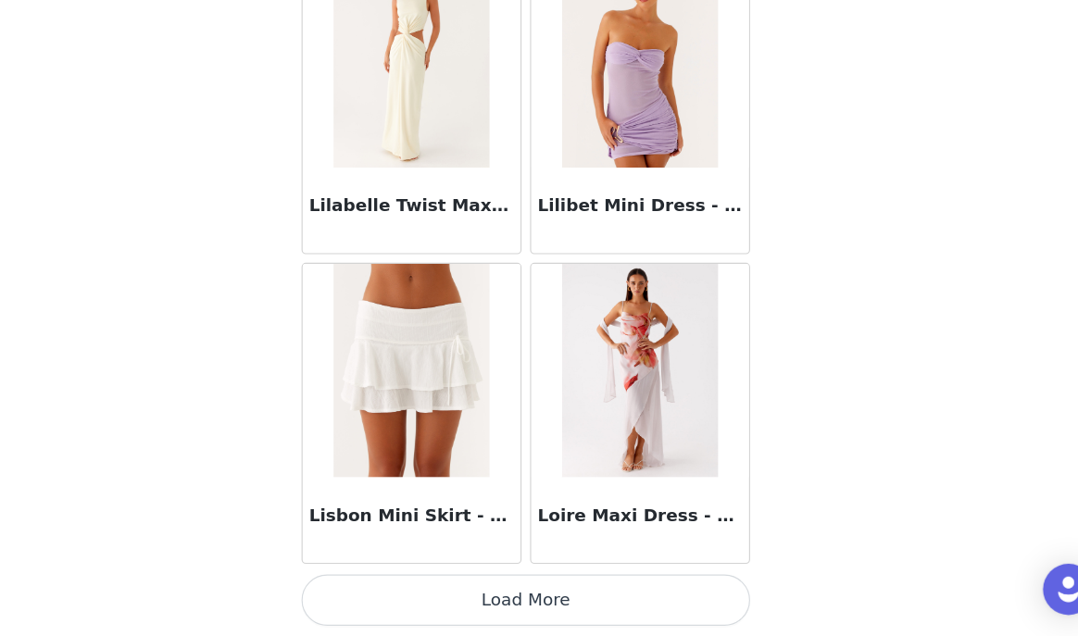
click at [526, 604] on button "Load More" at bounding box center [538, 604] width 389 height 44
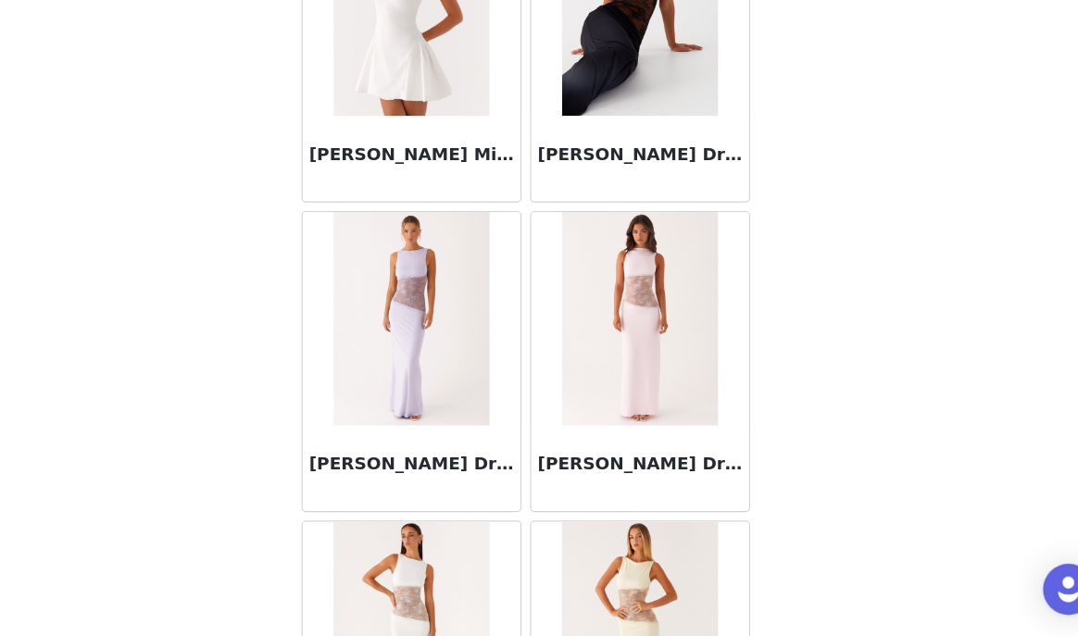
scroll to position [71994, 0]
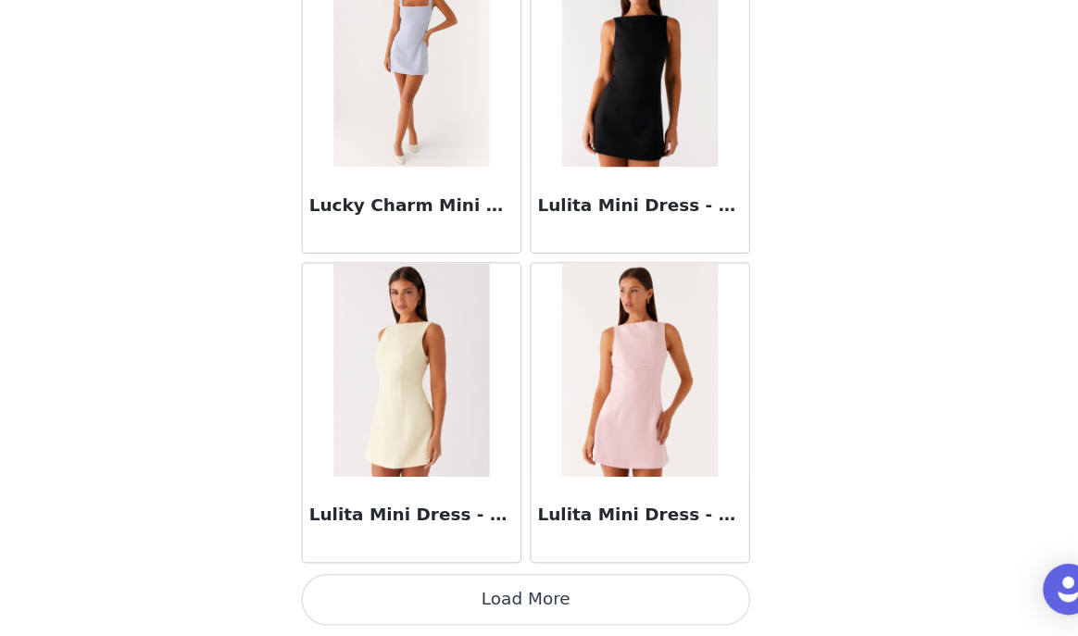
click at [513, 623] on button "Load More" at bounding box center [538, 604] width 389 height 44
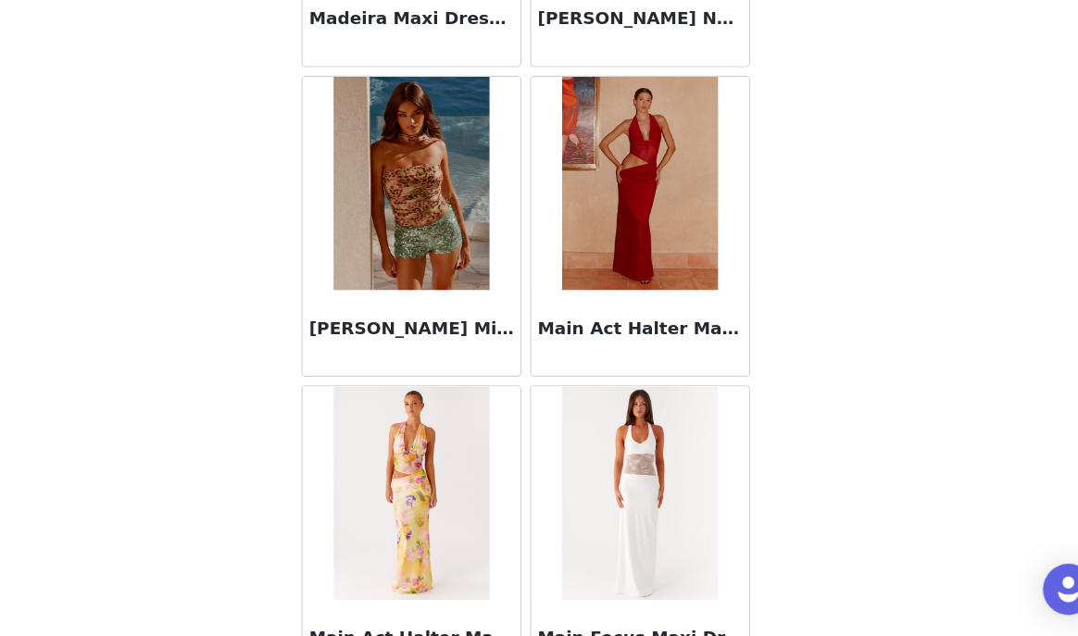
scroll to position [74679, 0]
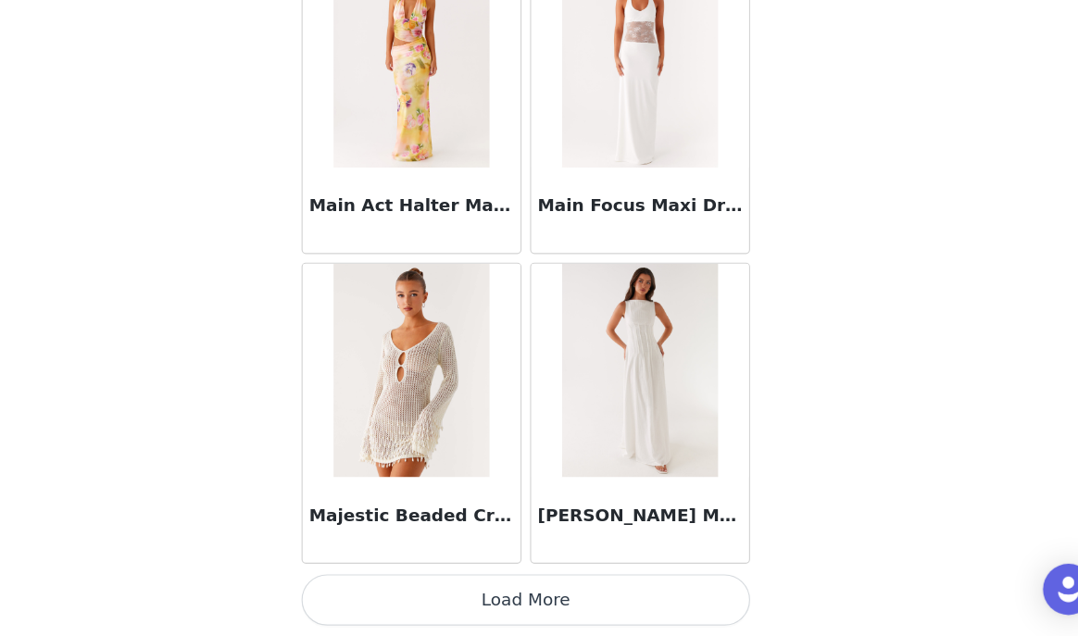
click at [515, 592] on button "Load More" at bounding box center [538, 604] width 389 height 44
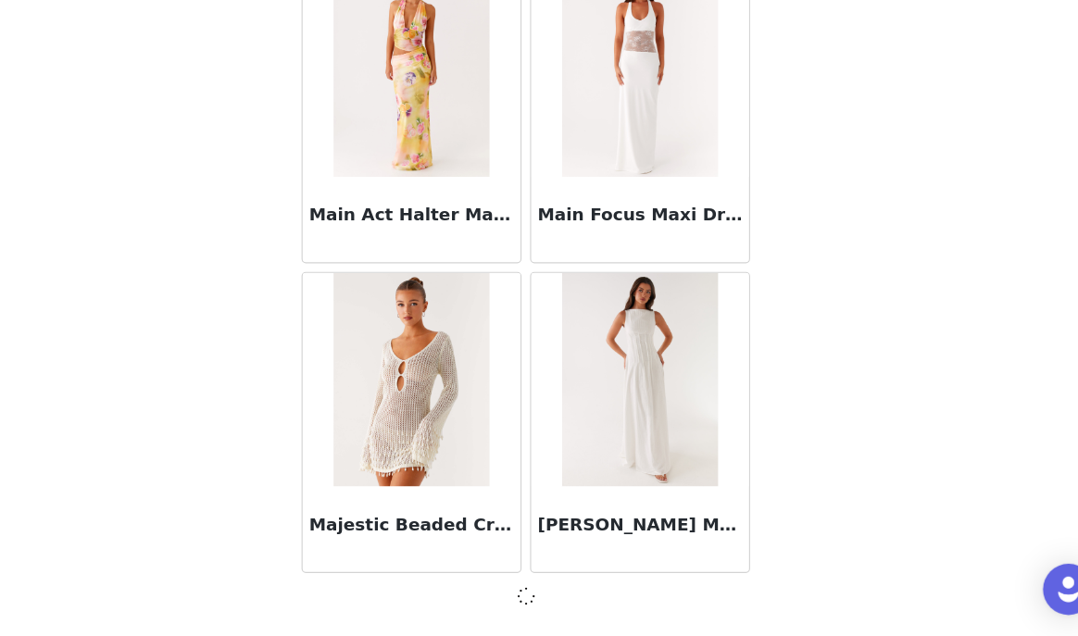
scroll to position [74670, 0]
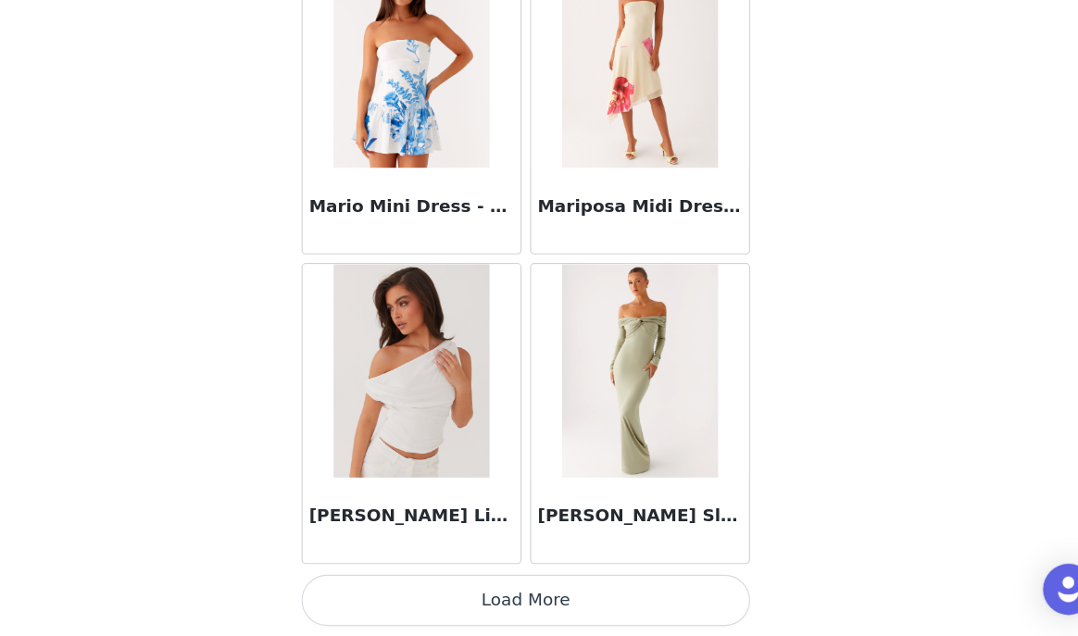
click at [518, 587] on button "Load More" at bounding box center [538, 604] width 389 height 44
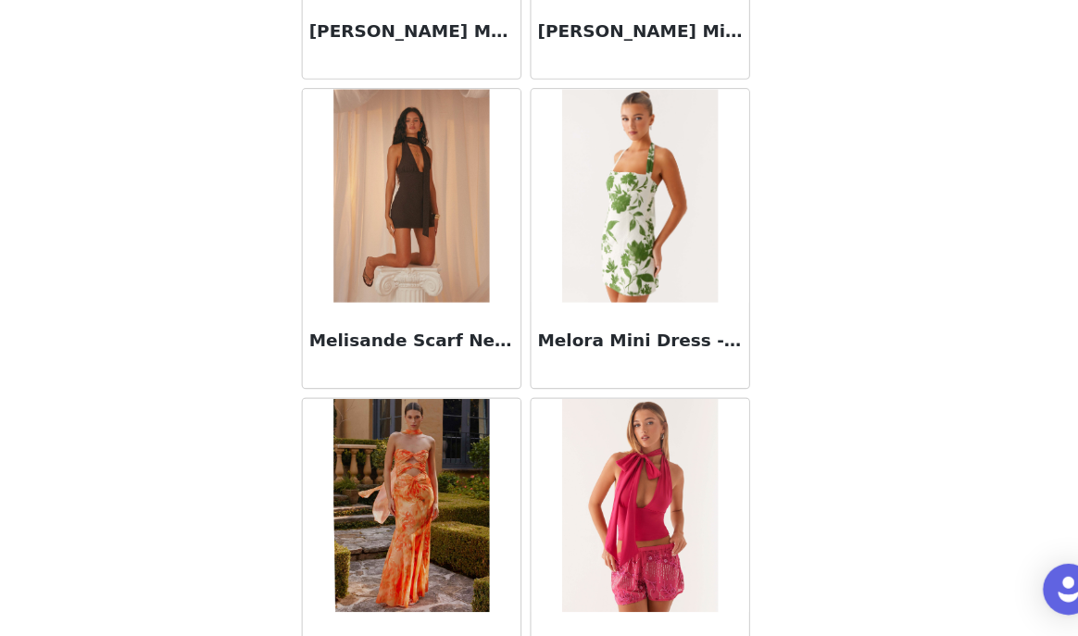
scroll to position [80048, 0]
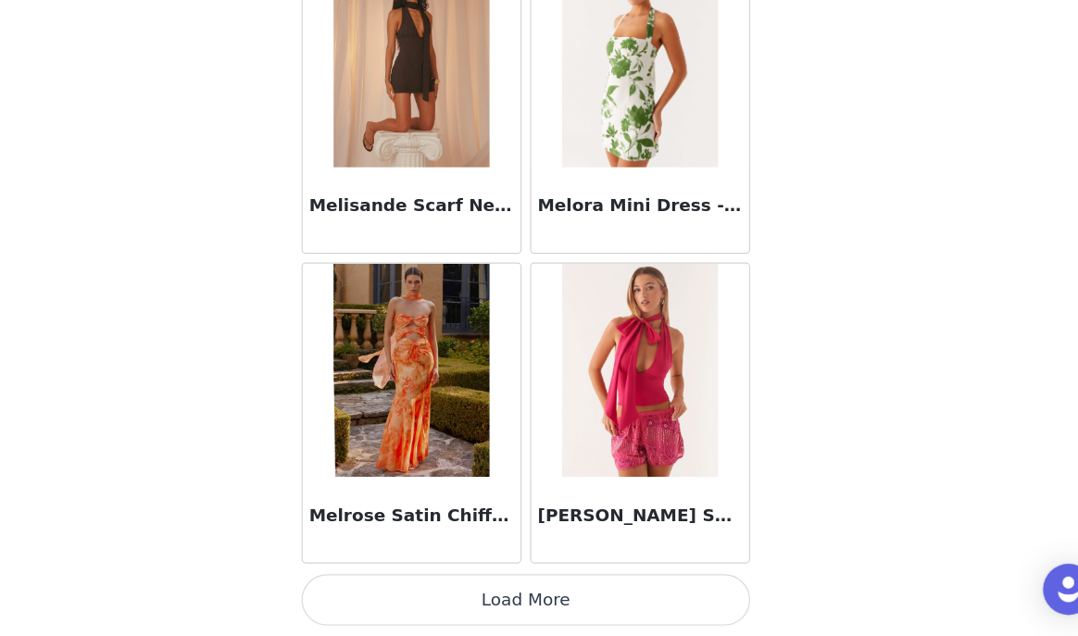
click at [532, 596] on button "Load More" at bounding box center [538, 604] width 389 height 44
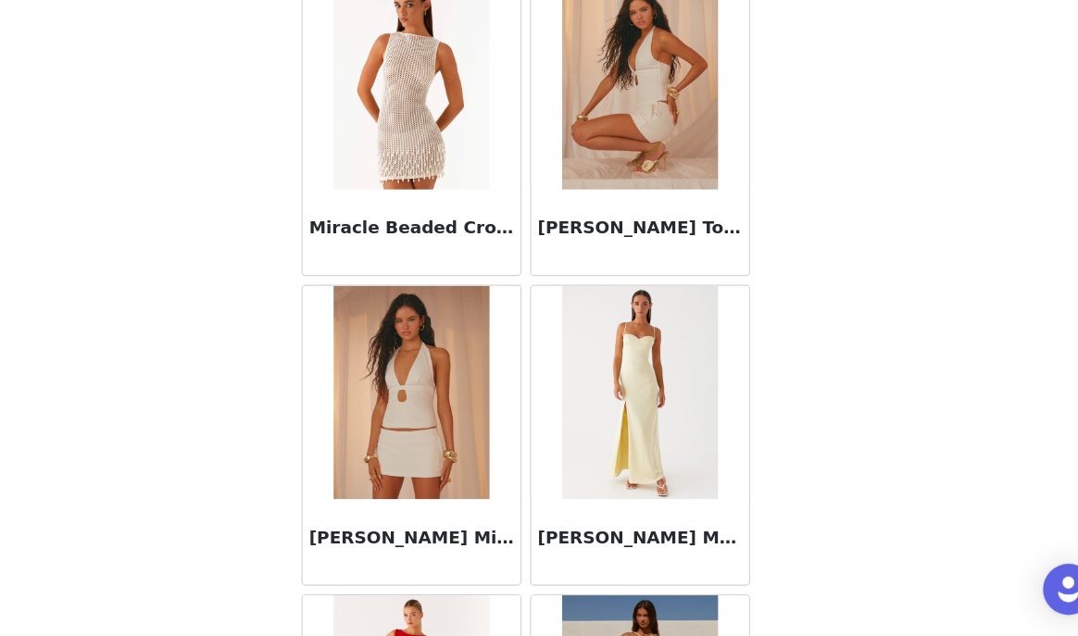
scroll to position [82732, 0]
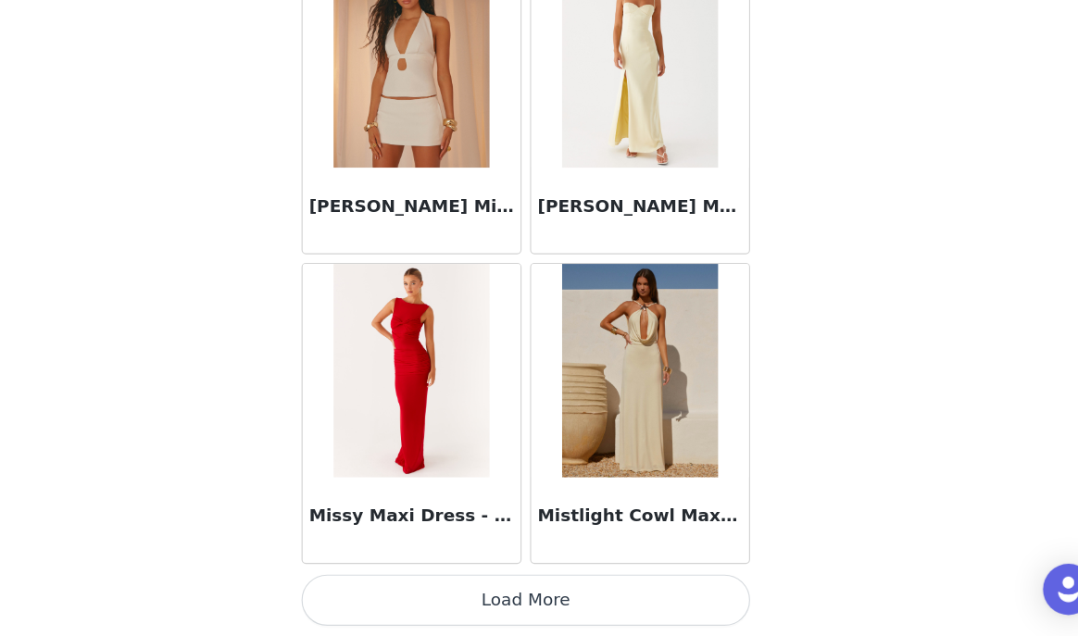
click at [536, 604] on button "Load More" at bounding box center [538, 604] width 389 height 44
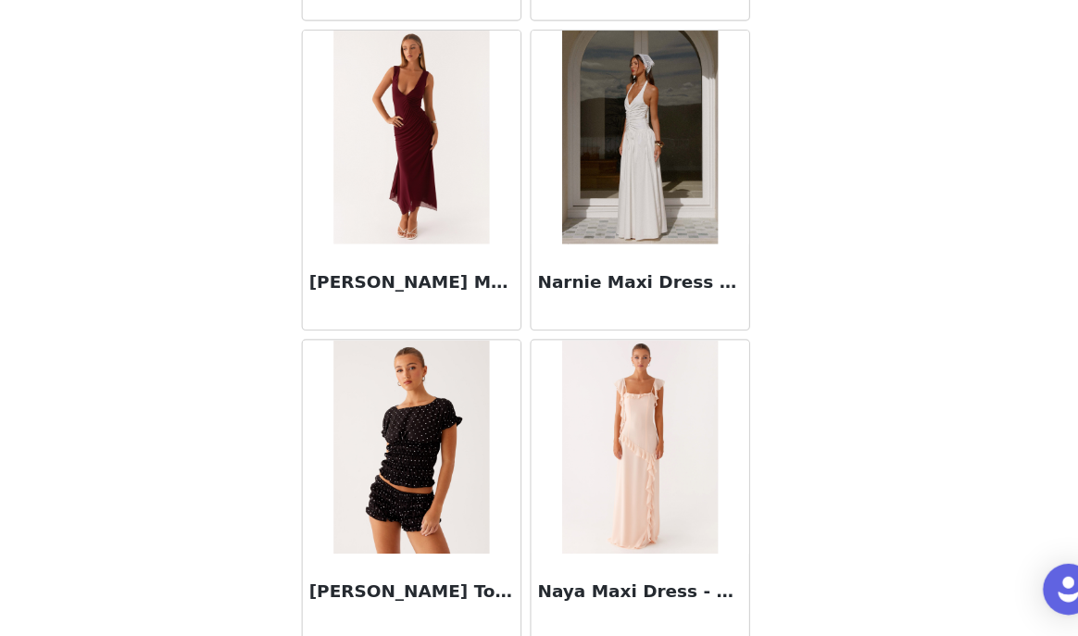
scroll to position [85417, 0]
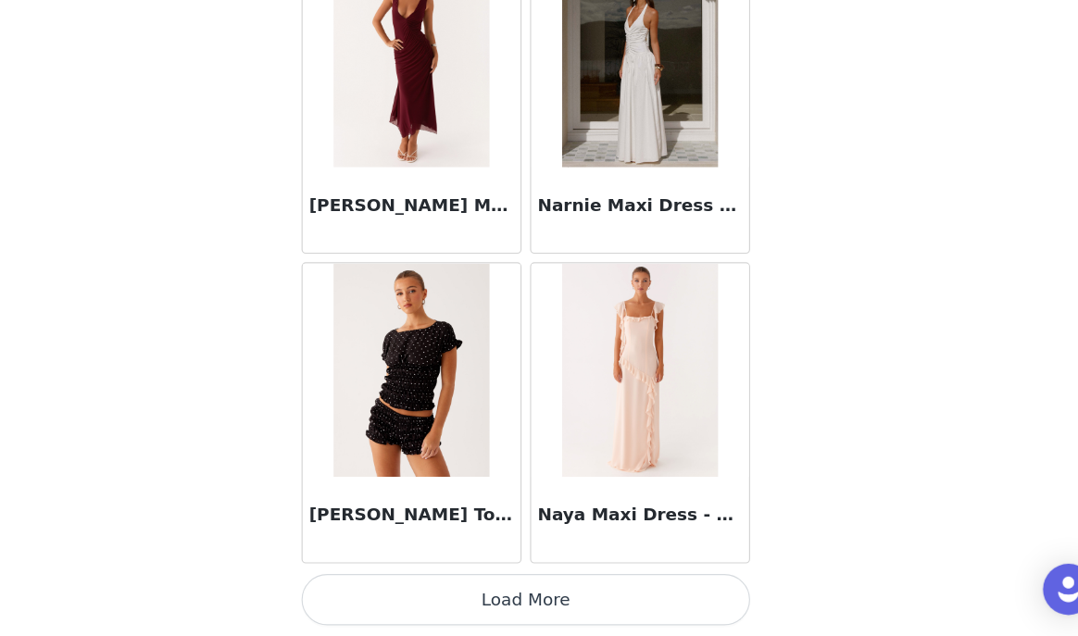
click at [554, 603] on button "Load More" at bounding box center [538, 604] width 389 height 44
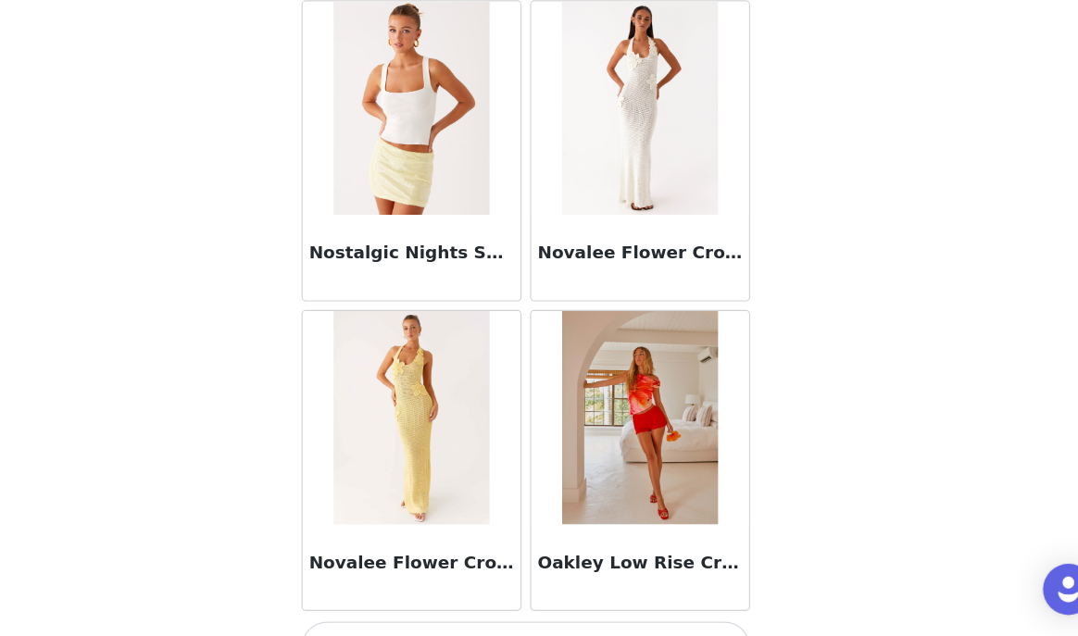
scroll to position [88101, 0]
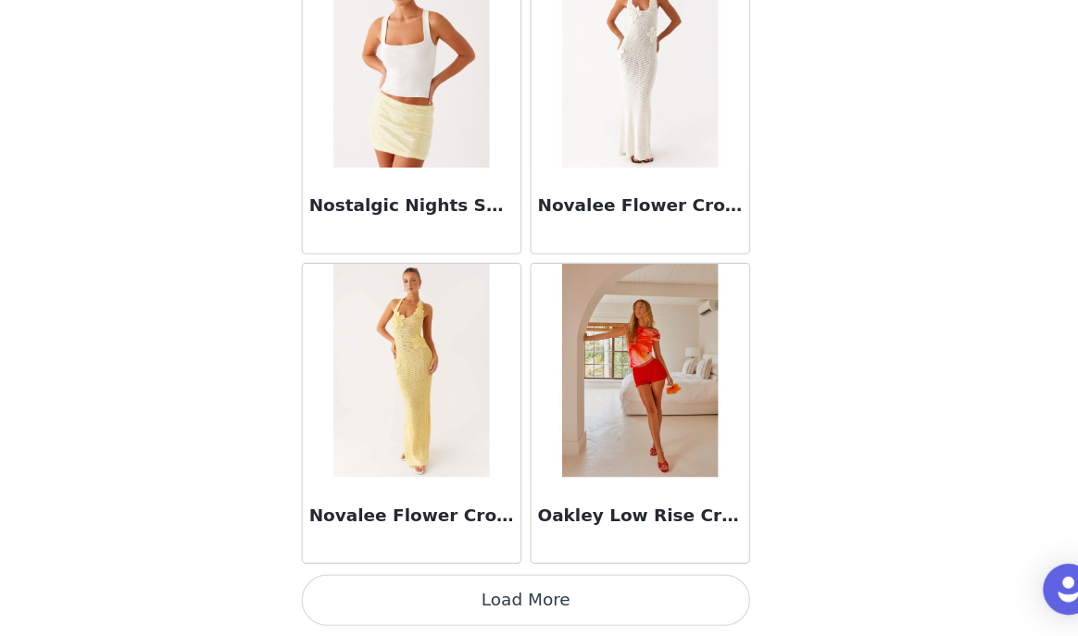
click at [539, 608] on button "Load More" at bounding box center [538, 604] width 389 height 44
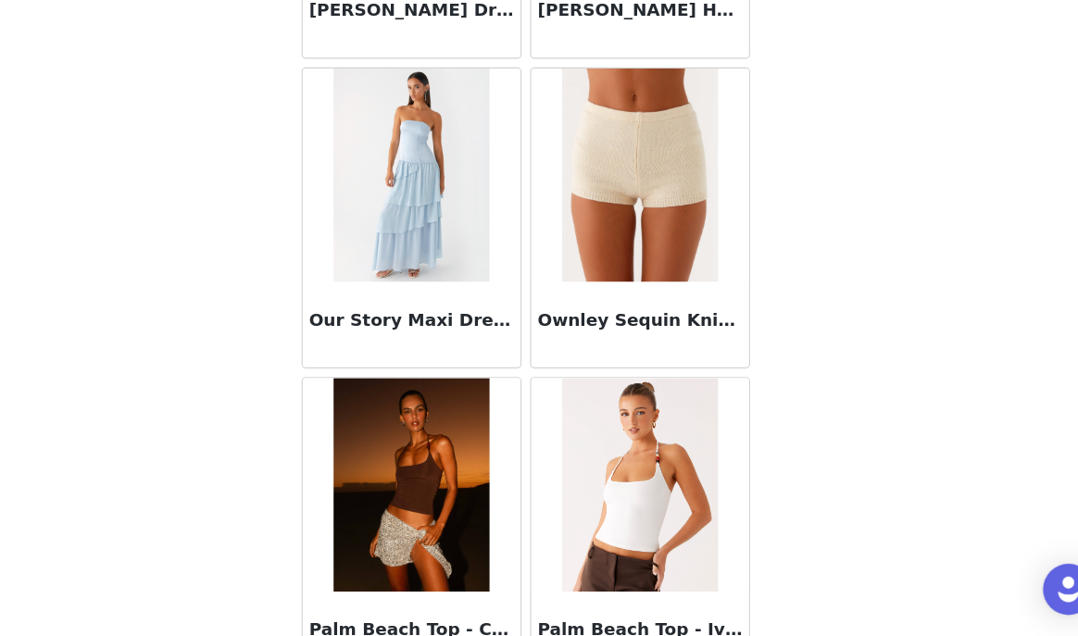
scroll to position [90786, 0]
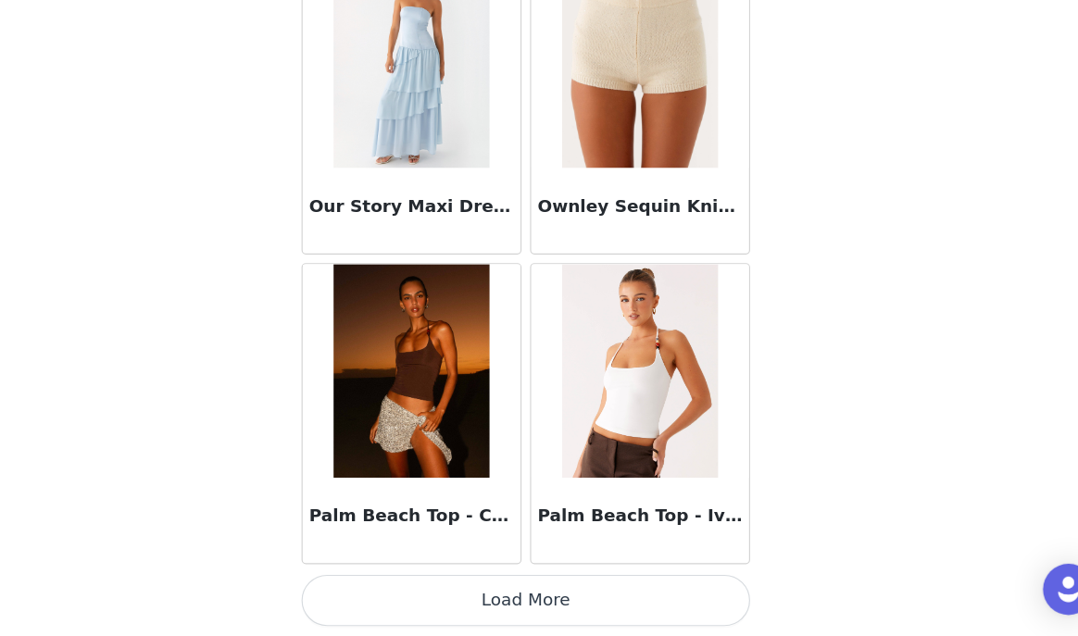
click at [533, 610] on button "Load More" at bounding box center [538, 604] width 389 height 44
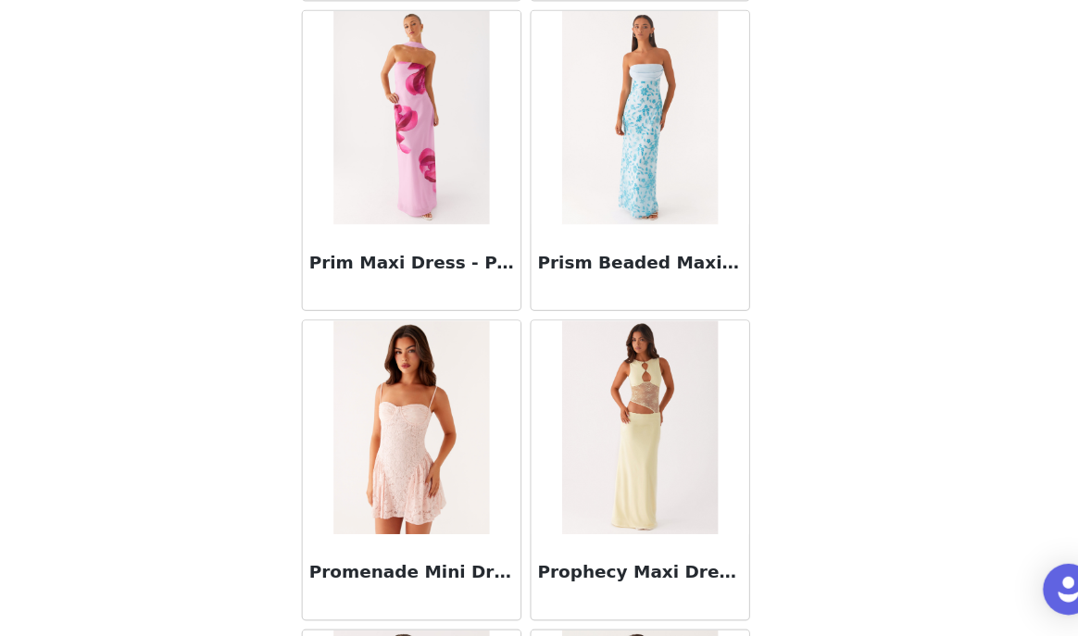
scroll to position [93470, 0]
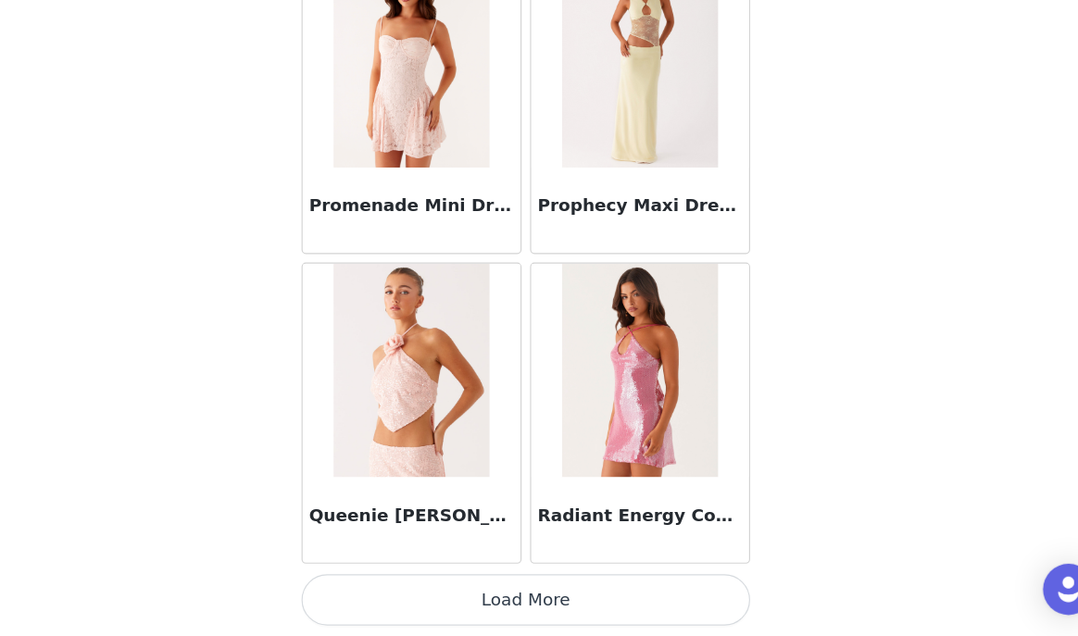
click at [525, 607] on button "Load More" at bounding box center [538, 604] width 389 height 44
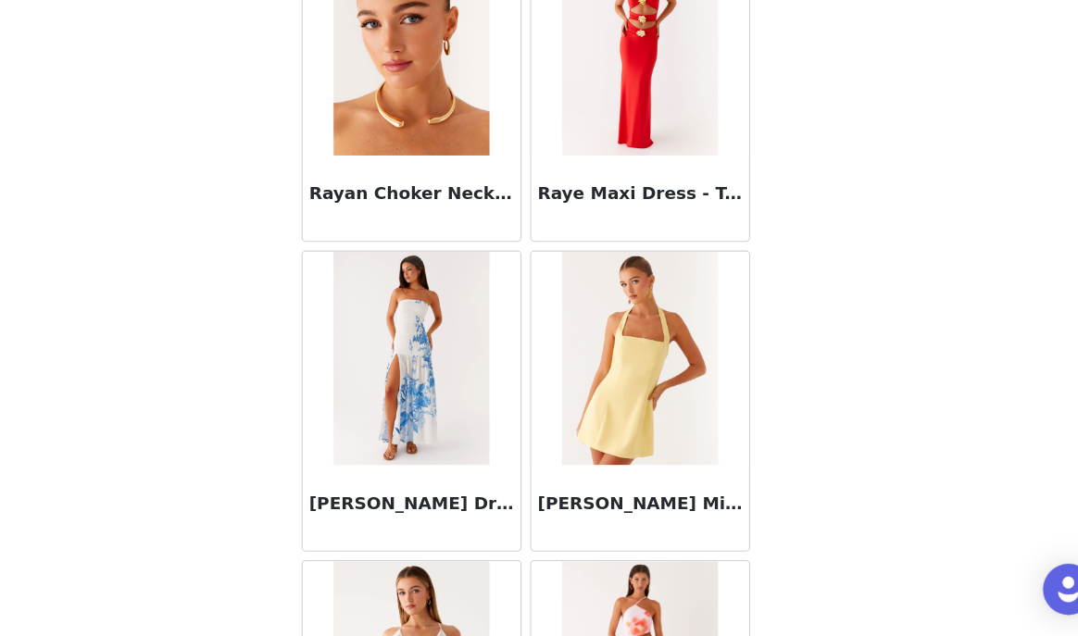
scroll to position [96155, 0]
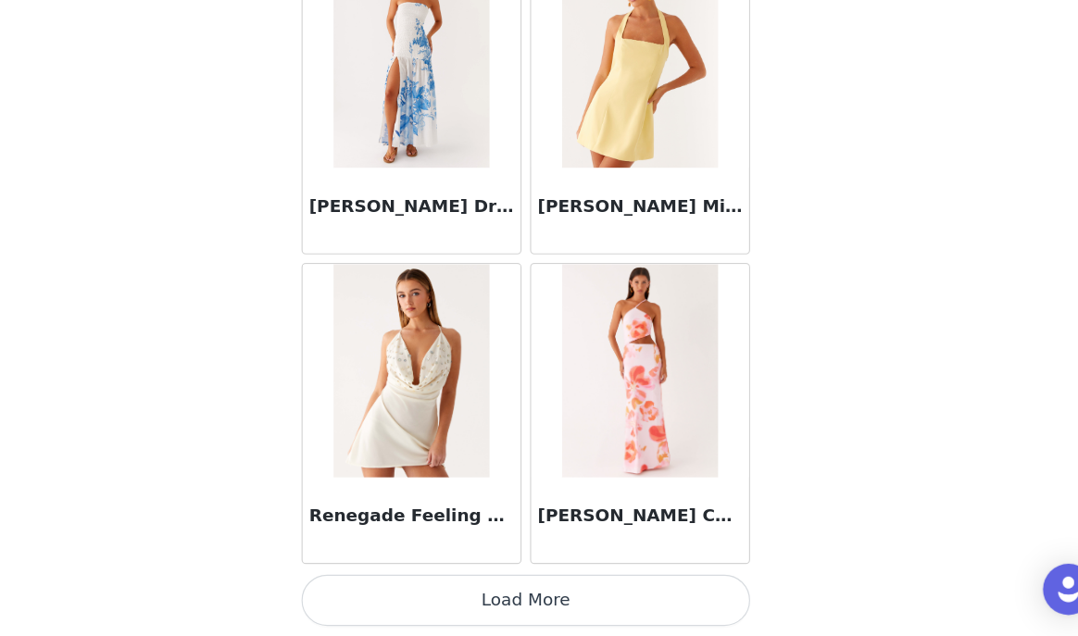
click at [522, 604] on button "Load More" at bounding box center [538, 604] width 389 height 44
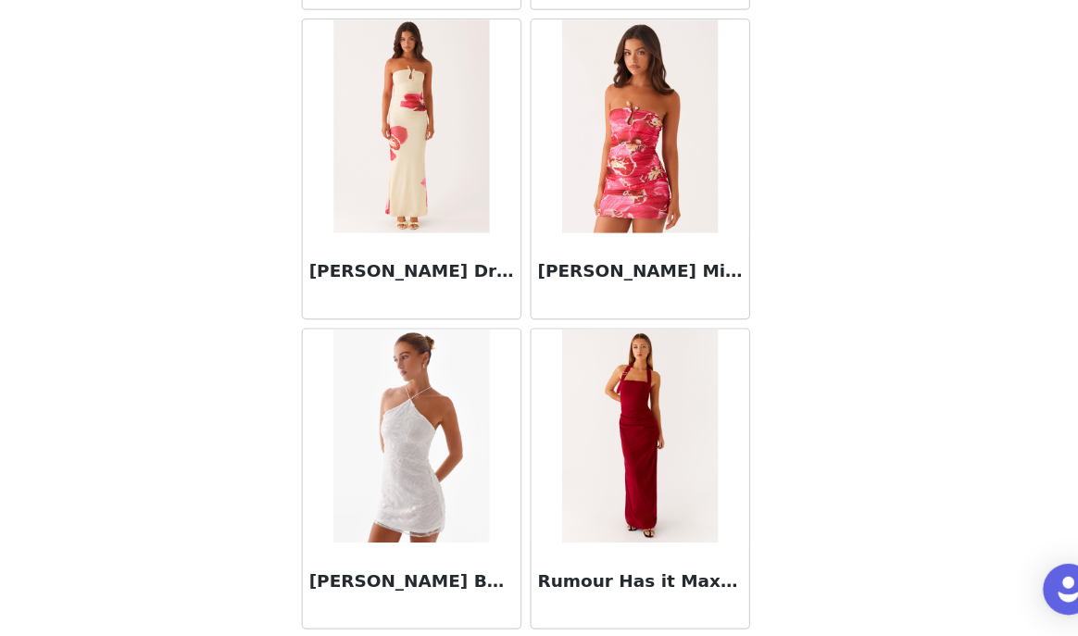
scroll to position [98839, 0]
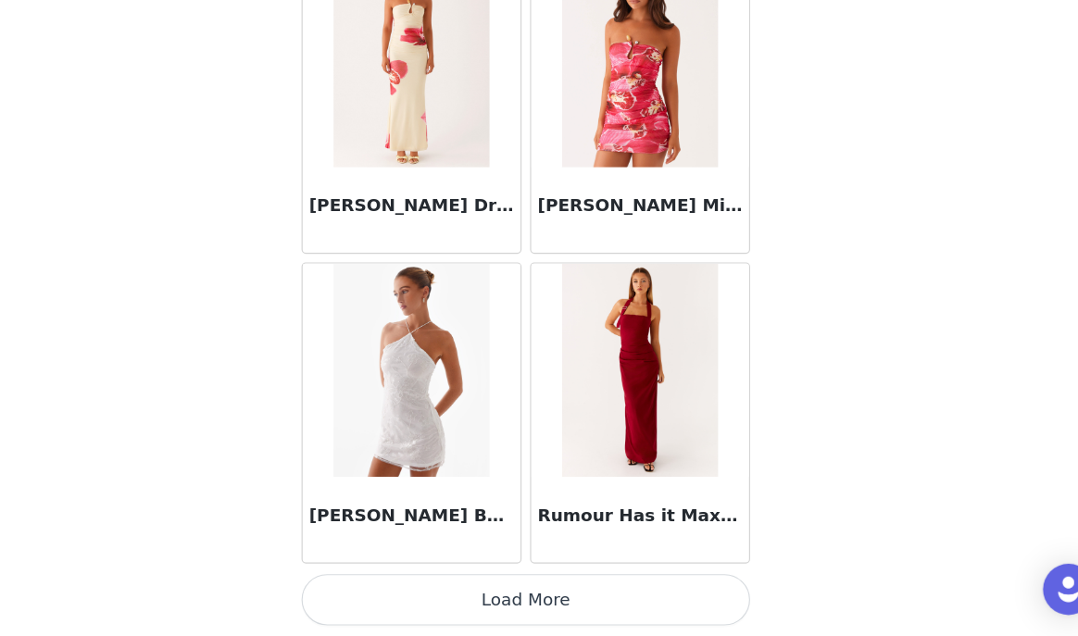
click at [526, 614] on button "Load More" at bounding box center [538, 604] width 389 height 44
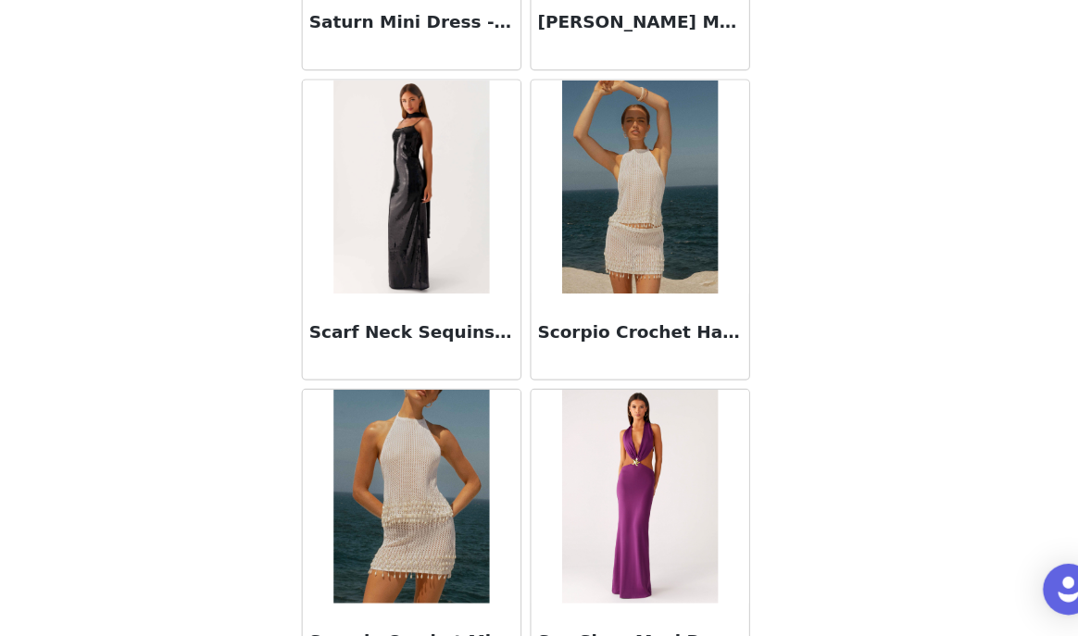
scroll to position [101524, 0]
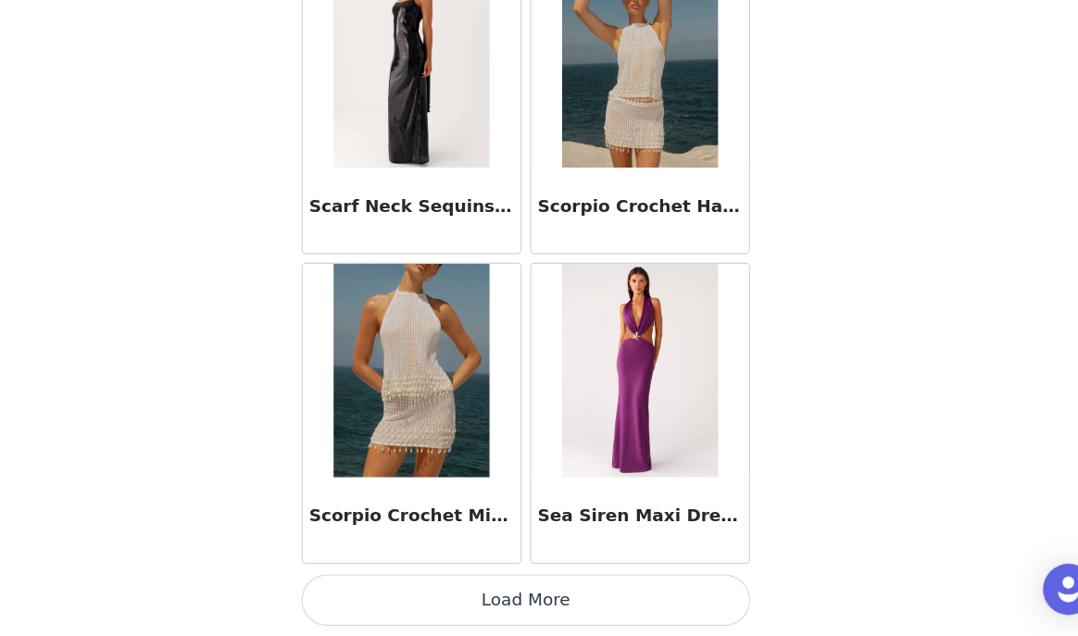
click at [538, 599] on button "Load More" at bounding box center [538, 604] width 389 height 44
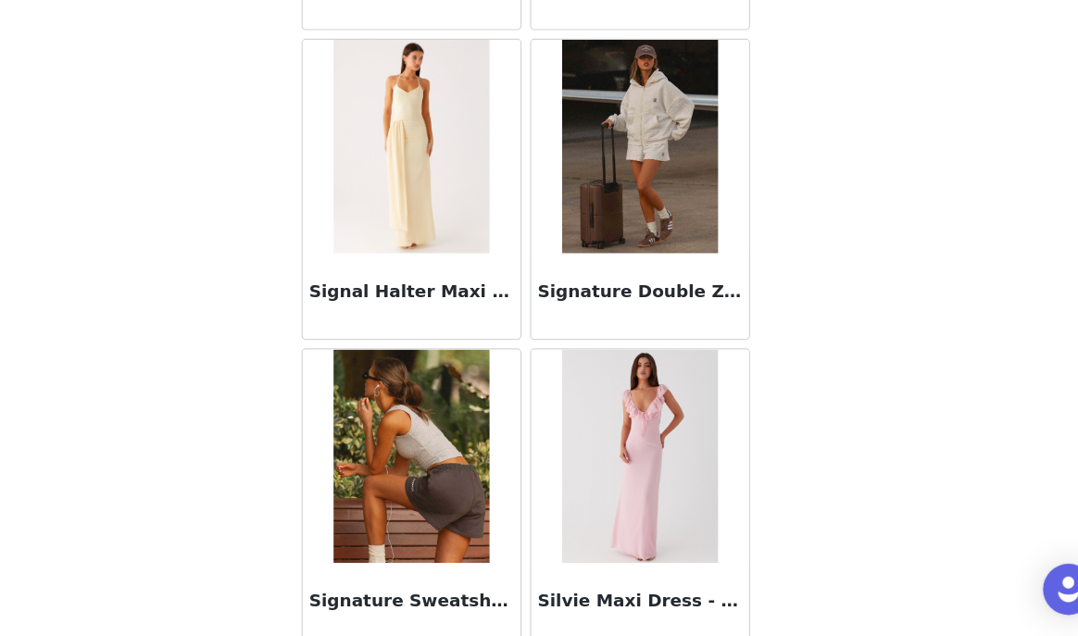
scroll to position [104208, 0]
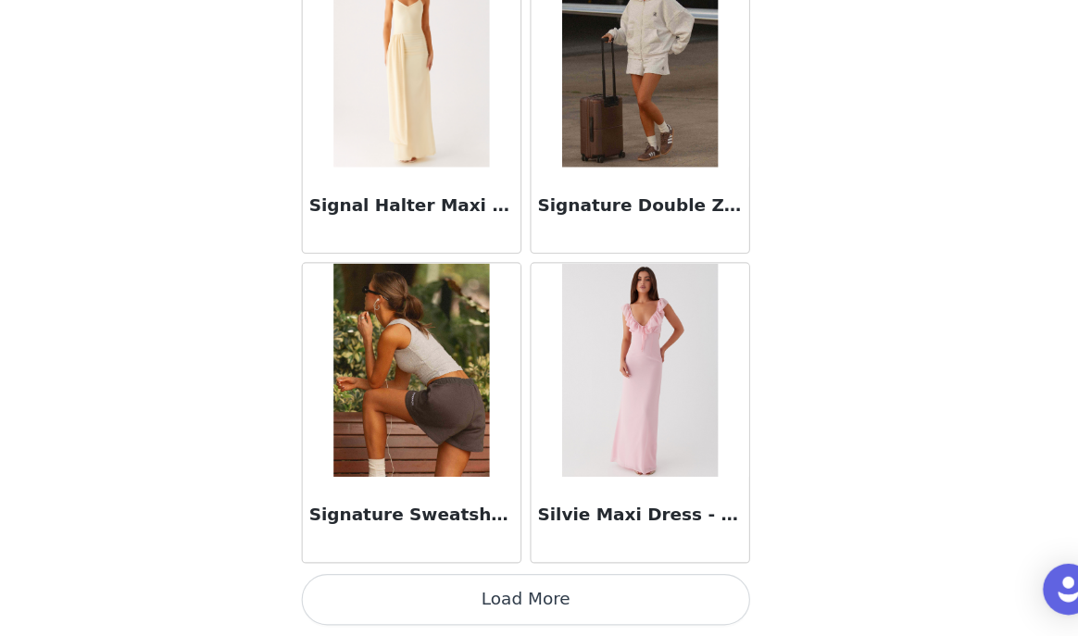
click at [523, 612] on button "Load More" at bounding box center [538, 604] width 389 height 44
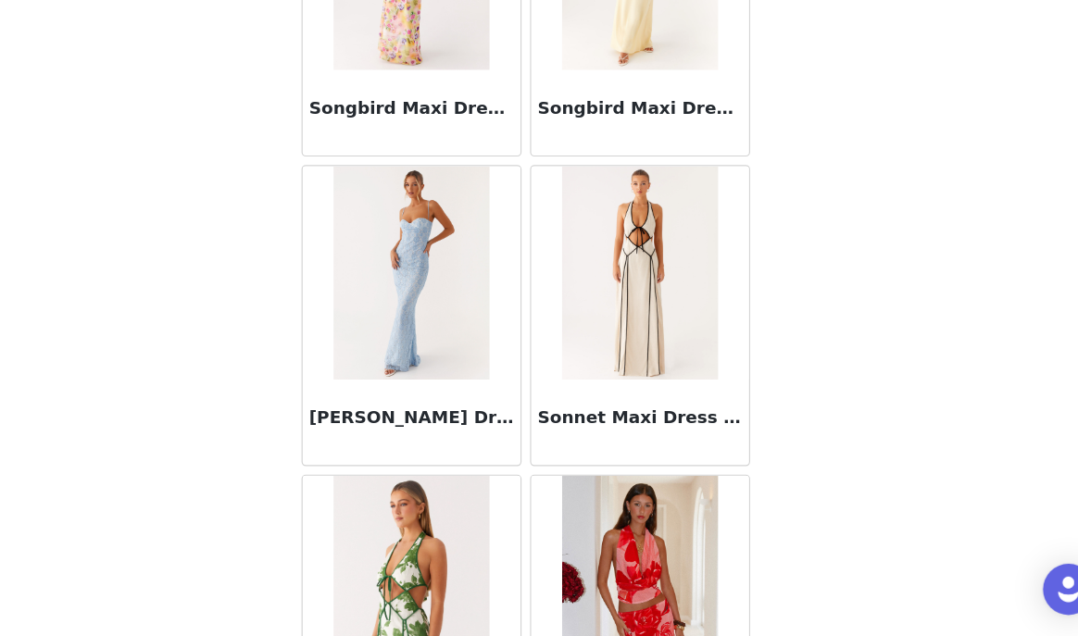
scroll to position [106893, 0]
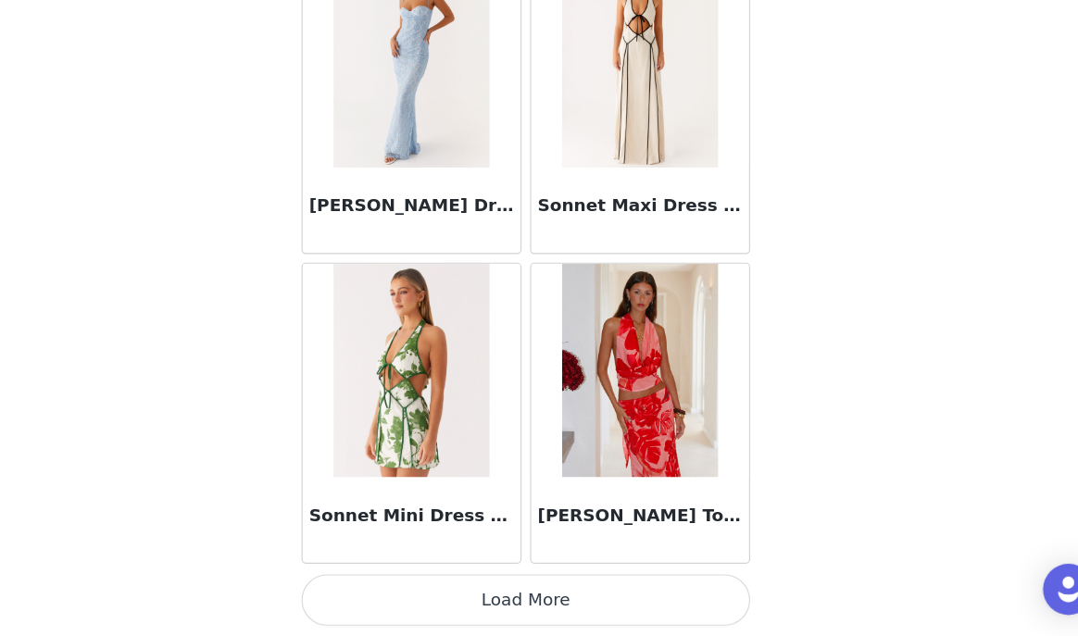
click at [522, 590] on button "Load More" at bounding box center [538, 604] width 389 height 44
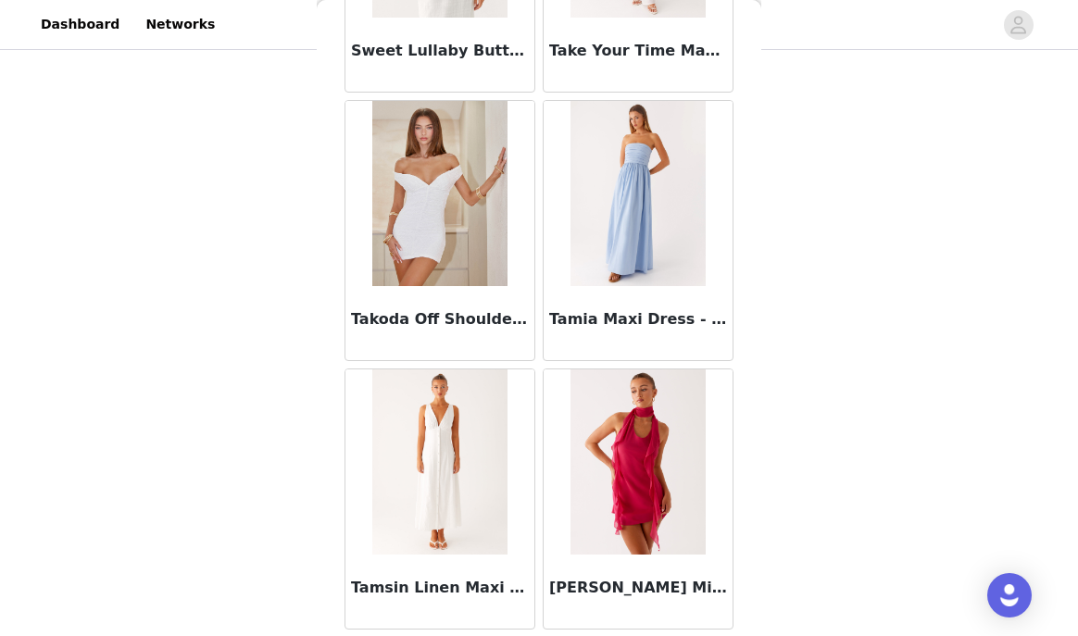
scroll to position [109577, 0]
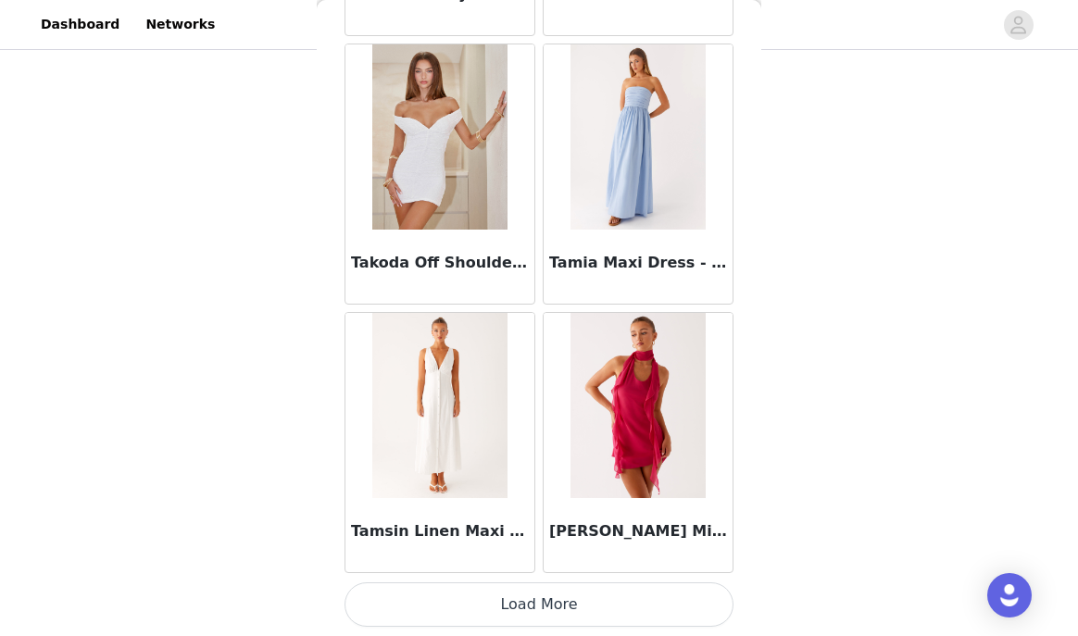
click at [585, 601] on button "Load More" at bounding box center [538, 604] width 389 height 44
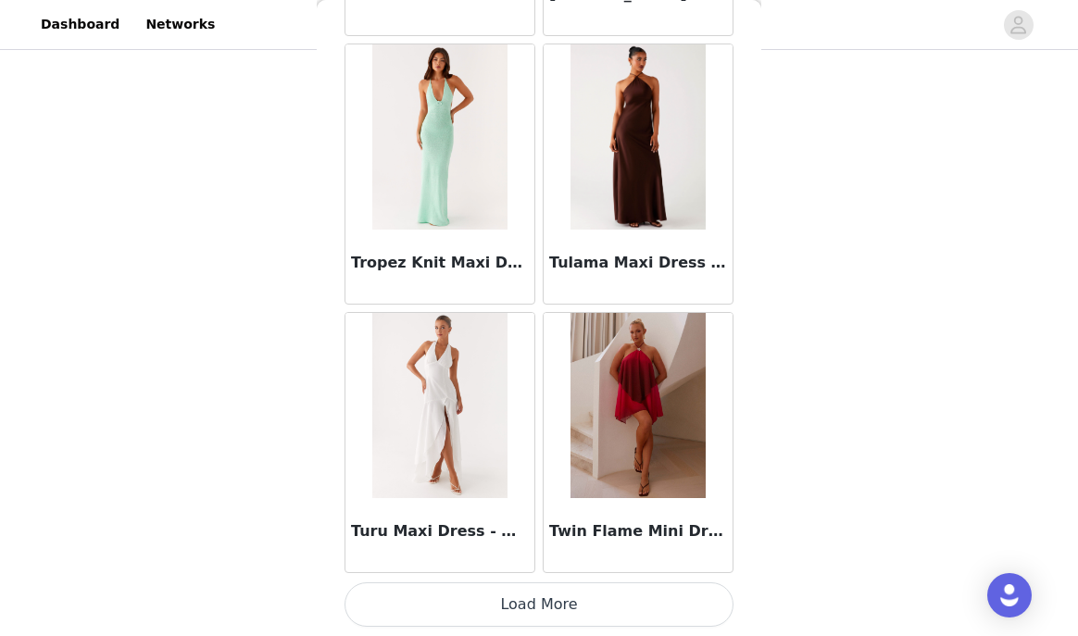
scroll to position [335, 0]
click at [563, 604] on button "Load More" at bounding box center [538, 604] width 389 height 44
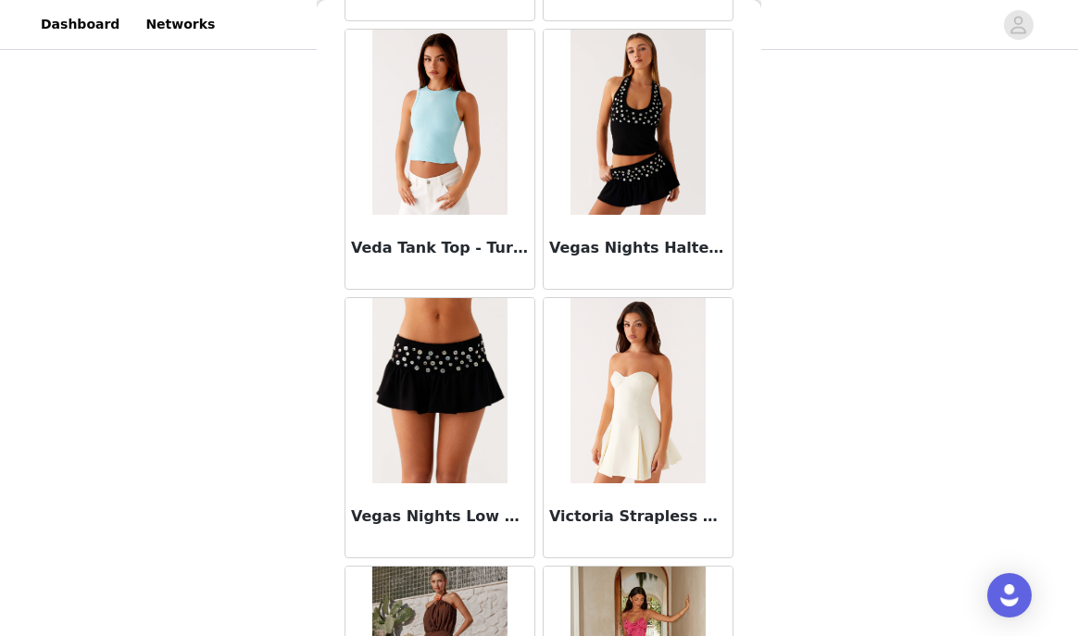
scroll to position [114946, 0]
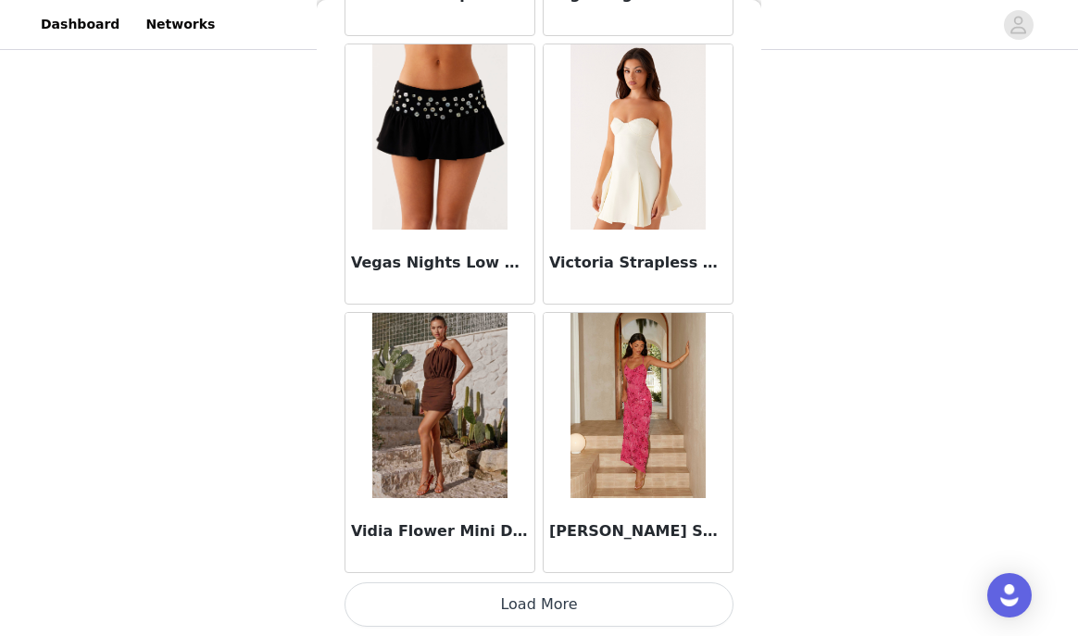
click at [522, 598] on button "Load More" at bounding box center [538, 604] width 389 height 44
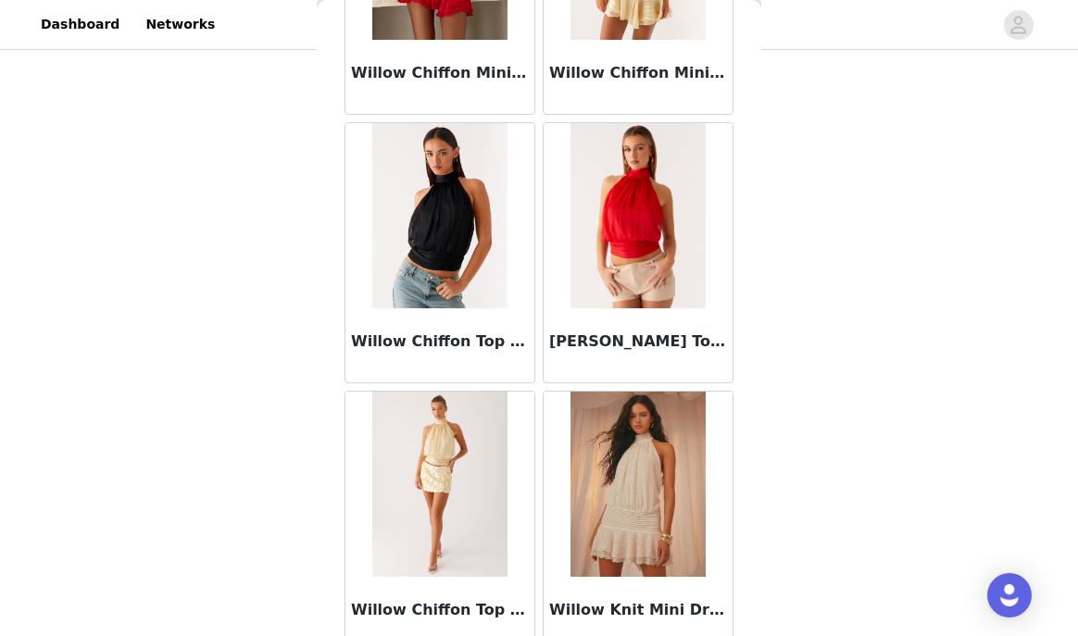
scroll to position [117631, 0]
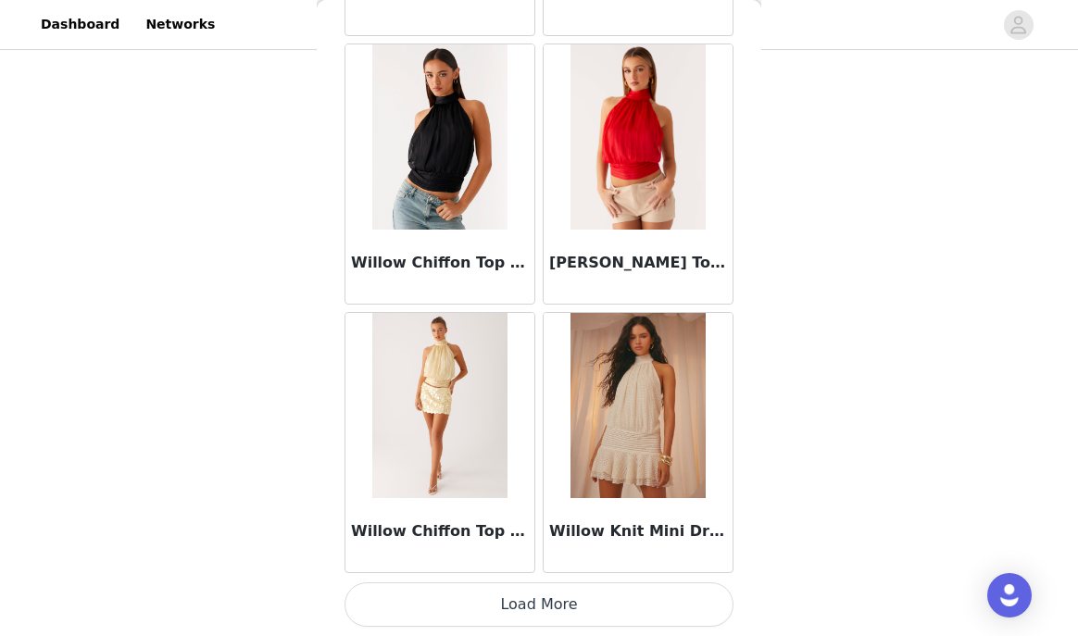
click at [510, 613] on button "Load More" at bounding box center [538, 604] width 389 height 44
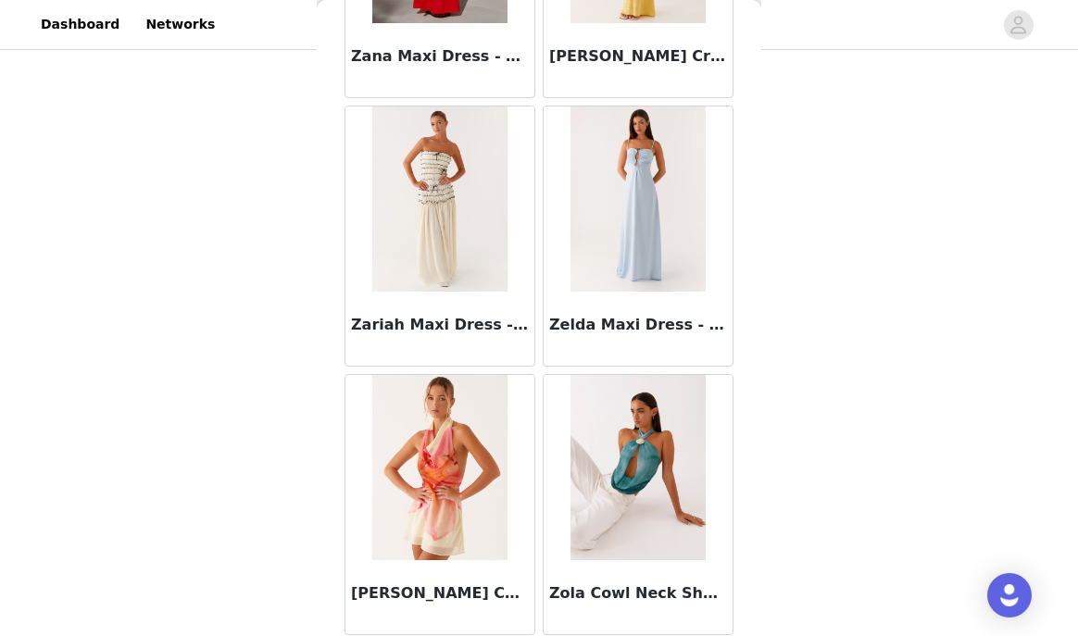
scroll to position [120315, 0]
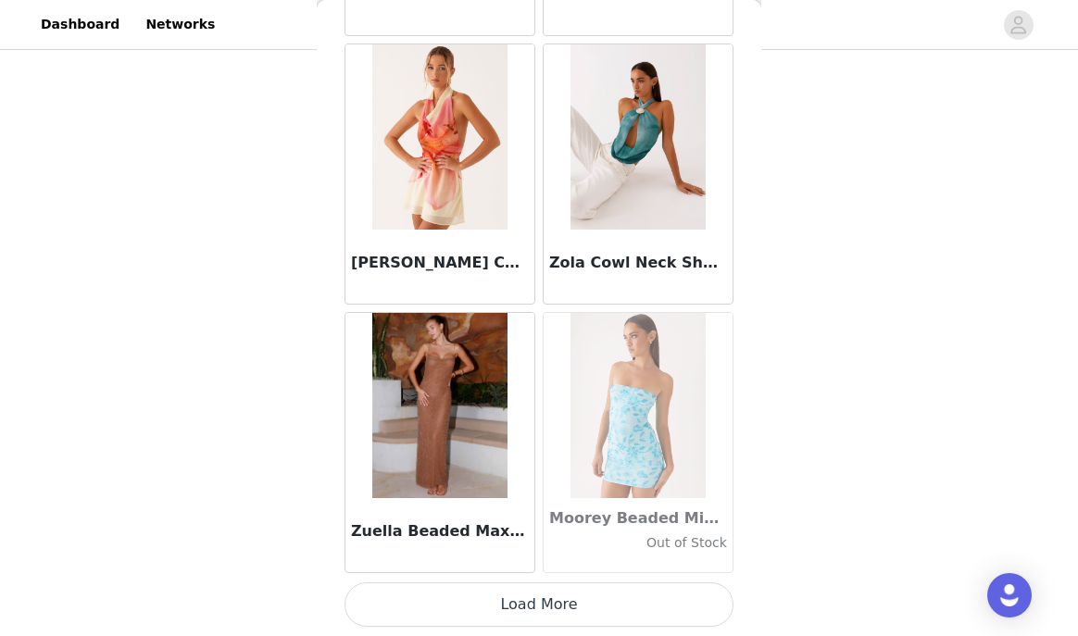
click at [528, 596] on button "Load More" at bounding box center [538, 604] width 389 height 44
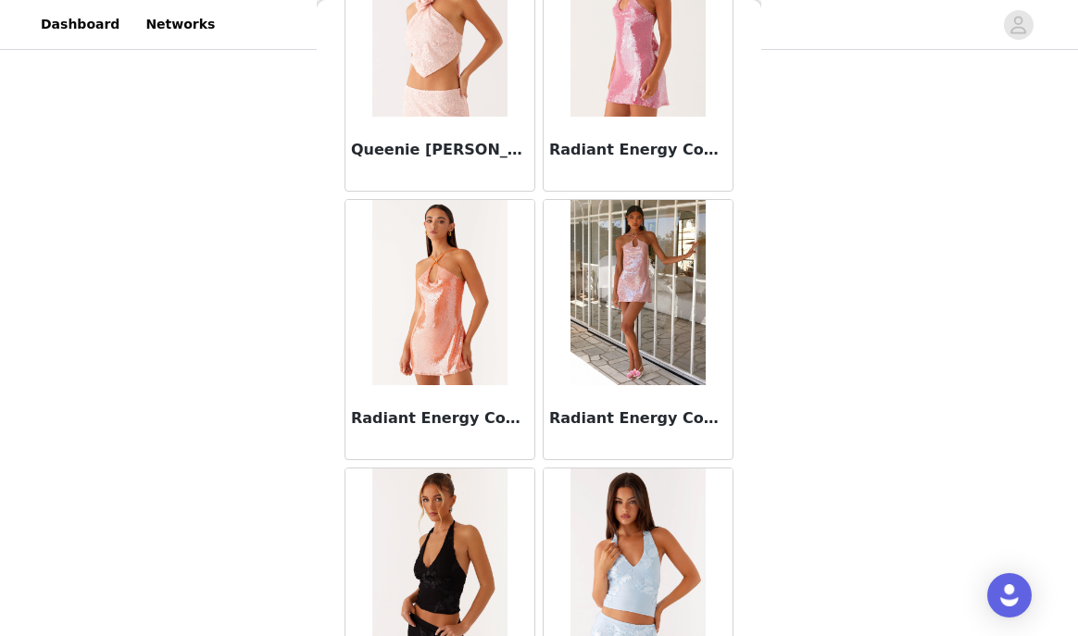
scroll to position [94176, 0]
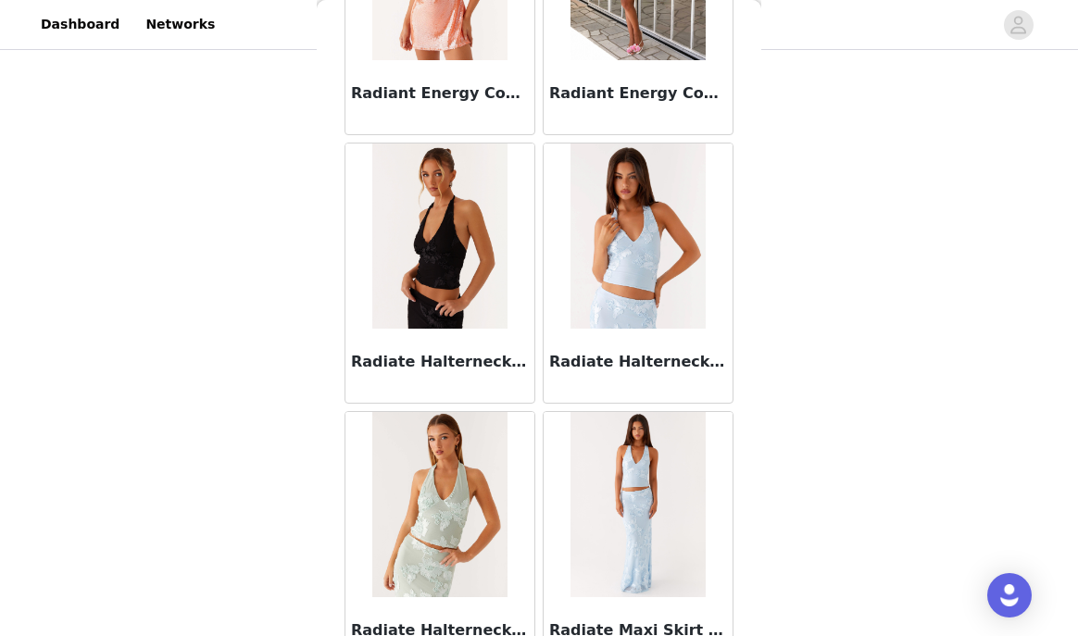
click at [432, 284] on img at bounding box center [439, 235] width 134 height 185
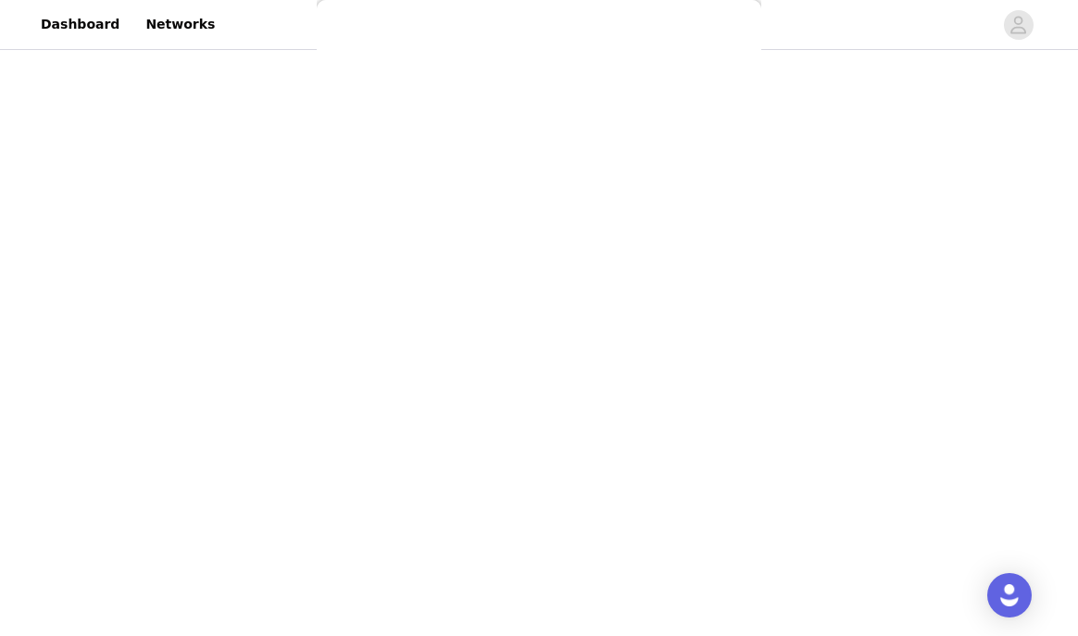
scroll to position [340, 0]
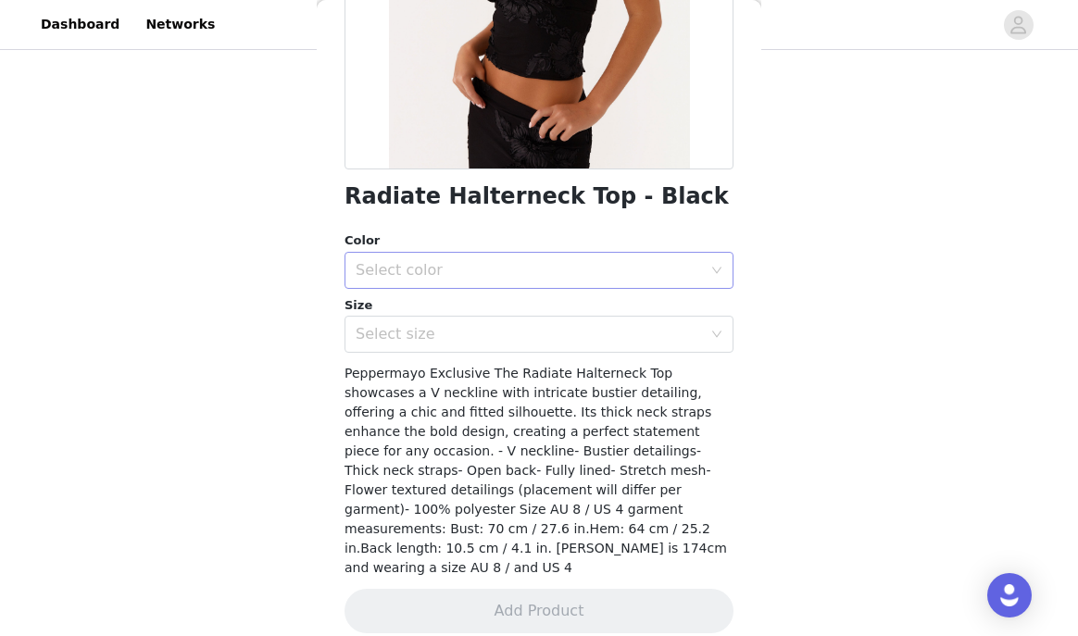
click at [490, 267] on div "Select color" at bounding box center [528, 270] width 346 height 19
click at [483, 318] on li "Black" at bounding box center [538, 311] width 389 height 30
click at [483, 338] on div "Select size" at bounding box center [528, 334] width 346 height 19
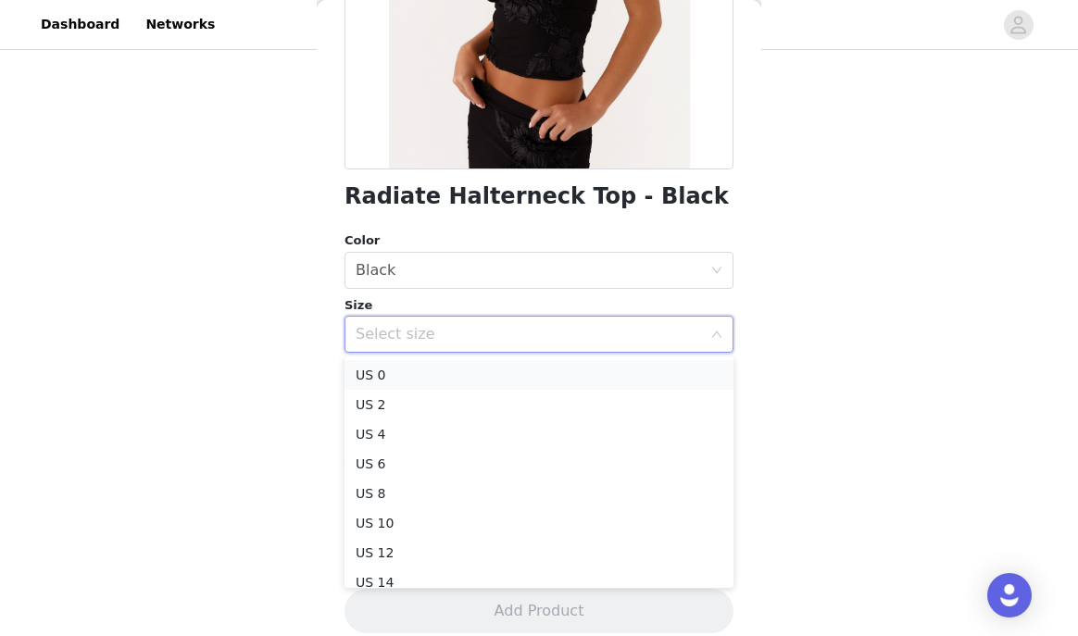
click at [479, 378] on li "US 0" at bounding box center [538, 375] width 389 height 30
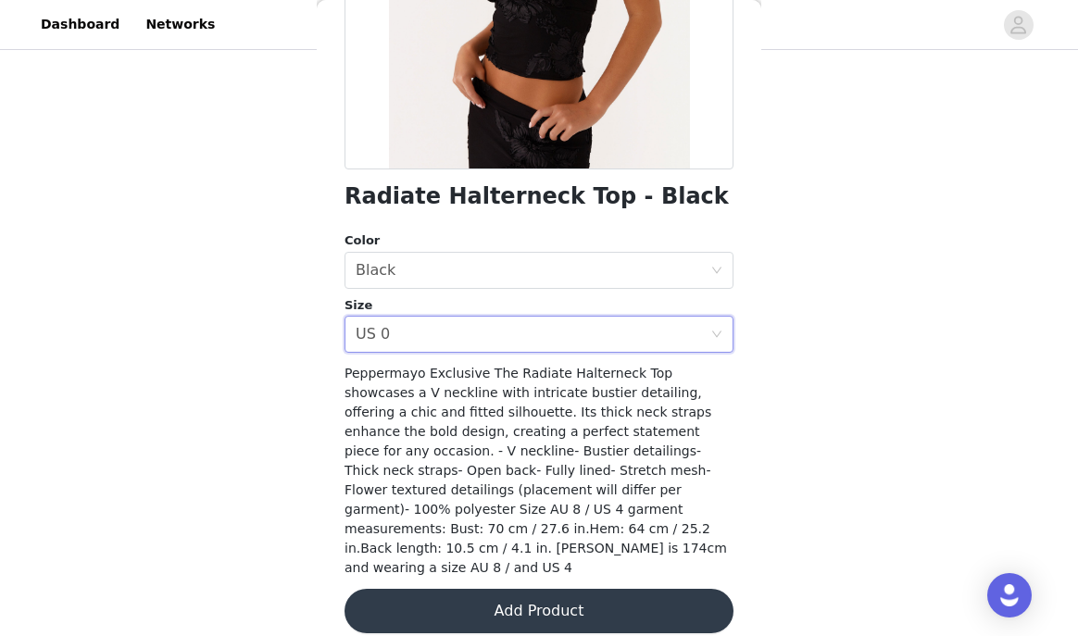
click at [514, 589] on button "Add Product" at bounding box center [538, 611] width 389 height 44
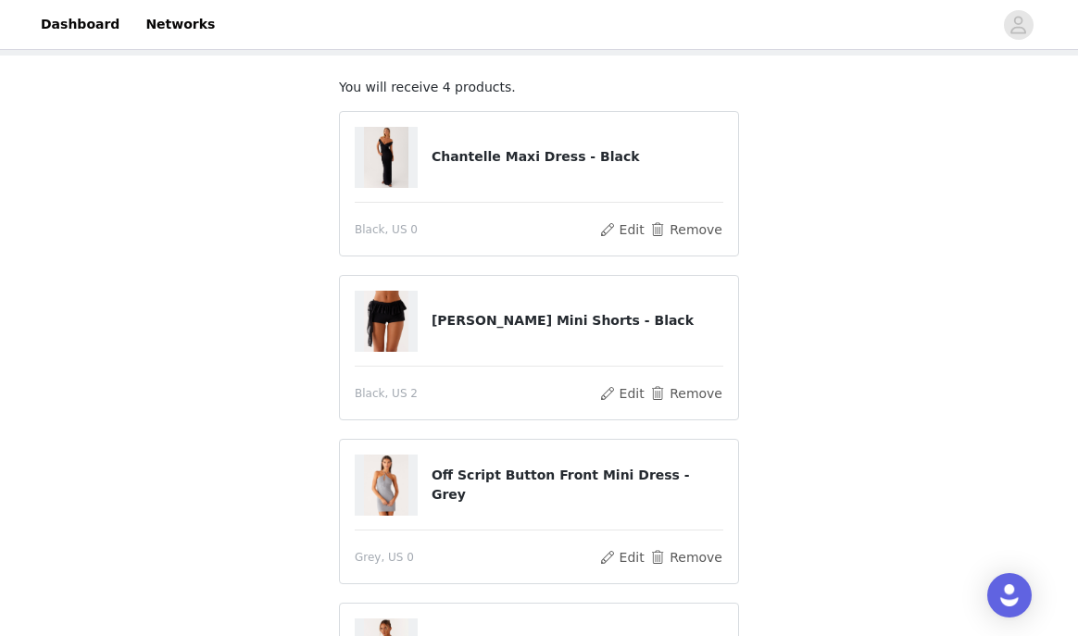
scroll to position [112, 0]
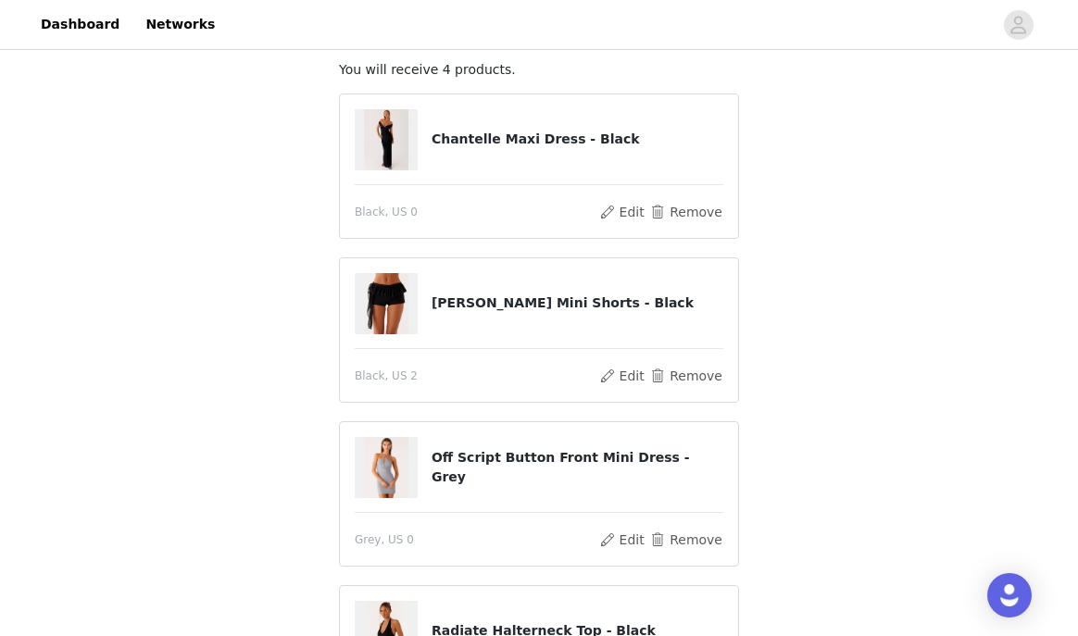
click at [398, 138] on img at bounding box center [386, 139] width 44 height 61
click at [441, 142] on h4 "Chantelle Maxi Dress - Black" at bounding box center [577, 139] width 292 height 19
click at [453, 142] on h4 "Chantelle Maxi Dress - Black" at bounding box center [577, 139] width 292 height 19
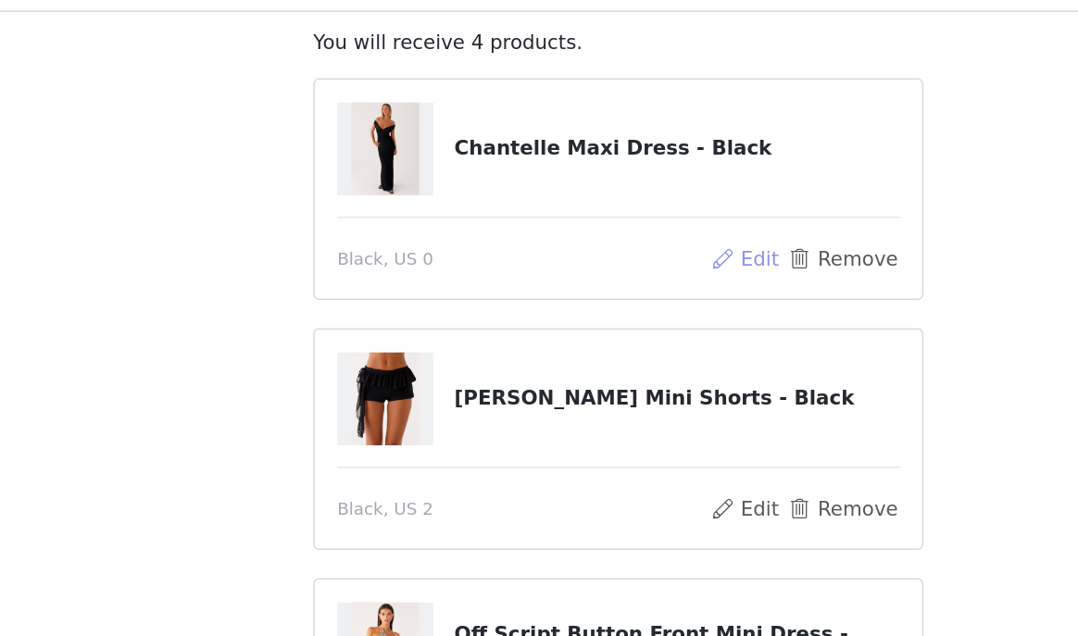
click at [611, 221] on button "Edit" at bounding box center [621, 212] width 47 height 22
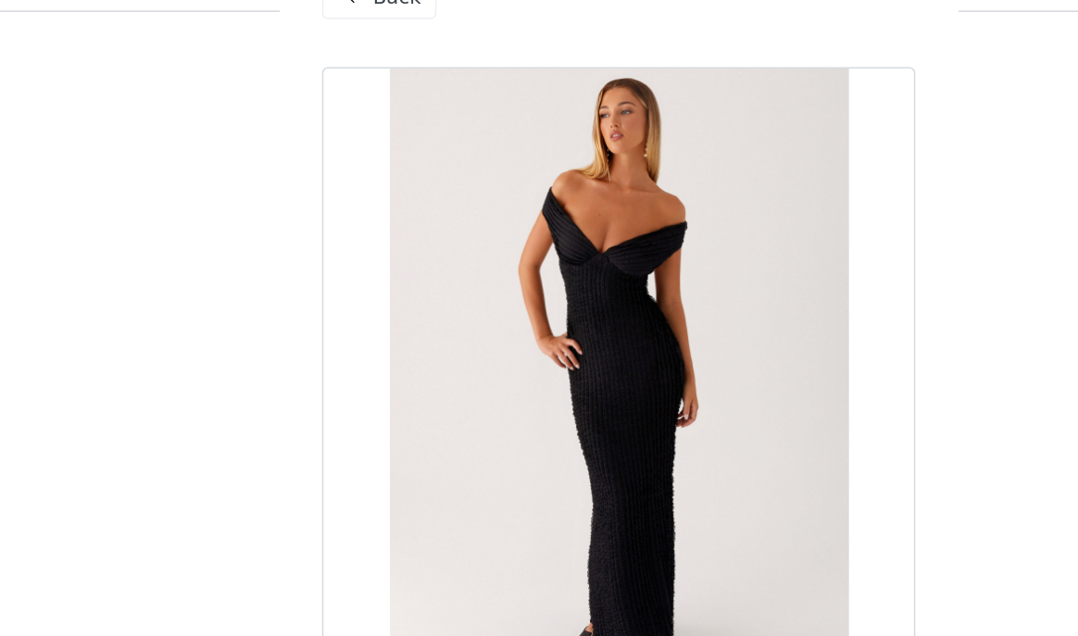
scroll to position [0, 0]
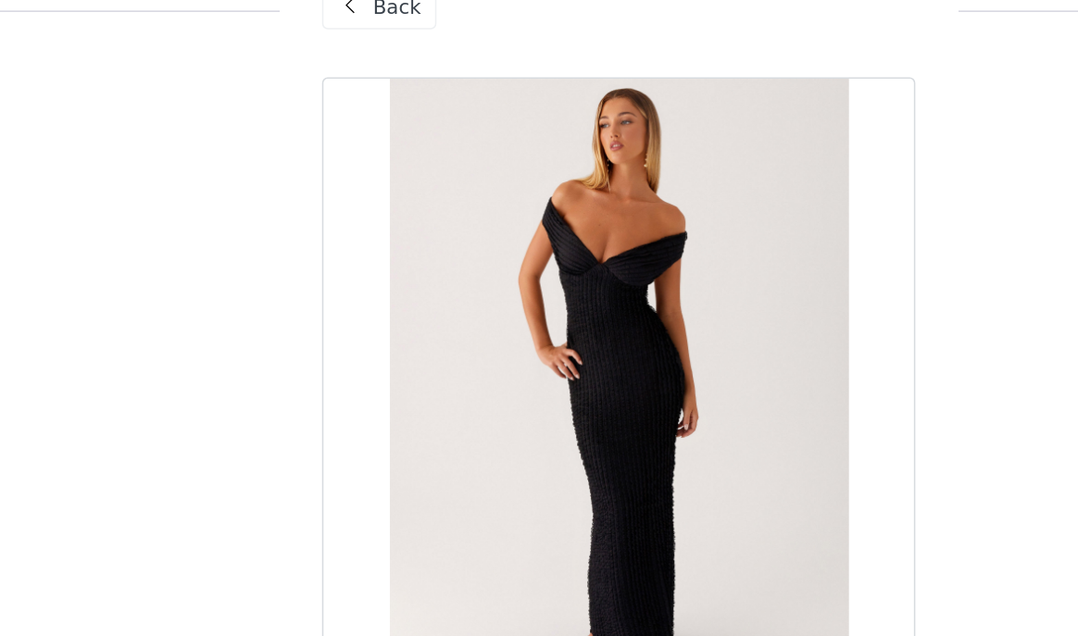
click at [362, 55] on span at bounding box center [363, 46] width 22 height 22
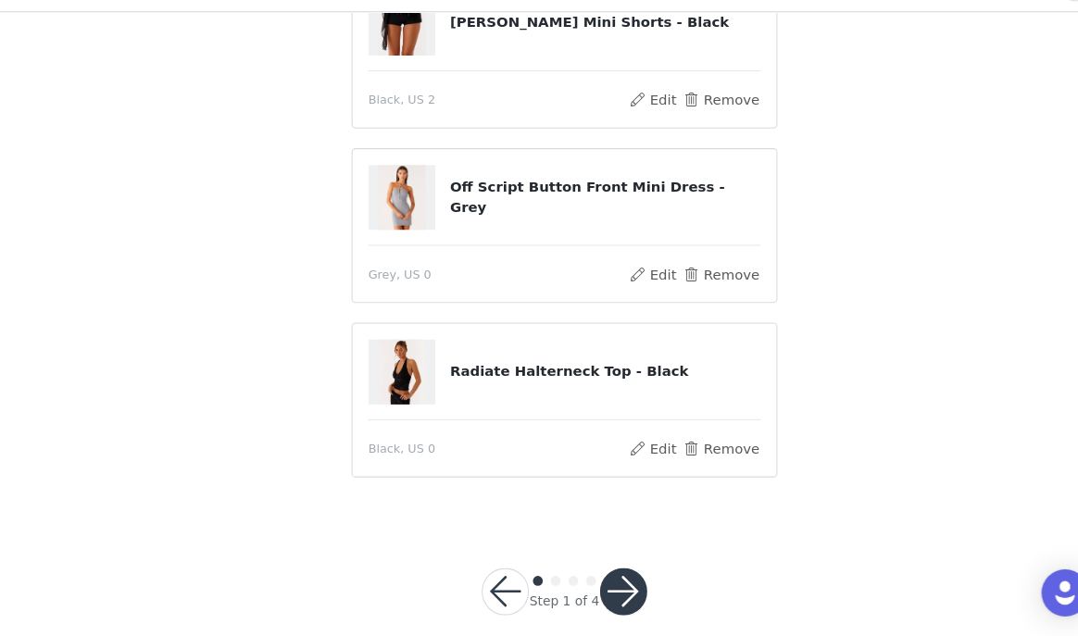
scroll to position [355, 0]
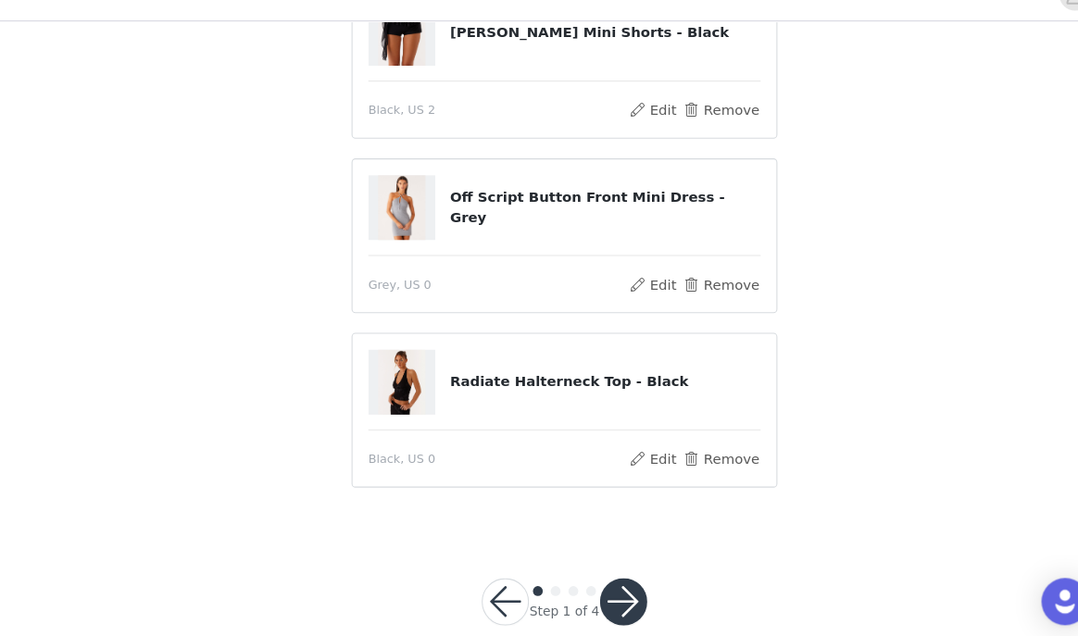
click at [578, 585] on button "button" at bounding box center [594, 595] width 44 height 44
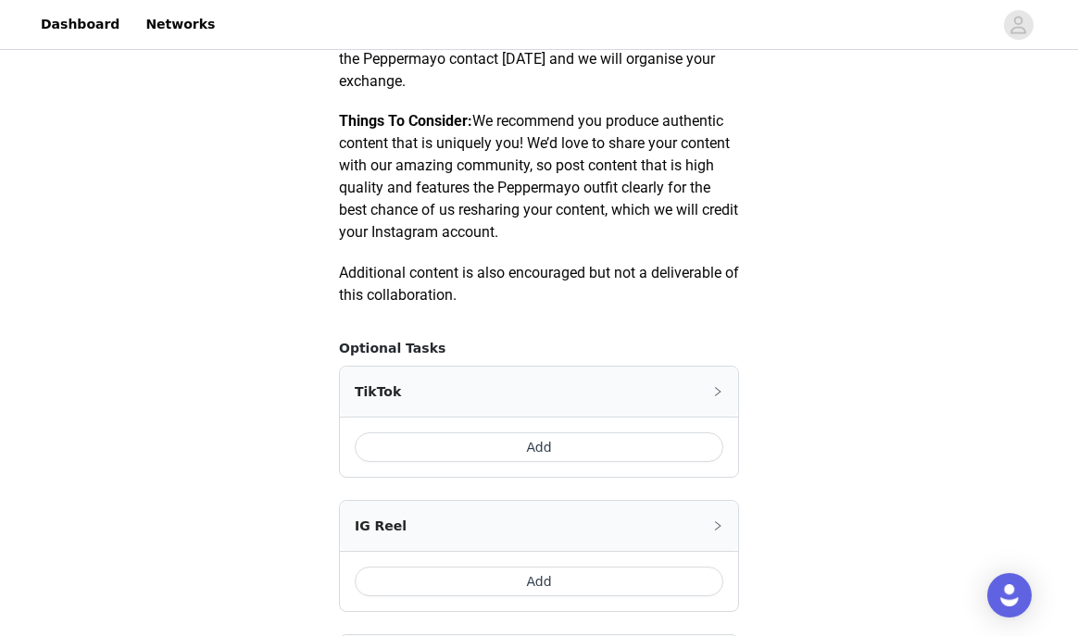
scroll to position [889, 0]
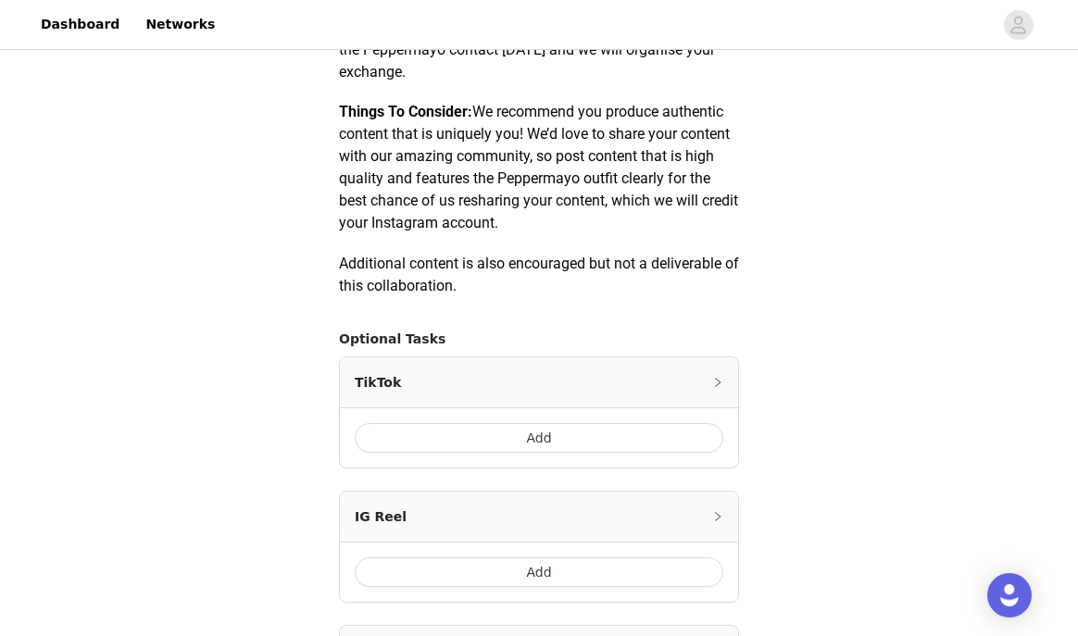
click at [491, 442] on button "Add" at bounding box center [539, 438] width 368 height 30
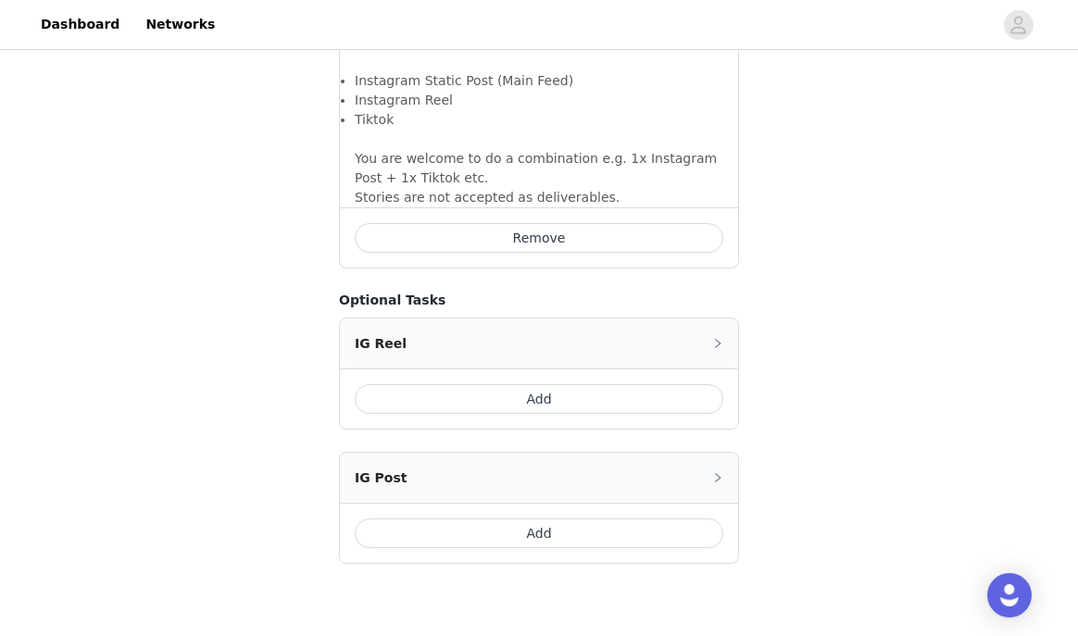
scroll to position [1497, 0]
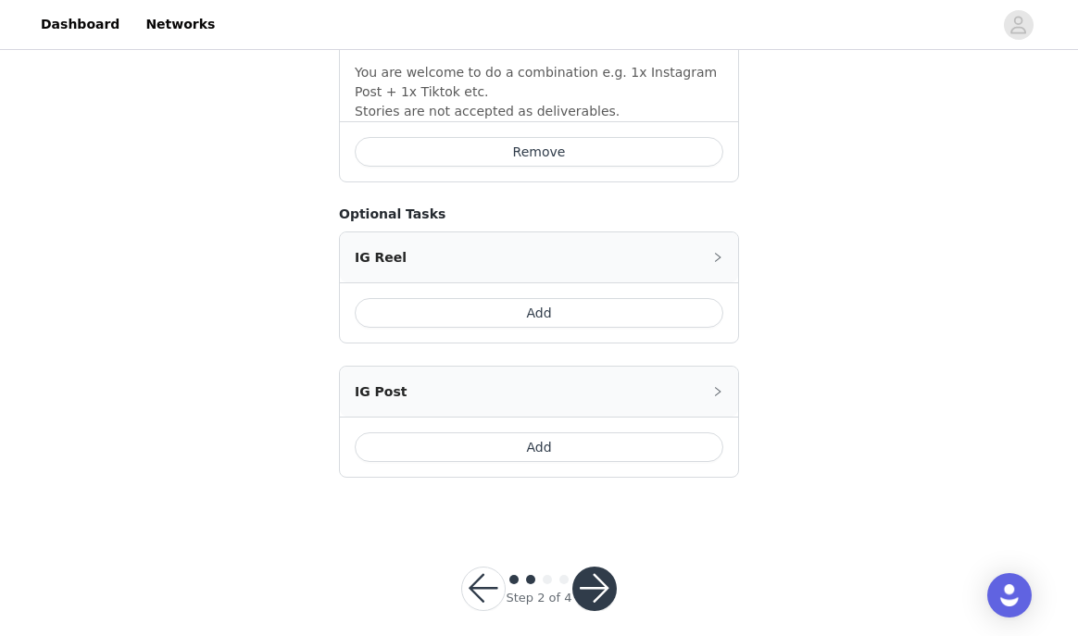
click at [586, 569] on button "button" at bounding box center [594, 589] width 44 height 44
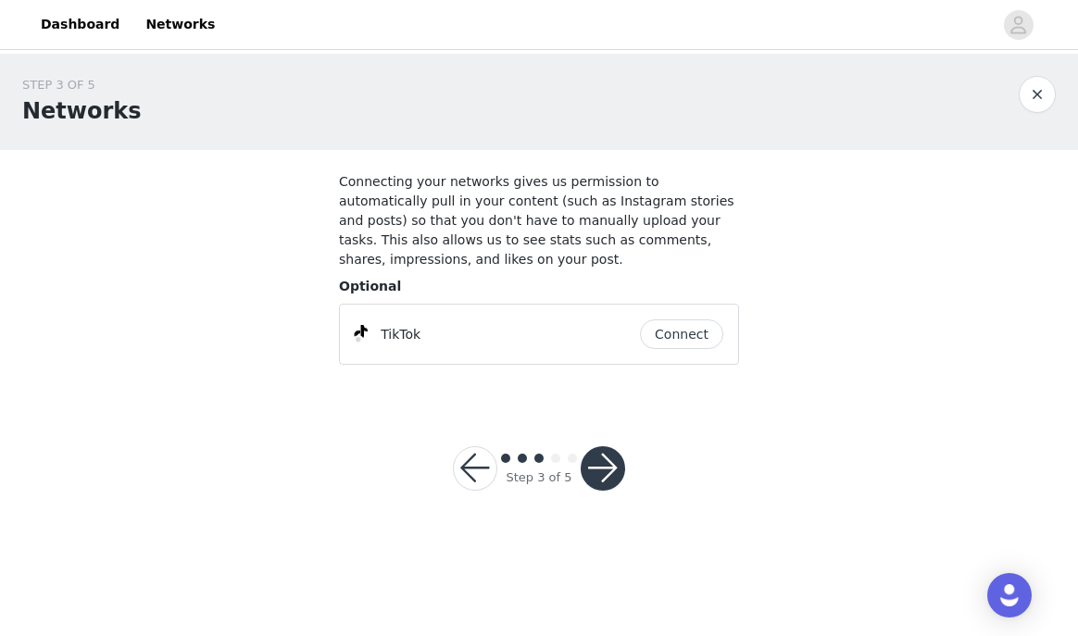
click at [684, 326] on button "Connect" at bounding box center [681, 334] width 83 height 30
click at [612, 478] on button "button" at bounding box center [602, 468] width 44 height 44
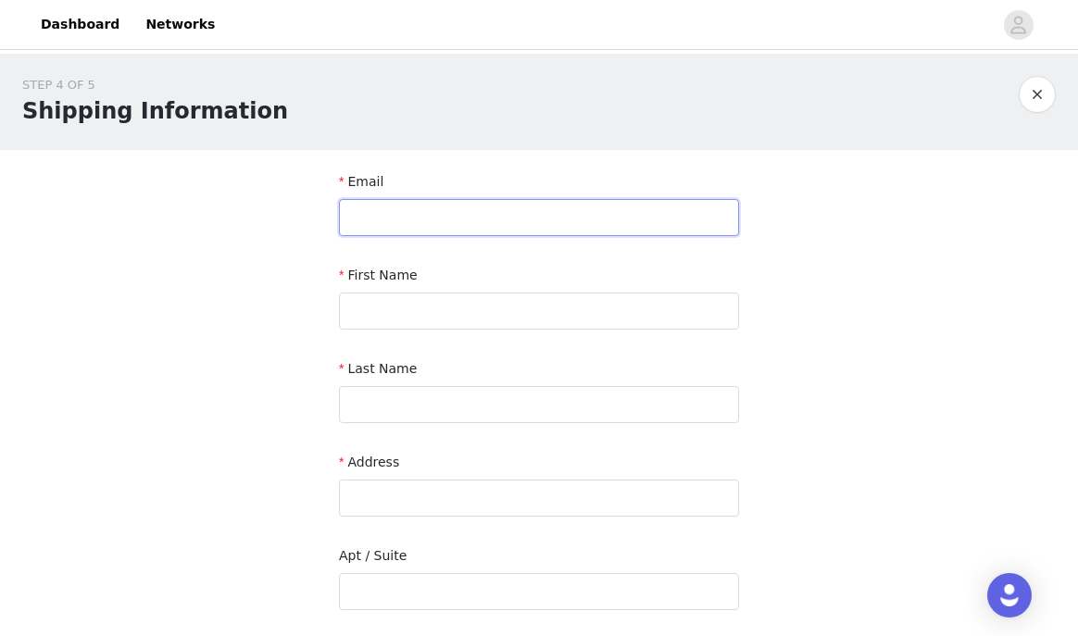
click at [538, 206] on input "text" at bounding box center [539, 217] width 400 height 37
type input "macy@hussltalent.com"
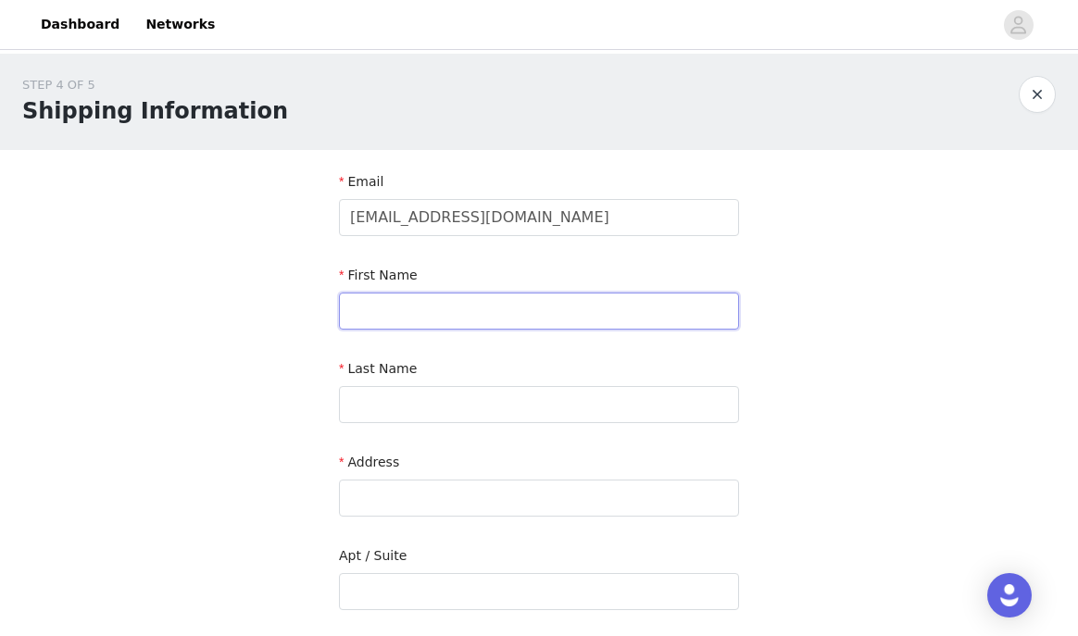
click at [451, 295] on input "text" at bounding box center [539, 311] width 400 height 37
type input "Macy"
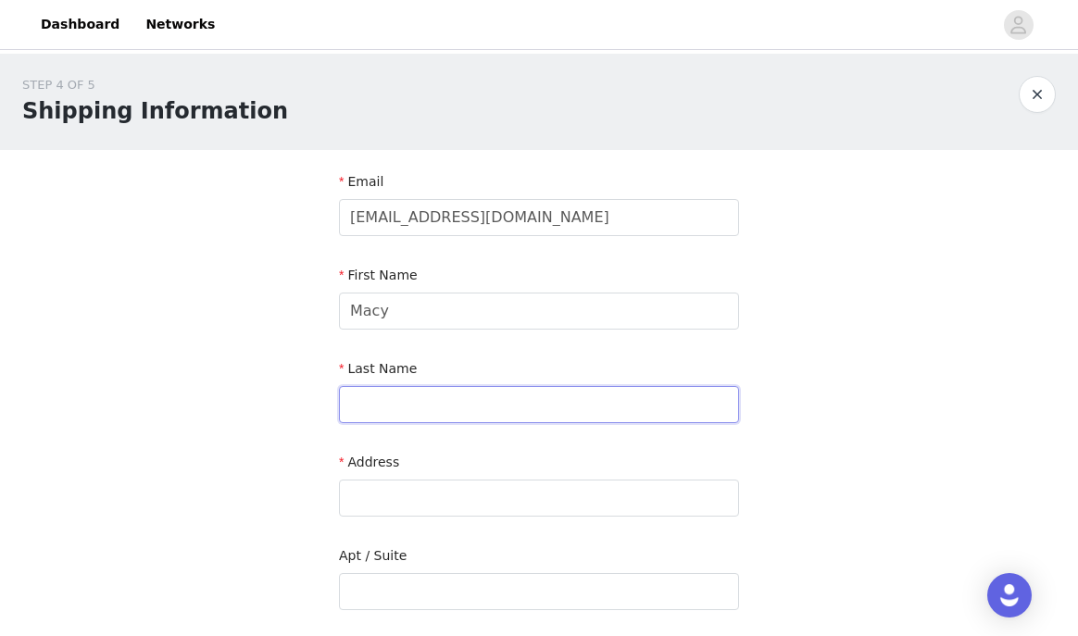
click at [360, 404] on input "text" at bounding box center [539, 404] width 400 height 37
type input "Wynne"
click at [371, 502] on input "text" at bounding box center [539, 498] width 400 height 37
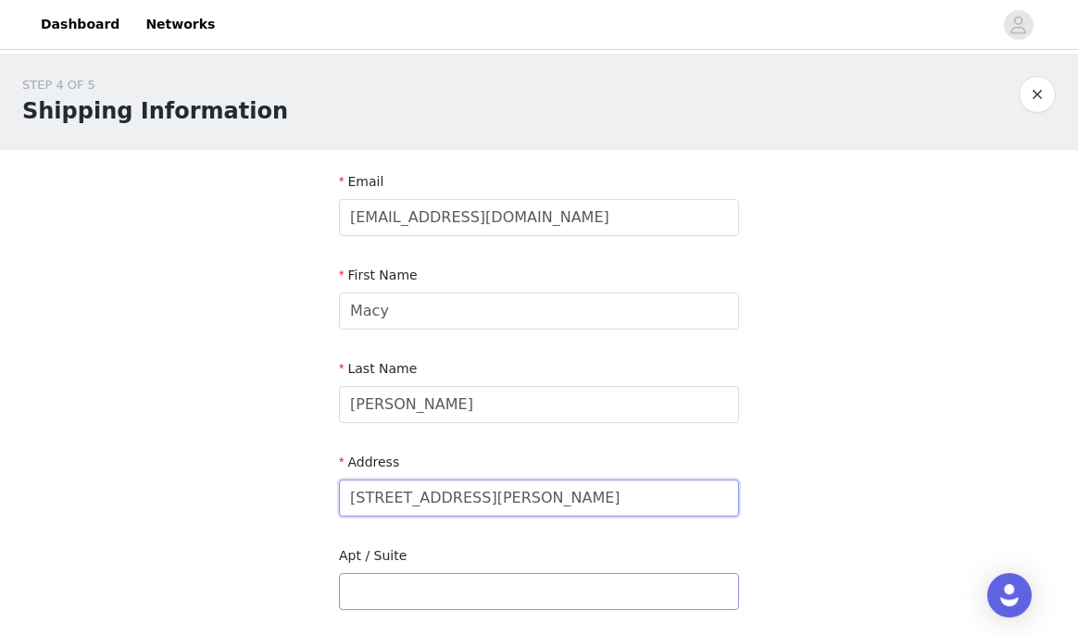
type input "1700 Rogers Rd"
click at [366, 583] on input "text" at bounding box center [539, 591] width 400 height 37
type input "Apt 343"
click at [191, 464] on div "STEP 4 OF 5 Shipping Information Email macy@hussltalent.com First Name Macy Las…" at bounding box center [539, 545] width 1078 height 982
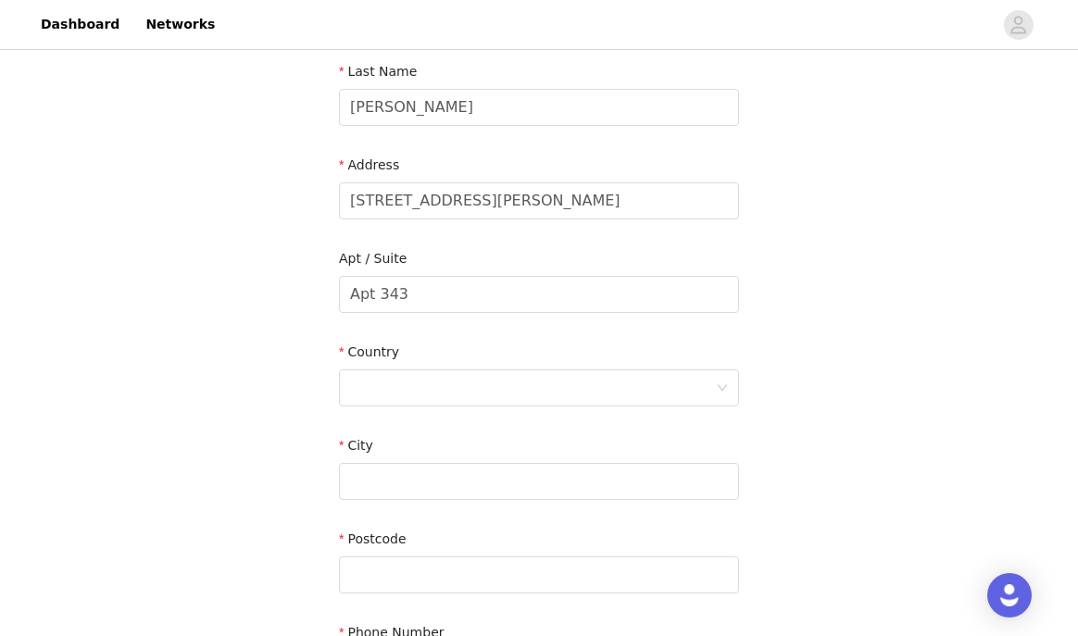
scroll to position [303, 0]
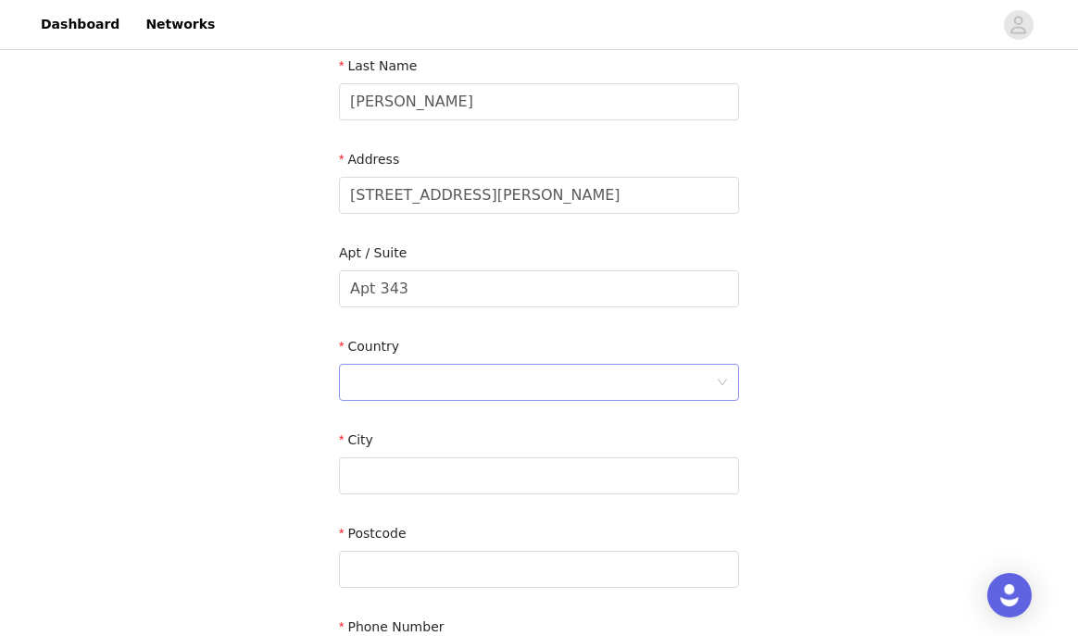
click at [347, 392] on div at bounding box center [539, 382] width 400 height 37
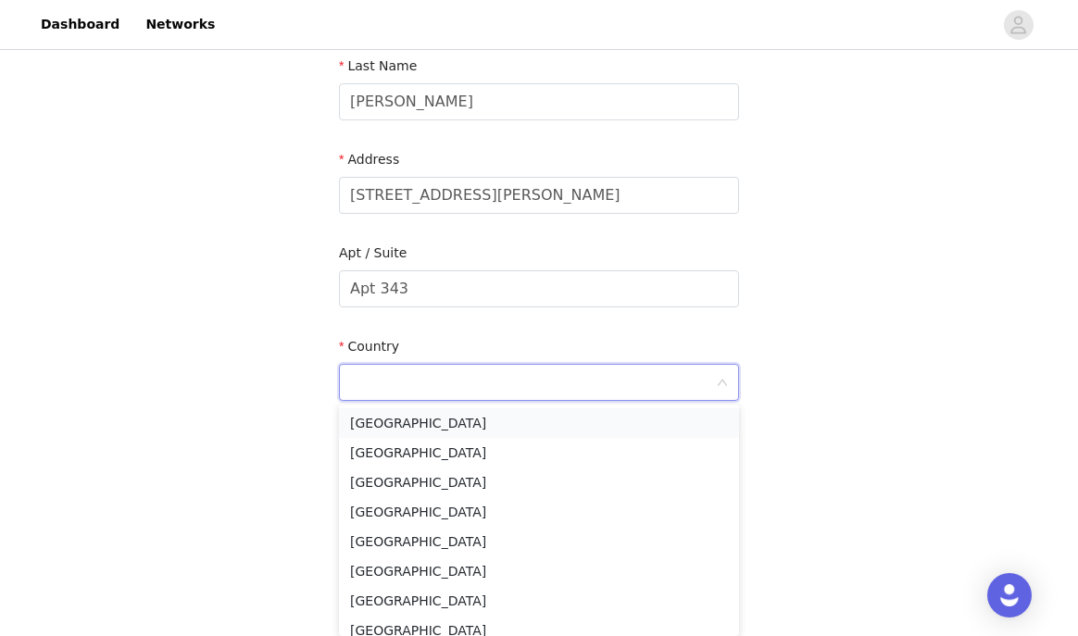
type input "United States"
type input "Fort Worth"
type input "76109"
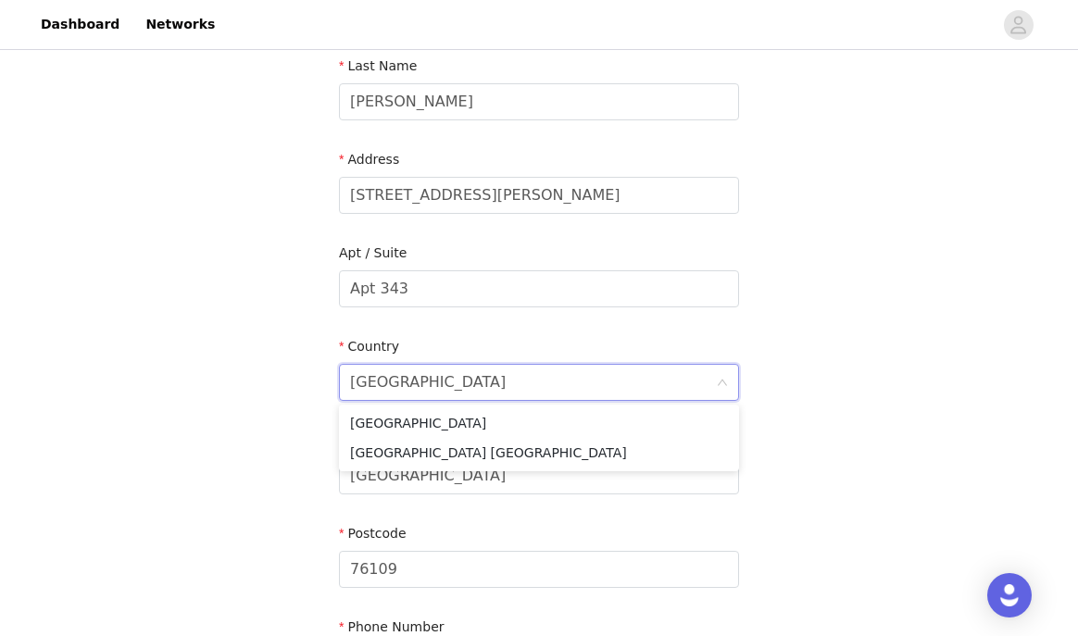
click at [445, 346] on div "Country" at bounding box center [539, 350] width 400 height 27
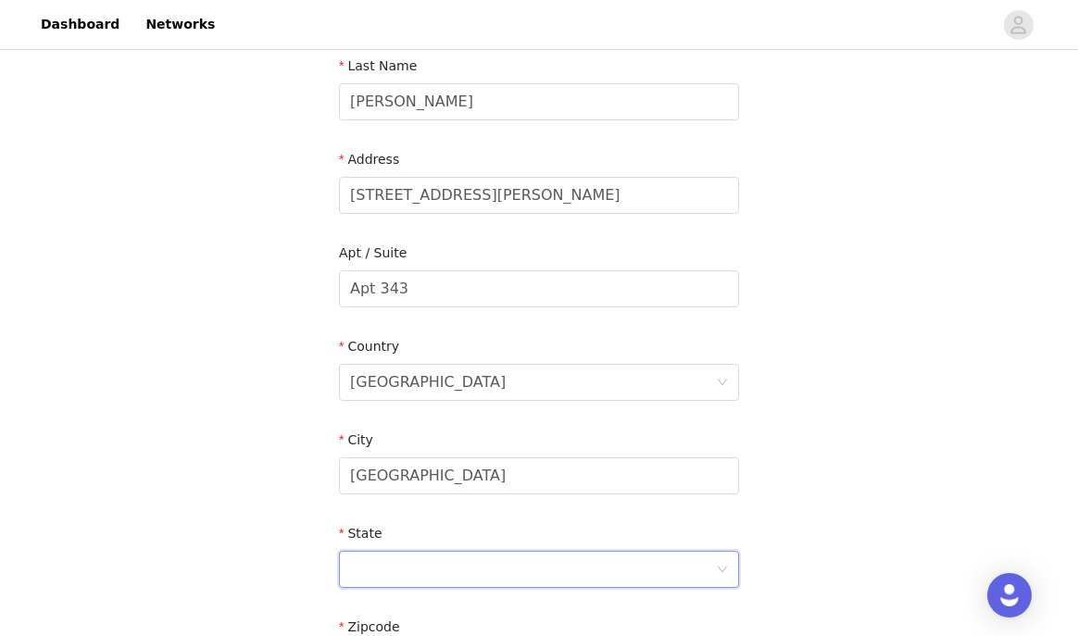
click at [414, 586] on div at bounding box center [533, 569] width 366 height 35
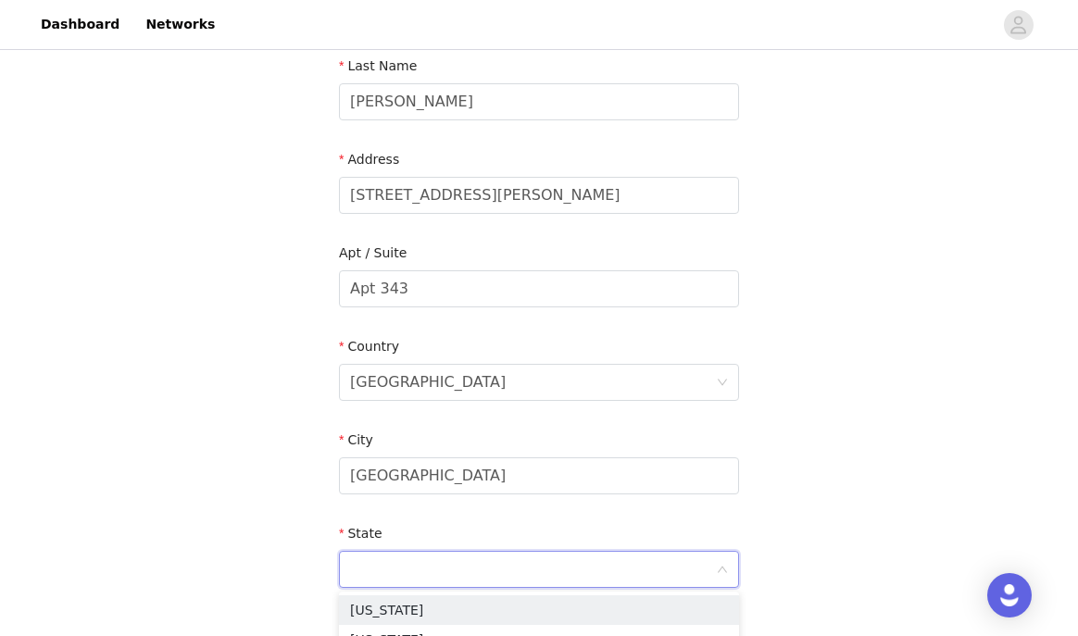
type input "TX"
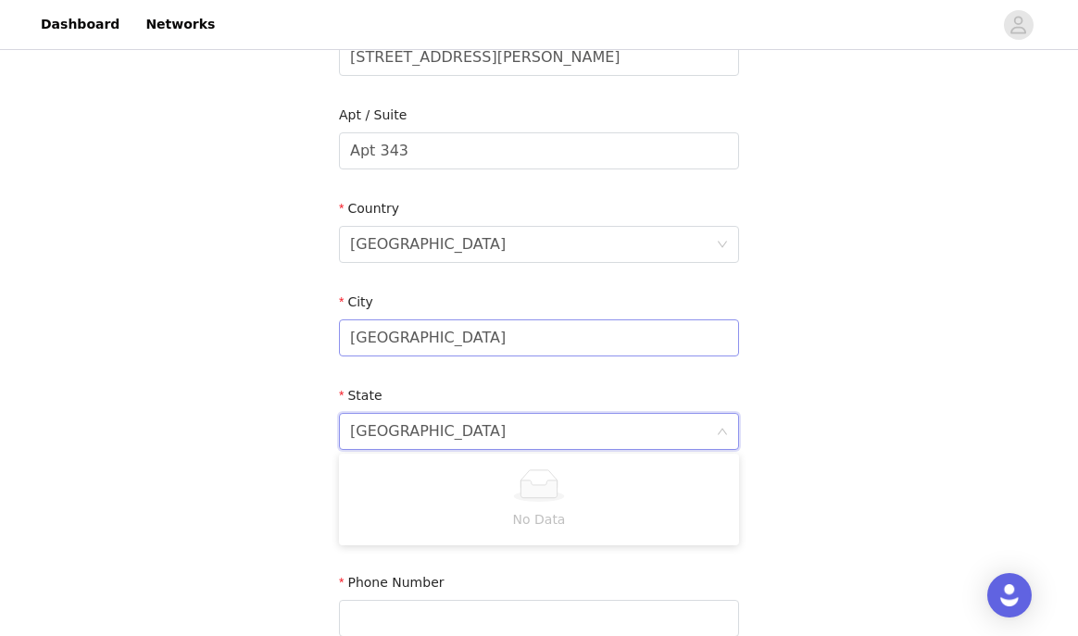
scroll to position [465, 0]
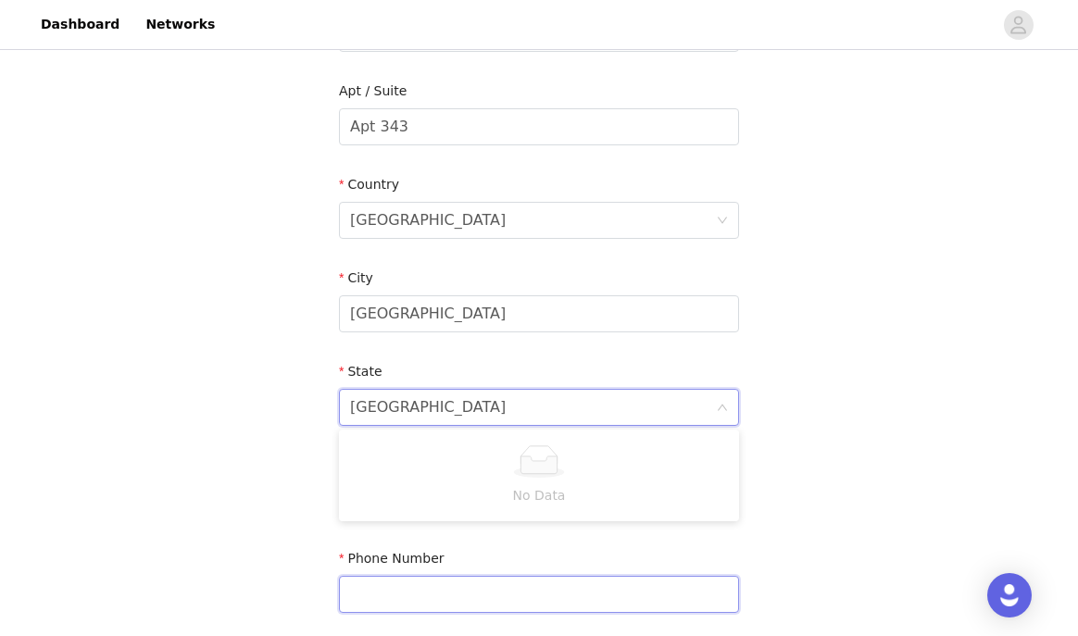
click at [395, 596] on input "text" at bounding box center [539, 594] width 400 height 37
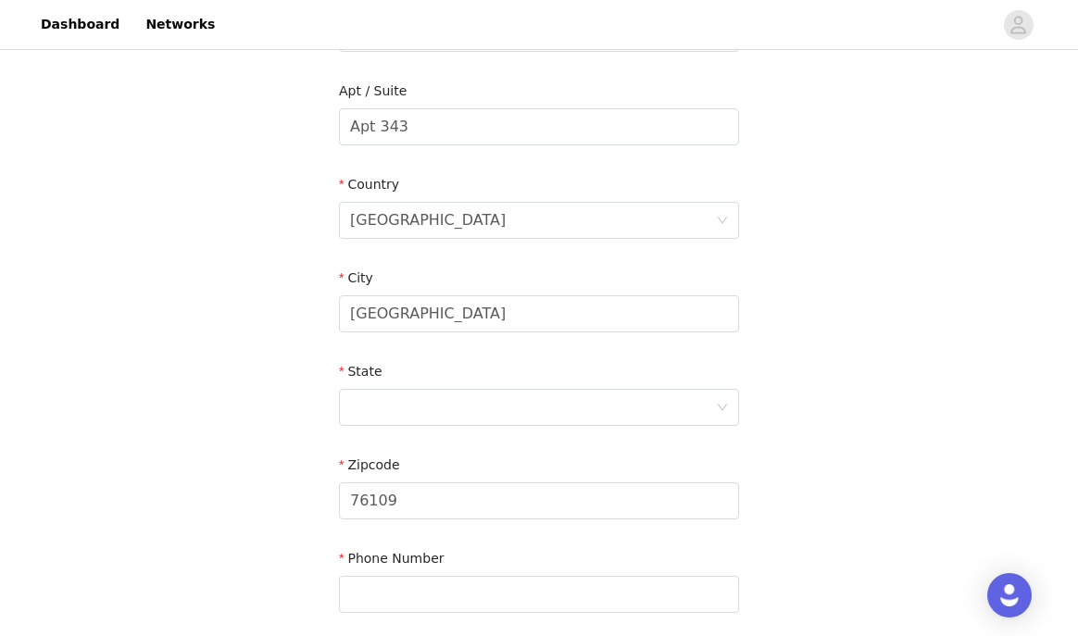
click at [305, 525] on div "STEP 4 OF 5 Shipping Information Email macy@hussltalent.com First Name Macy Las…" at bounding box center [539, 127] width 1078 height 1076
click at [368, 405] on div at bounding box center [533, 407] width 366 height 35
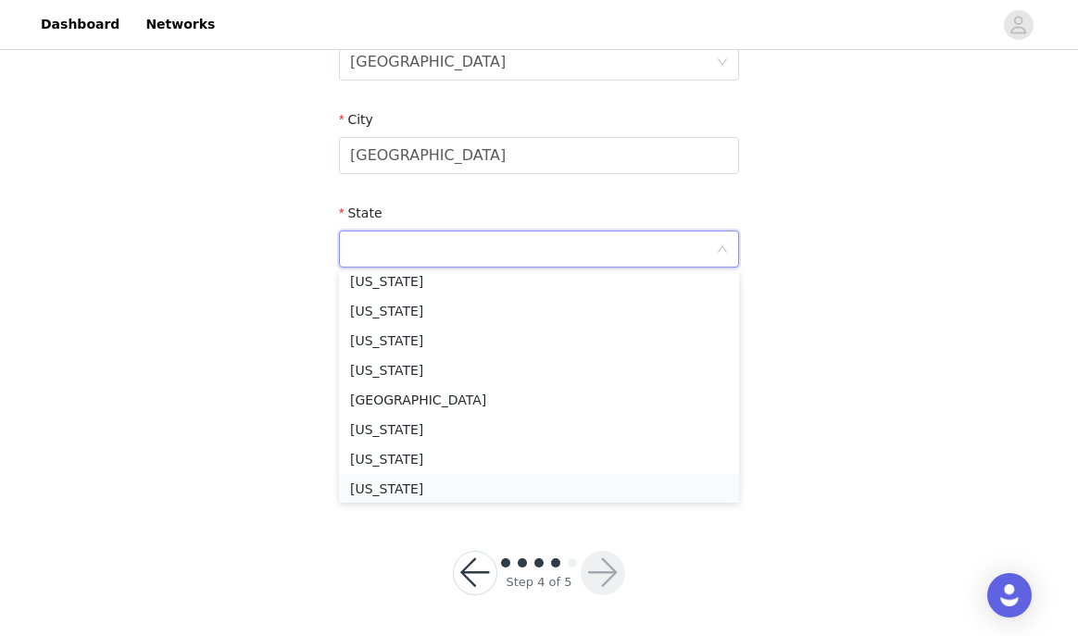
scroll to position [1546, 0]
click at [389, 320] on li "Texas" at bounding box center [539, 314] width 400 height 30
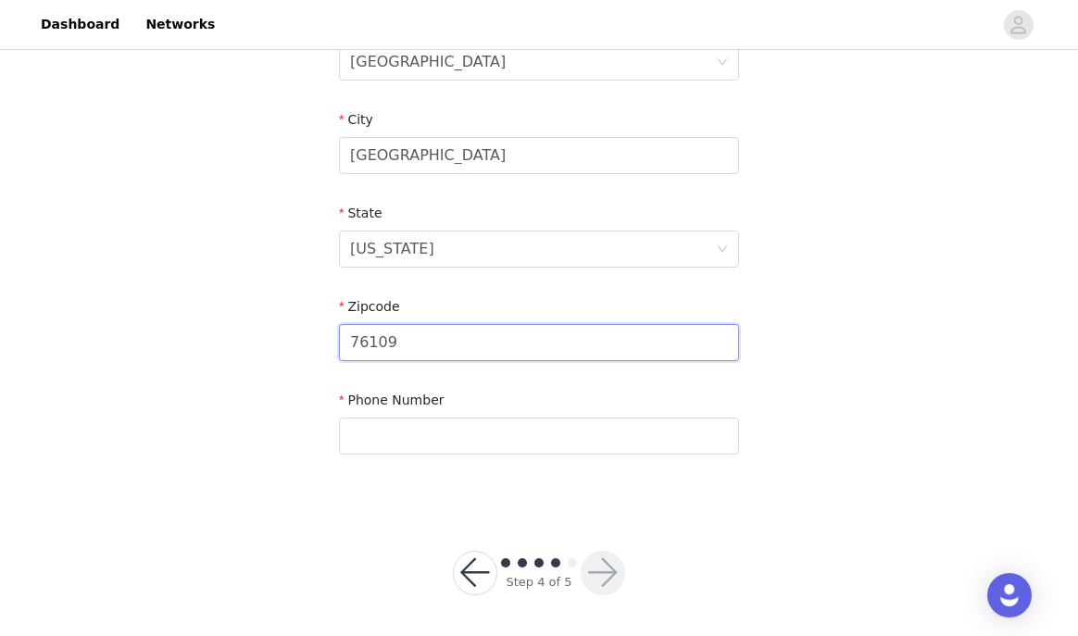
click at [401, 347] on input "76109" at bounding box center [539, 342] width 400 height 37
type input "76107"
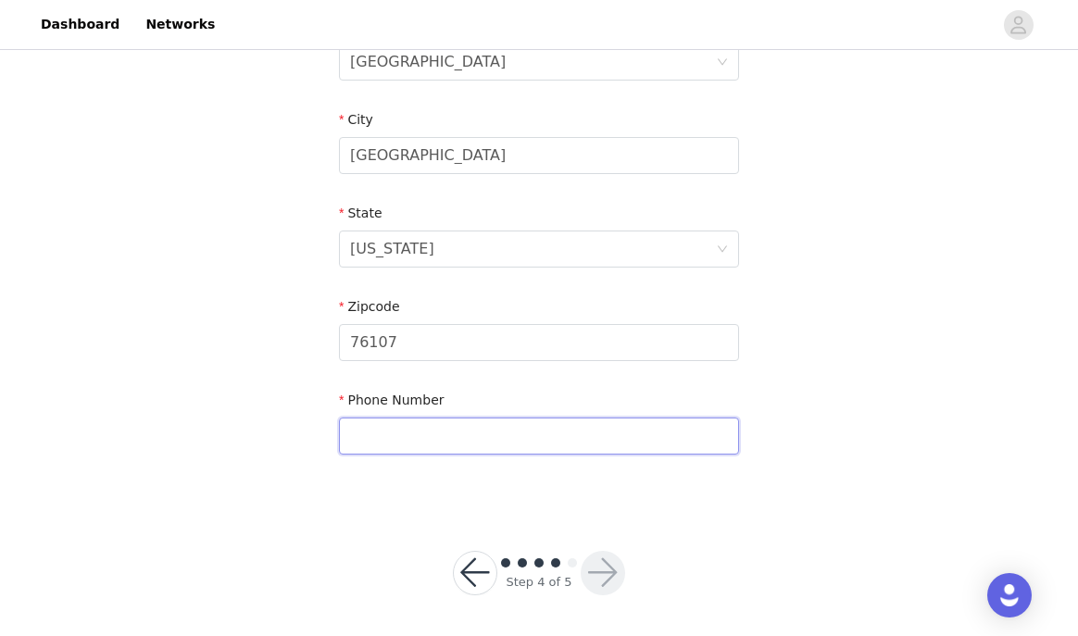
click at [380, 441] on input "text" at bounding box center [539, 435] width 400 height 37
type input "3185172010"
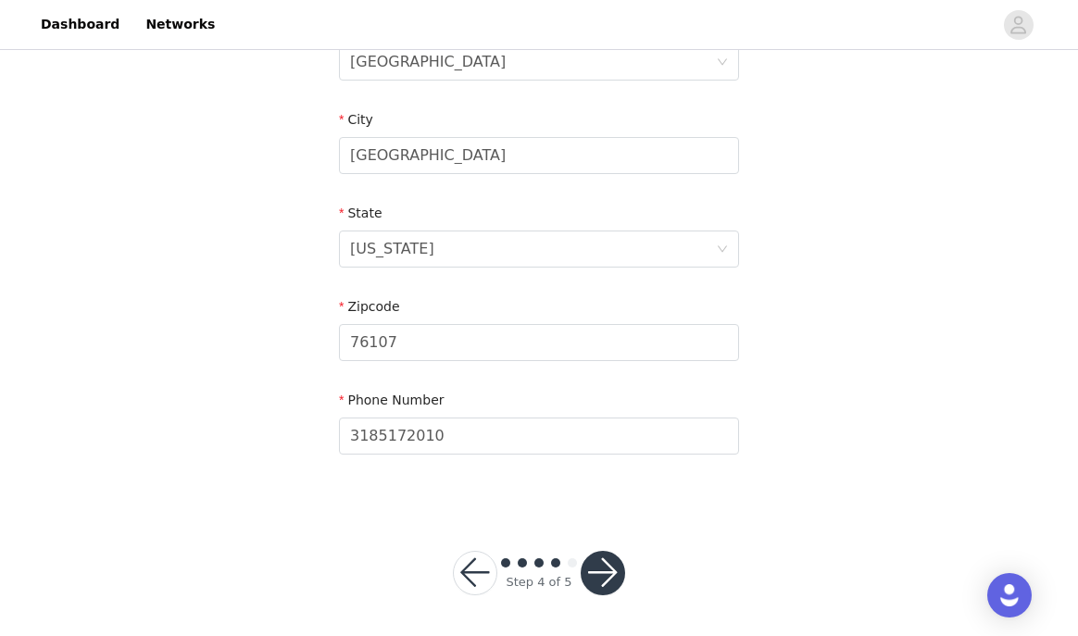
click at [334, 496] on section "Email macy@hussltalent.com First Name Macy Last Name Wynne Address 1700 Rogers …" at bounding box center [539, 16] width 444 height 979
click at [595, 573] on button "button" at bounding box center [602, 573] width 44 height 44
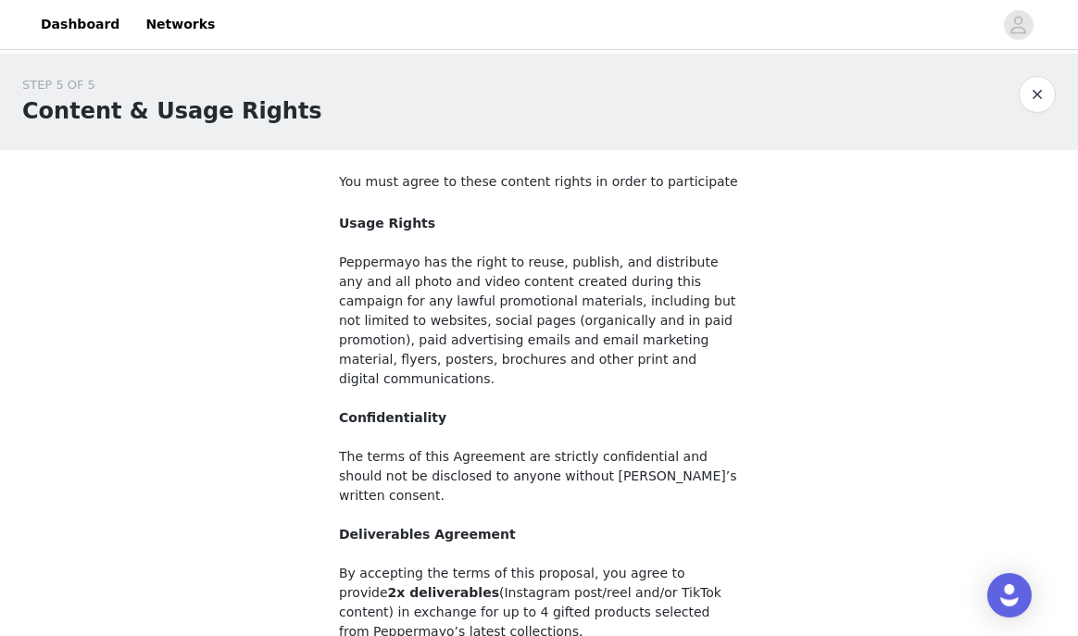
scroll to position [219, 0]
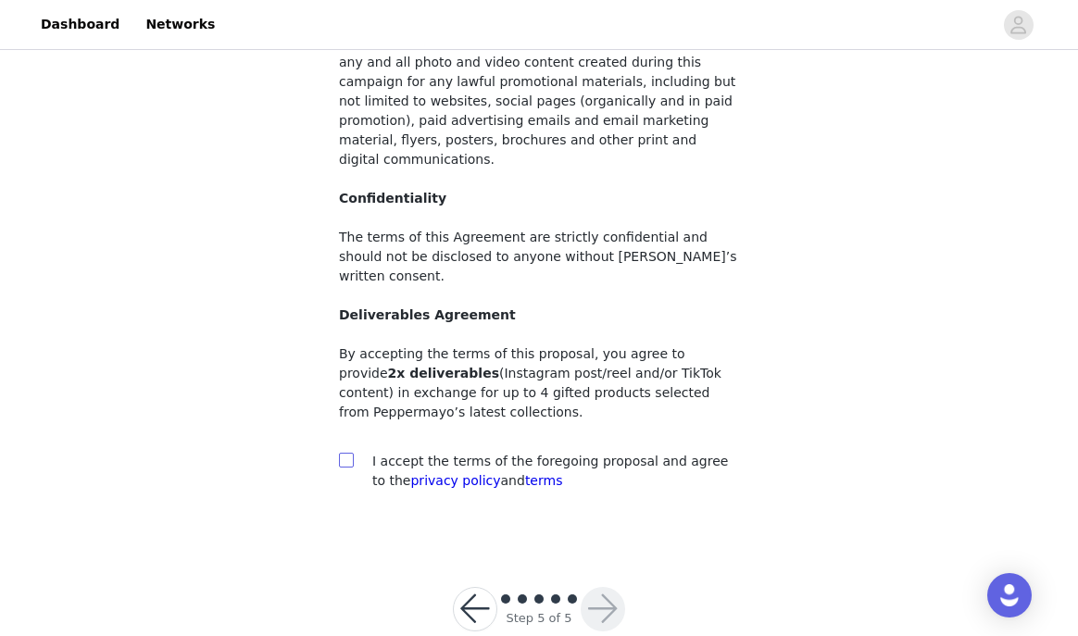
click at [343, 453] on input "checkbox" at bounding box center [345, 459] width 13 height 13
checkbox input "true"
click at [602, 587] on button "button" at bounding box center [602, 609] width 44 height 44
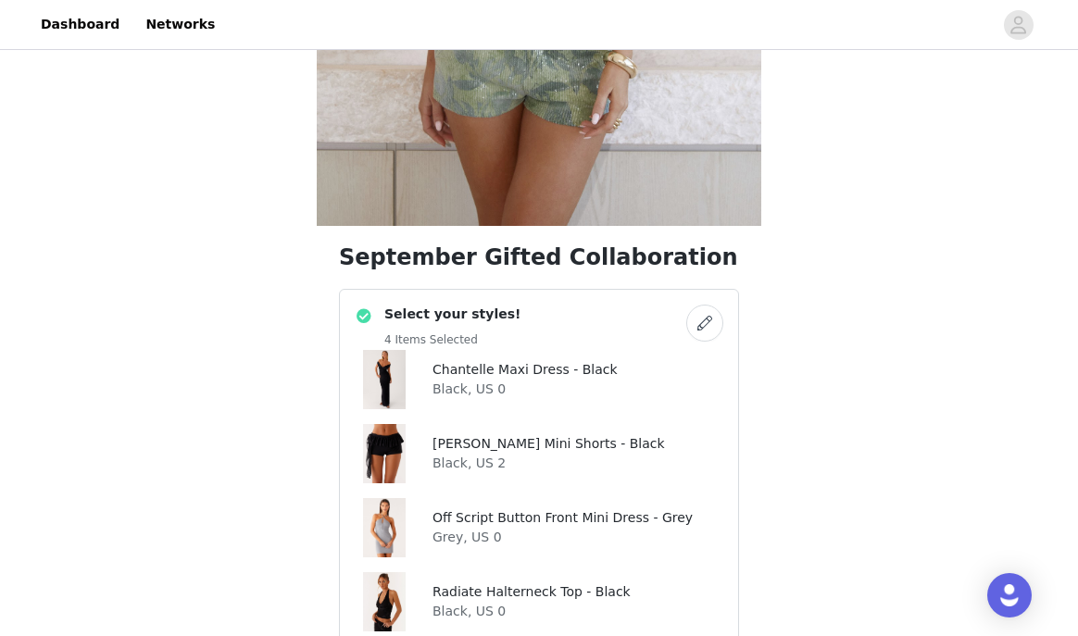
scroll to position [495, 0]
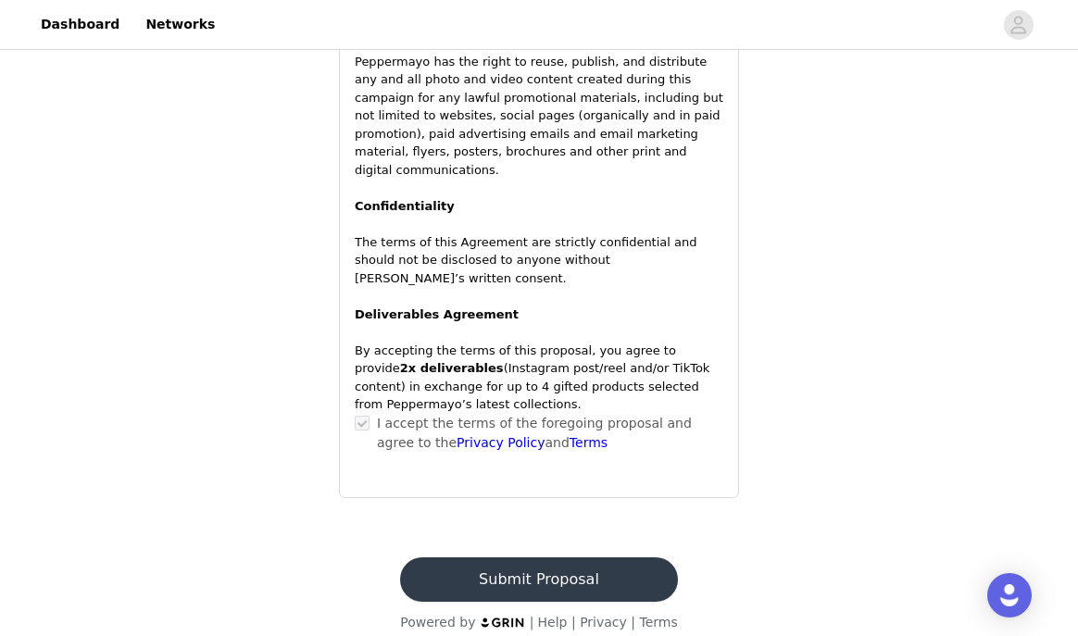
click at [529, 557] on button "Submit Proposal" at bounding box center [538, 579] width 277 height 44
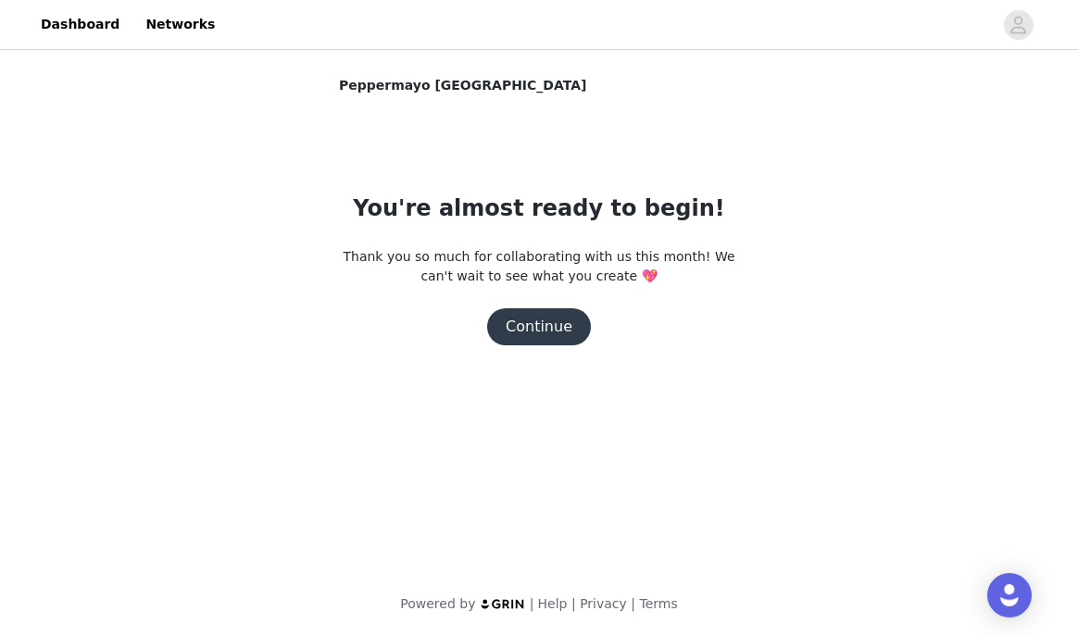
click at [562, 332] on button "Continue" at bounding box center [539, 326] width 104 height 37
